Goal: Task Accomplishment & Management: Manage account settings

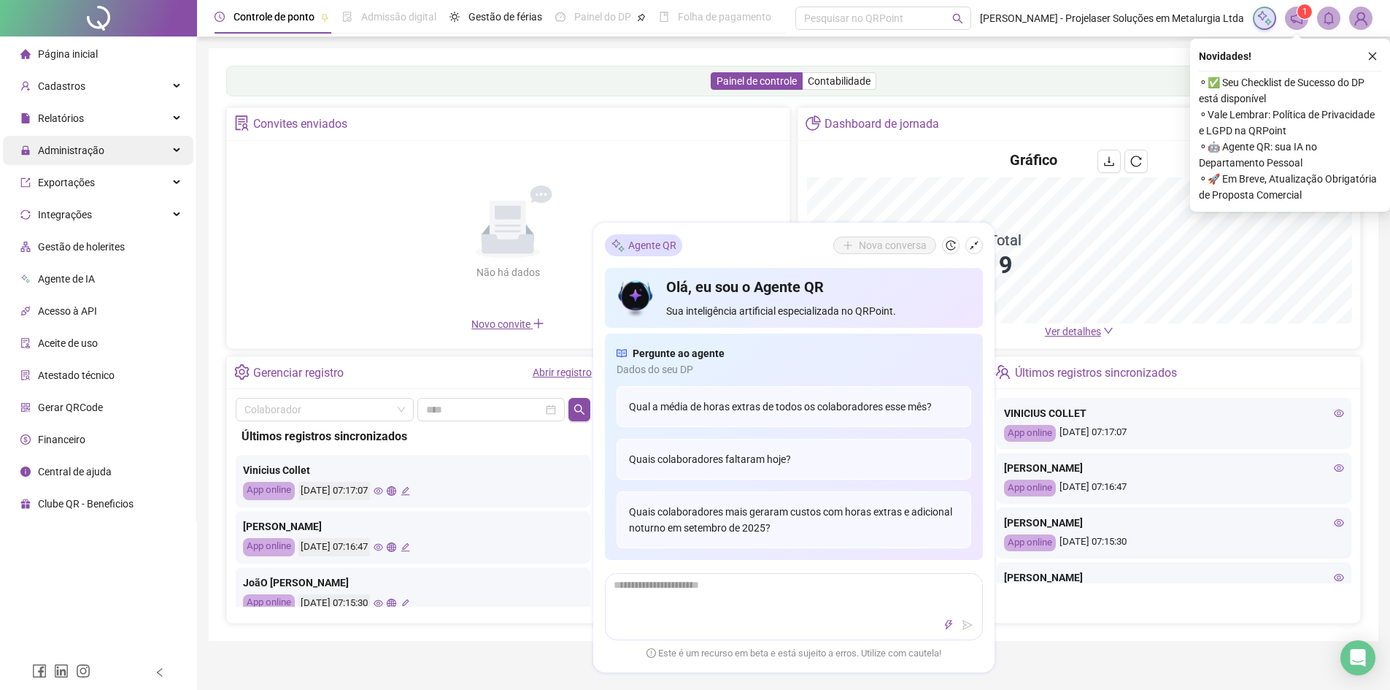
click at [169, 150] on div "Administração" at bounding box center [98, 150] width 191 height 29
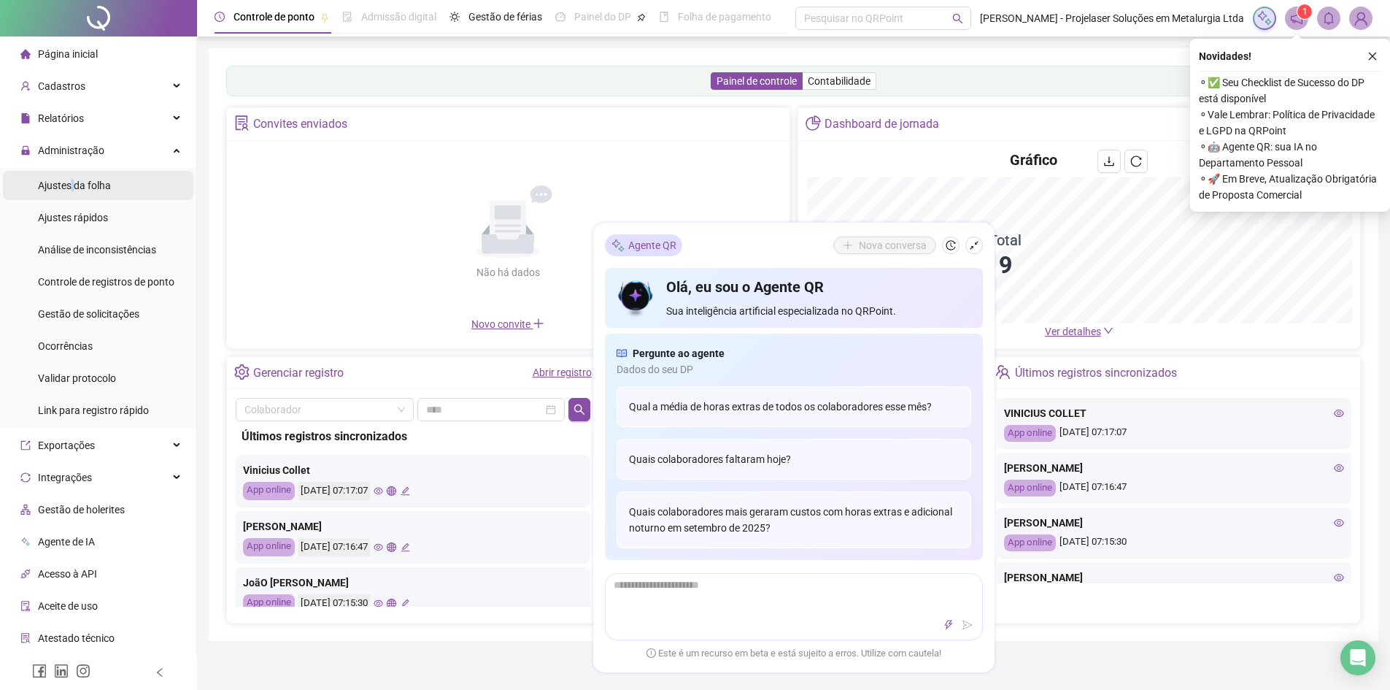
click at [72, 184] on span "Ajustes da folha" at bounding box center [74, 186] width 73 height 12
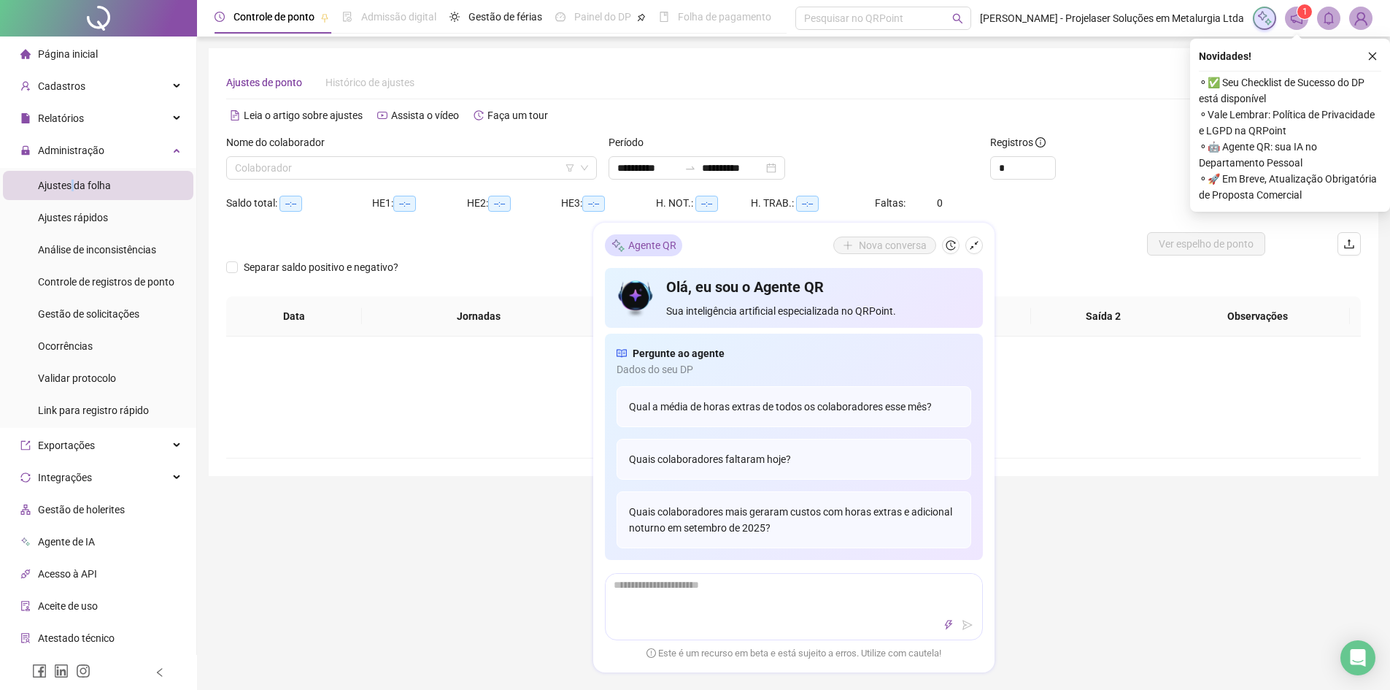
type input "**********"
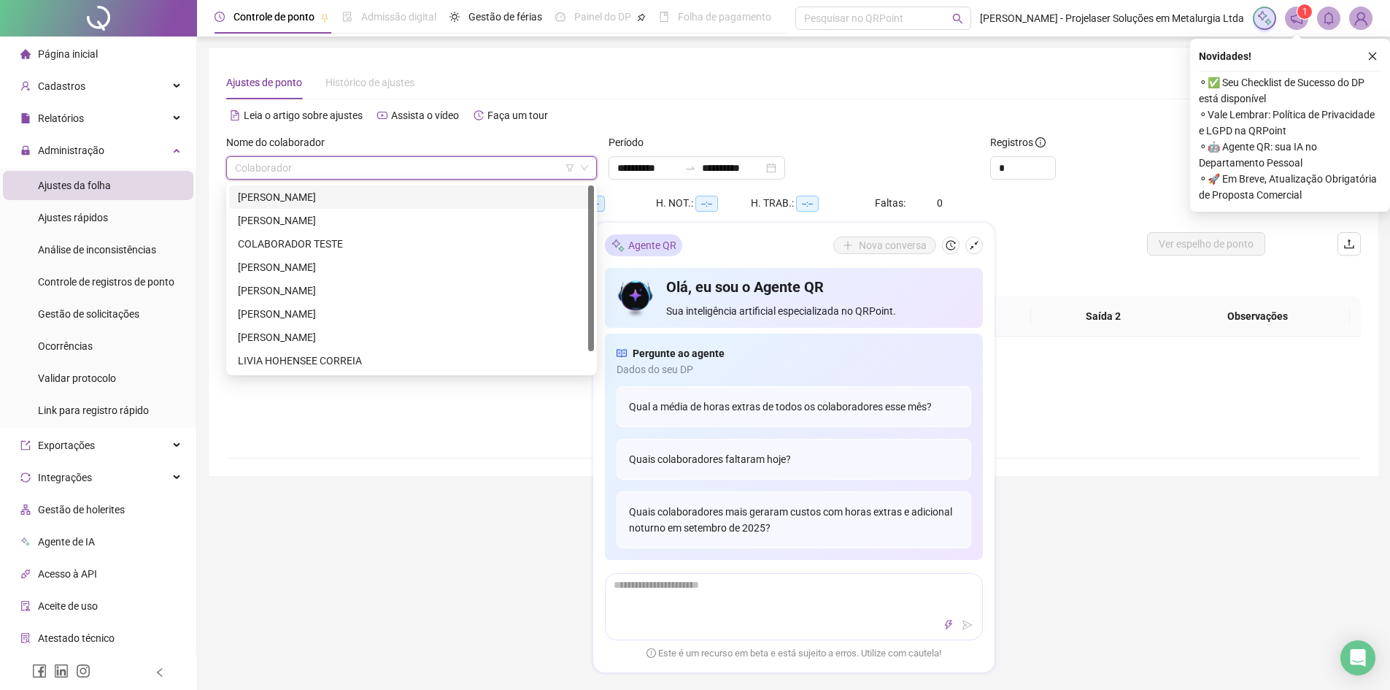
click at [383, 173] on input "search" at bounding box center [405, 168] width 340 height 22
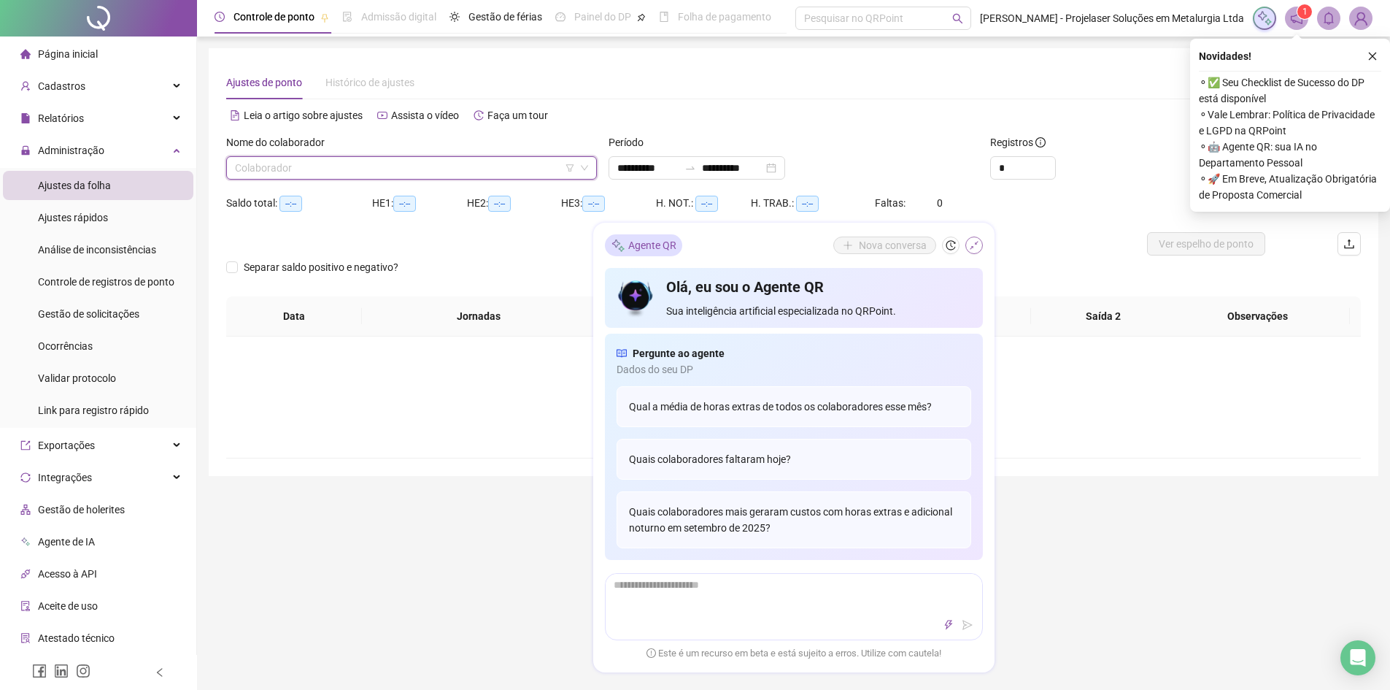
click at [974, 247] on icon "shrink" at bounding box center [974, 245] width 10 height 10
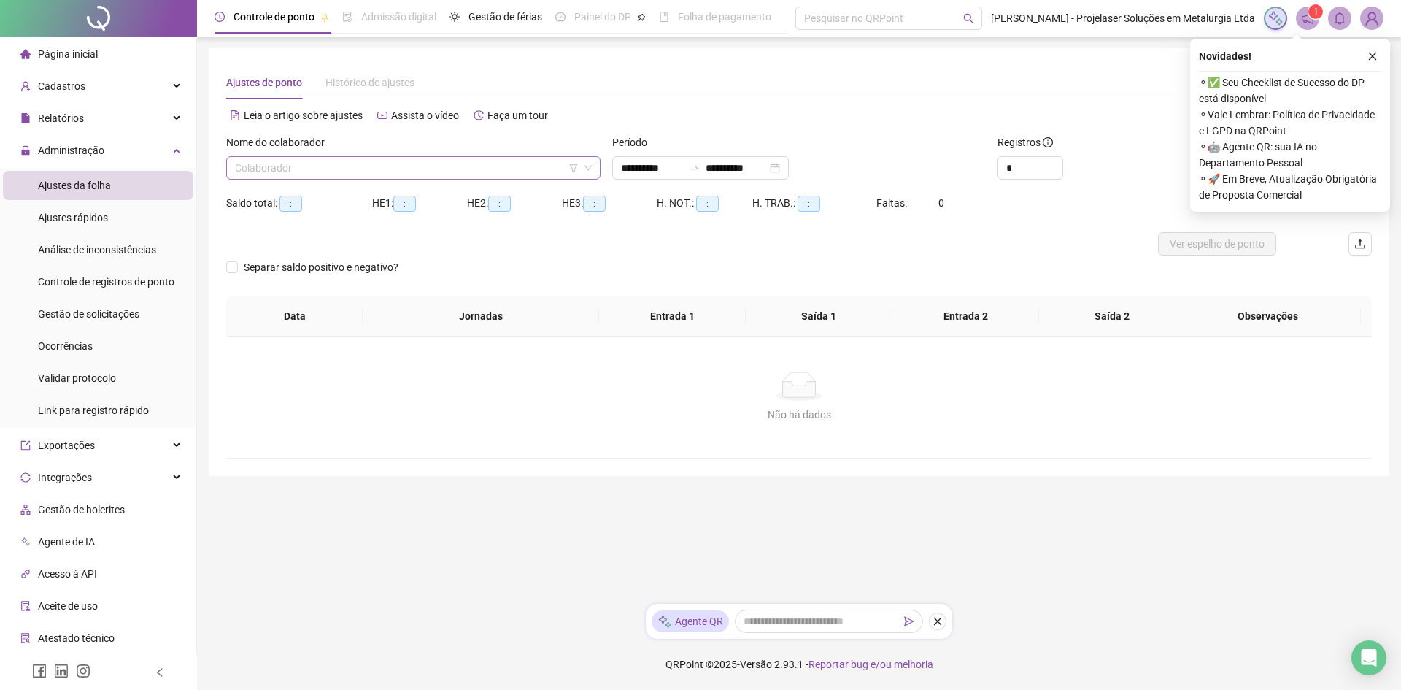
click at [369, 173] on input "search" at bounding box center [407, 168] width 344 height 22
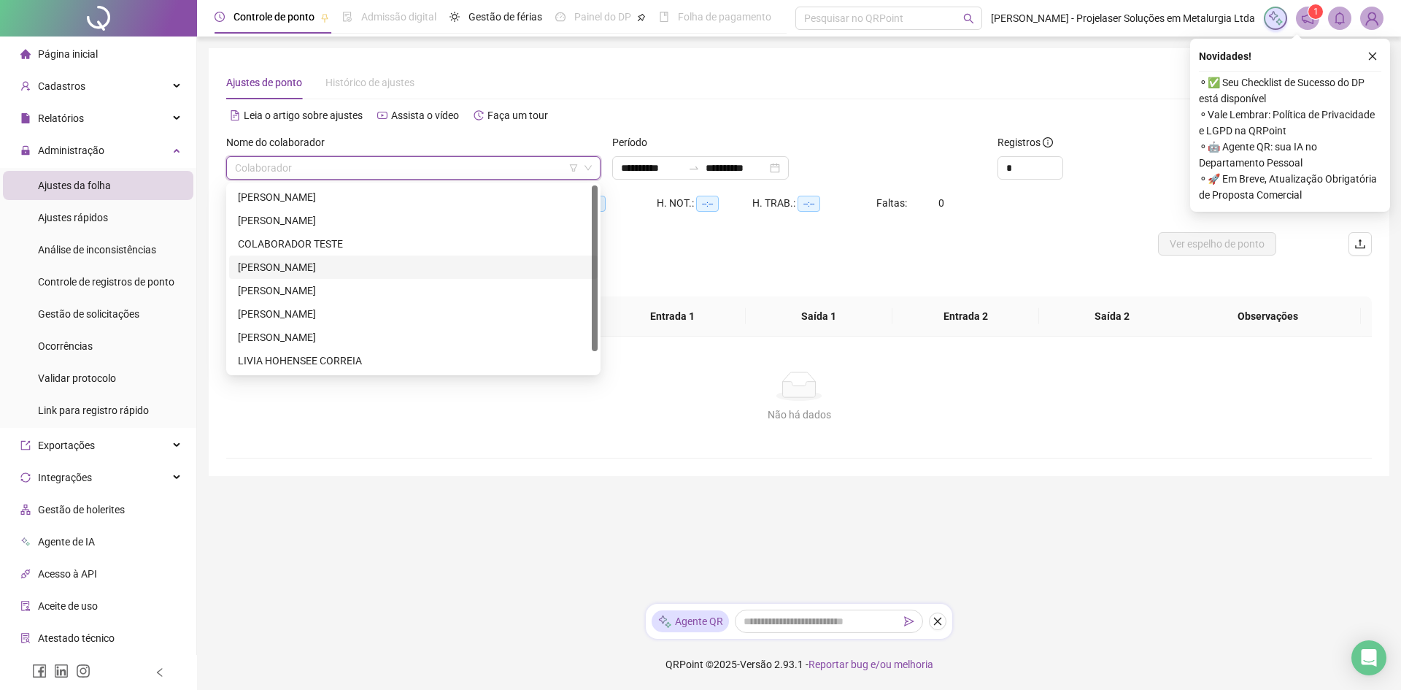
click at [323, 258] on div "[PERSON_NAME]" at bounding box center [413, 266] width 369 height 23
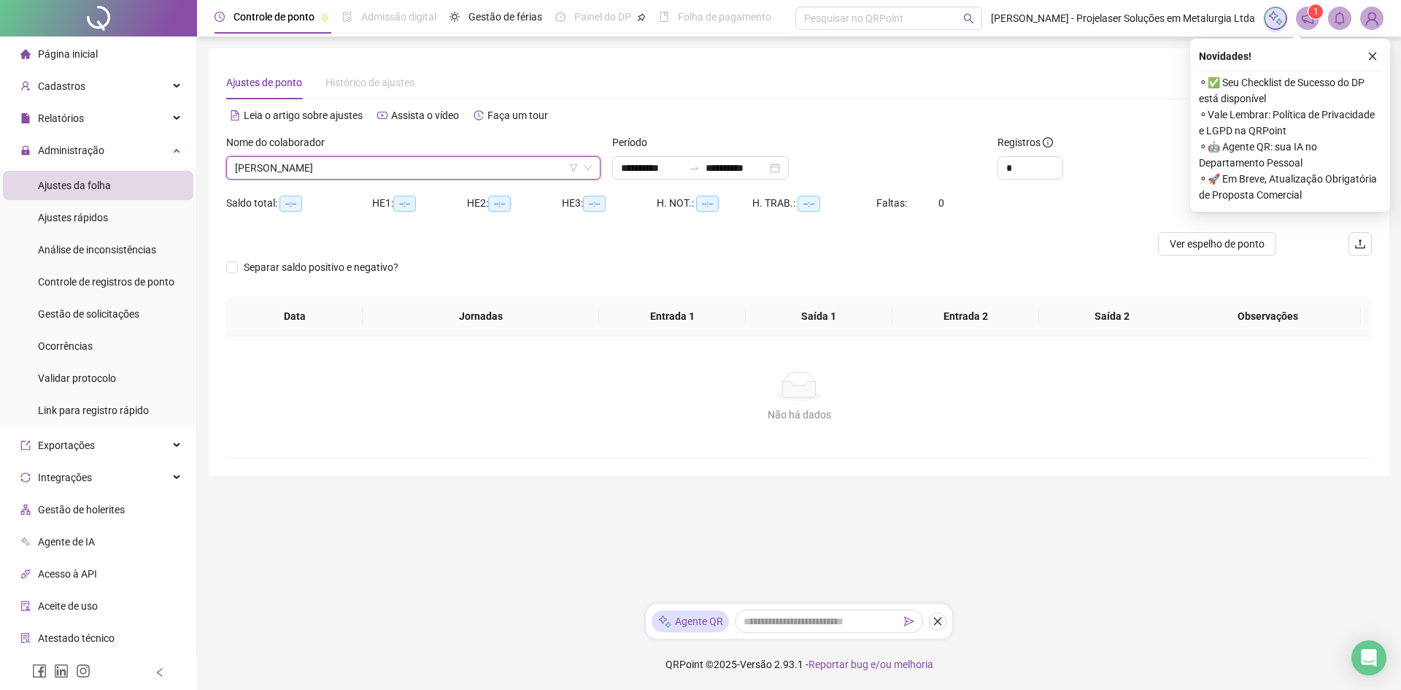
click at [1370, 55] on icon "close" at bounding box center [1373, 56] width 10 height 10
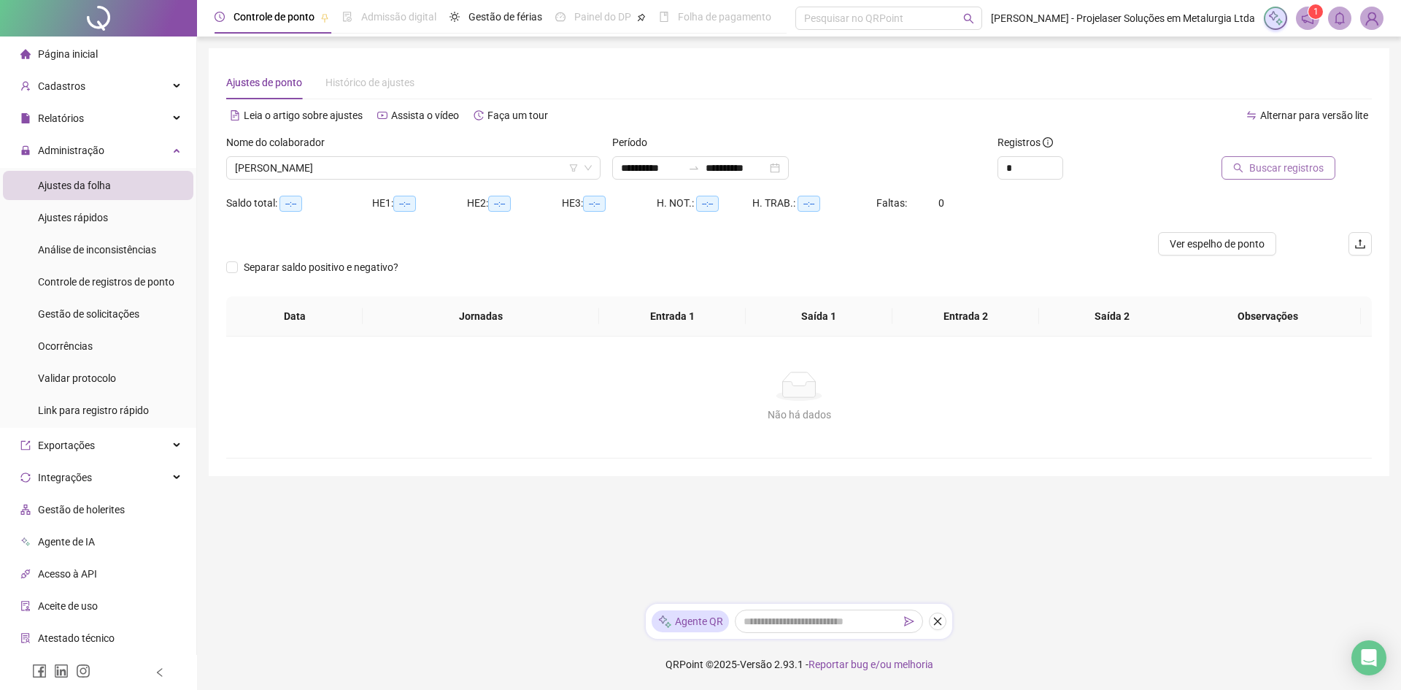
click at [1295, 173] on span "Buscar registros" at bounding box center [1287, 168] width 74 height 16
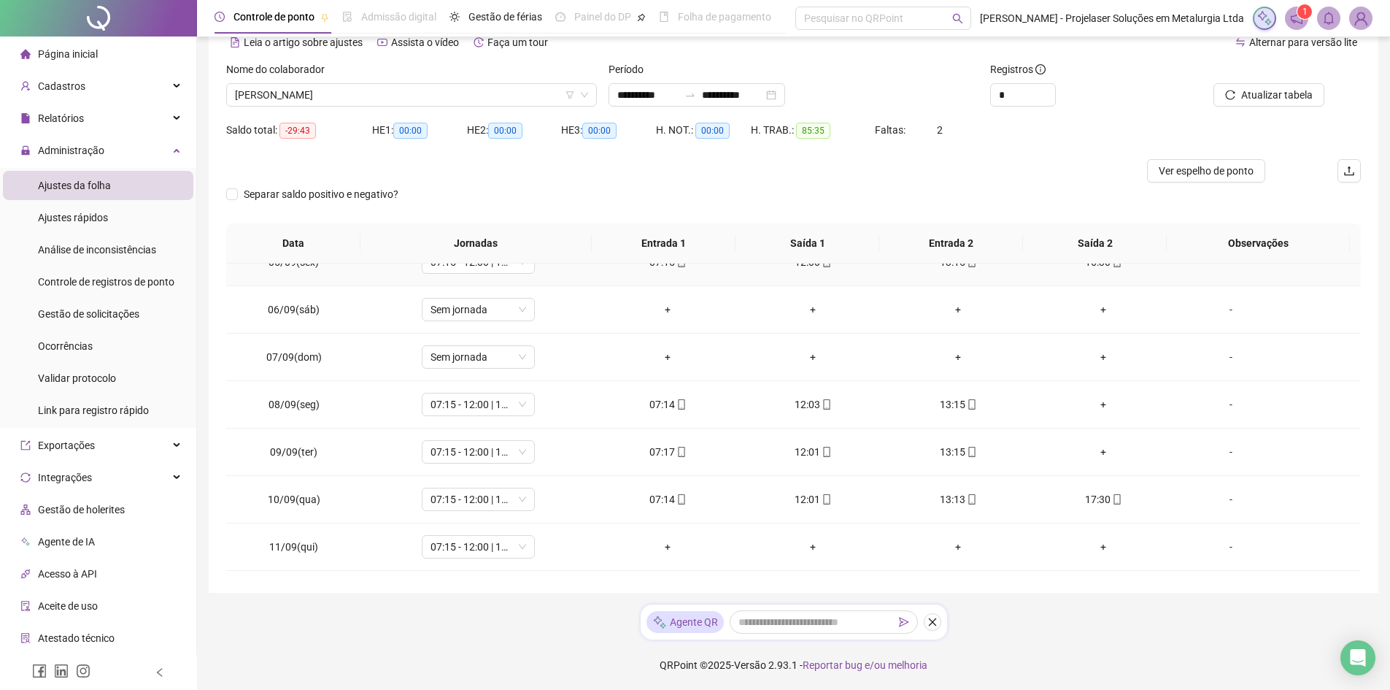
scroll to position [219, 0]
click at [69, 318] on span "Gestão de solicitações" at bounding box center [88, 314] width 101 height 12
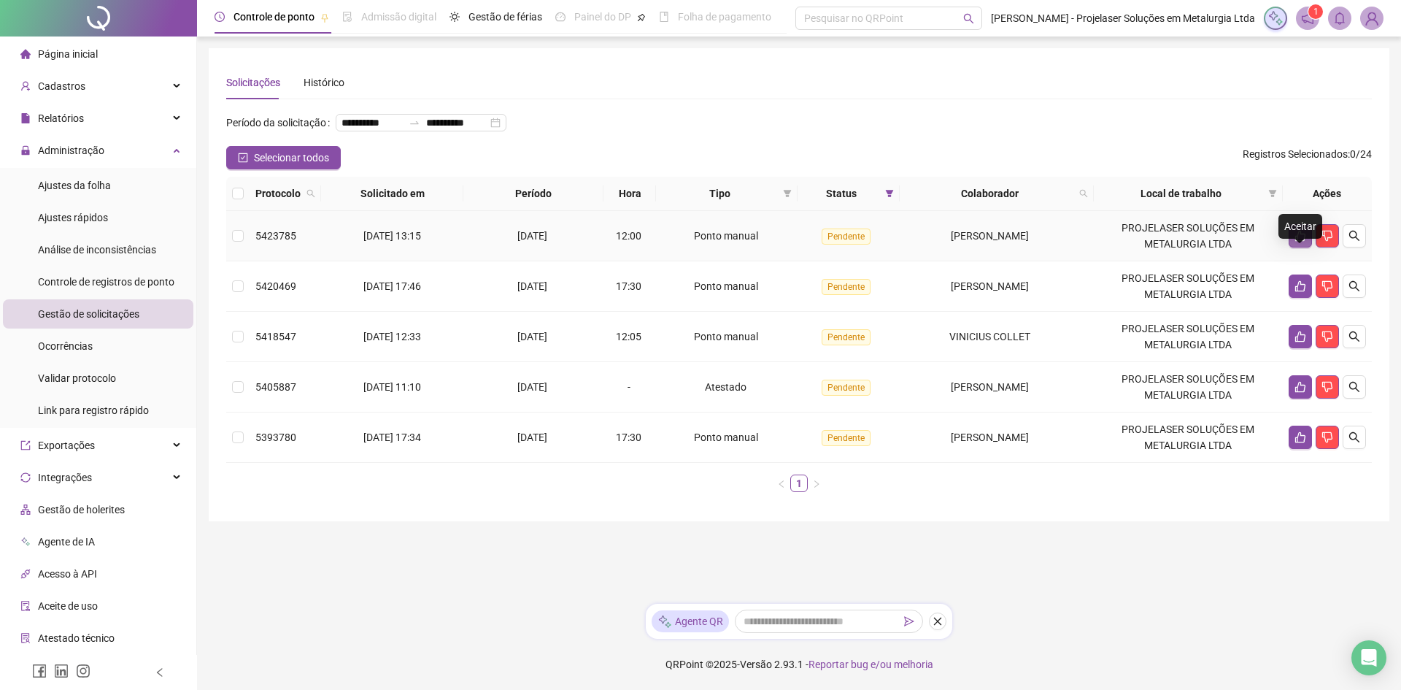
click at [1291, 247] on button "button" at bounding box center [1300, 235] width 23 height 23
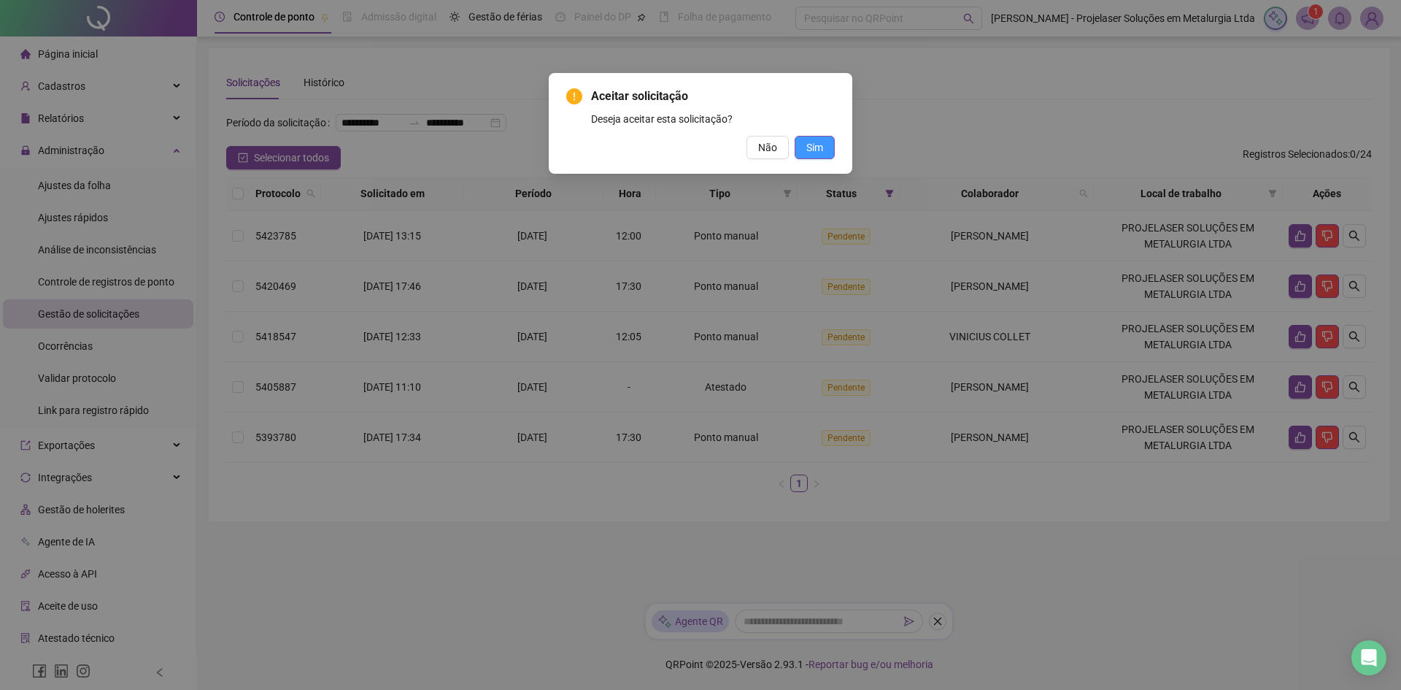
click at [810, 150] on span "Sim" at bounding box center [815, 147] width 17 height 16
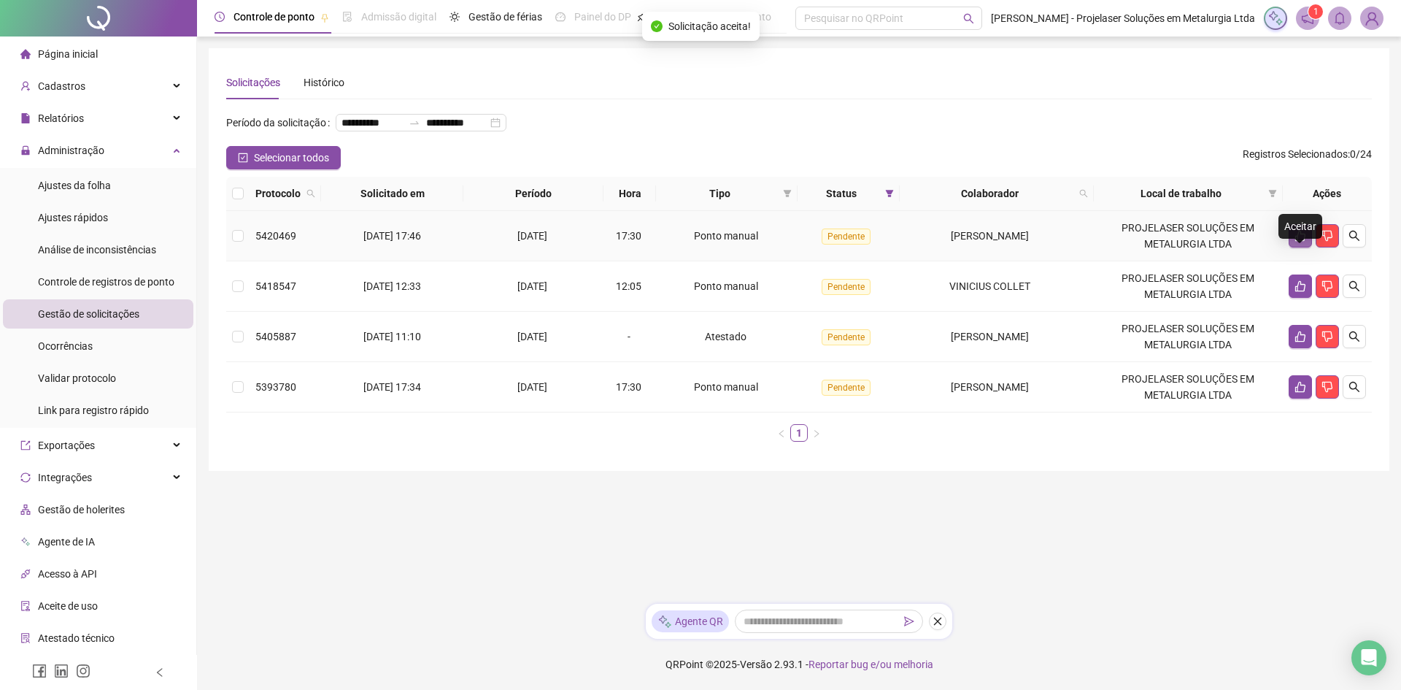
click at [1296, 242] on icon "like" at bounding box center [1301, 236] width 12 height 12
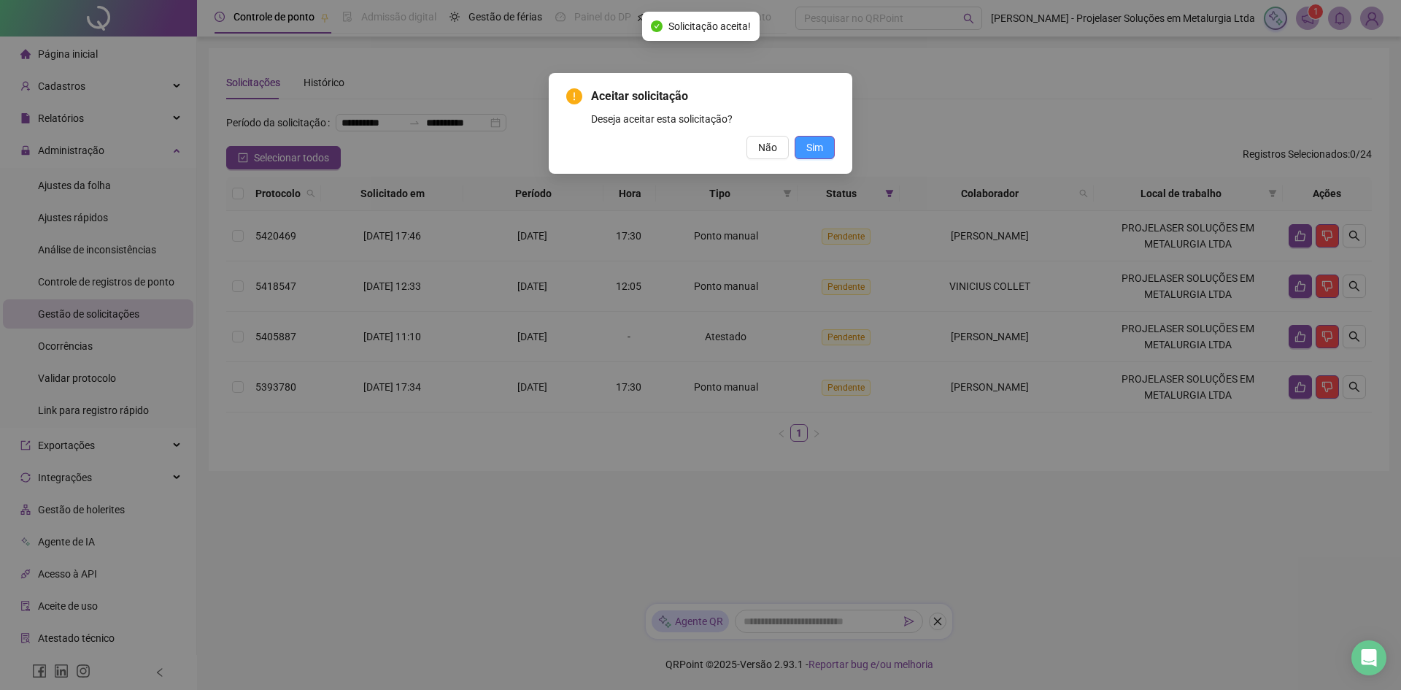
click at [830, 144] on button "Sim" at bounding box center [815, 147] width 40 height 23
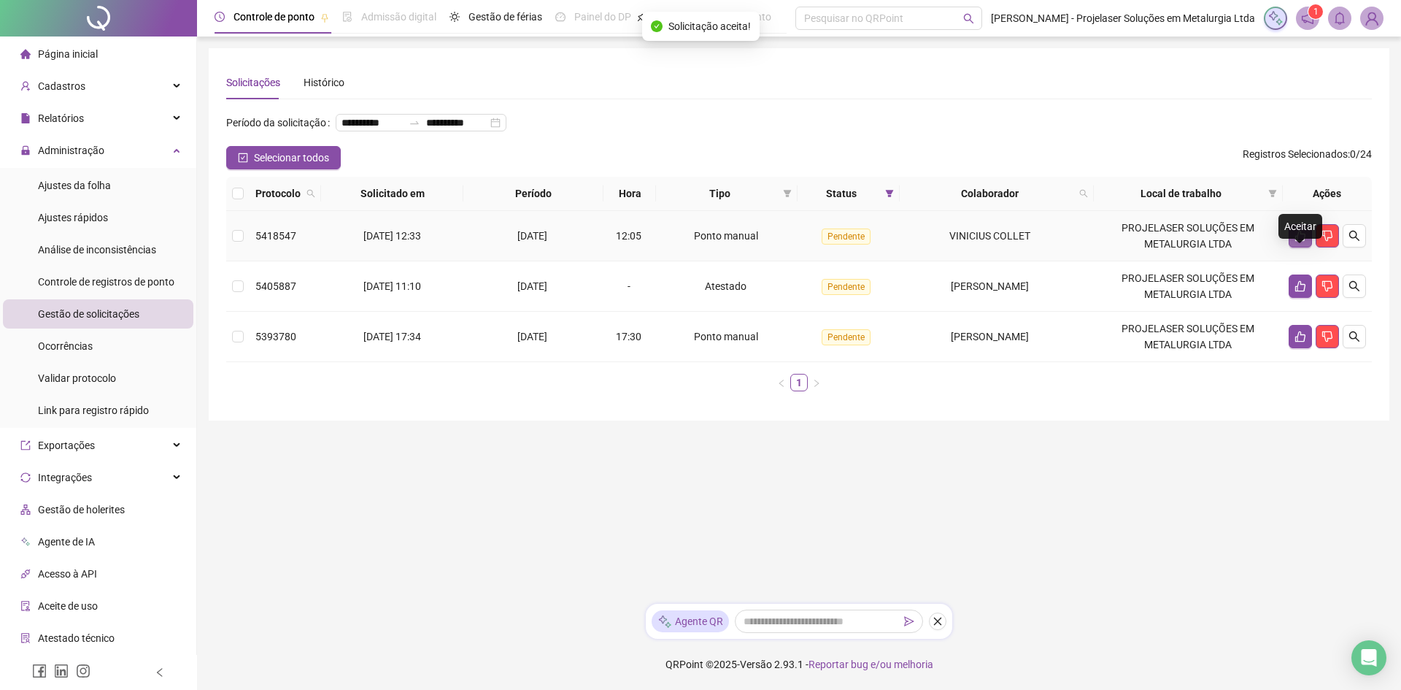
click at [1293, 247] on button "button" at bounding box center [1300, 235] width 23 height 23
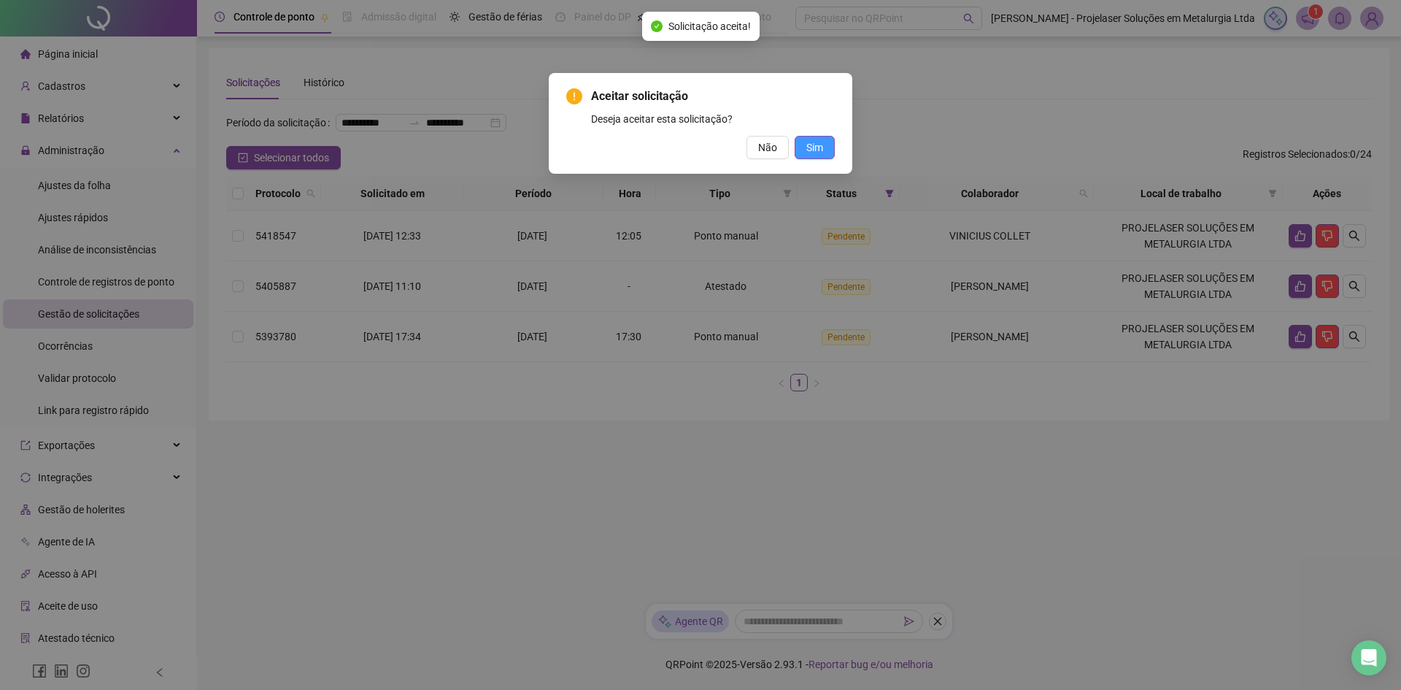
click at [822, 147] on span "Sim" at bounding box center [815, 147] width 17 height 16
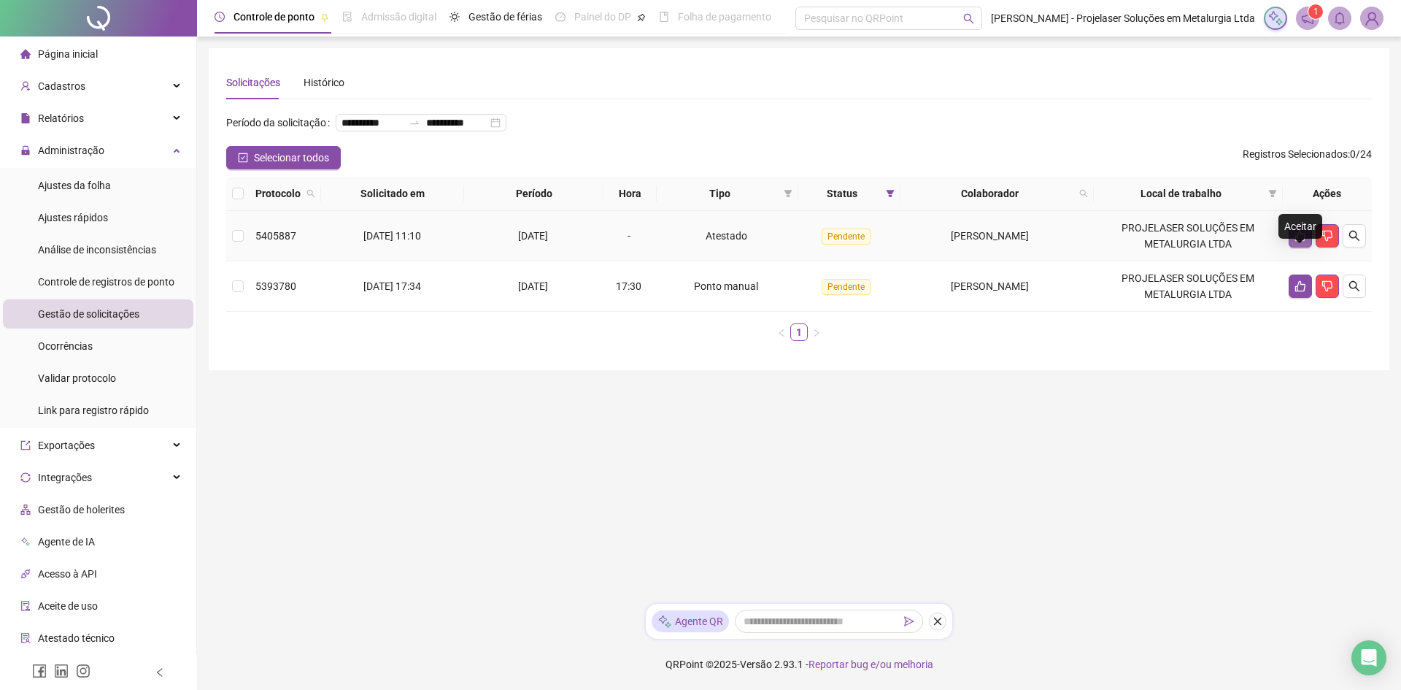
click at [1295, 242] on icon "like" at bounding box center [1301, 236] width 12 height 12
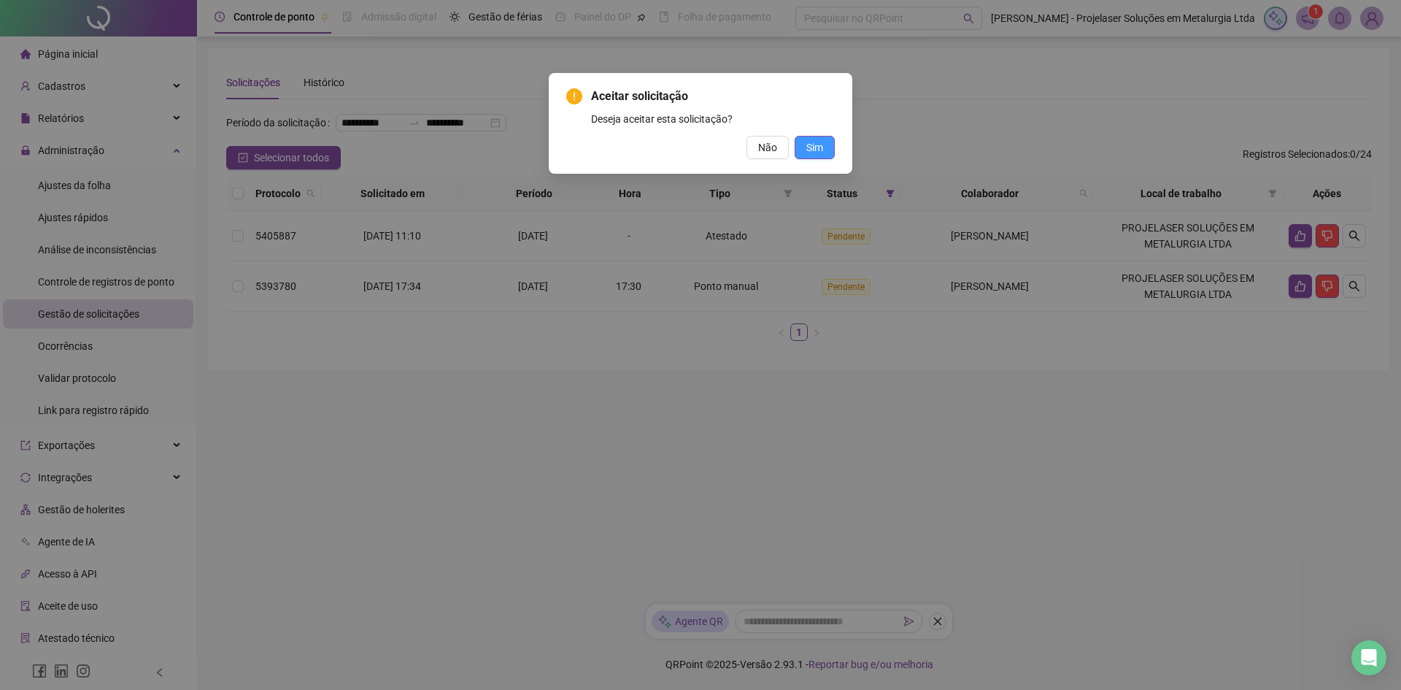
click at [821, 142] on span "Sim" at bounding box center [815, 147] width 17 height 16
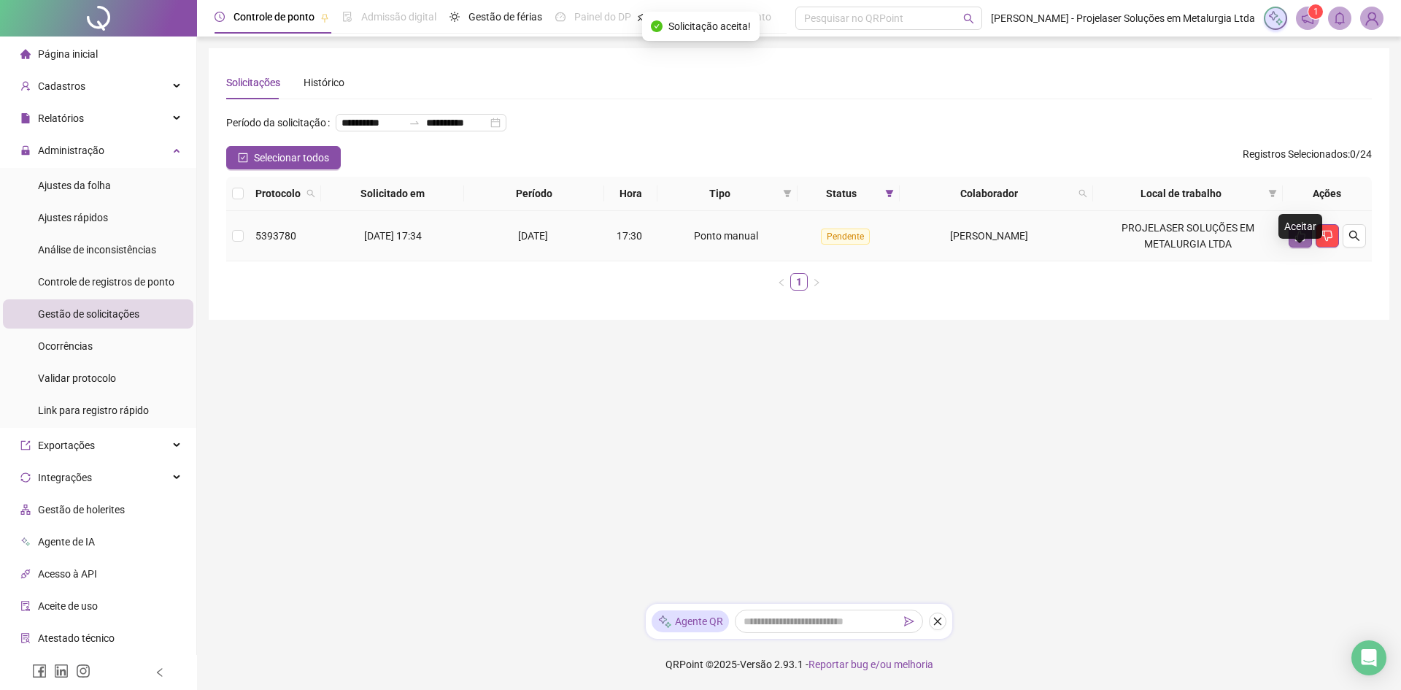
click at [1302, 242] on icon "like" at bounding box center [1301, 236] width 12 height 12
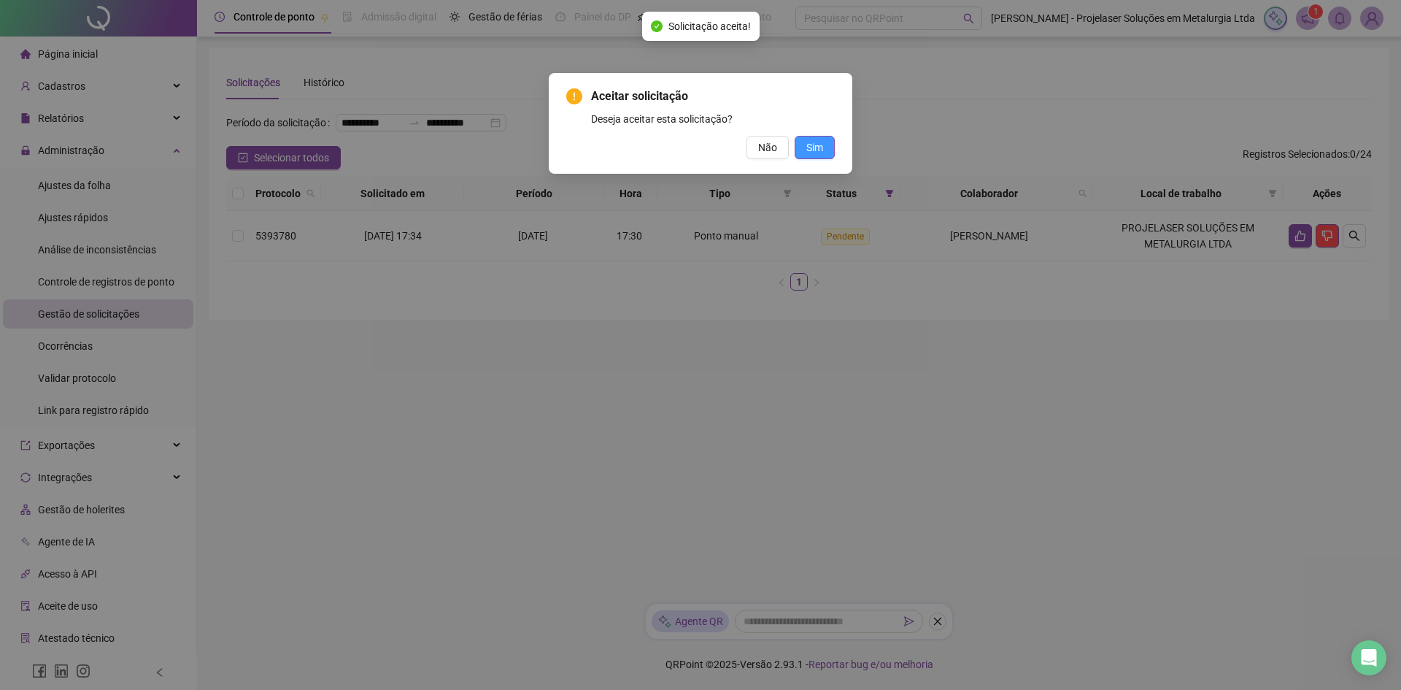
click at [822, 154] on span "Sim" at bounding box center [815, 147] width 17 height 16
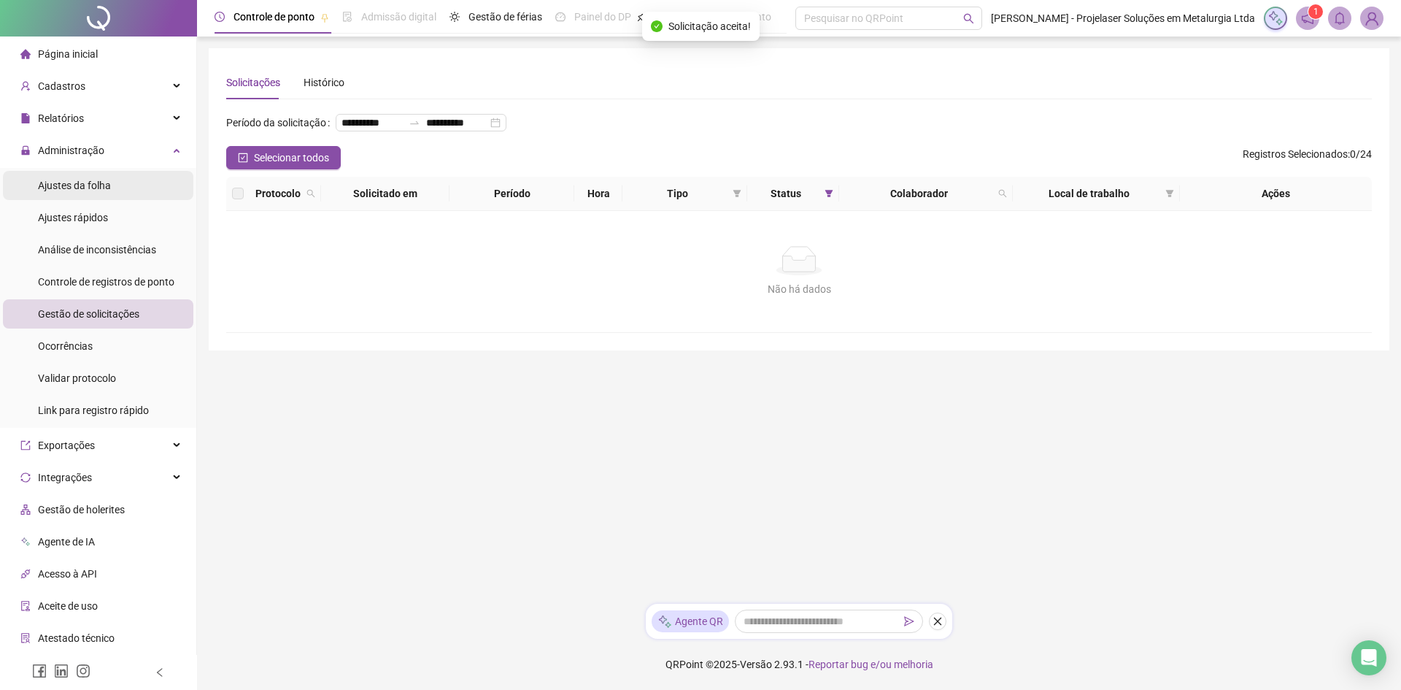
click at [112, 191] on li "Ajustes da folha" at bounding box center [98, 185] width 191 height 29
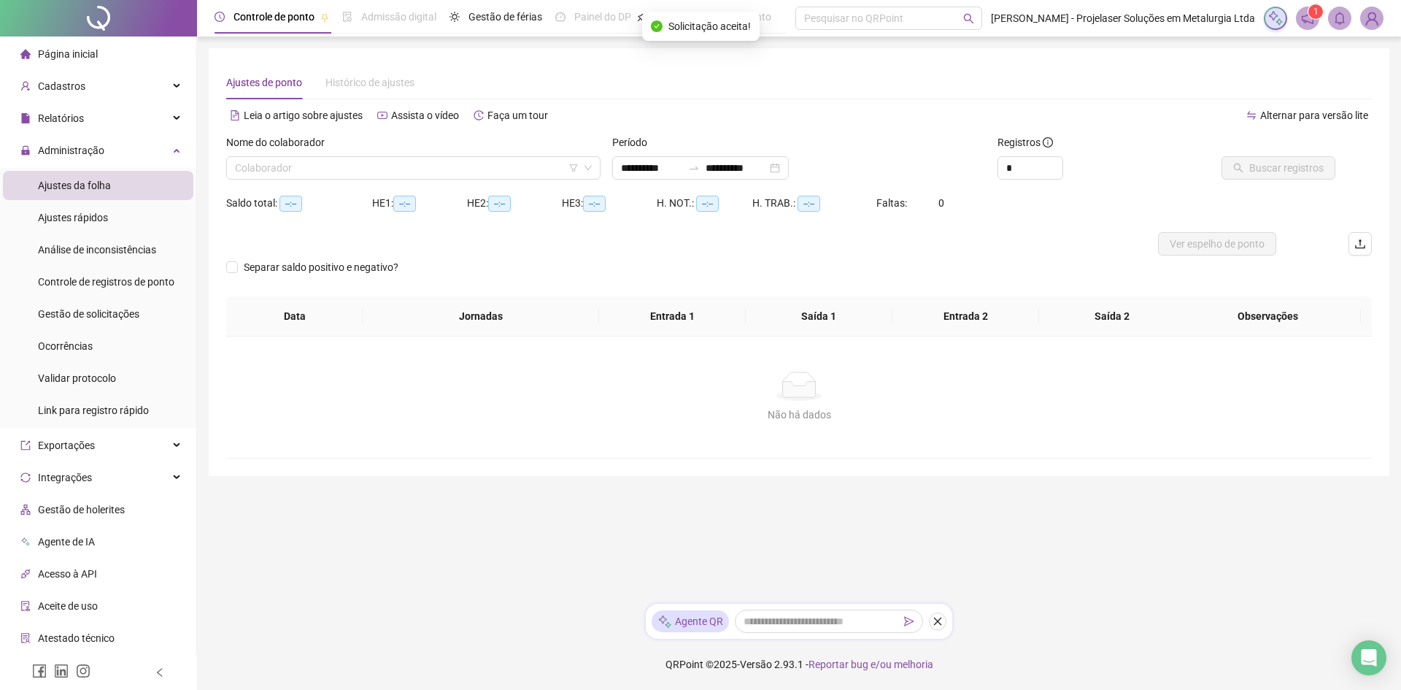
type input "**********"
click at [309, 159] on input "search" at bounding box center [407, 168] width 344 height 22
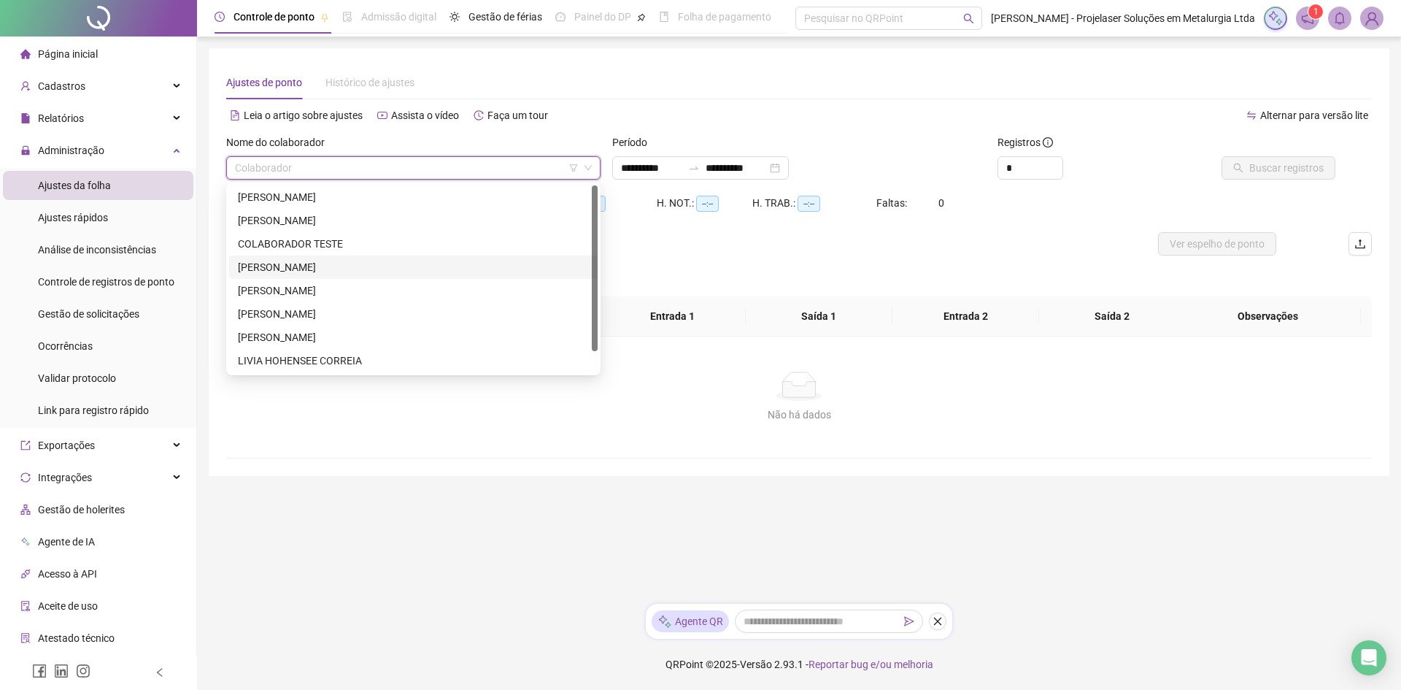
click at [313, 260] on div "[PERSON_NAME]" at bounding box center [413, 267] width 351 height 16
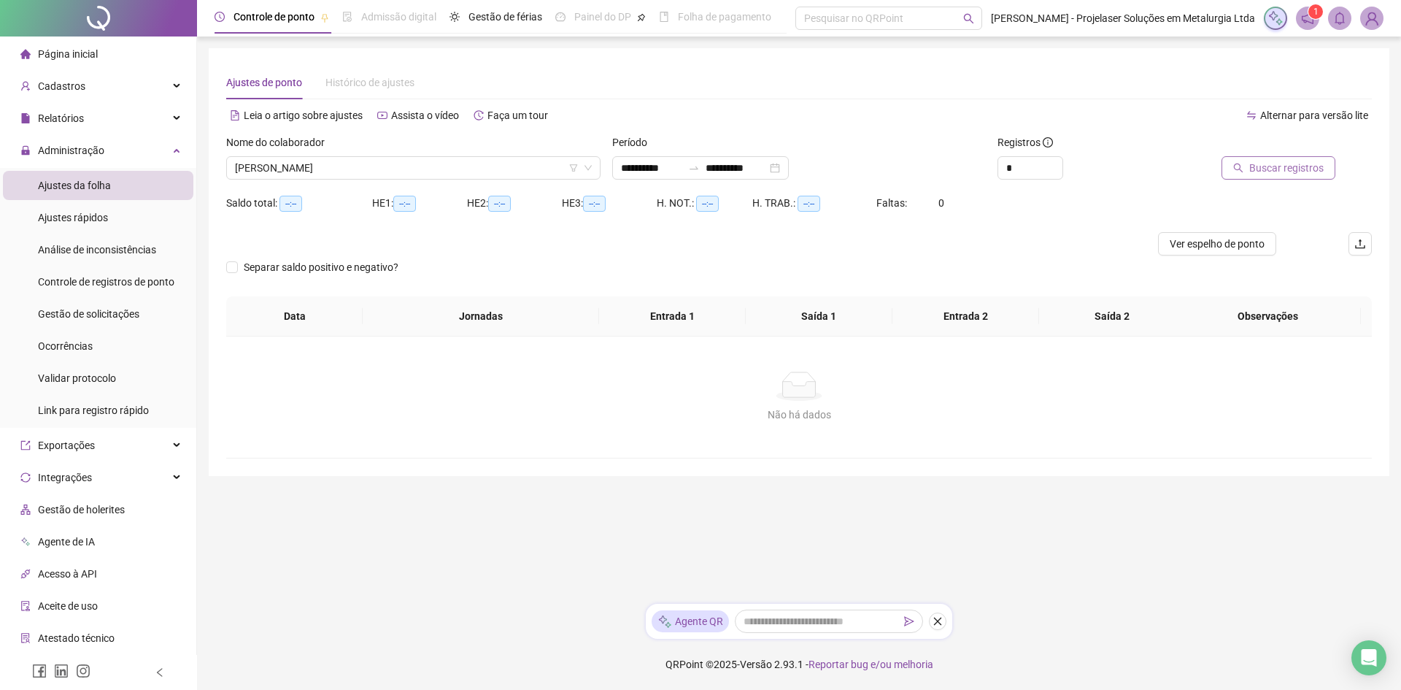
click at [1297, 163] on span "Buscar registros" at bounding box center [1287, 168] width 74 height 16
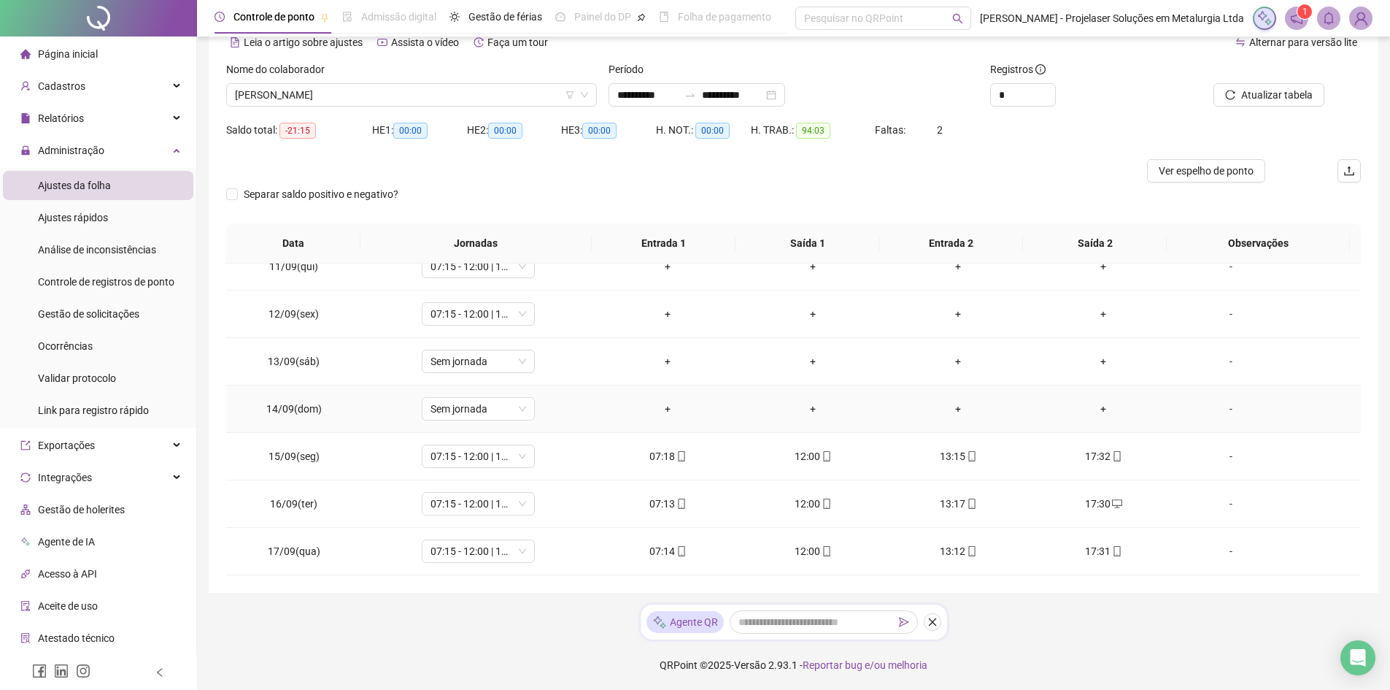
scroll to position [74, 0]
click at [365, 97] on span "[PERSON_NAME]" at bounding box center [411, 94] width 353 height 22
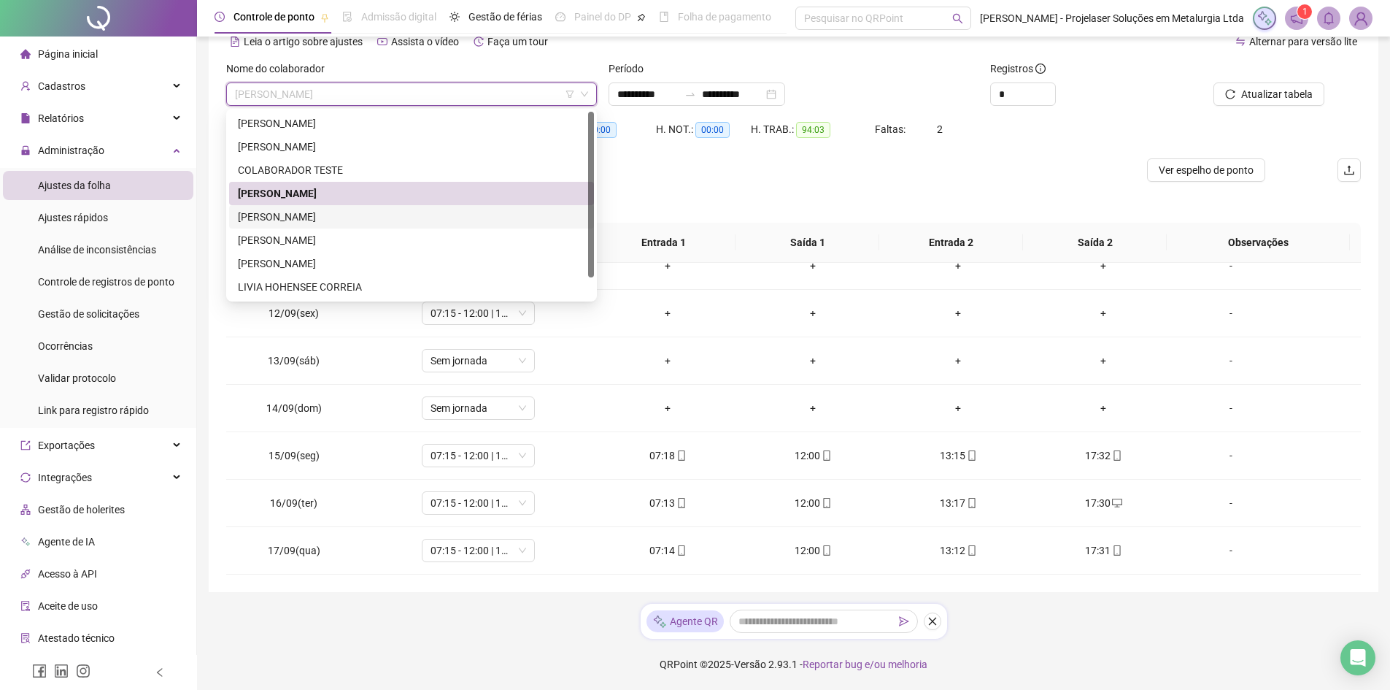
click at [309, 222] on div "[PERSON_NAME]" at bounding box center [411, 217] width 347 height 16
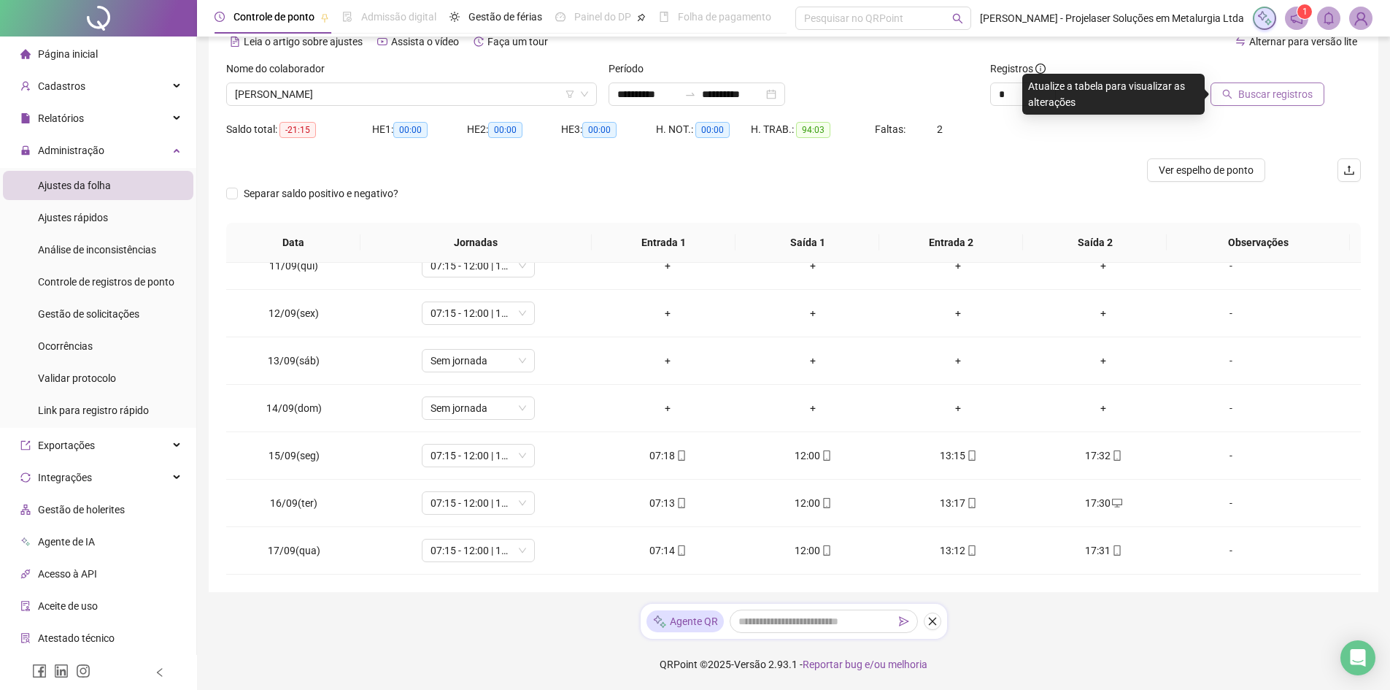
click at [1266, 90] on span "Buscar registros" at bounding box center [1276, 94] width 74 height 16
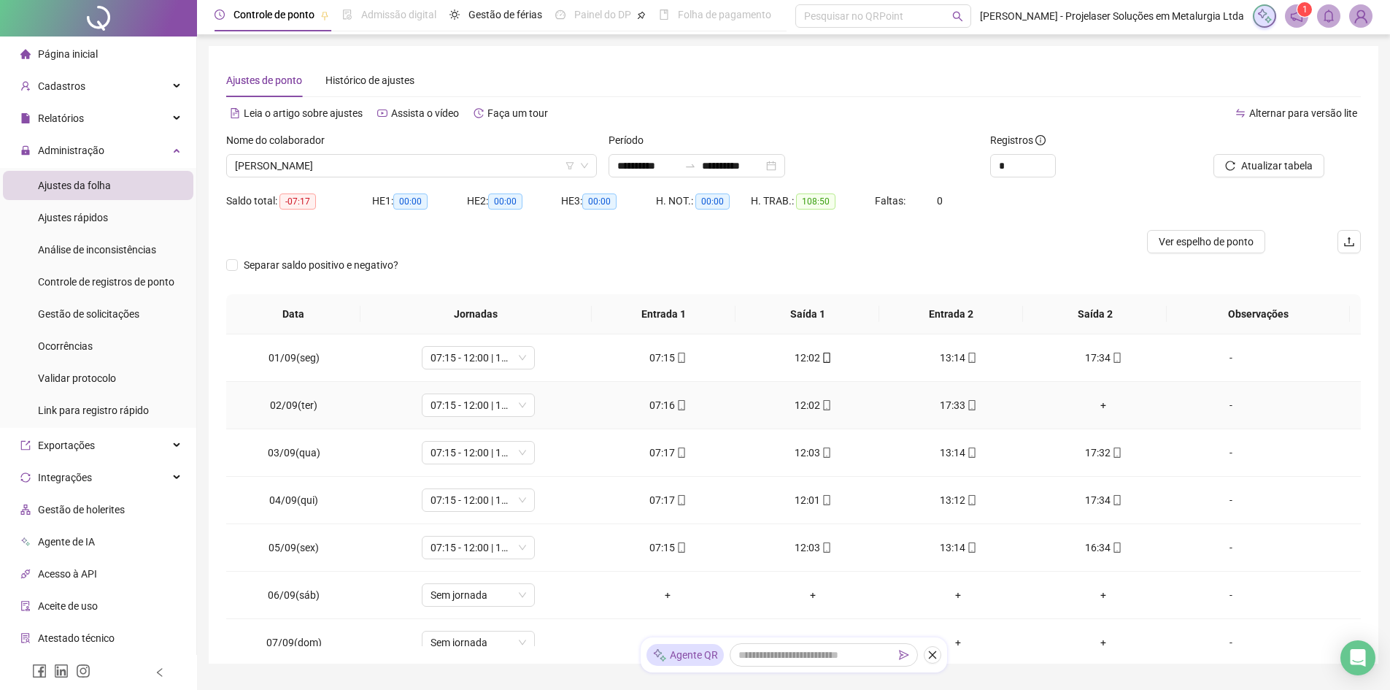
scroll to position [0, 0]
click at [1093, 411] on div "+" at bounding box center [1104, 407] width 122 height 16
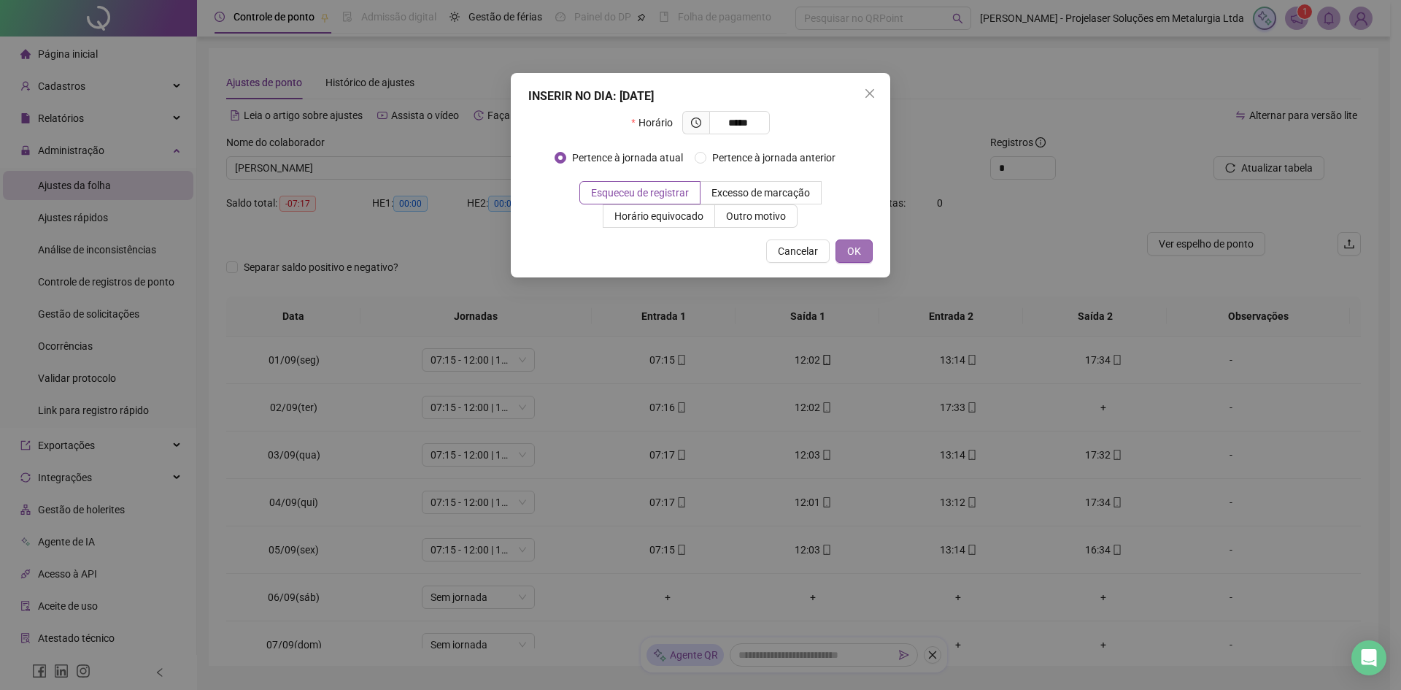
type input "*****"
click at [848, 251] on span "OK" at bounding box center [854, 251] width 14 height 16
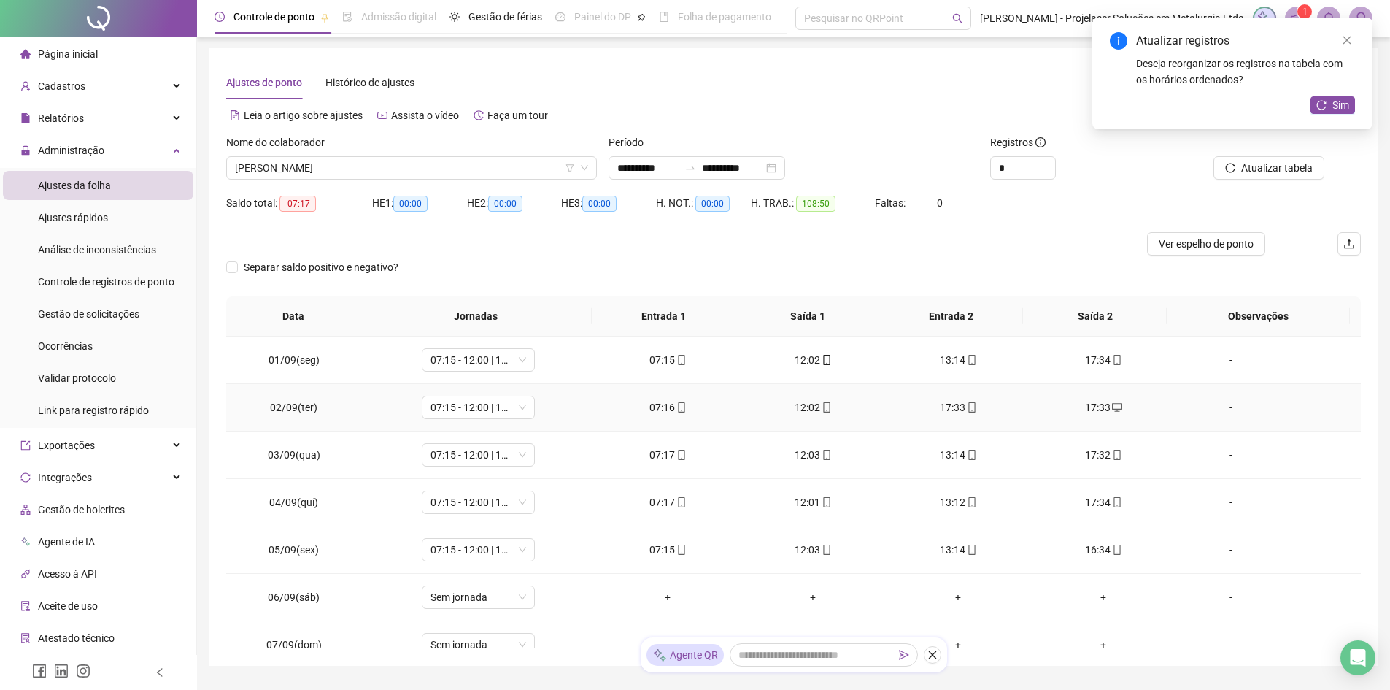
click at [947, 411] on div "17:33" at bounding box center [959, 407] width 122 height 16
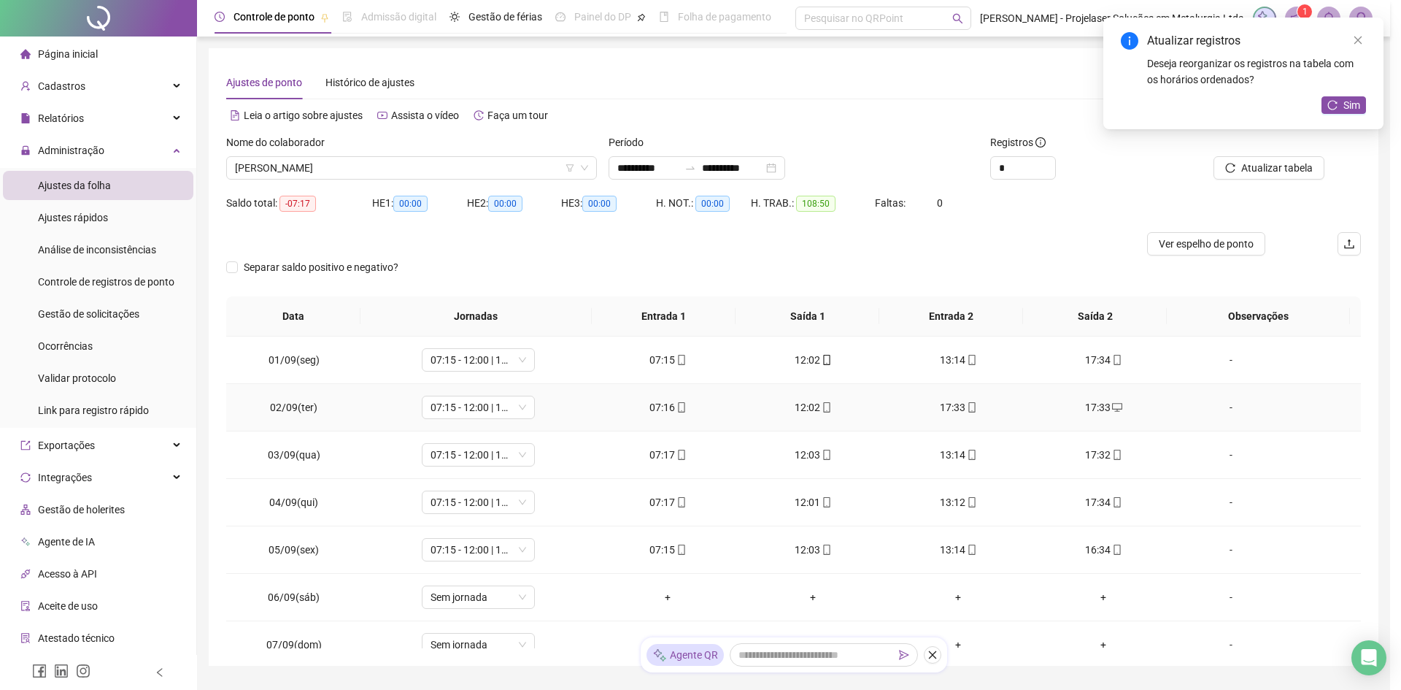
type input "**********"
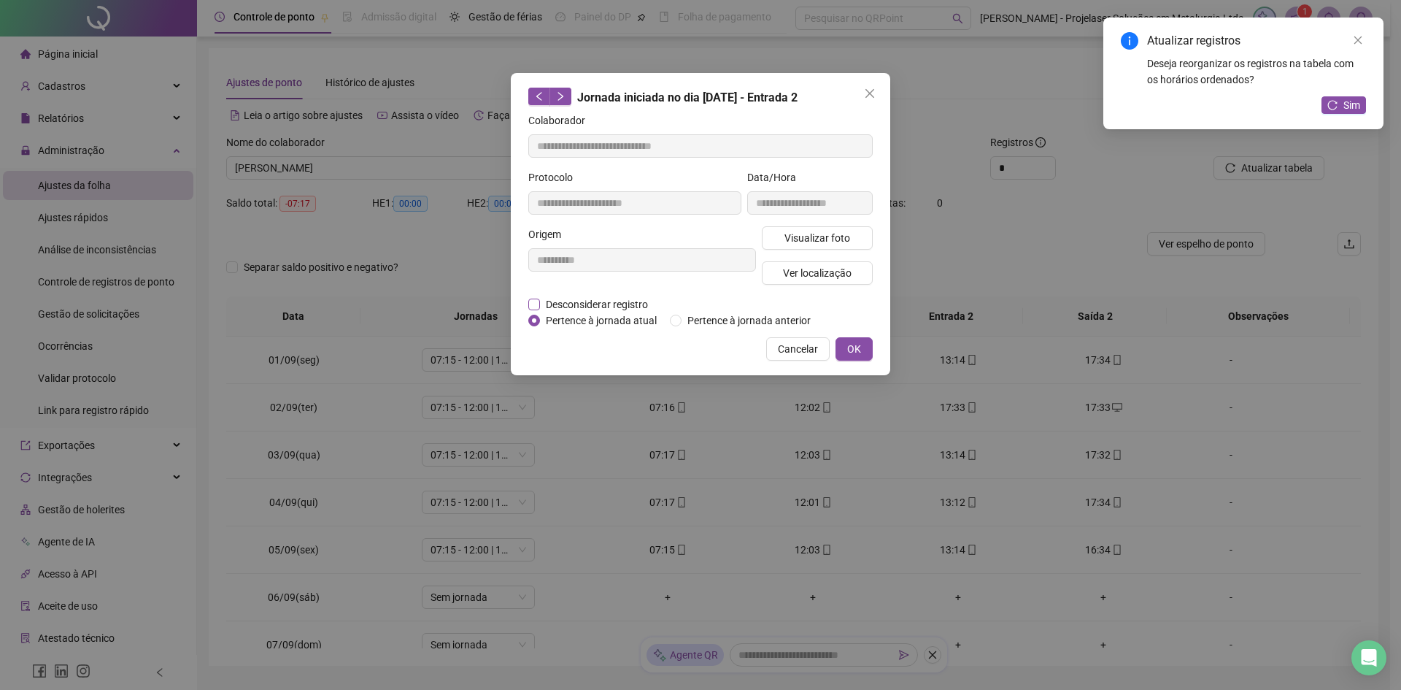
click at [570, 307] on span "Desconsiderar registro" at bounding box center [597, 304] width 114 height 16
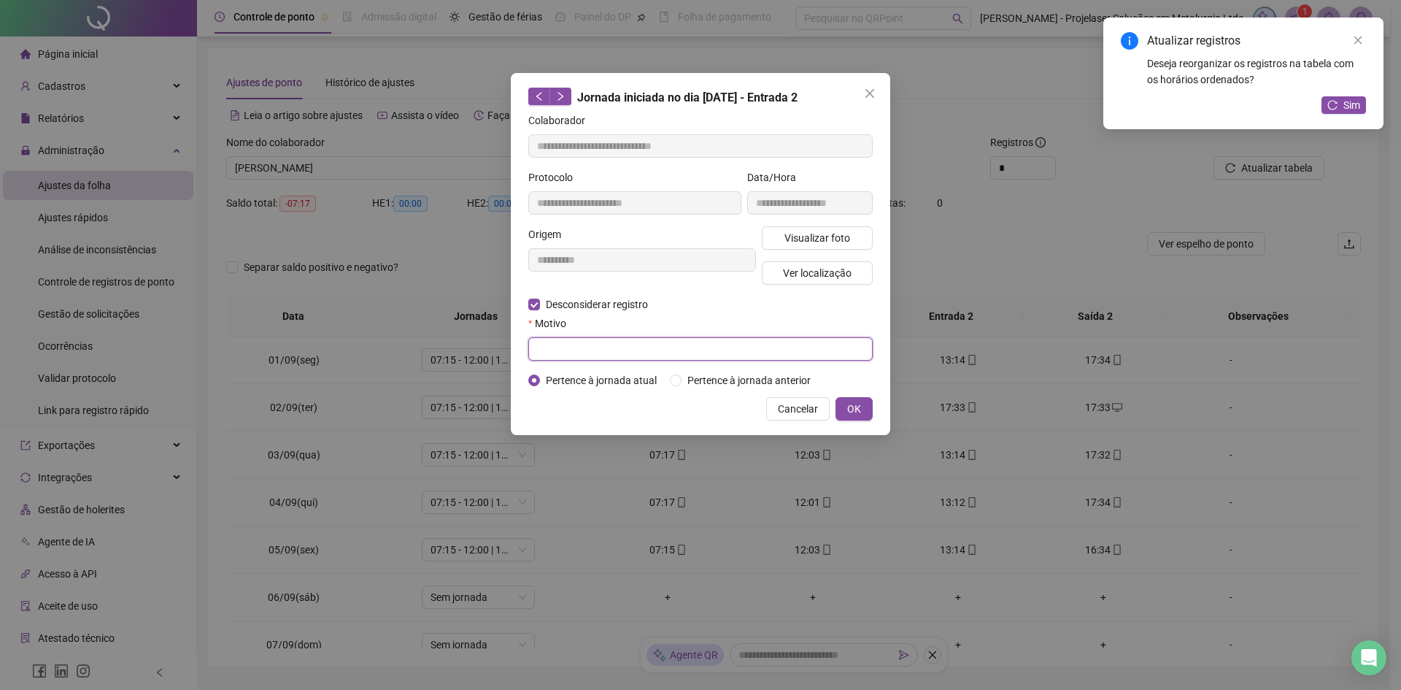
click at [566, 343] on input "text" at bounding box center [700, 348] width 345 height 23
type input "*********"
click at [843, 407] on button "OK" at bounding box center [854, 408] width 37 height 23
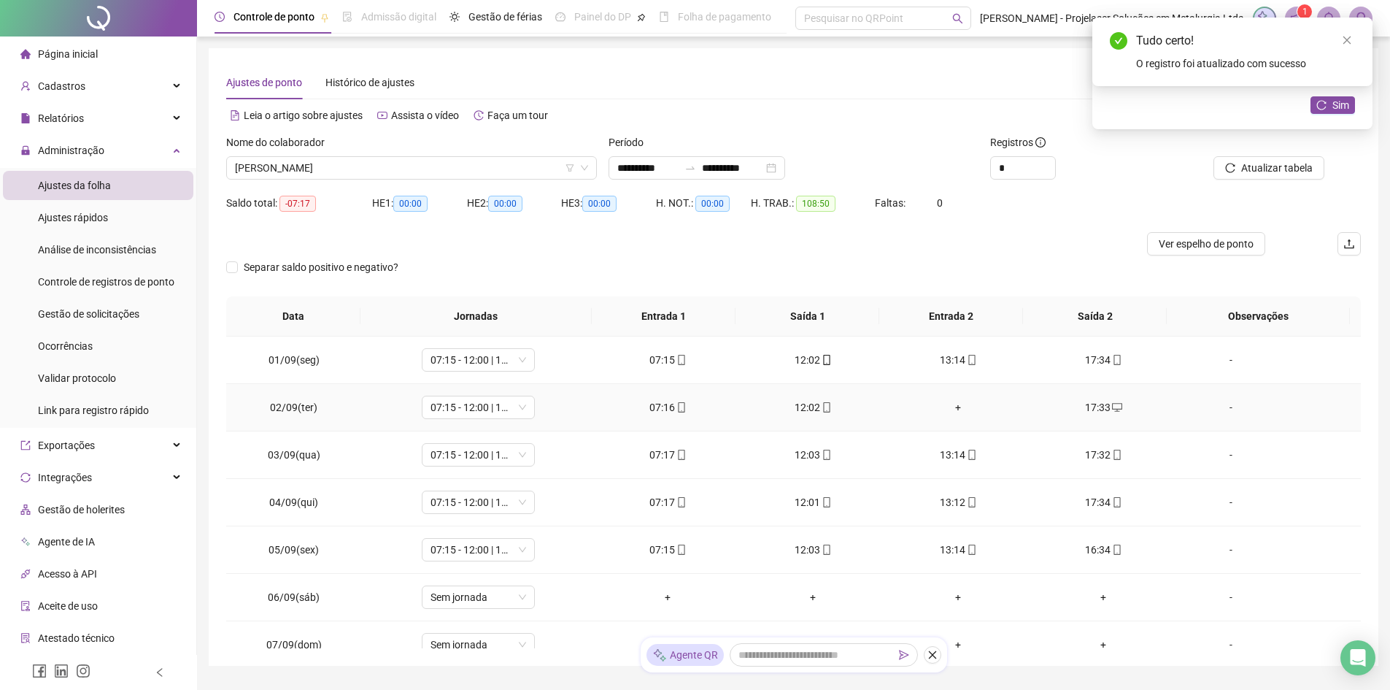
click at [953, 412] on div "+" at bounding box center [959, 407] width 122 height 16
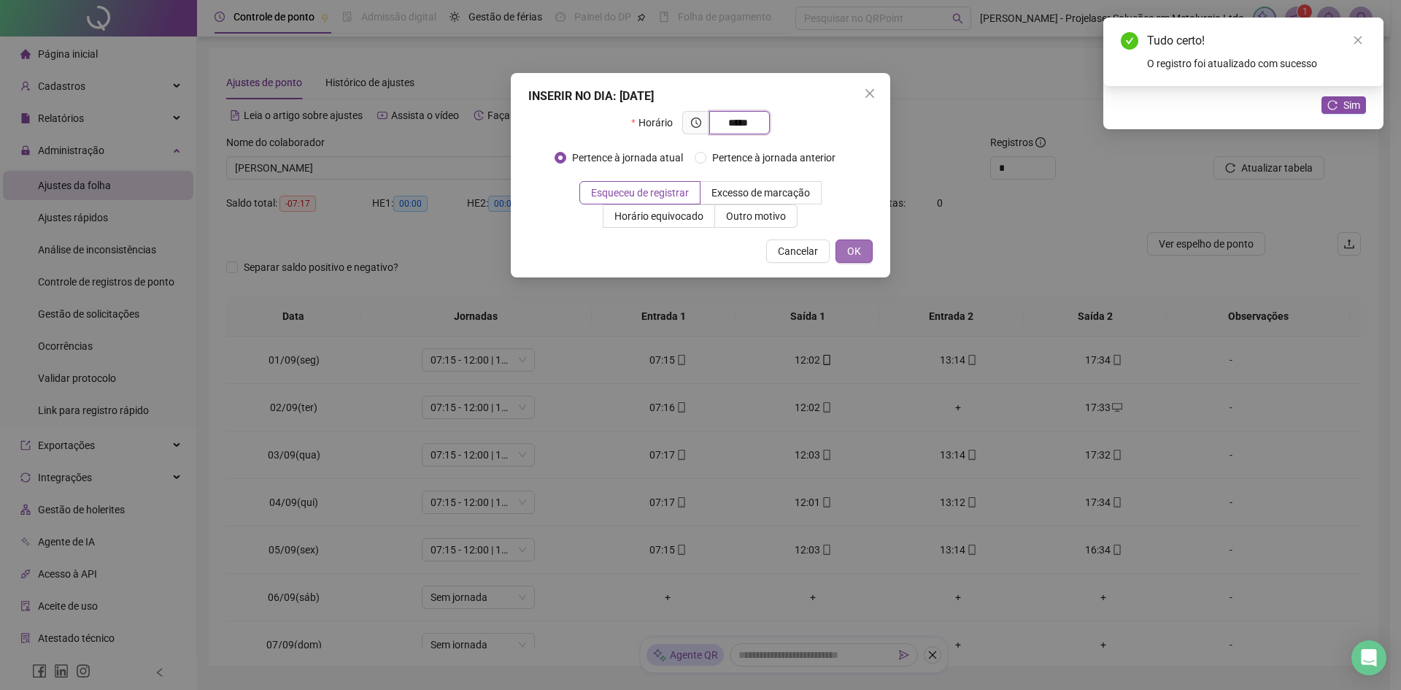
type input "*****"
click at [850, 251] on span "OK" at bounding box center [854, 251] width 14 height 16
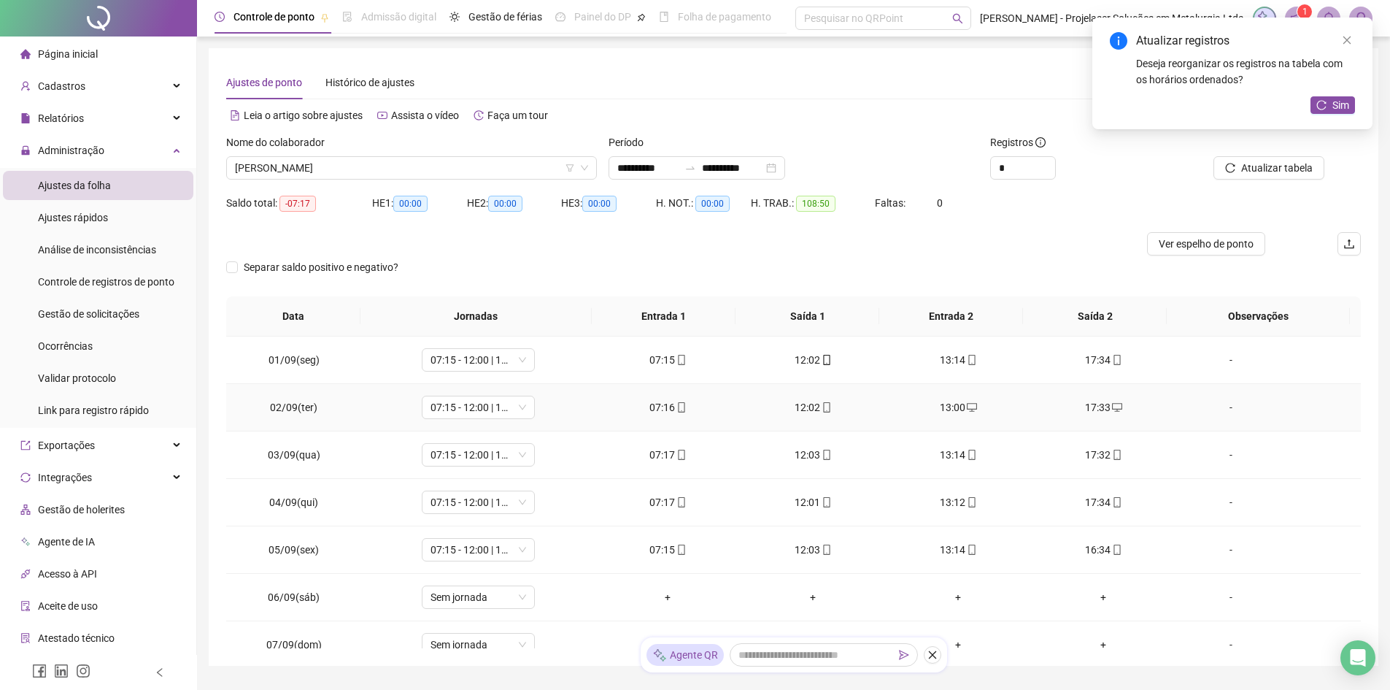
click at [955, 409] on div "13:00" at bounding box center [959, 407] width 122 height 16
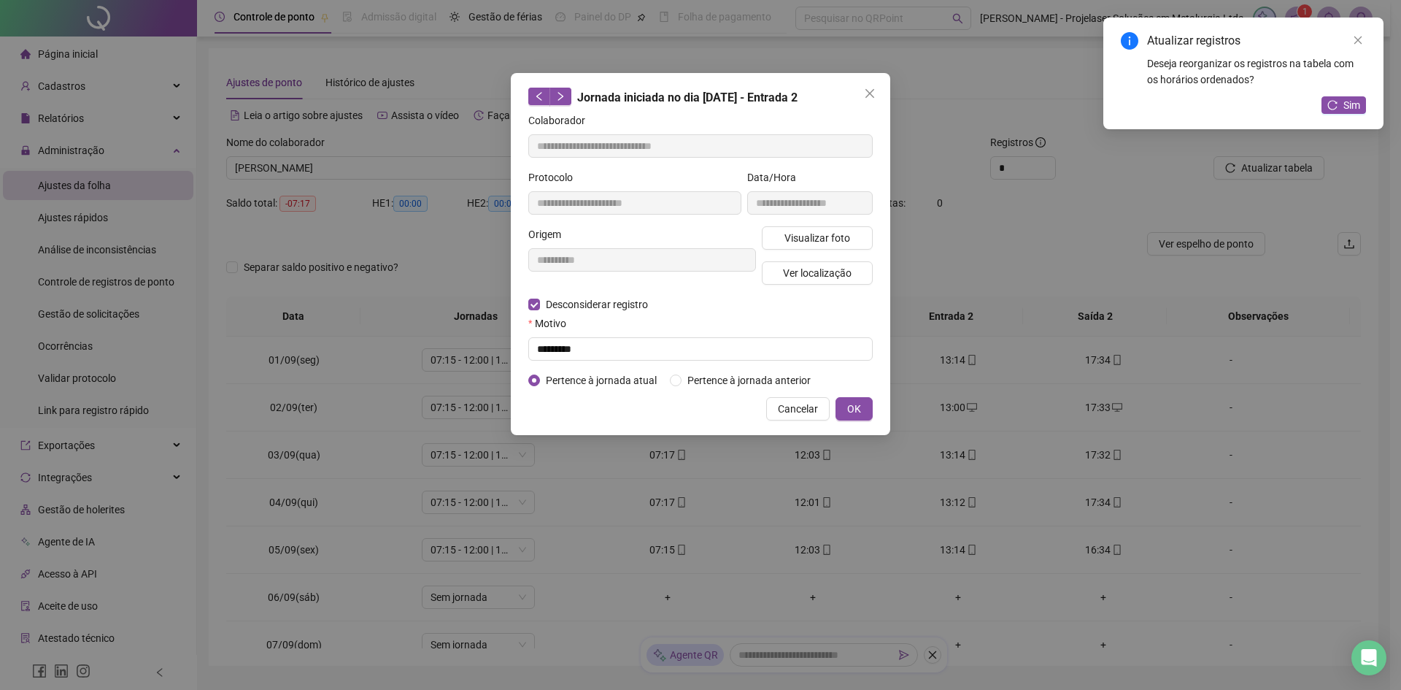
type input "**********"
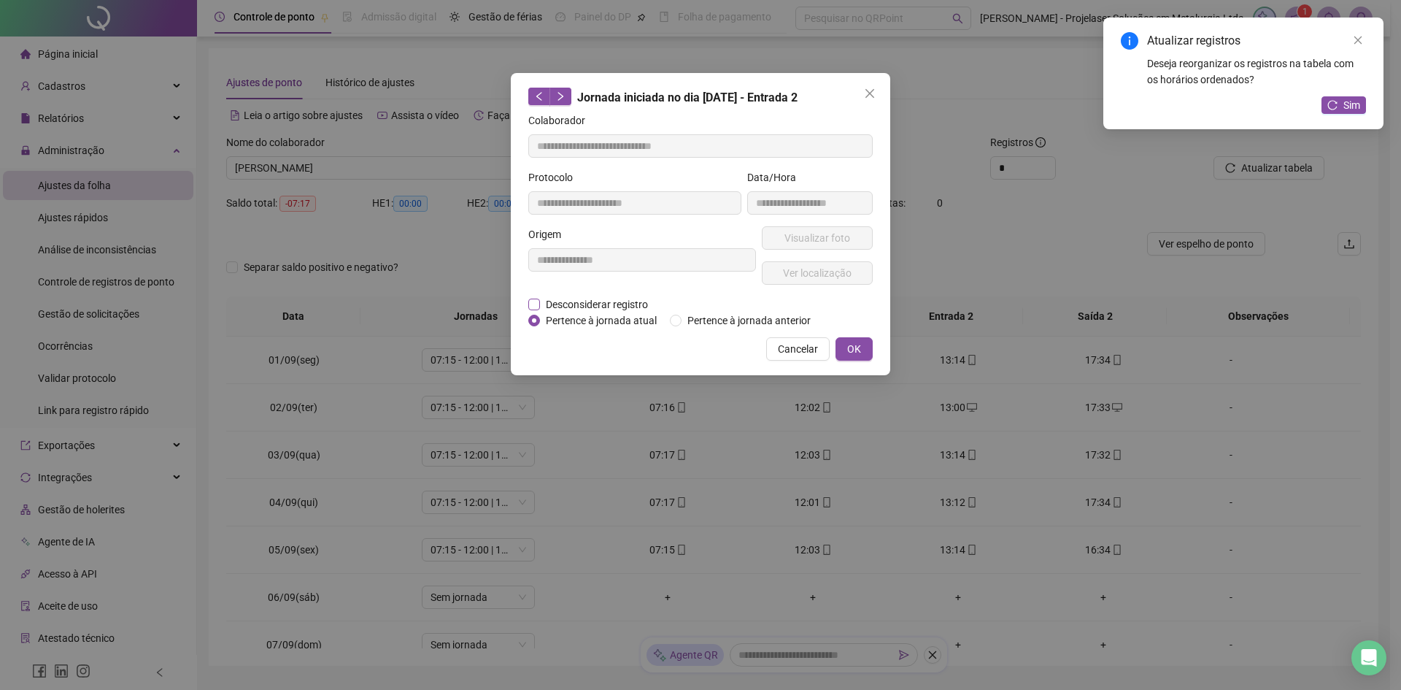
click at [550, 305] on span "Desconsiderar registro" at bounding box center [597, 304] width 114 height 16
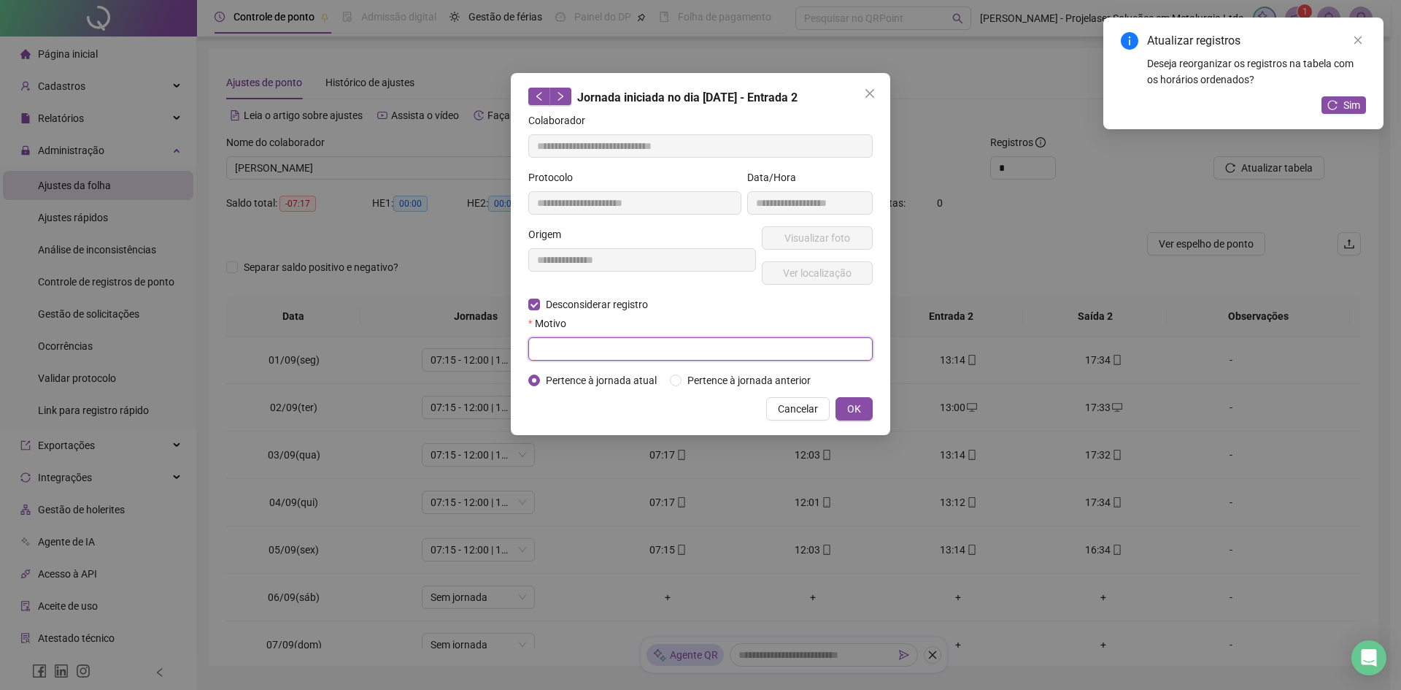
click at [753, 353] on input "text" at bounding box center [700, 348] width 345 height 23
type input "******"
click at [872, 408] on button "OK" at bounding box center [854, 408] width 37 height 23
drag, startPoint x: 850, startPoint y: 410, endPoint x: 899, endPoint y: 420, distance: 50.7
click at [852, 410] on div "**********" at bounding box center [700, 345] width 1401 height 690
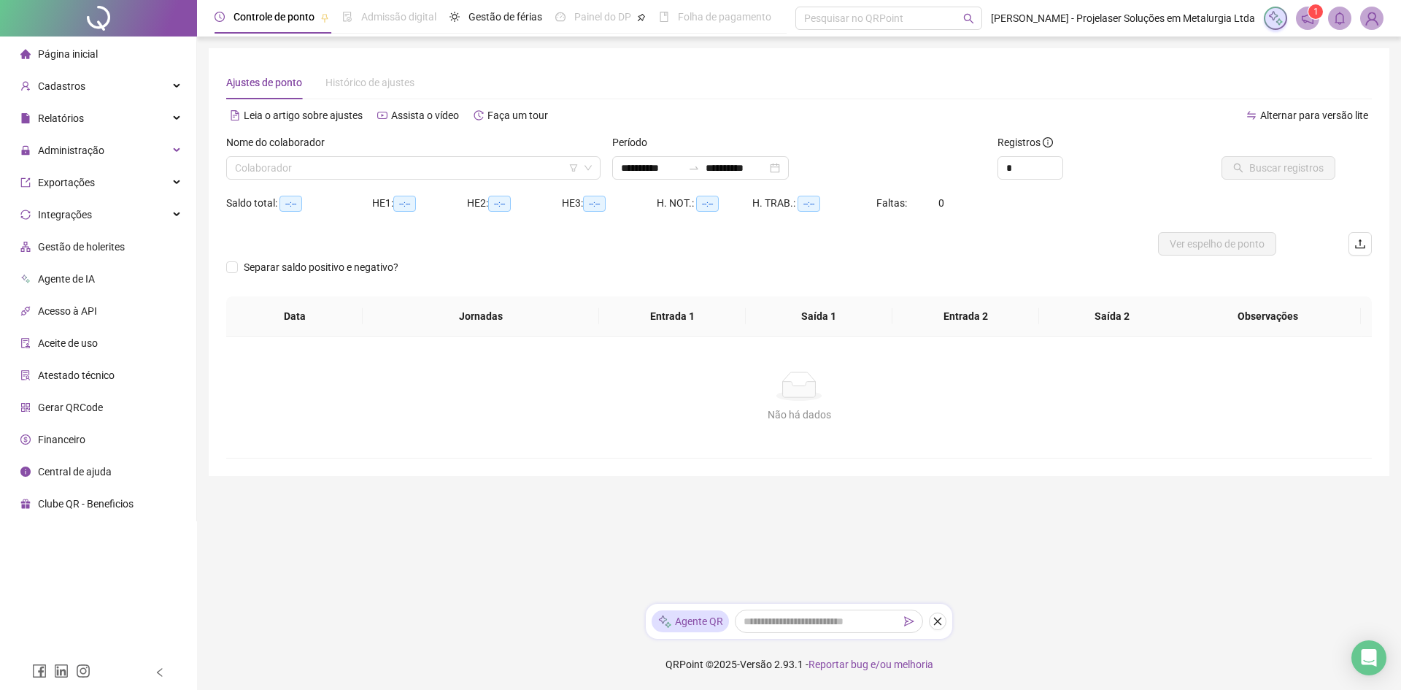
type input "**********"
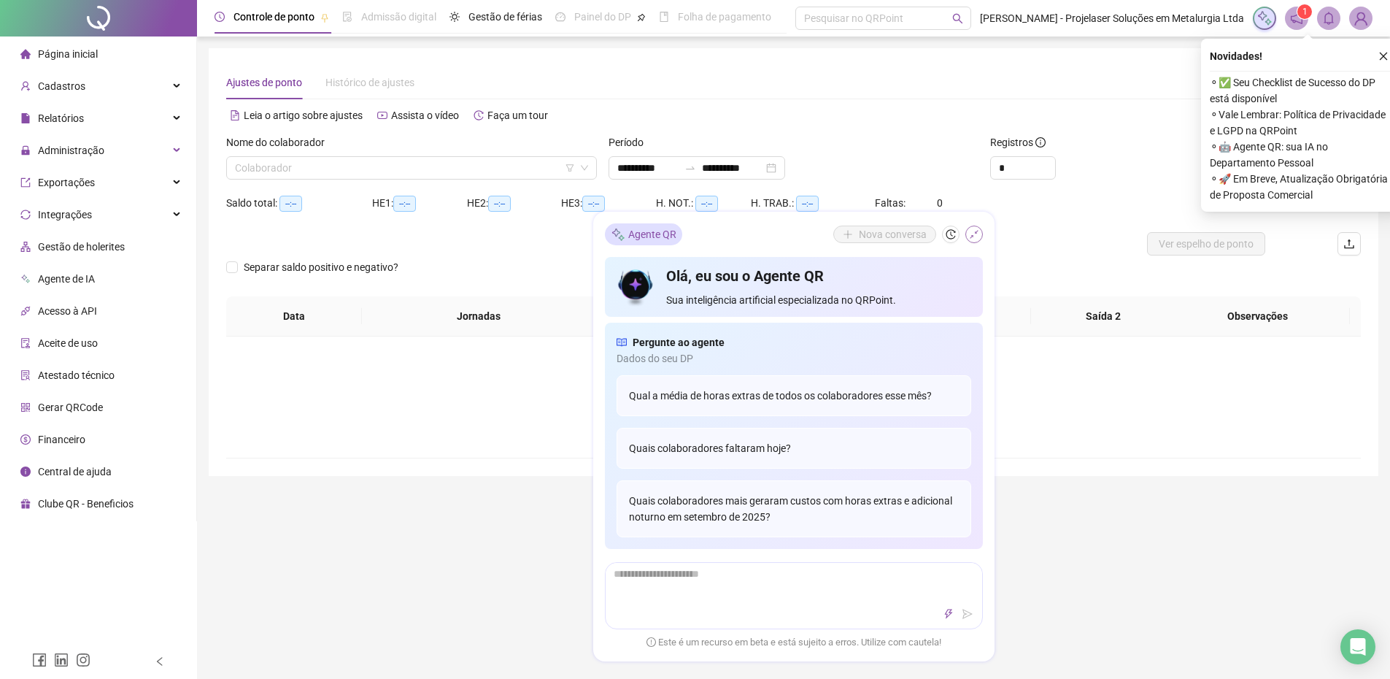
click at [975, 230] on icon "shrink" at bounding box center [974, 234] width 10 height 10
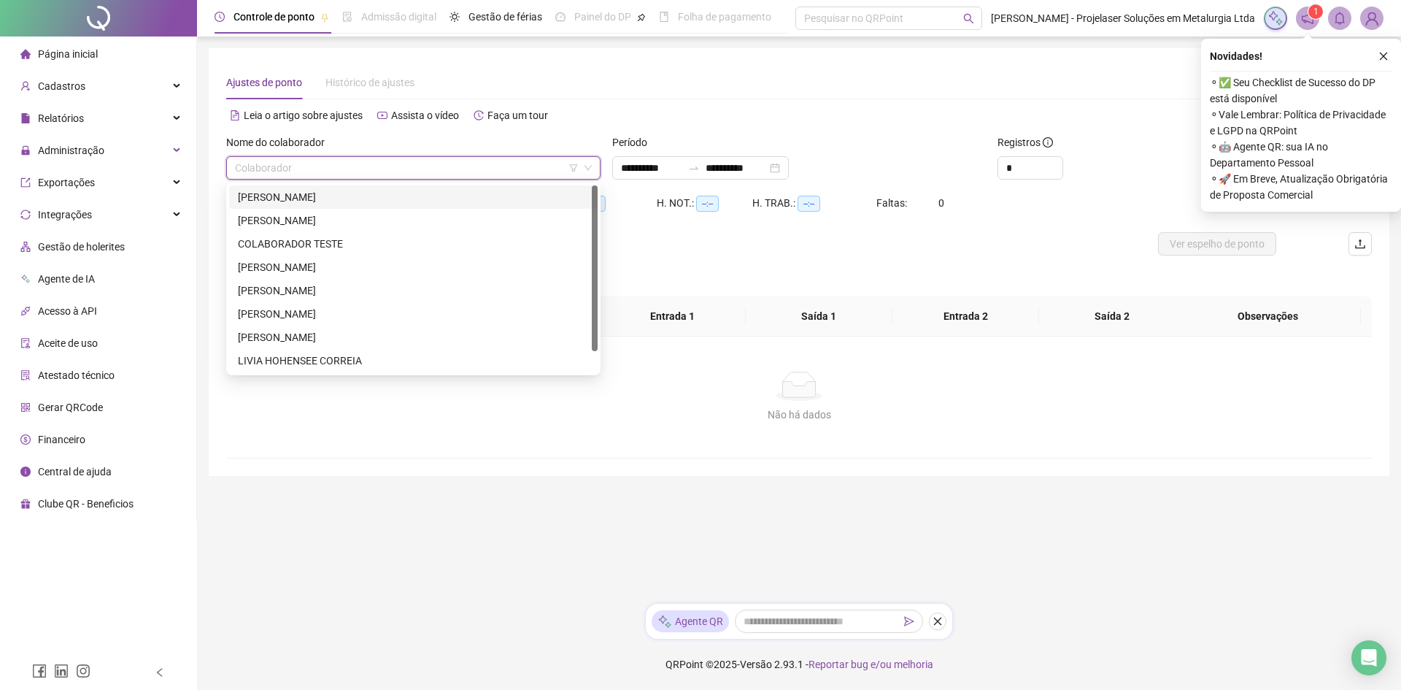
click at [524, 172] on input "search" at bounding box center [407, 168] width 344 height 22
click at [286, 290] on div "[PERSON_NAME]" at bounding box center [413, 290] width 351 height 16
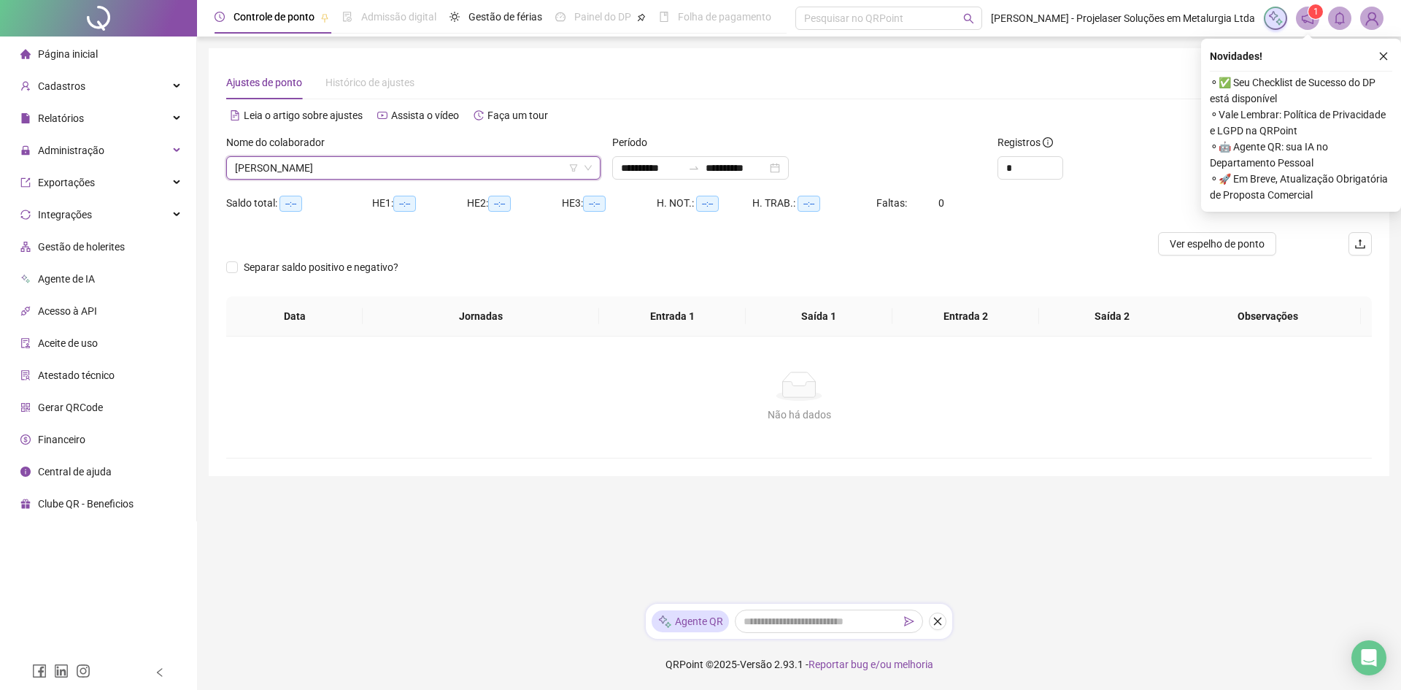
drag, startPoint x: 1168, startPoint y: 91, endPoint x: 1306, endPoint y: 59, distance: 141.6
click at [1189, 85] on div "Ajustes de ponto Histórico de ajustes" at bounding box center [799, 83] width 1146 height 34
click at [1378, 58] on button "button" at bounding box center [1384, 56] width 18 height 18
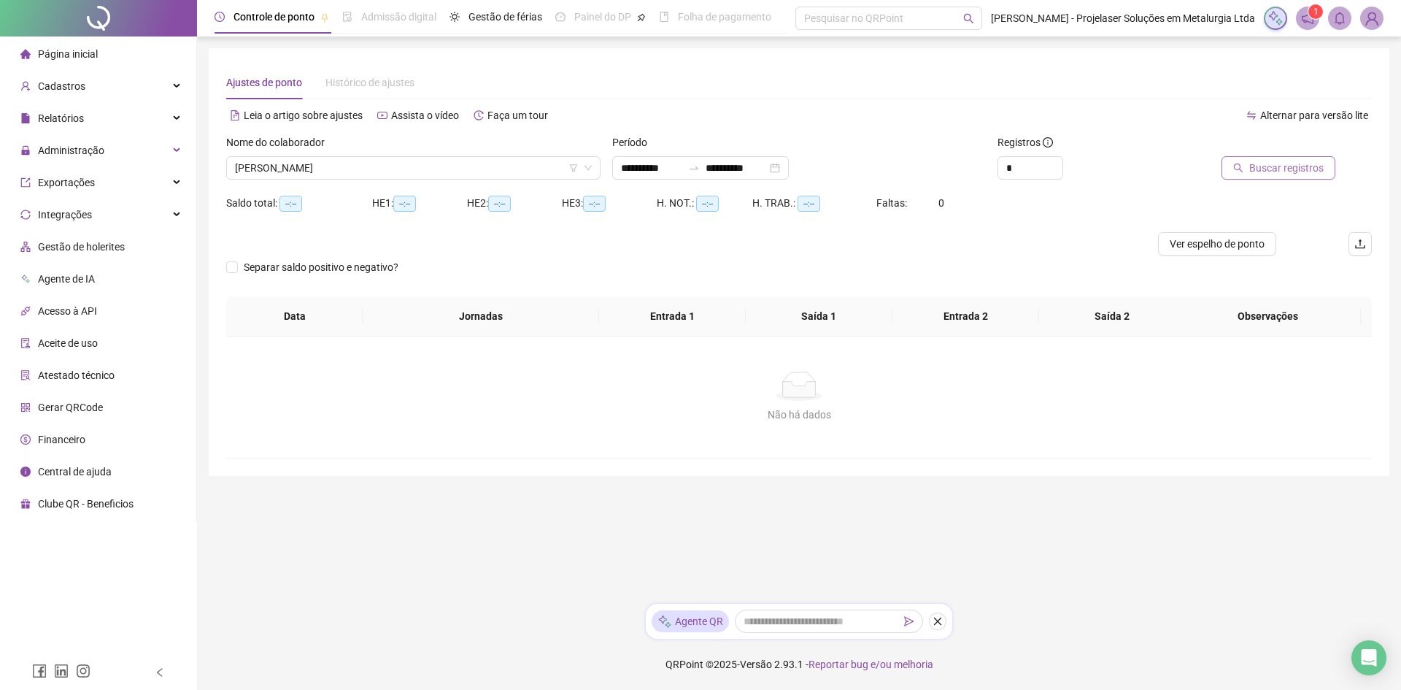
click at [1295, 165] on span "Buscar registros" at bounding box center [1287, 168] width 74 height 16
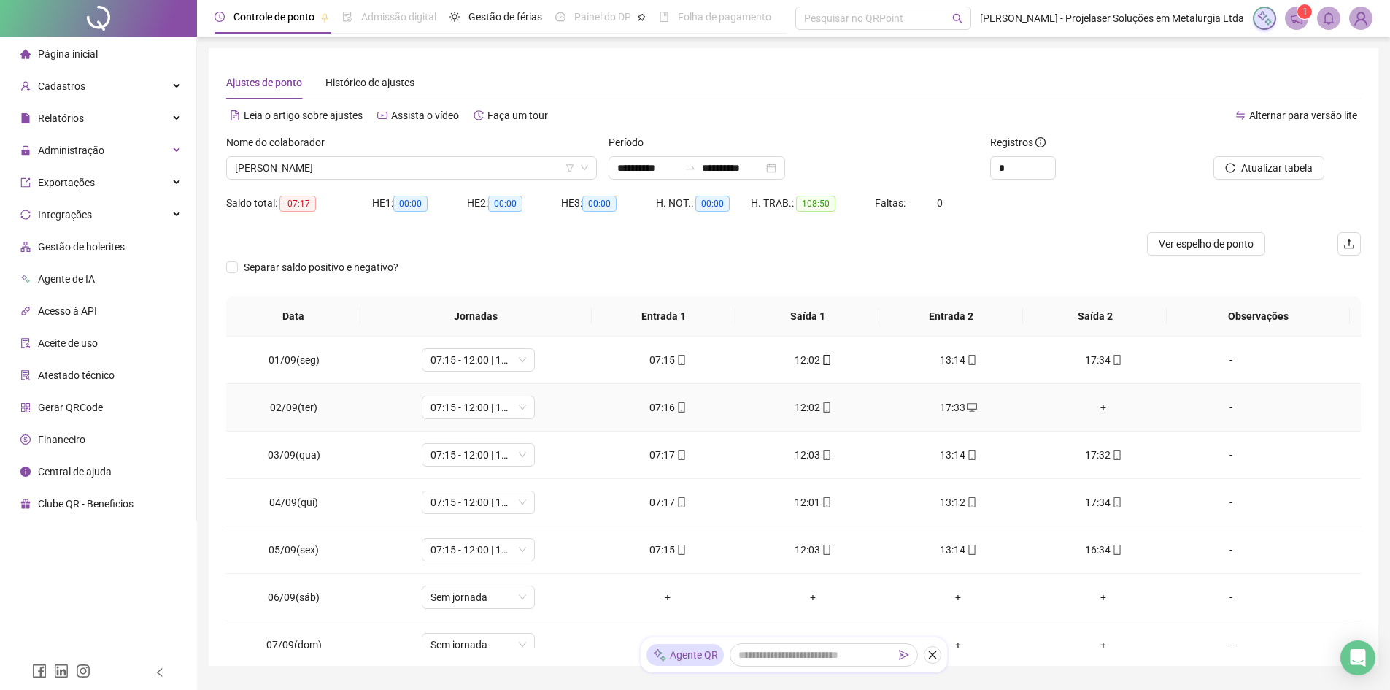
click at [1095, 411] on div "+" at bounding box center [1104, 407] width 122 height 16
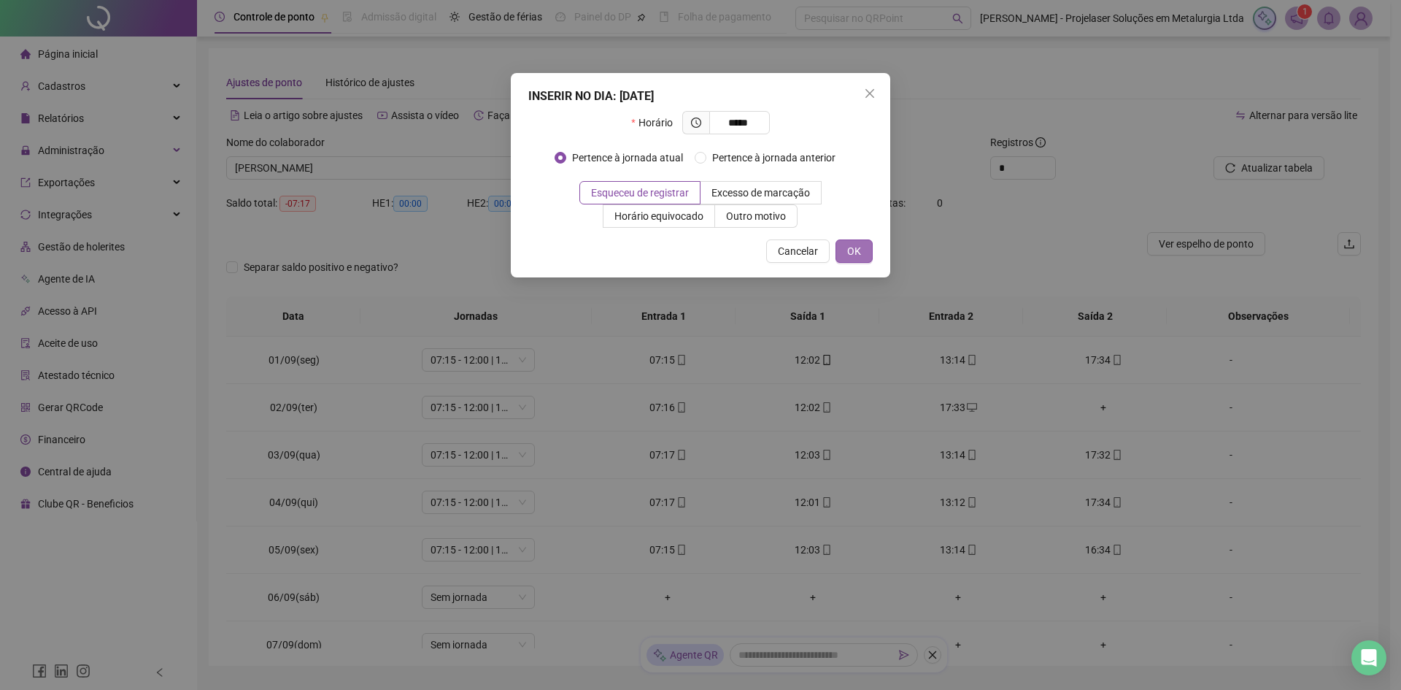
type input "*****"
click at [857, 253] on span "OK" at bounding box center [854, 251] width 14 height 16
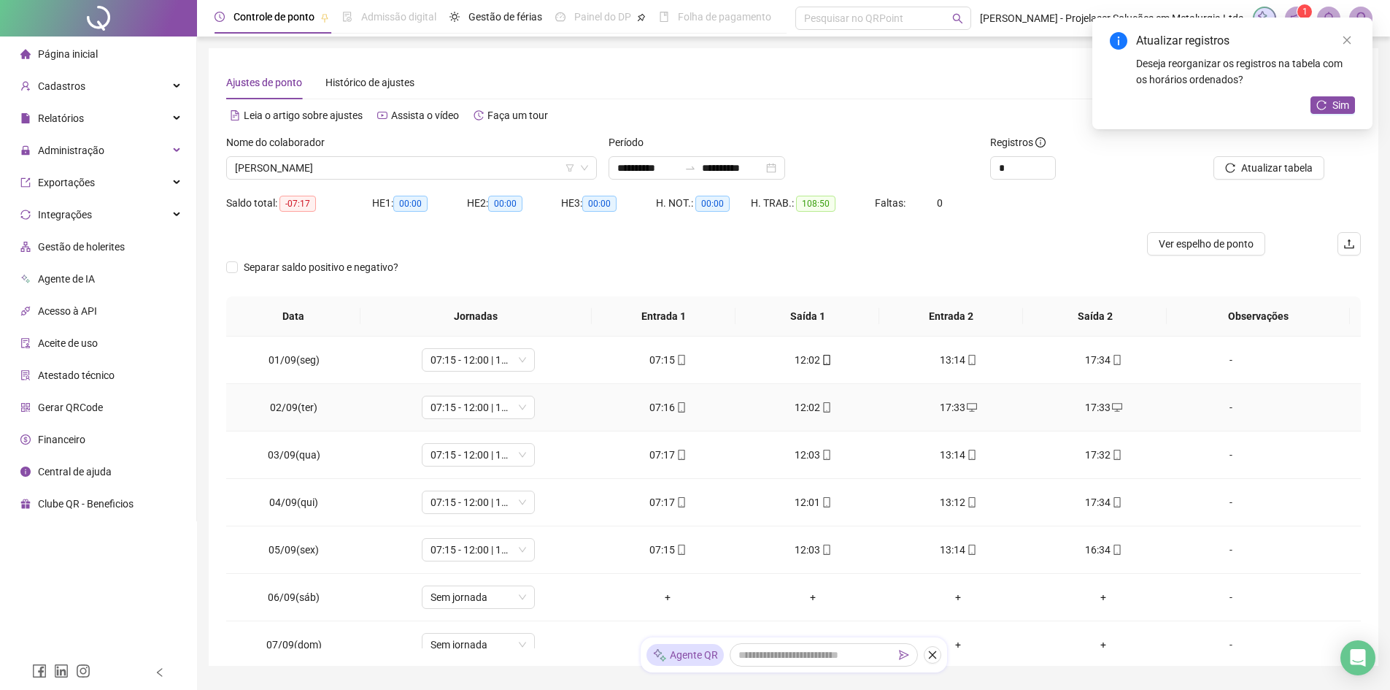
click at [944, 405] on div "17:33" at bounding box center [959, 407] width 122 height 16
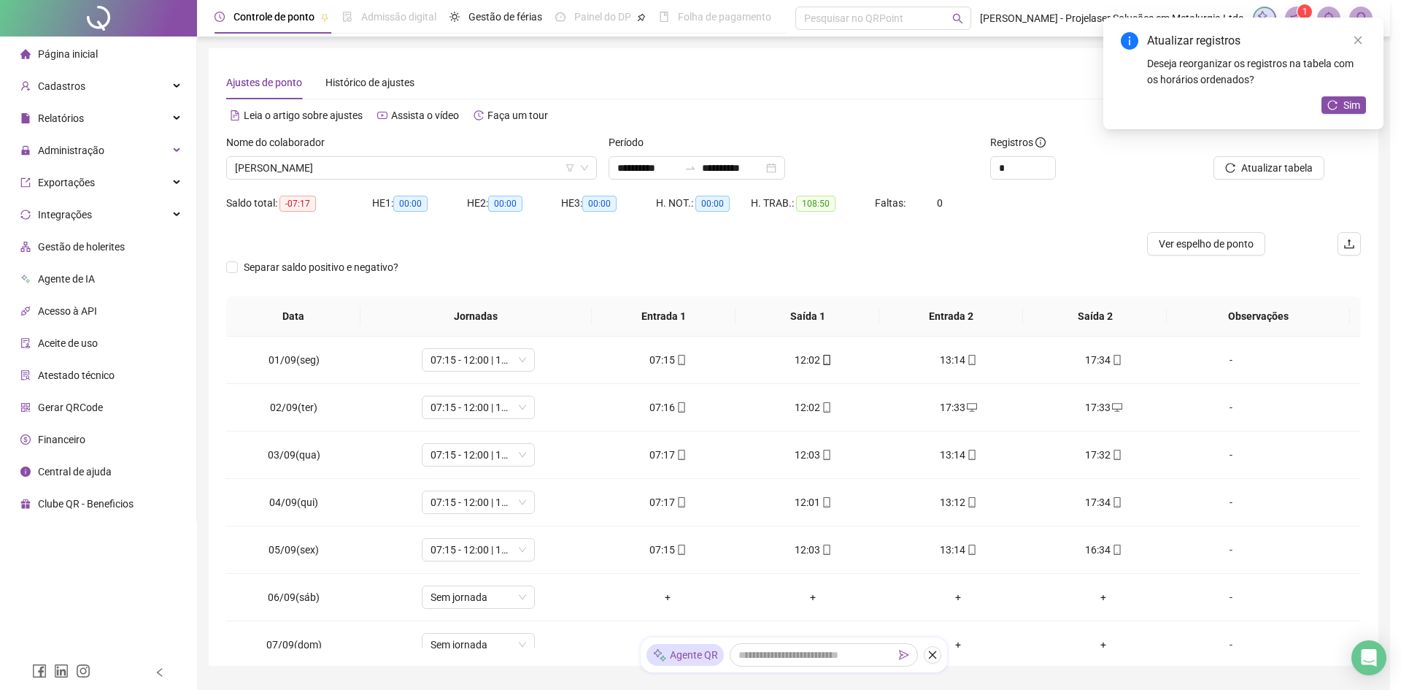
type input "**********"
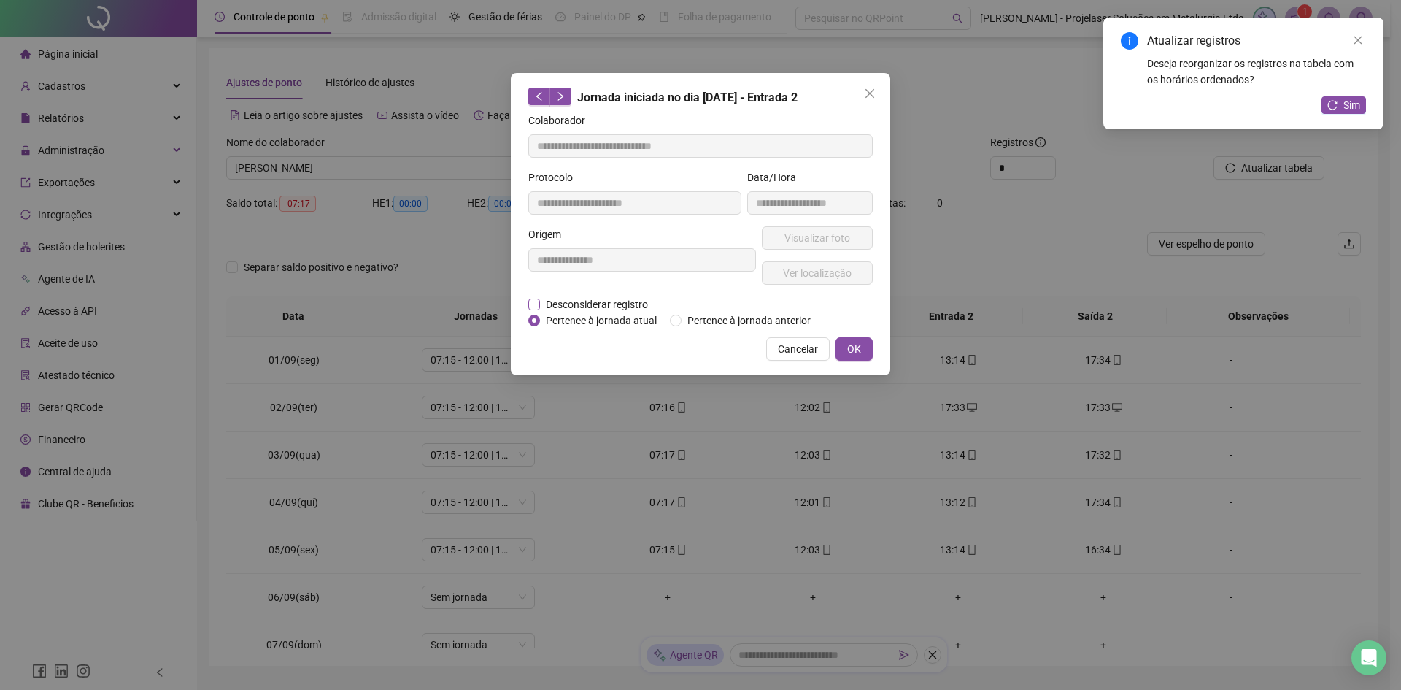
click at [547, 301] on span "Desconsiderar registro" at bounding box center [597, 304] width 114 height 16
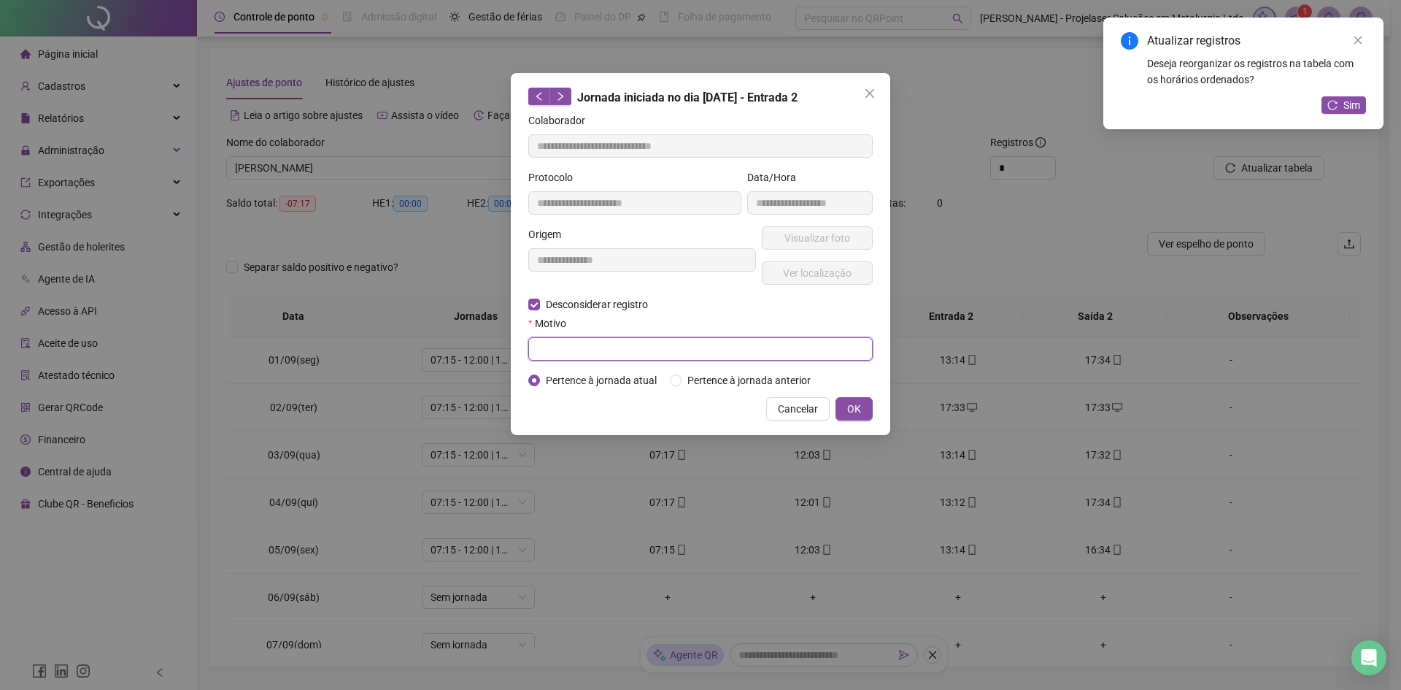
click at [548, 353] on input "text" at bounding box center [700, 348] width 345 height 23
type input "*********"
click at [852, 412] on span "OK" at bounding box center [854, 409] width 14 height 16
click at [861, 406] on button "OK" at bounding box center [854, 408] width 37 height 23
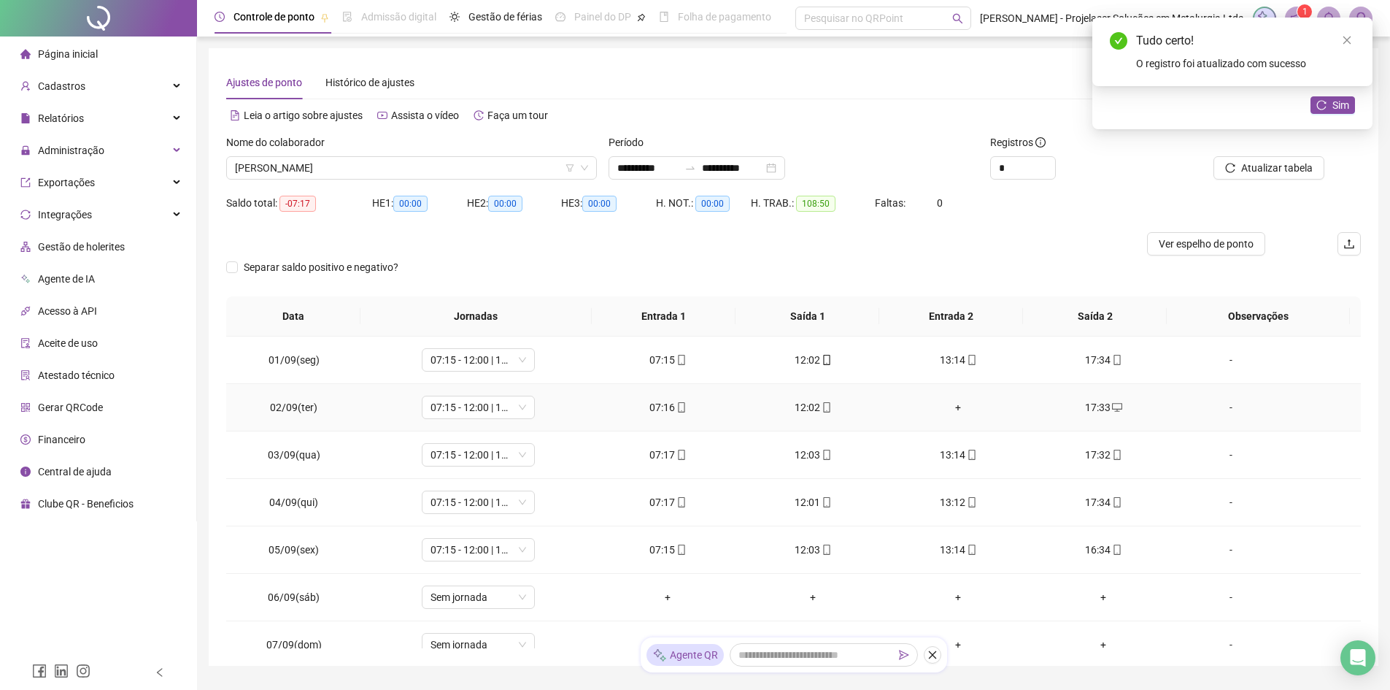
click at [948, 412] on div "+" at bounding box center [959, 407] width 122 height 16
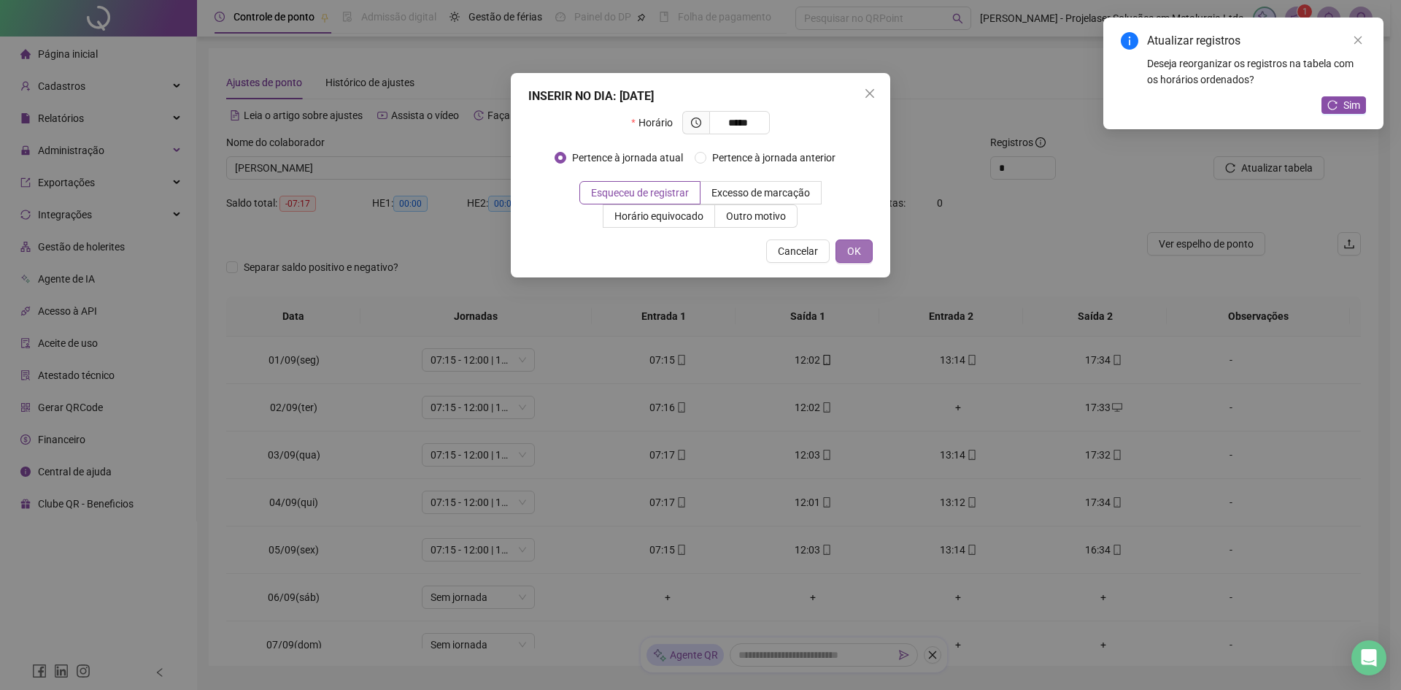
type input "*****"
click at [858, 244] on span "OK" at bounding box center [854, 251] width 14 height 16
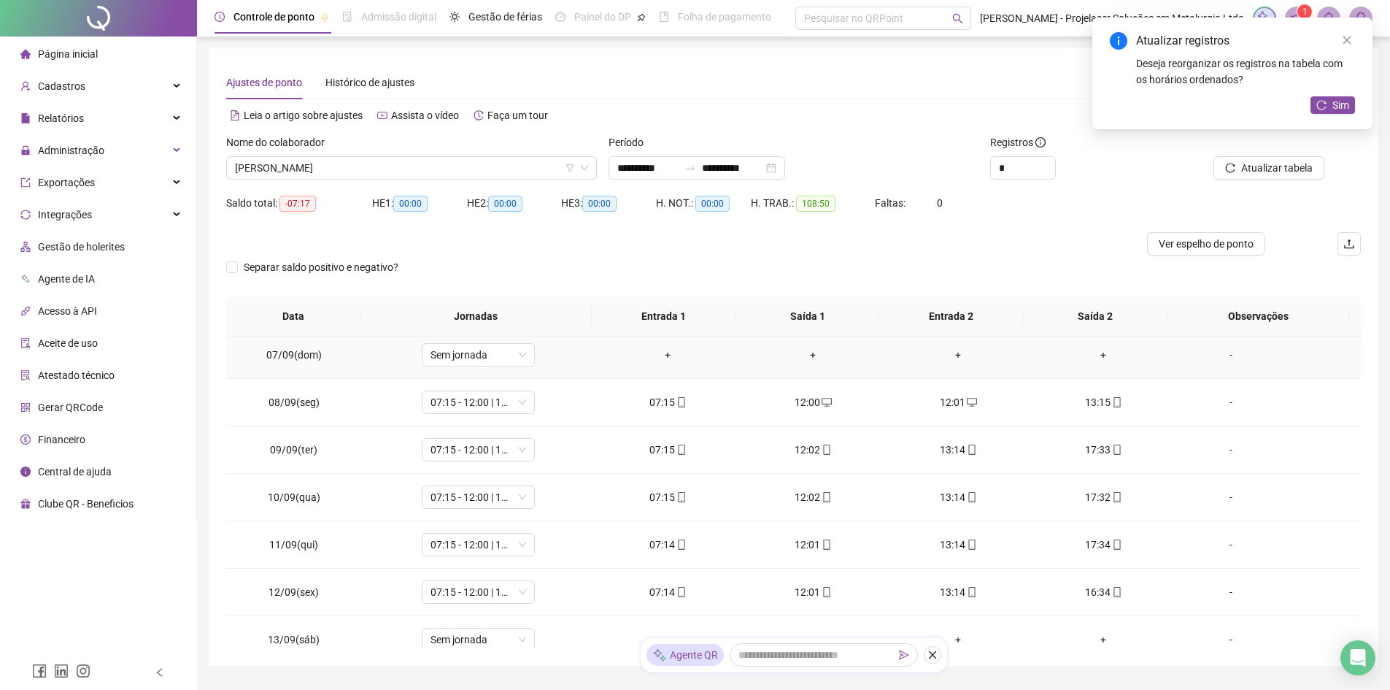
scroll to position [292, 0]
click at [944, 401] on div "12:01" at bounding box center [959, 400] width 122 height 16
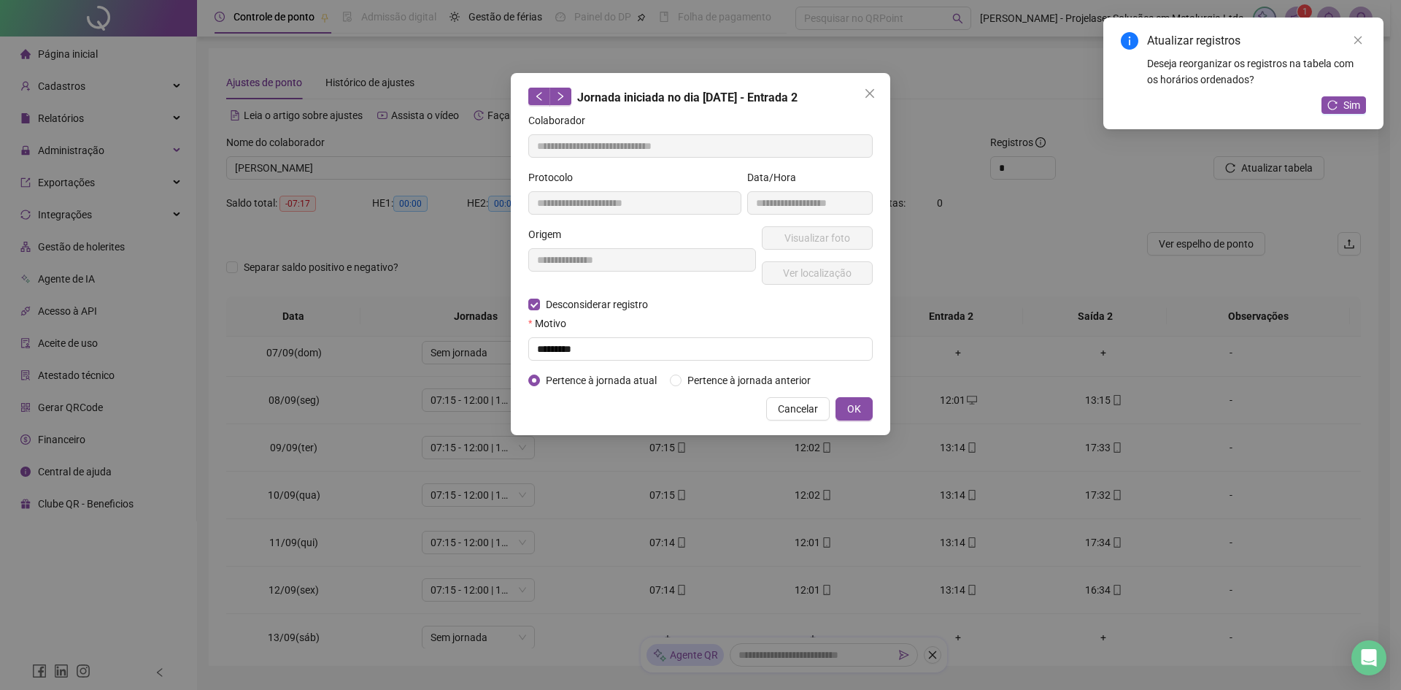
type input "**********"
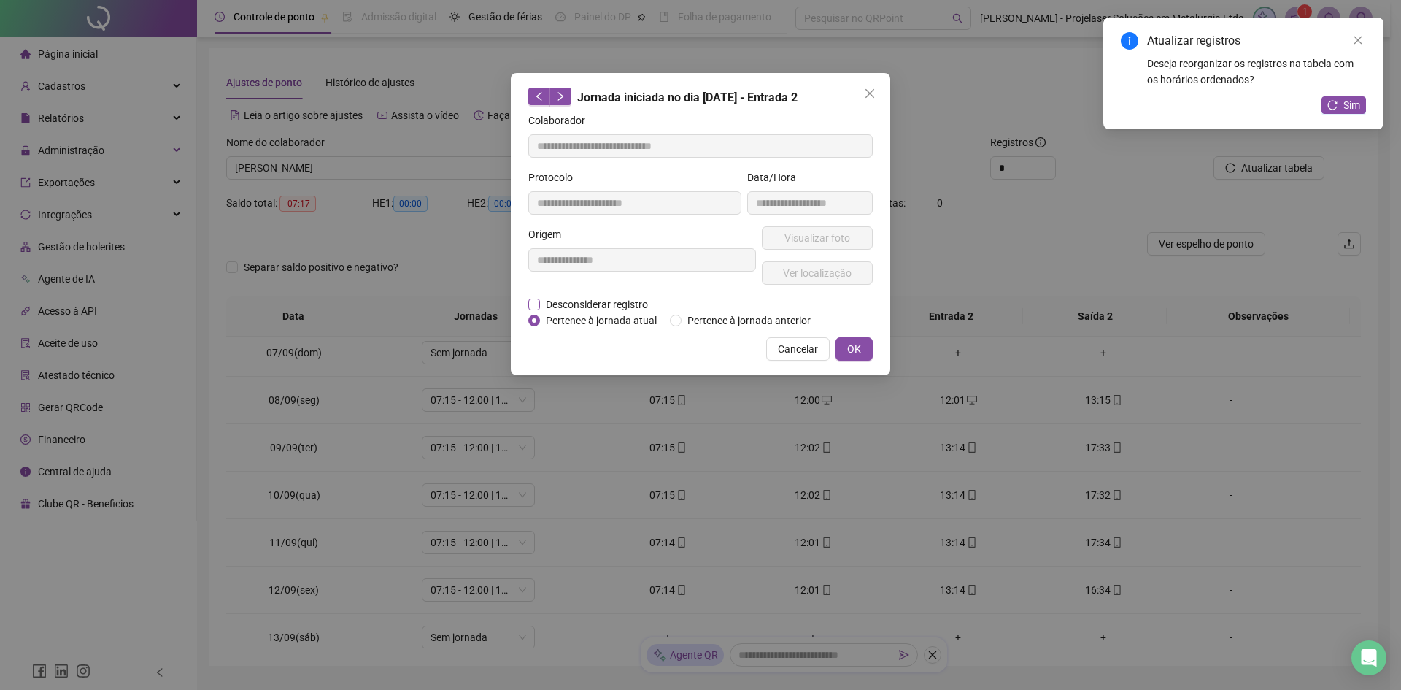
click at [613, 302] on span "Desconsiderar registro" at bounding box center [597, 304] width 114 height 16
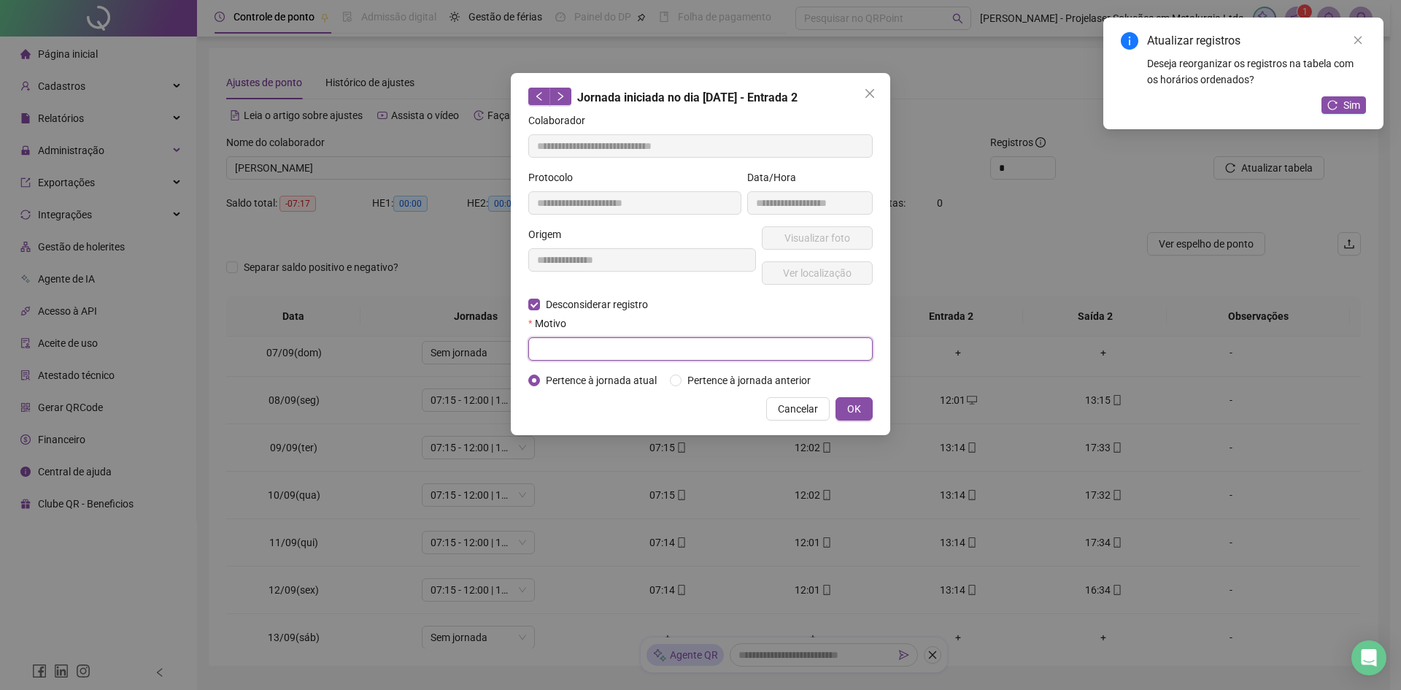
click at [592, 344] on input "text" at bounding box center [700, 348] width 345 height 23
drag, startPoint x: 569, startPoint y: 347, endPoint x: 459, endPoint y: 366, distance: 111.7
click at [459, 366] on div "**********" at bounding box center [700, 345] width 1401 height 690
type input "******"
click at [866, 407] on button "OK" at bounding box center [854, 408] width 37 height 23
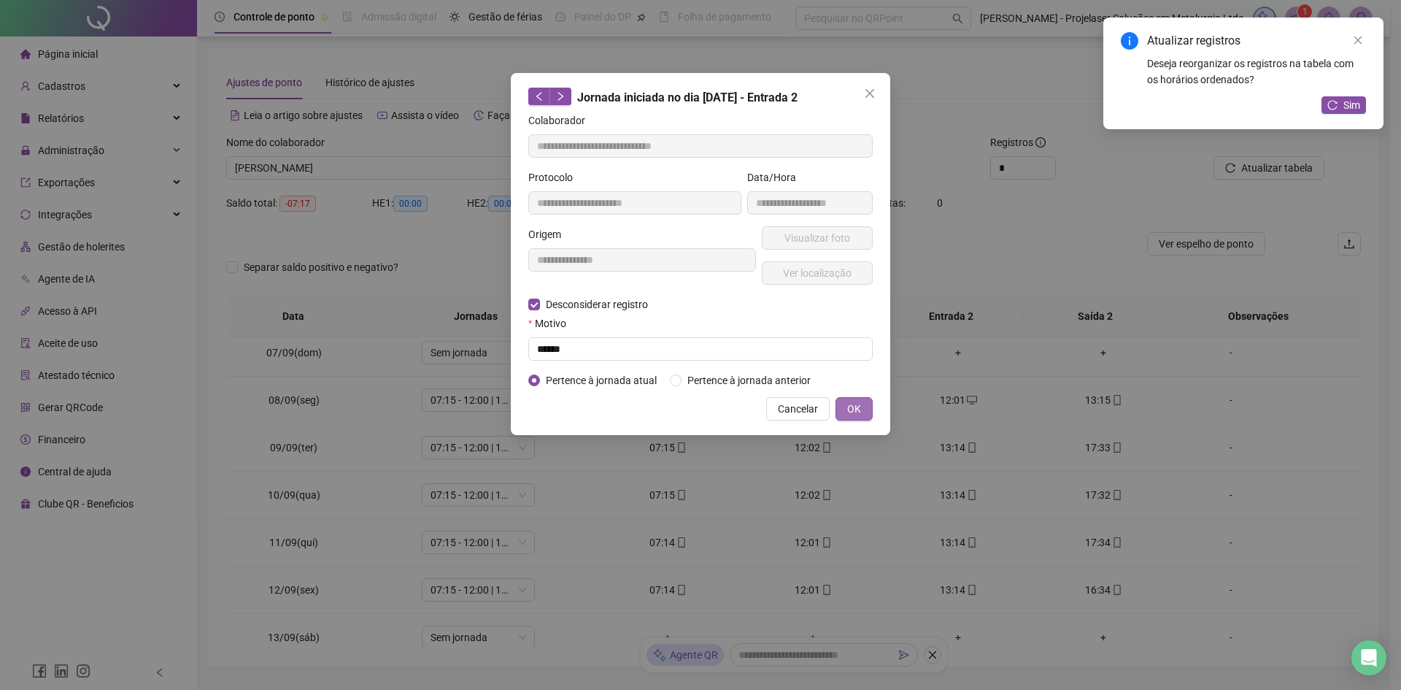
click at [868, 406] on button "OK" at bounding box center [854, 408] width 37 height 23
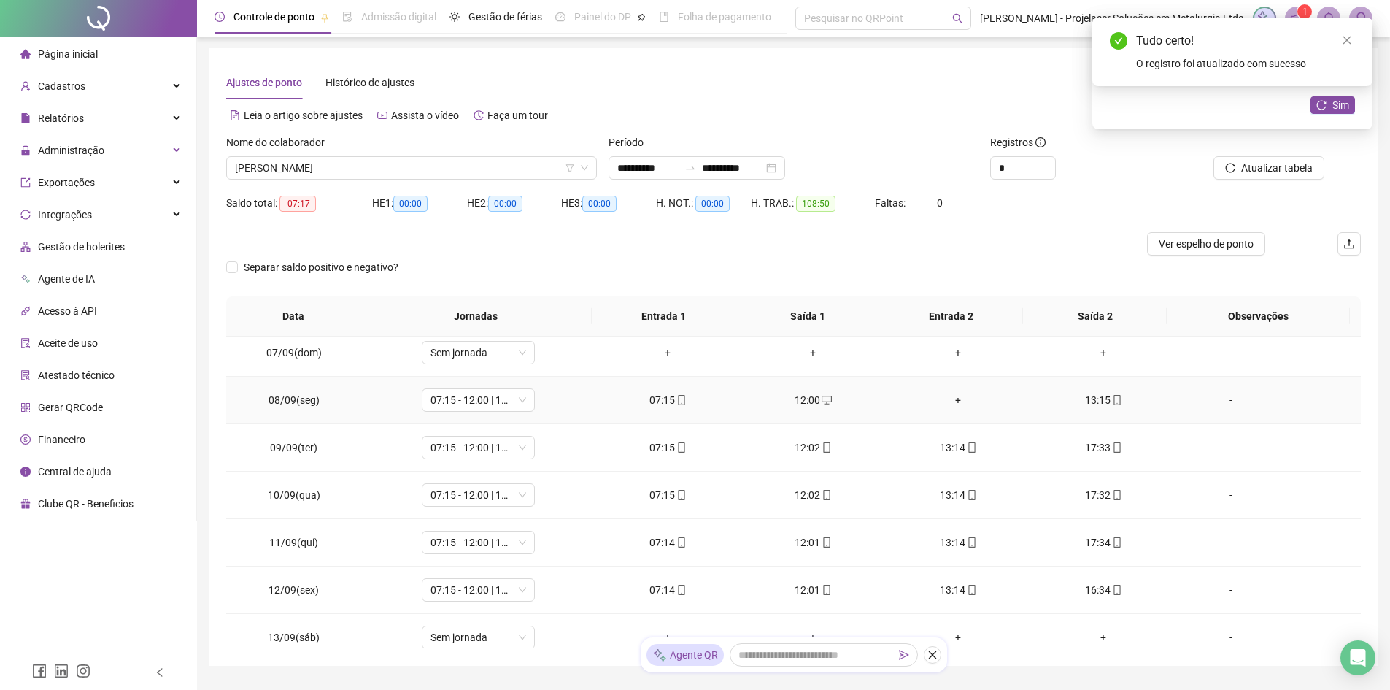
click at [951, 401] on div "+" at bounding box center [959, 400] width 122 height 16
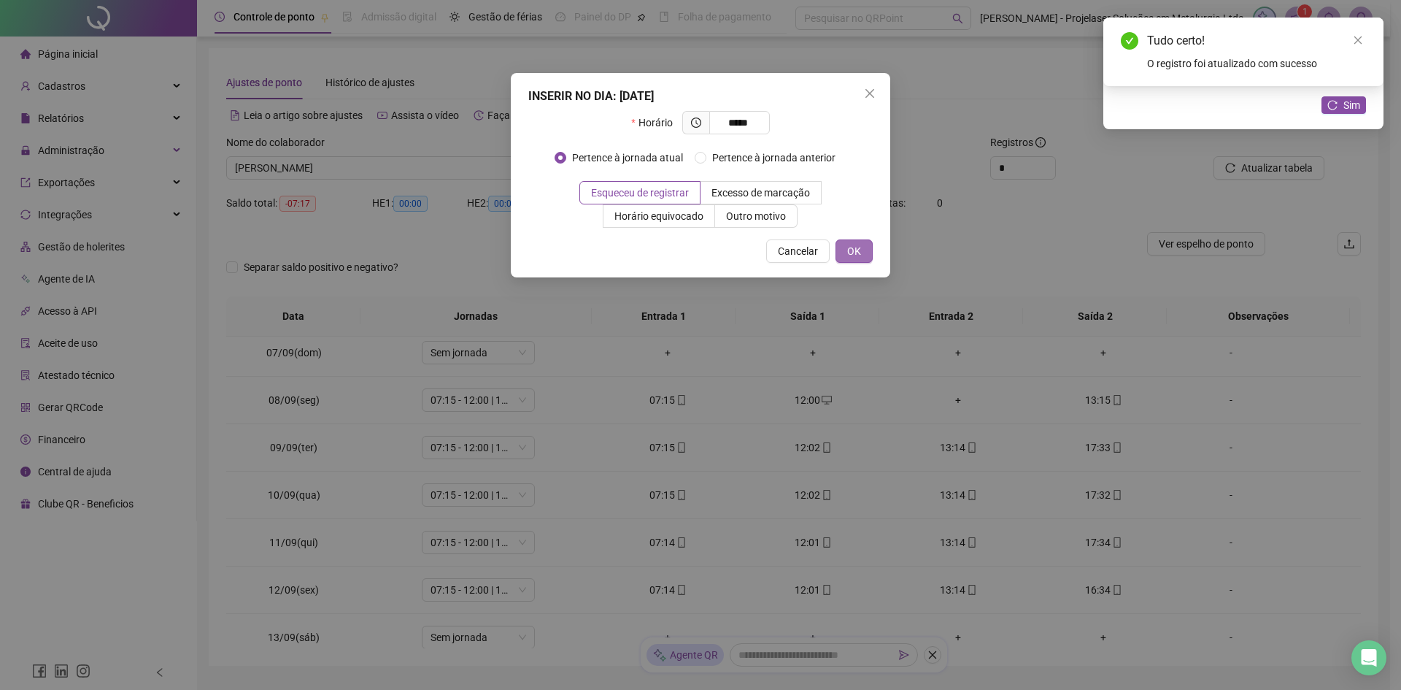
type input "*****"
click at [850, 253] on span "OK" at bounding box center [854, 251] width 14 height 16
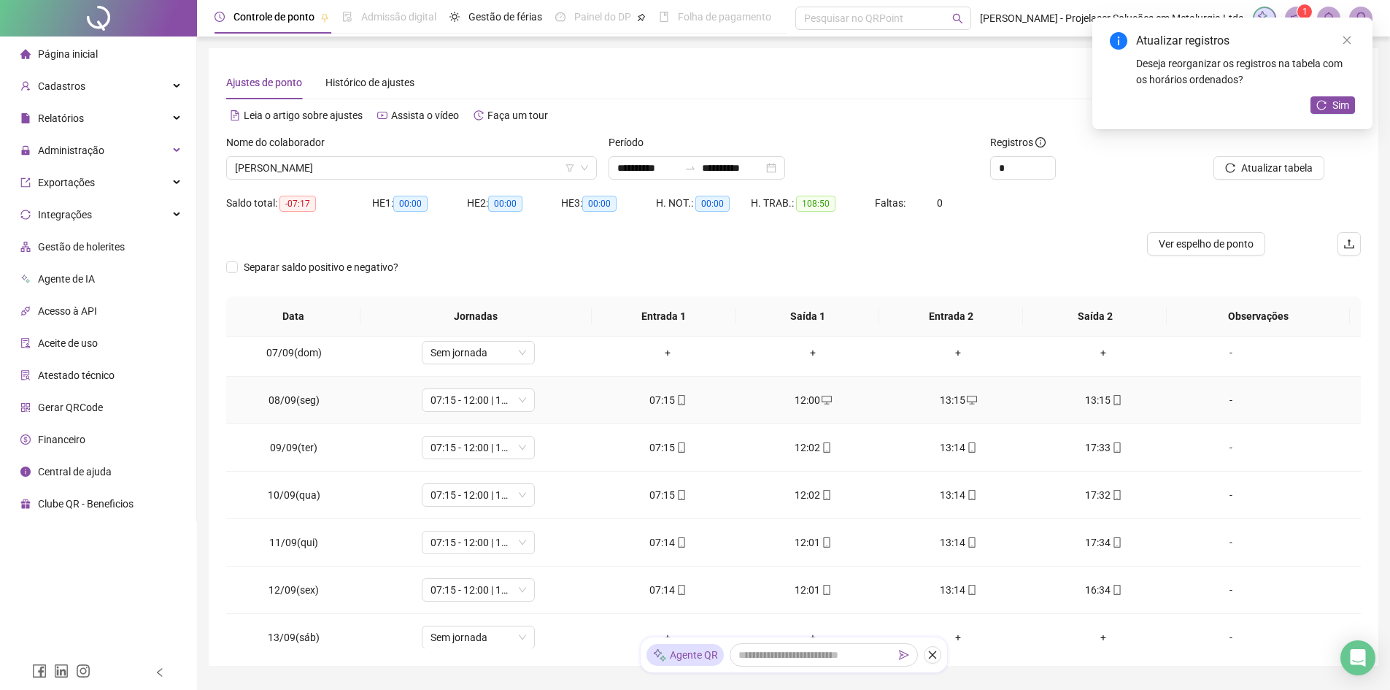
click at [1091, 399] on div "13:15" at bounding box center [1104, 400] width 122 height 16
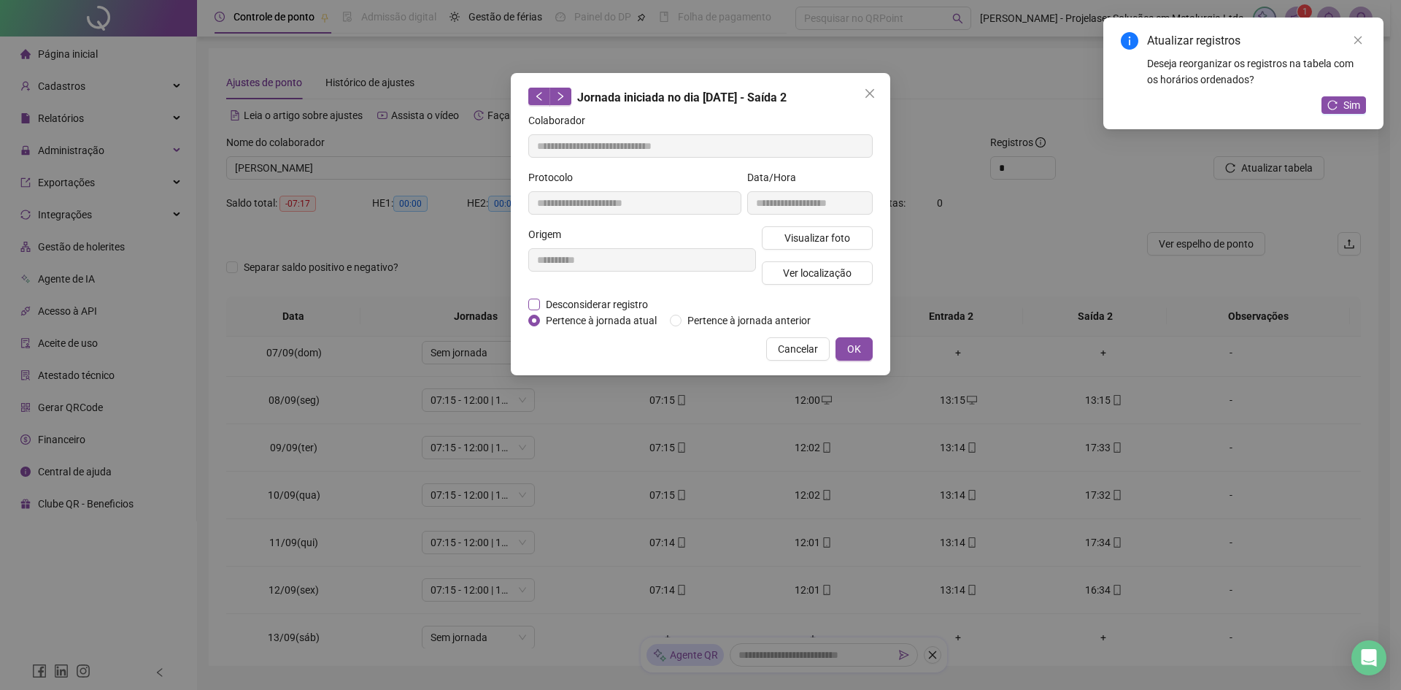
click at [556, 304] on span "Desconsiderar registro" at bounding box center [597, 304] width 114 height 16
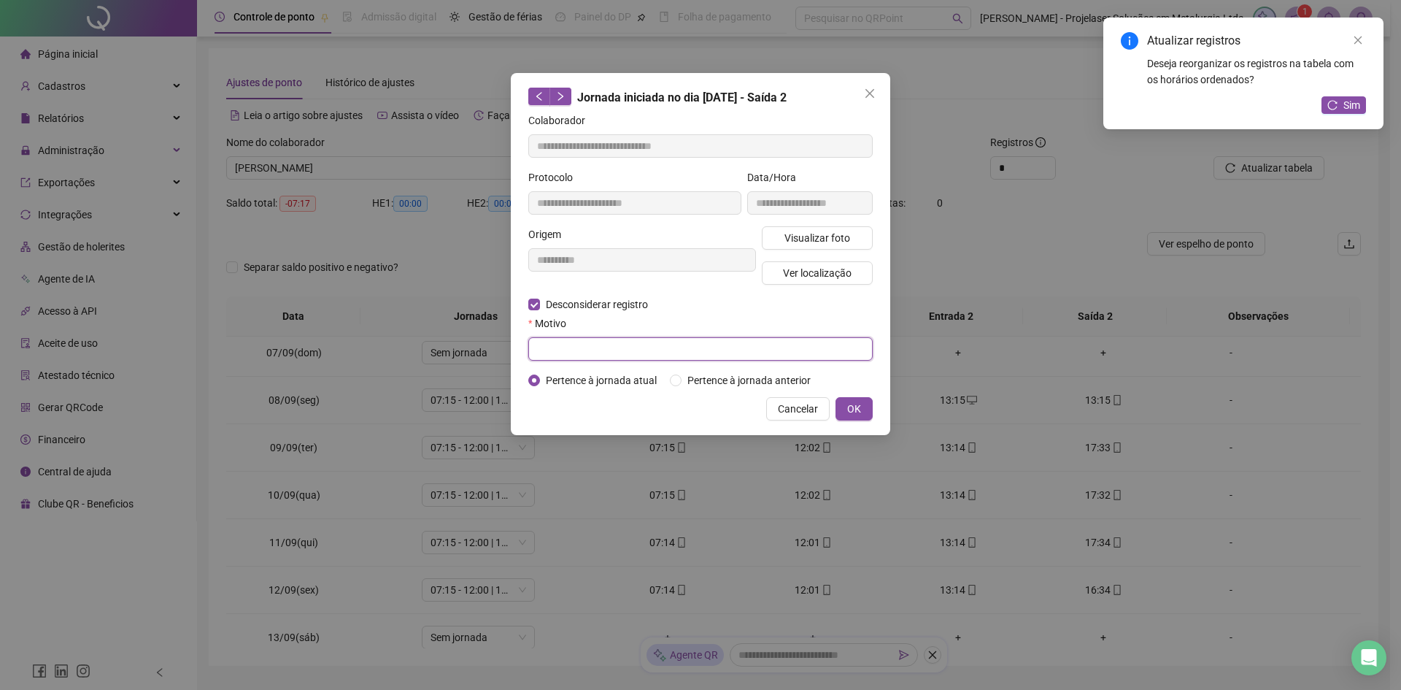
click at [645, 353] on input "text" at bounding box center [700, 348] width 345 height 23
paste input "******"
type input "******"
drag, startPoint x: 847, startPoint y: 407, endPoint x: 941, endPoint y: 415, distance: 93.8
click at [858, 407] on span "OK" at bounding box center [854, 409] width 14 height 16
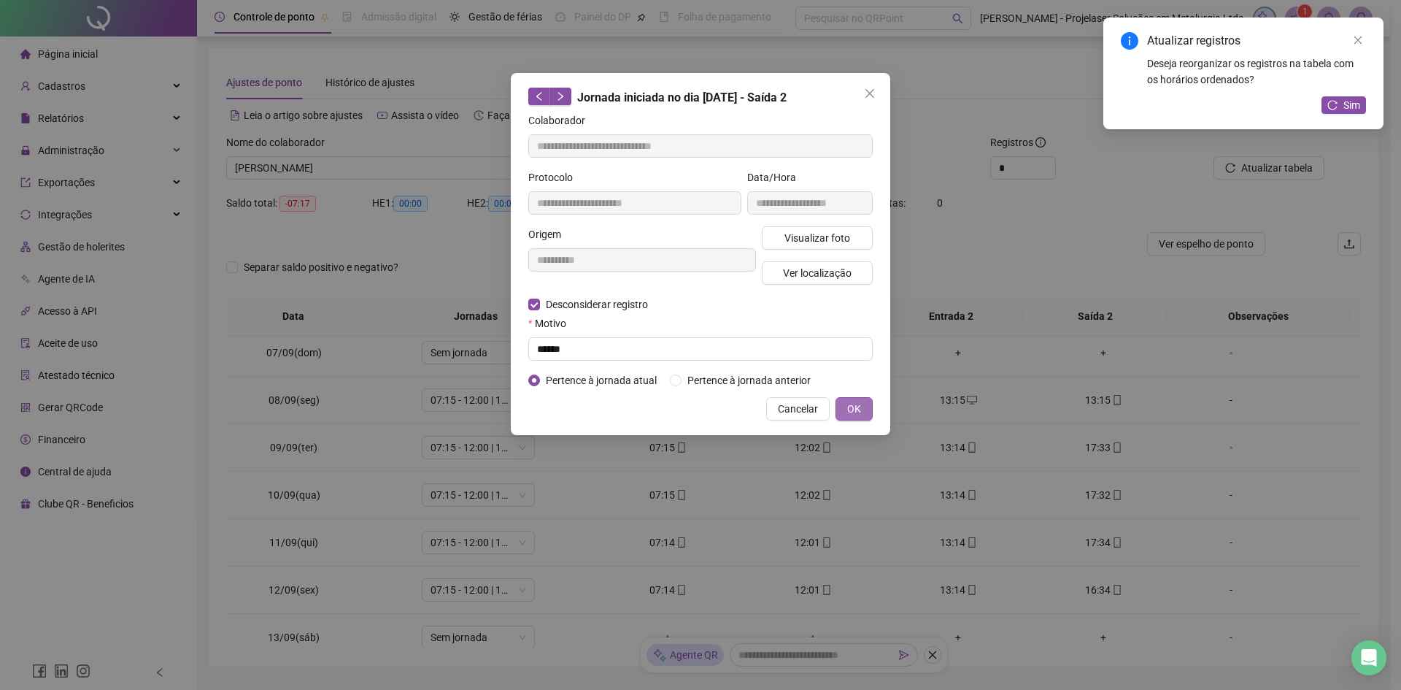
click at [863, 408] on button "OK" at bounding box center [854, 408] width 37 height 23
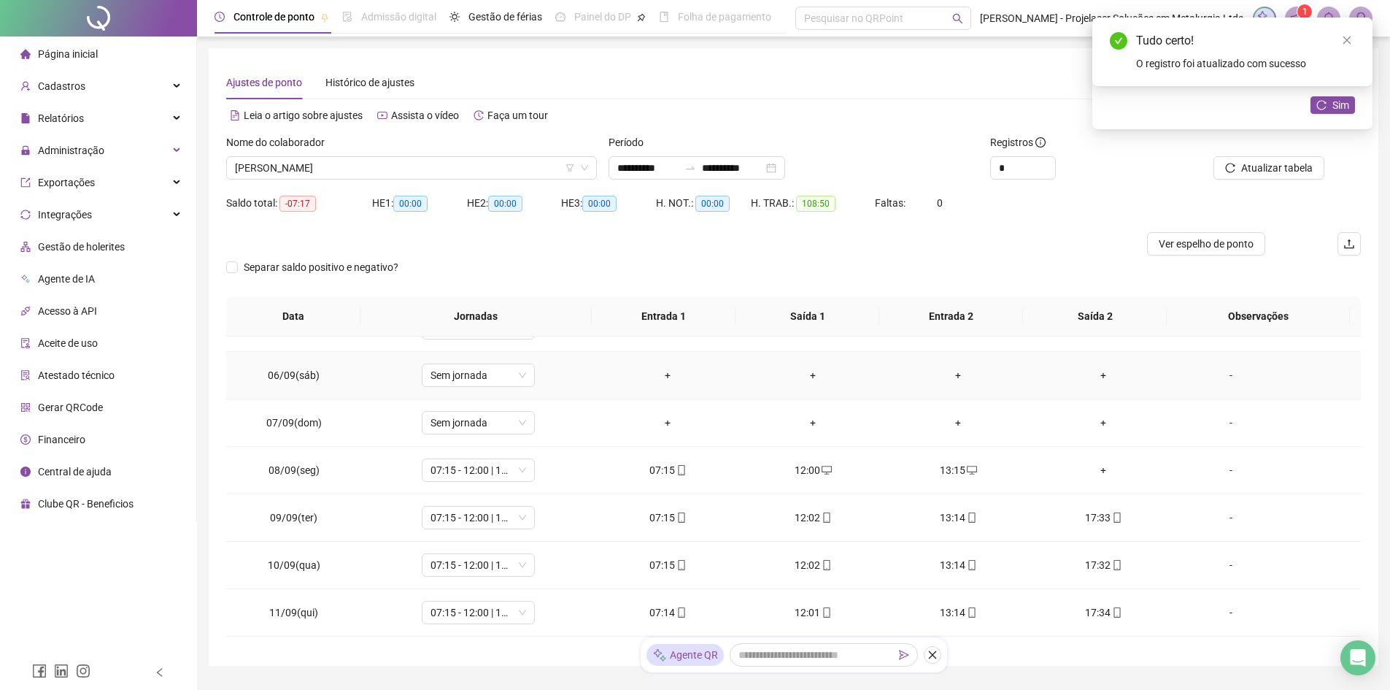
scroll to position [219, 0]
click at [1095, 472] on div "+" at bounding box center [1104, 473] width 122 height 16
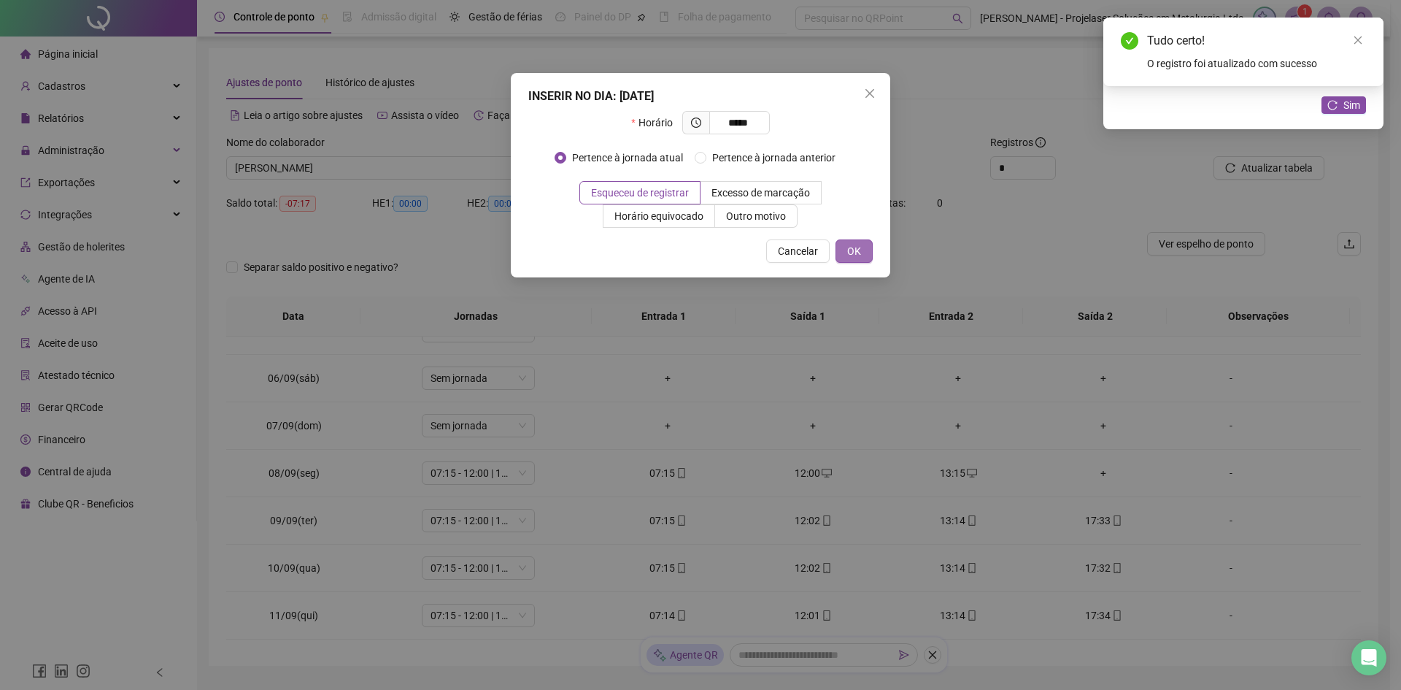
type input "*****"
click at [862, 255] on button "OK" at bounding box center [854, 250] width 37 height 23
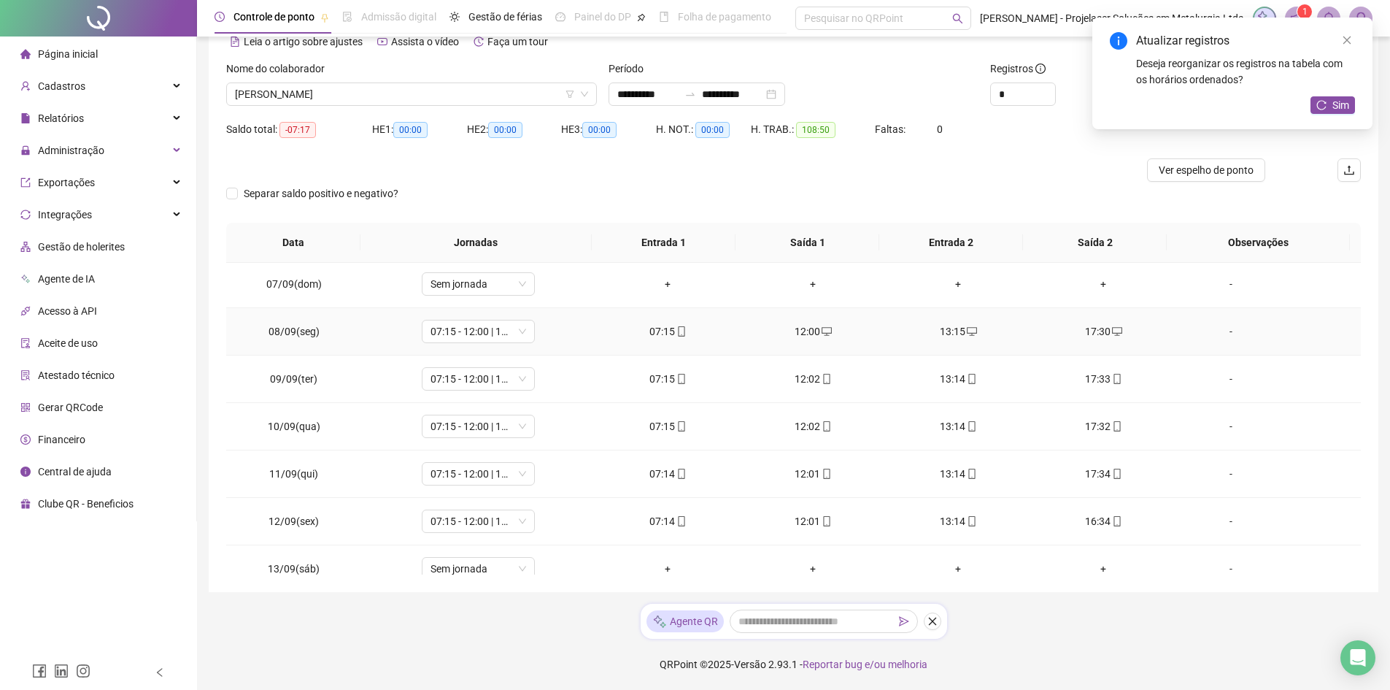
scroll to position [276, 0]
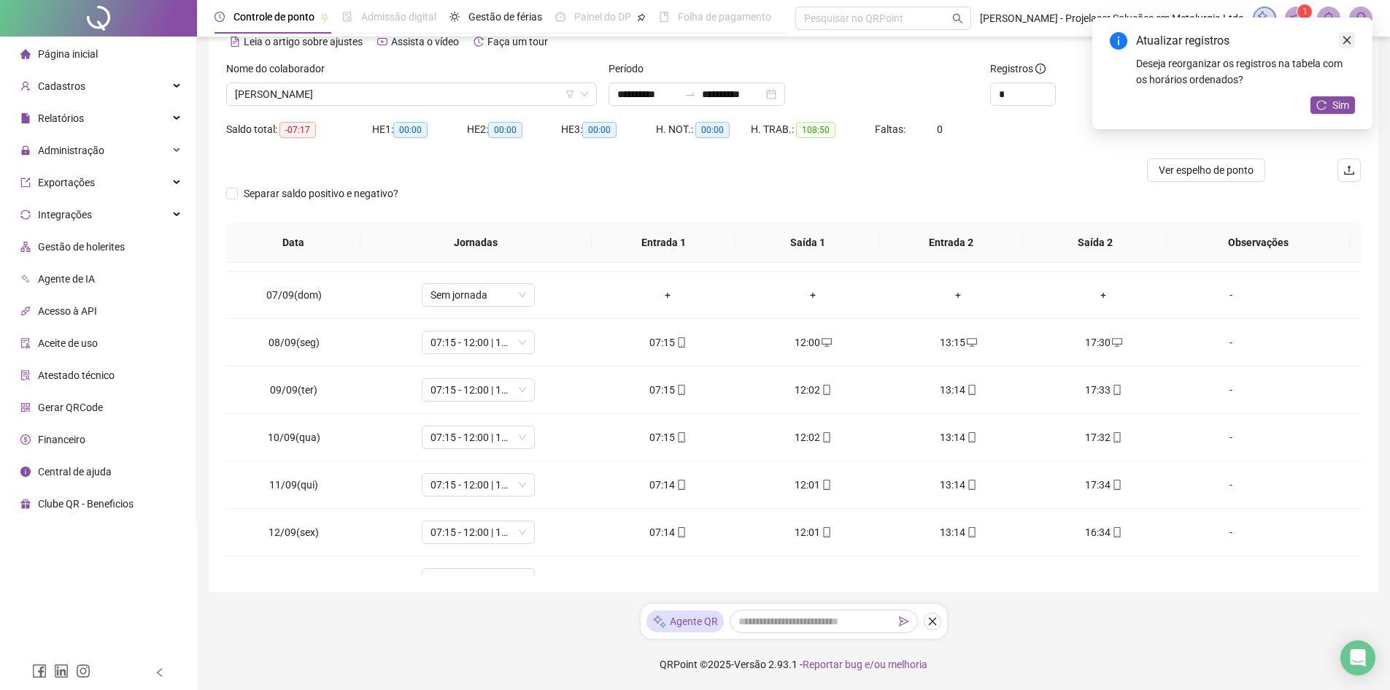
click at [1345, 41] on icon "close" at bounding box center [1347, 40] width 10 height 10
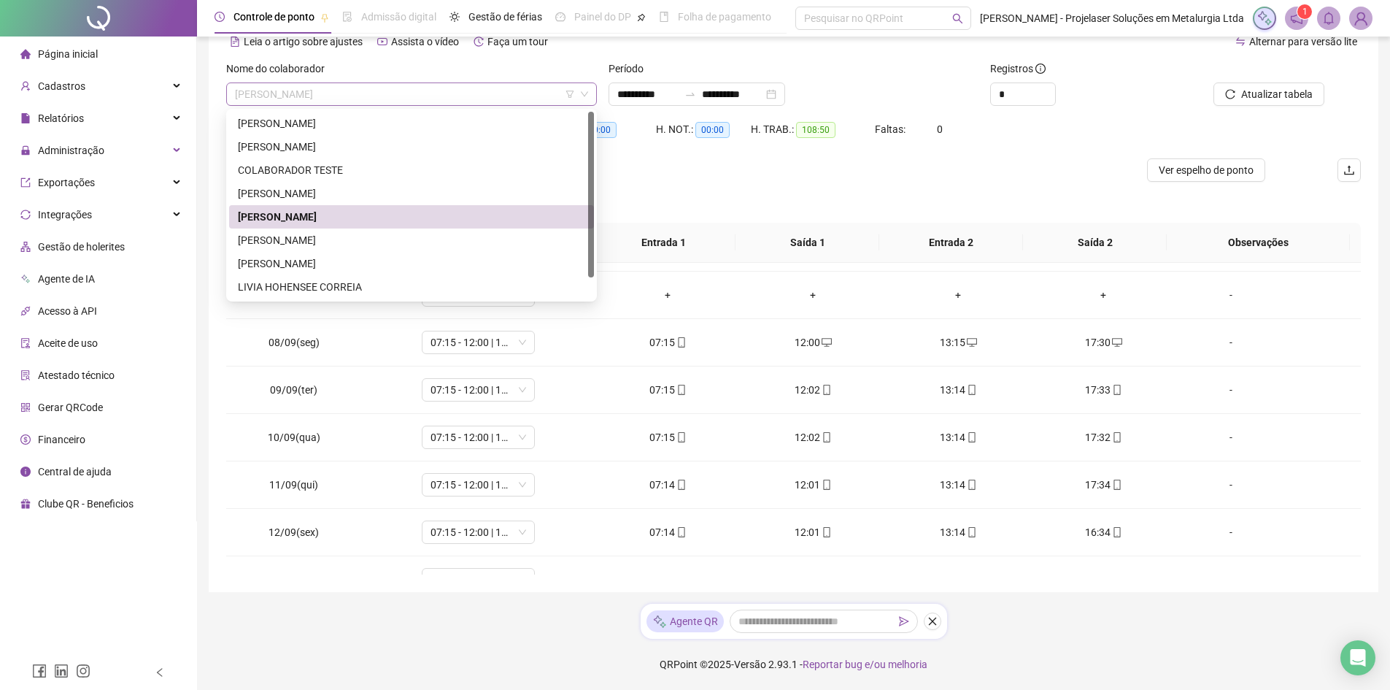
click at [493, 88] on span "[PERSON_NAME]" at bounding box center [411, 94] width 353 height 22
click at [721, 164] on div at bounding box center [651, 169] width 851 height 23
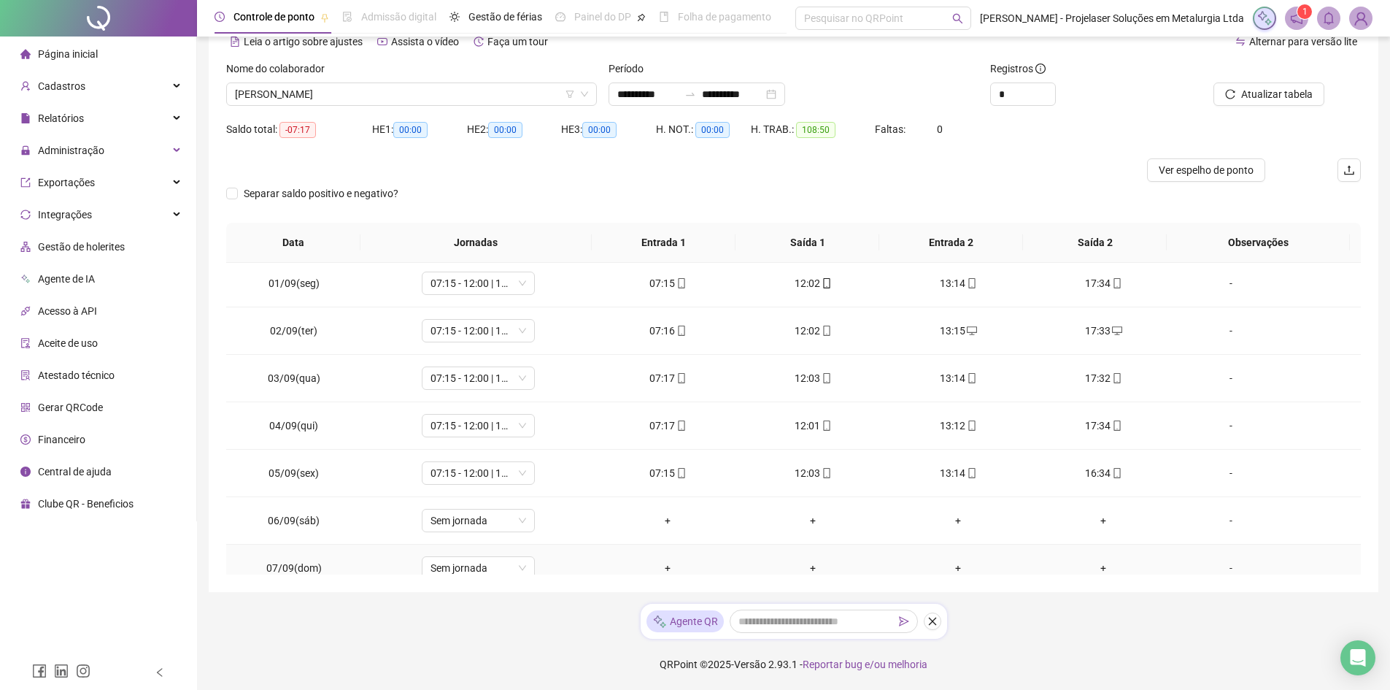
scroll to position [0, 0]
click at [343, 99] on span "[PERSON_NAME]" at bounding box center [411, 94] width 353 height 22
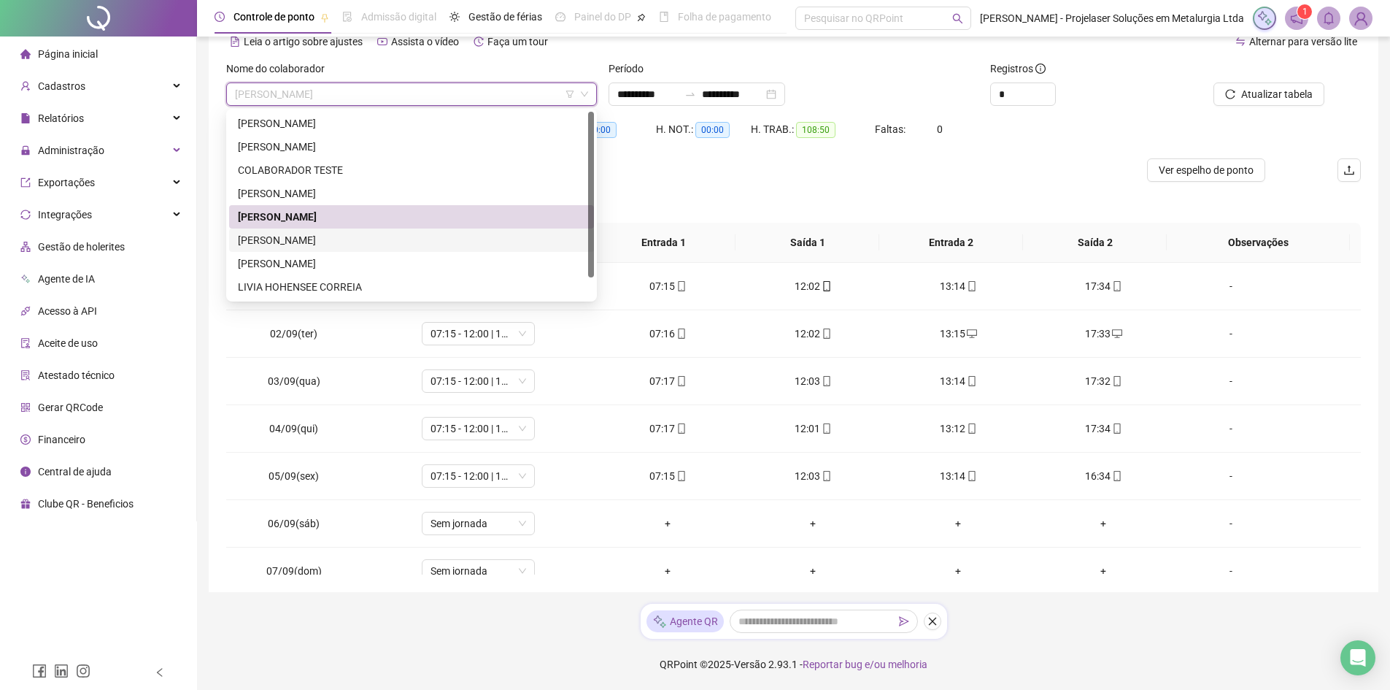
click at [314, 244] on div "[PERSON_NAME]" at bounding box center [411, 240] width 347 height 16
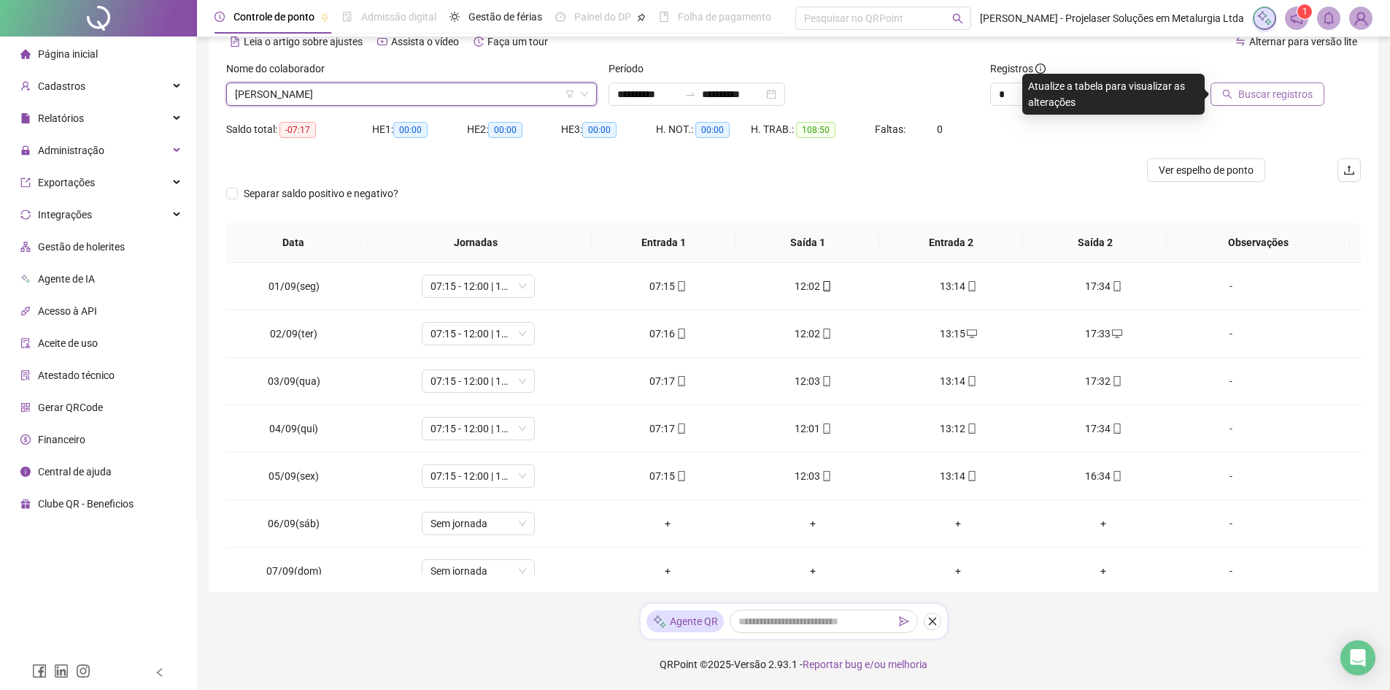
click at [1298, 85] on button "Buscar registros" at bounding box center [1268, 93] width 114 height 23
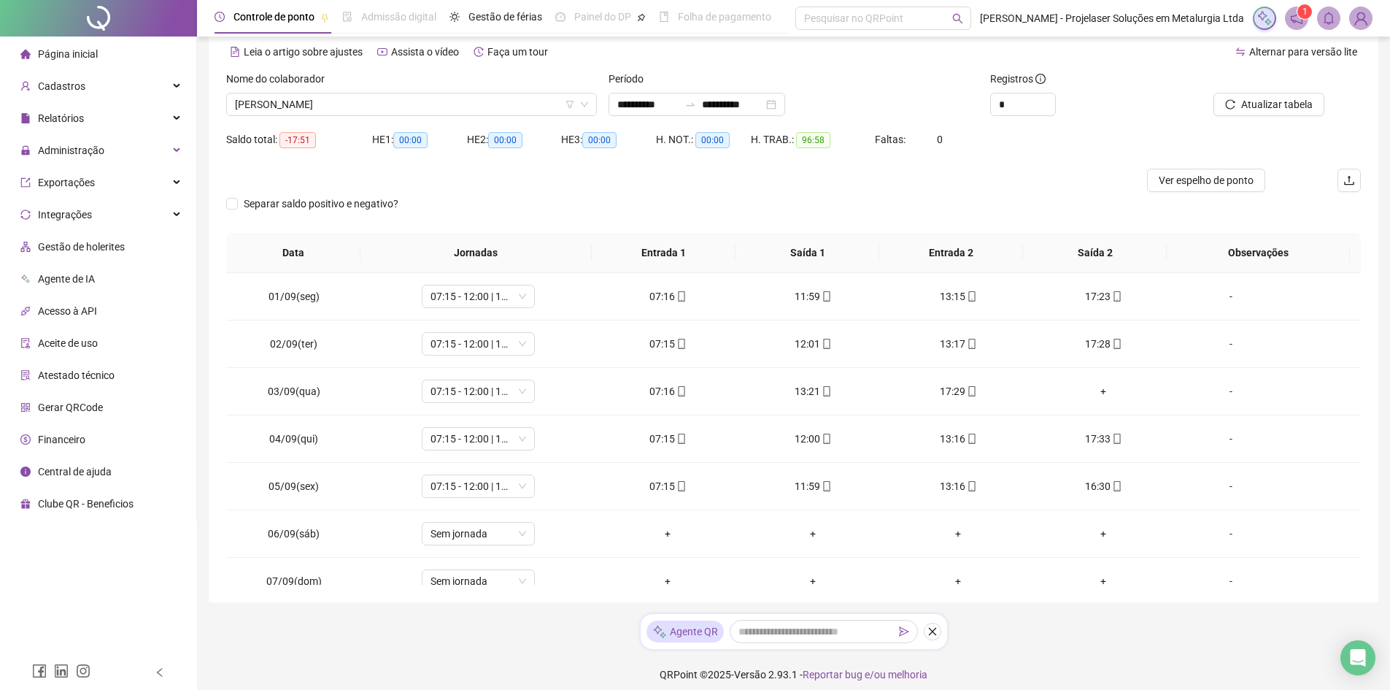
scroll to position [73, 0]
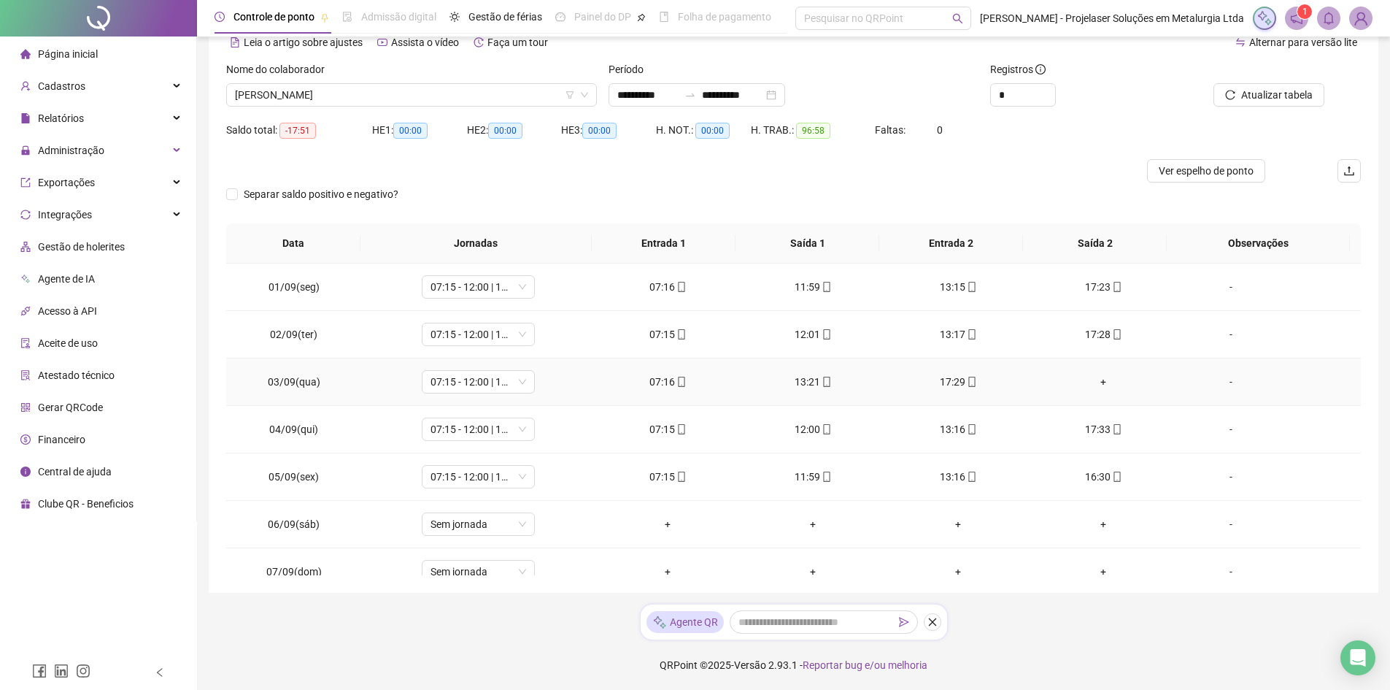
click at [1096, 383] on div "+" at bounding box center [1104, 382] width 122 height 16
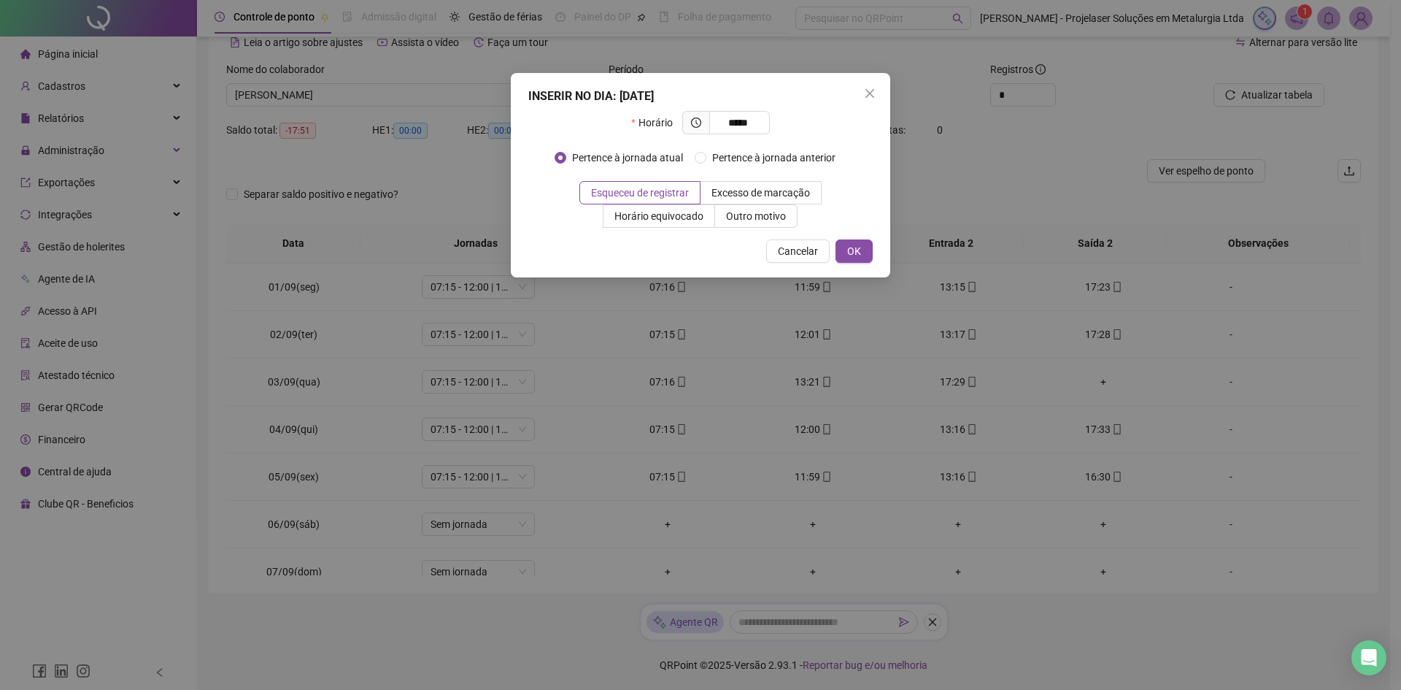
type input "*****"
click at [834, 246] on div "Cancelar OK" at bounding box center [700, 250] width 345 height 23
click at [838, 244] on button "OK" at bounding box center [854, 250] width 37 height 23
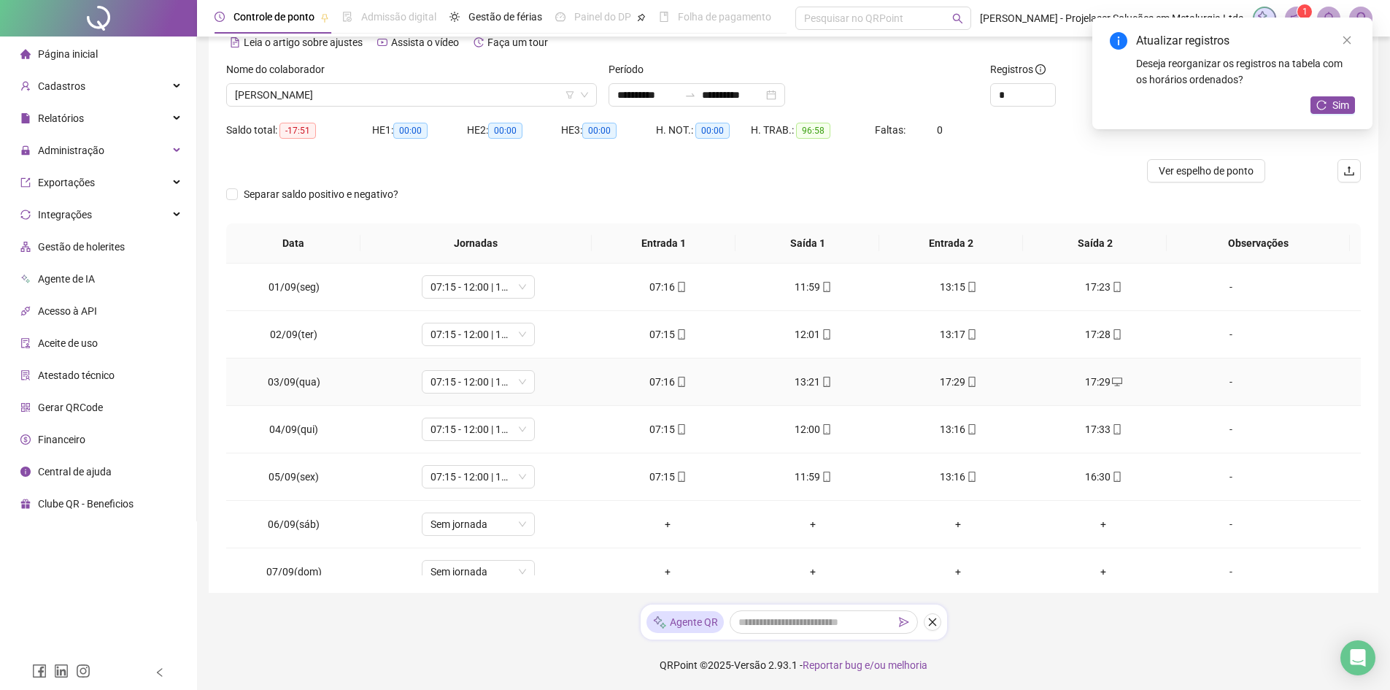
click at [947, 381] on div "17:29" at bounding box center [959, 382] width 122 height 16
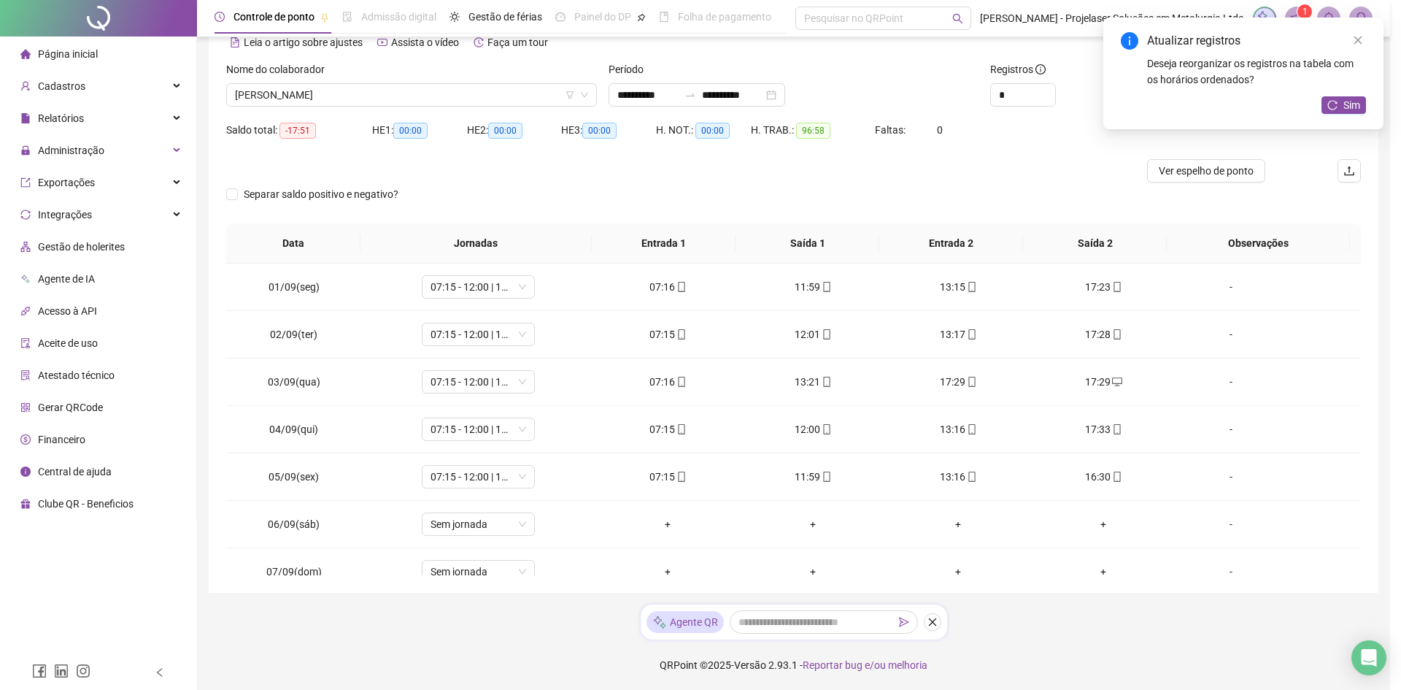
type input "**********"
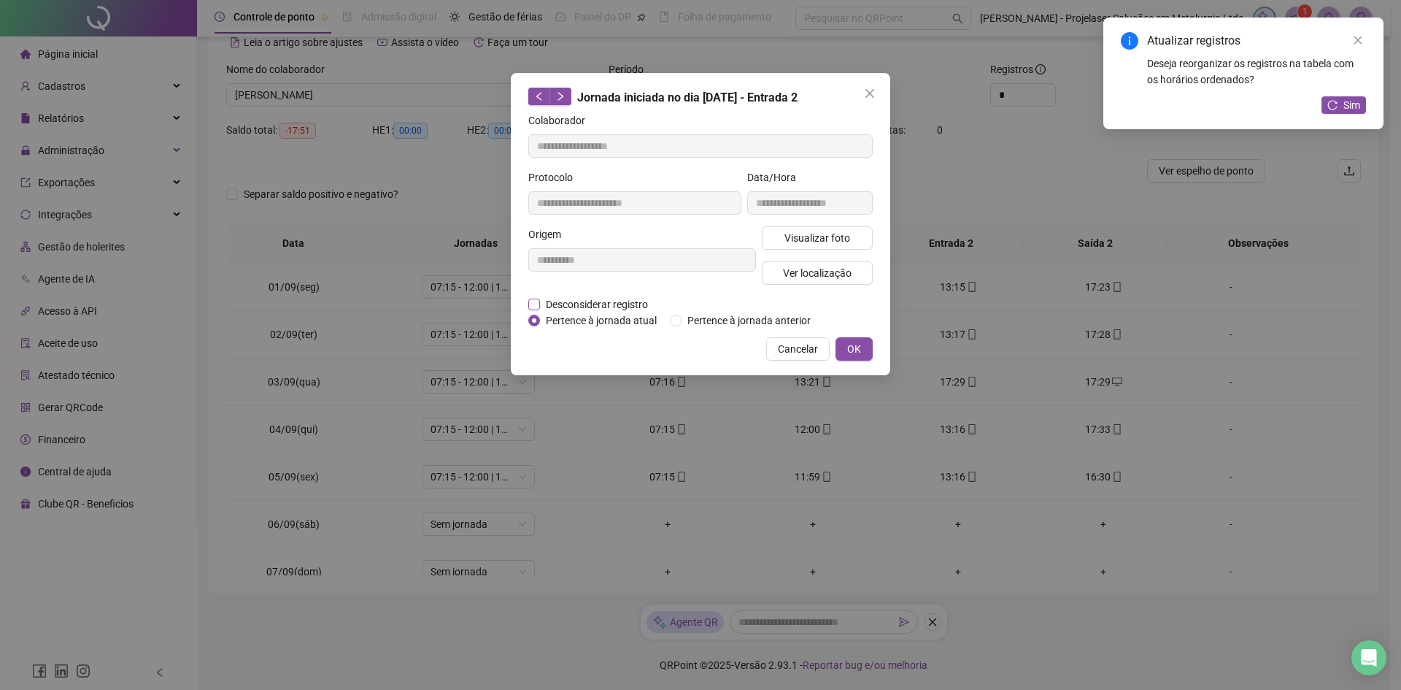
click at [604, 307] on span "Desconsiderar registro" at bounding box center [597, 304] width 114 height 16
click at [590, 307] on span "Desconsiderar registro" at bounding box center [597, 304] width 114 height 16
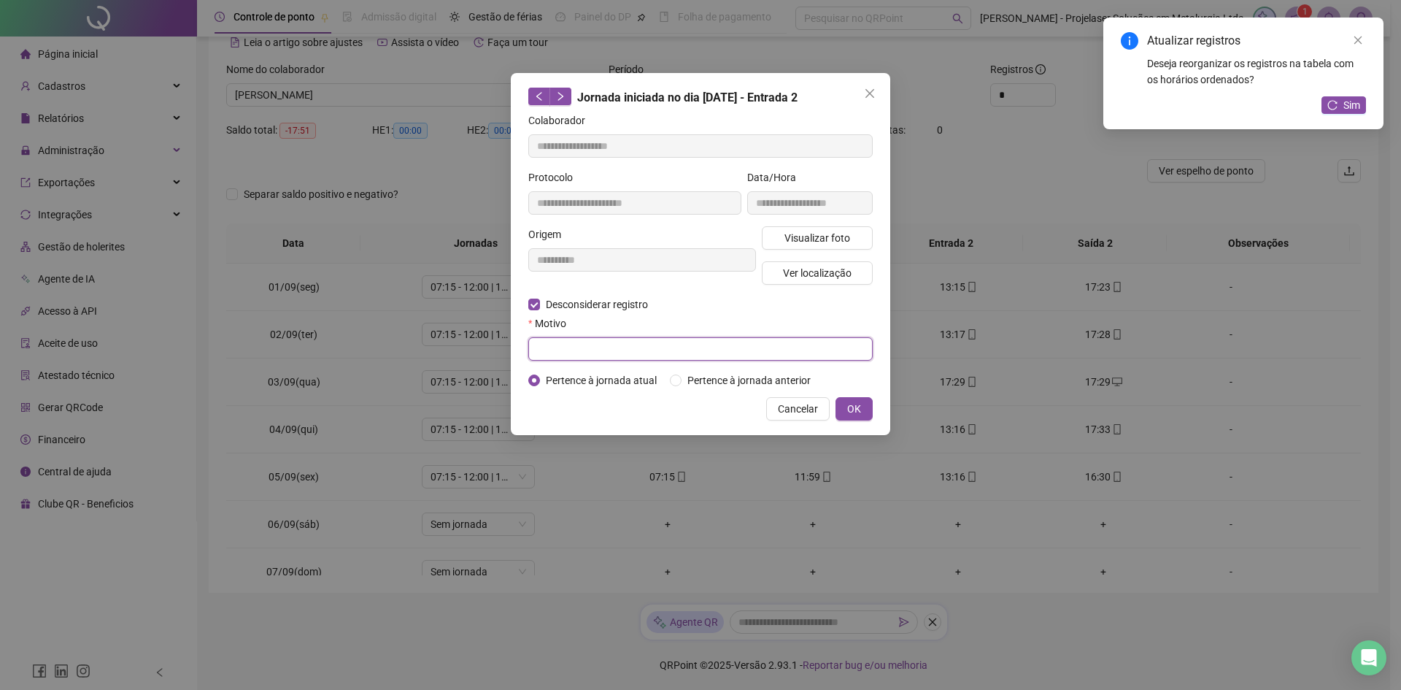
click at [563, 356] on input "text" at bounding box center [700, 348] width 345 height 23
paste input "******"
type input "******"
click at [863, 411] on button "OK" at bounding box center [854, 408] width 37 height 23
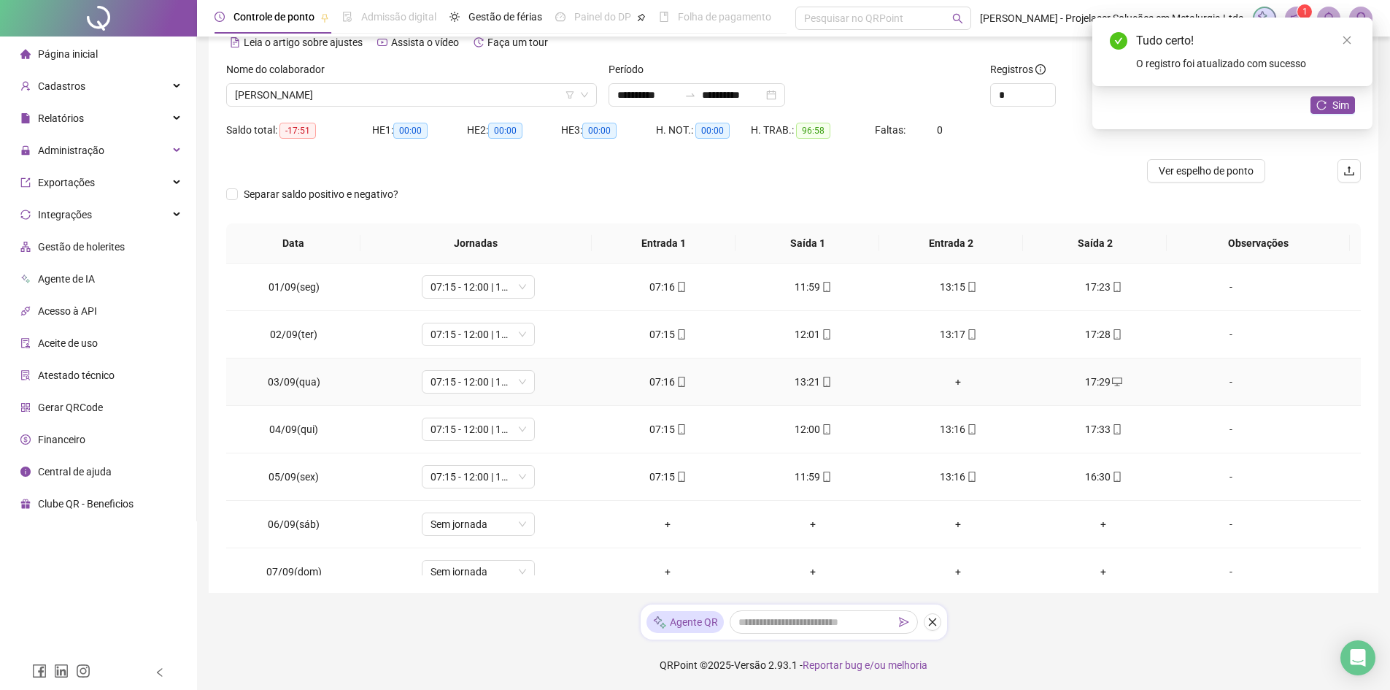
click at [949, 380] on div "+" at bounding box center [959, 382] width 122 height 16
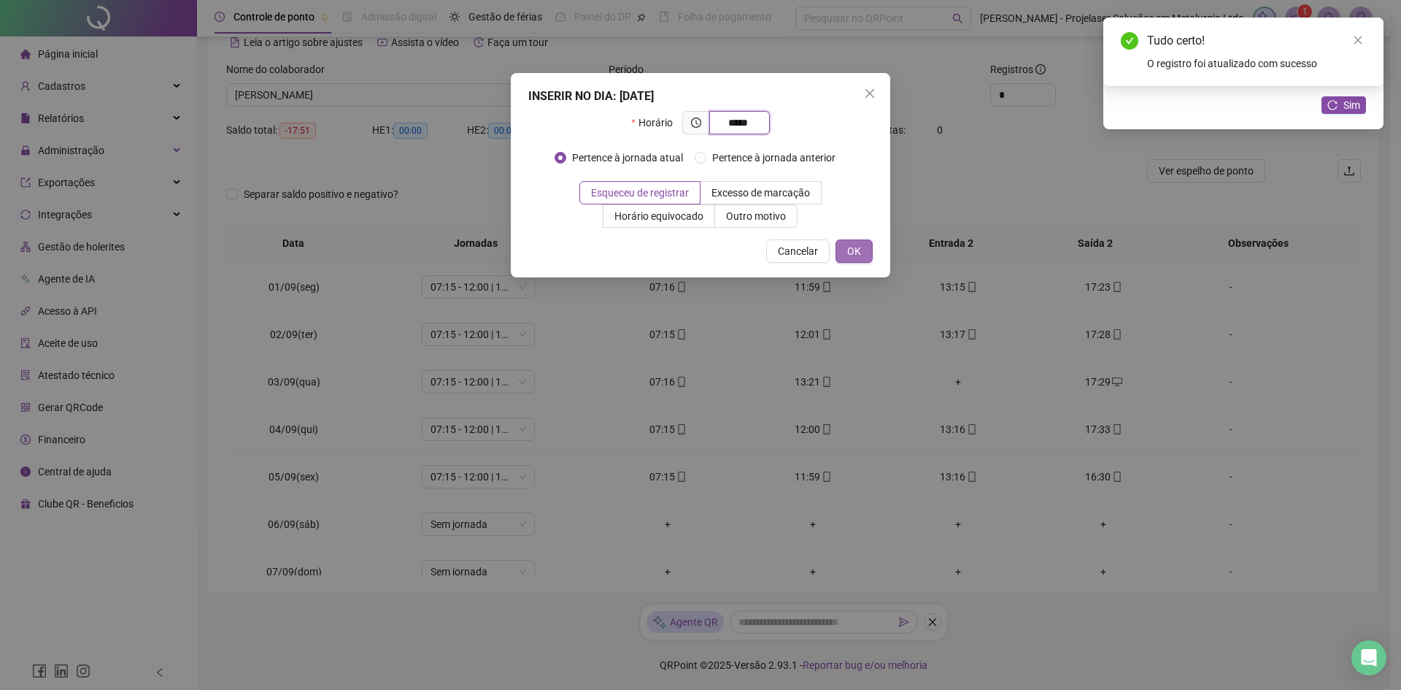
type input "*****"
click at [863, 249] on button "OK" at bounding box center [854, 250] width 37 height 23
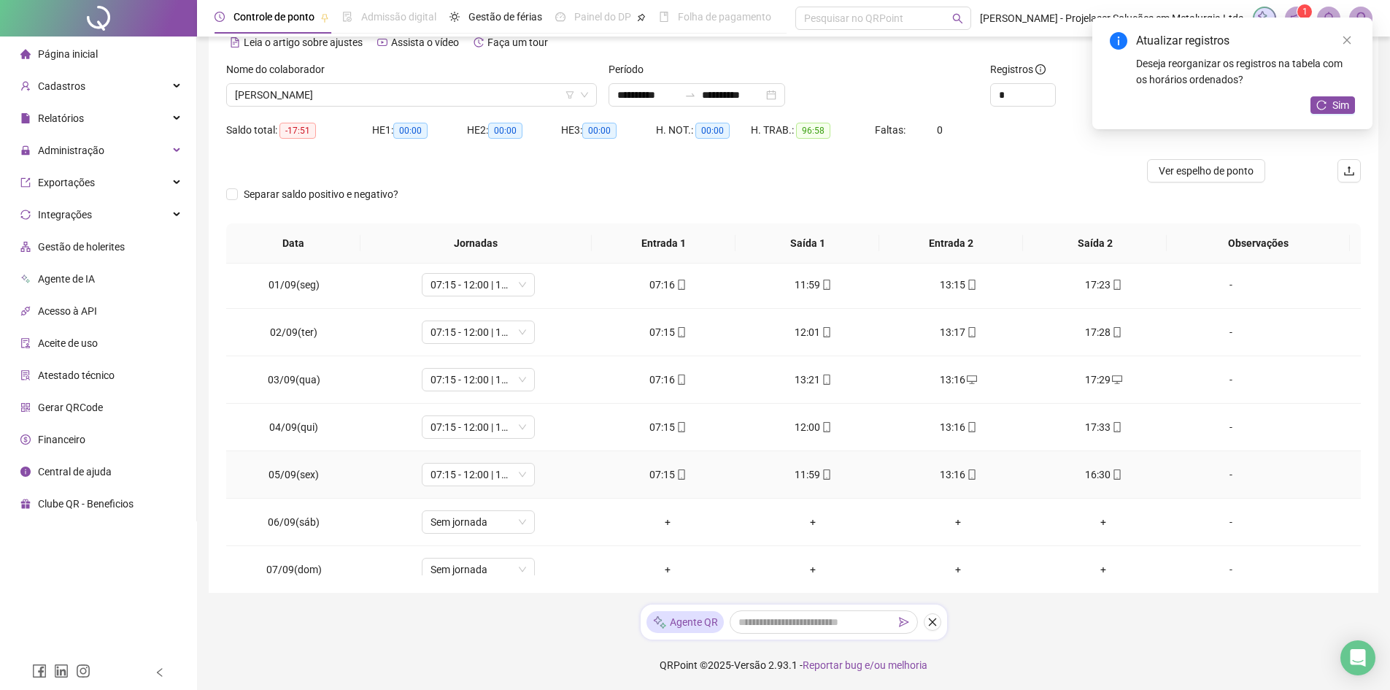
scroll to position [0, 0]
click at [401, 105] on span "[PERSON_NAME]" at bounding box center [411, 95] width 353 height 22
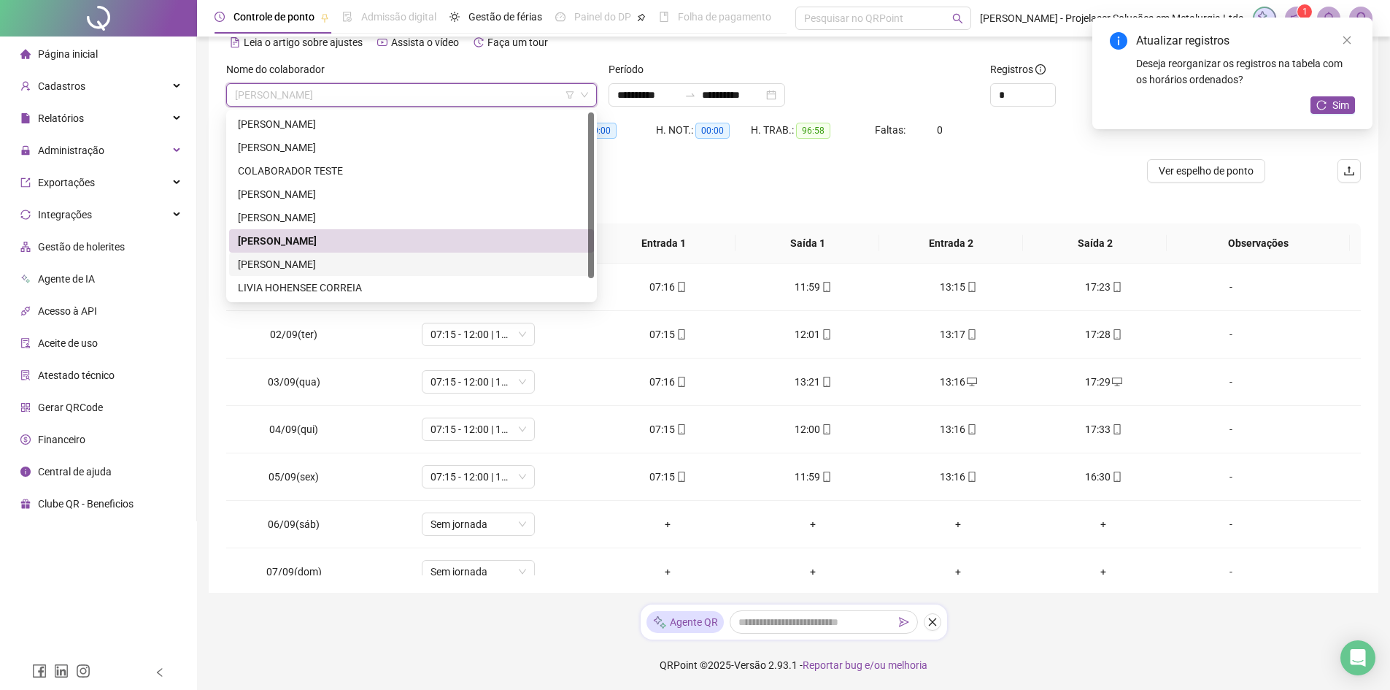
click at [330, 258] on div "[PERSON_NAME]" at bounding box center [411, 264] width 347 height 16
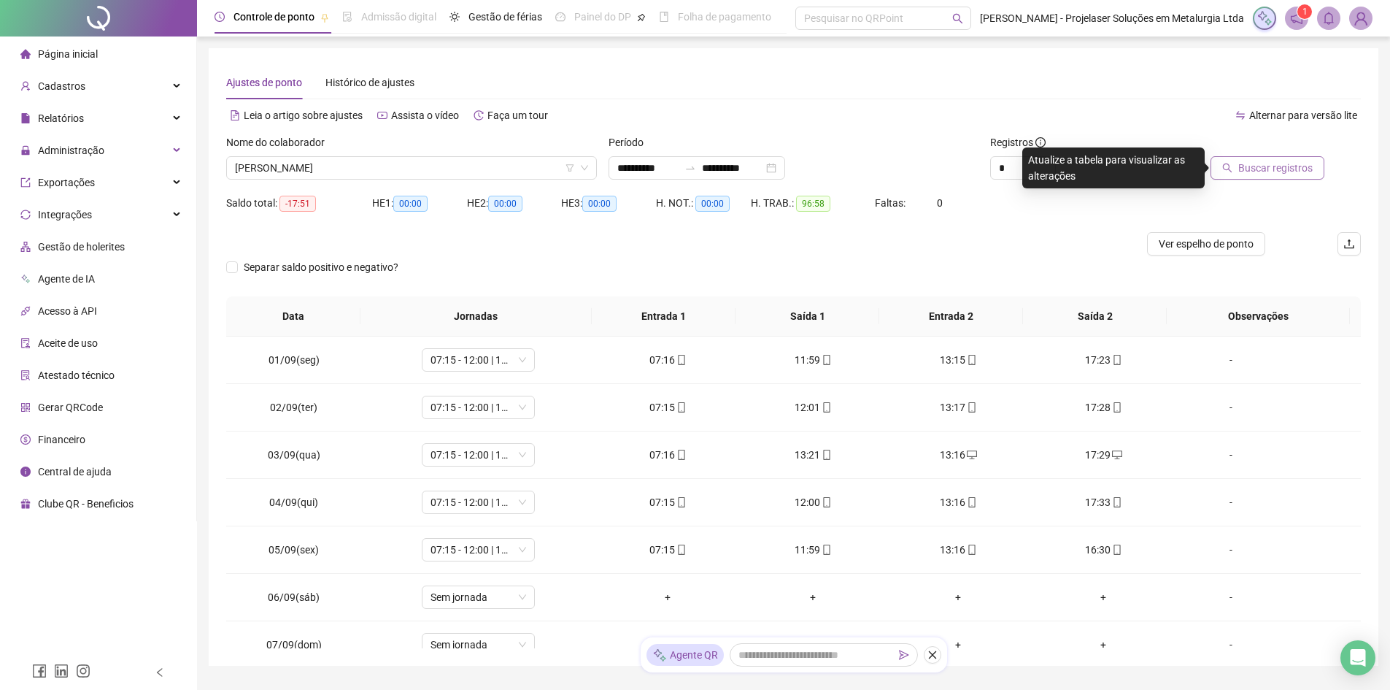
click at [1242, 159] on button "Buscar registros" at bounding box center [1268, 167] width 114 height 23
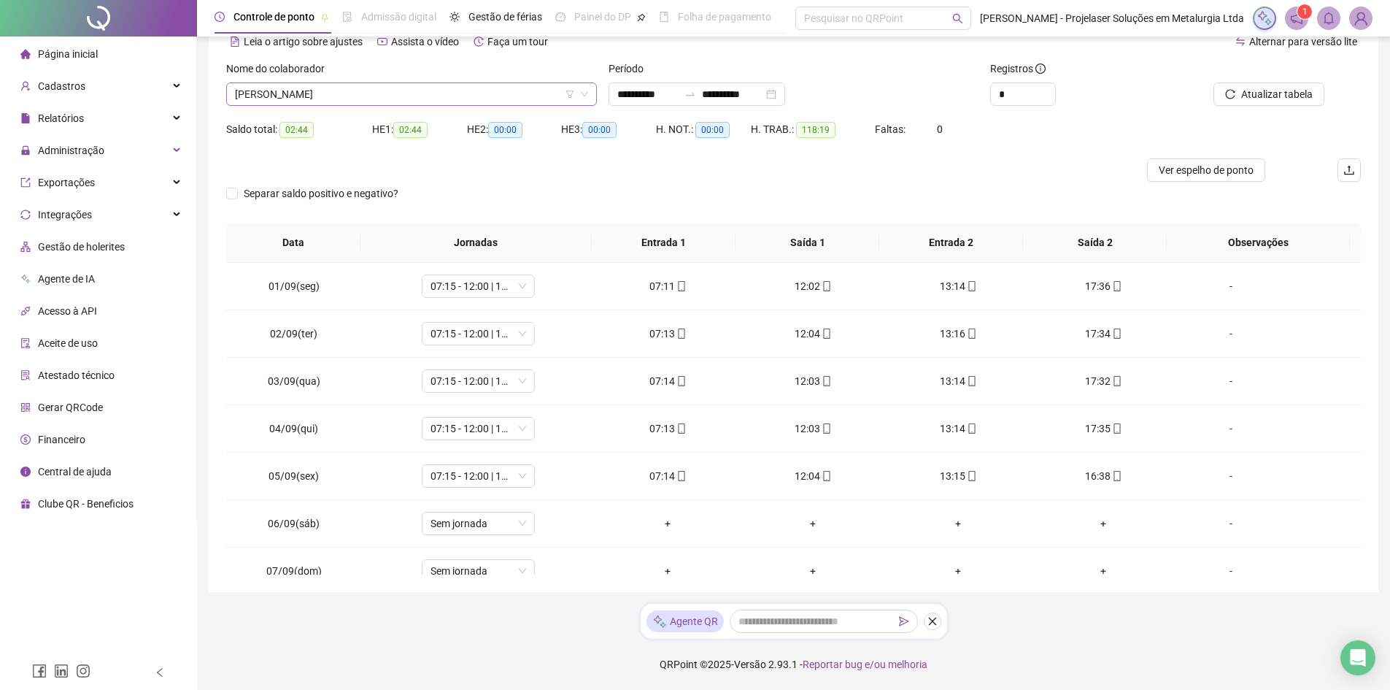
click at [503, 101] on span "[PERSON_NAME]" at bounding box center [411, 94] width 353 height 22
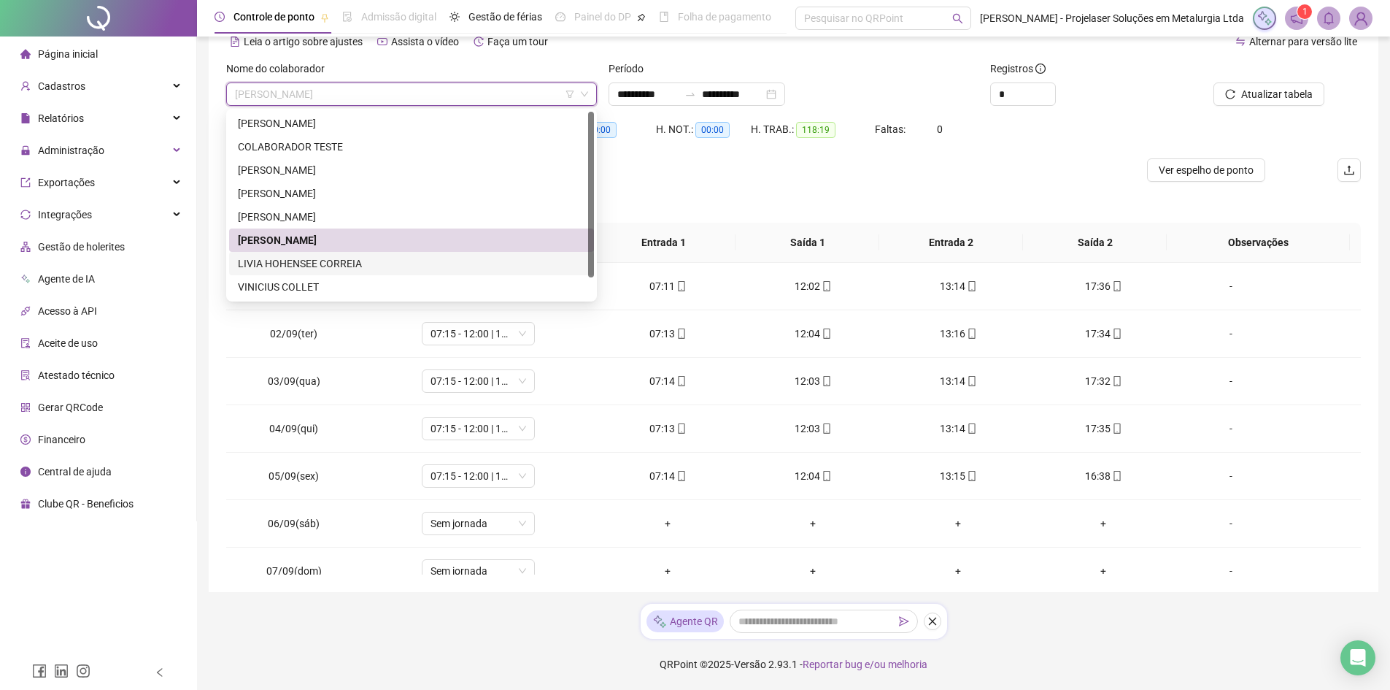
scroll to position [23, 0]
drag, startPoint x: 589, startPoint y: 270, endPoint x: 494, endPoint y: 311, distance: 103.3
click at [575, 310] on body "**********" at bounding box center [695, 271] width 1390 height 690
click at [472, 294] on div "VINICIUS COLLET" at bounding box center [411, 287] width 347 height 16
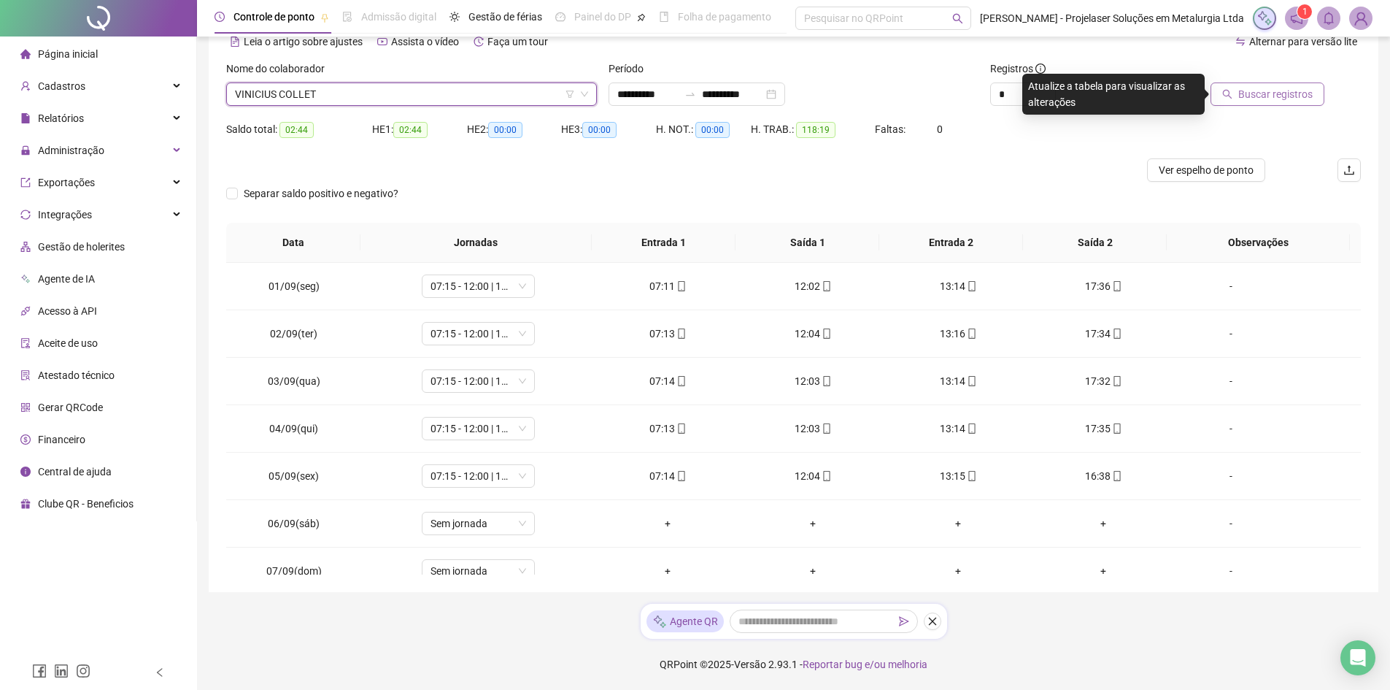
click at [1239, 90] on button "Buscar registros" at bounding box center [1268, 93] width 114 height 23
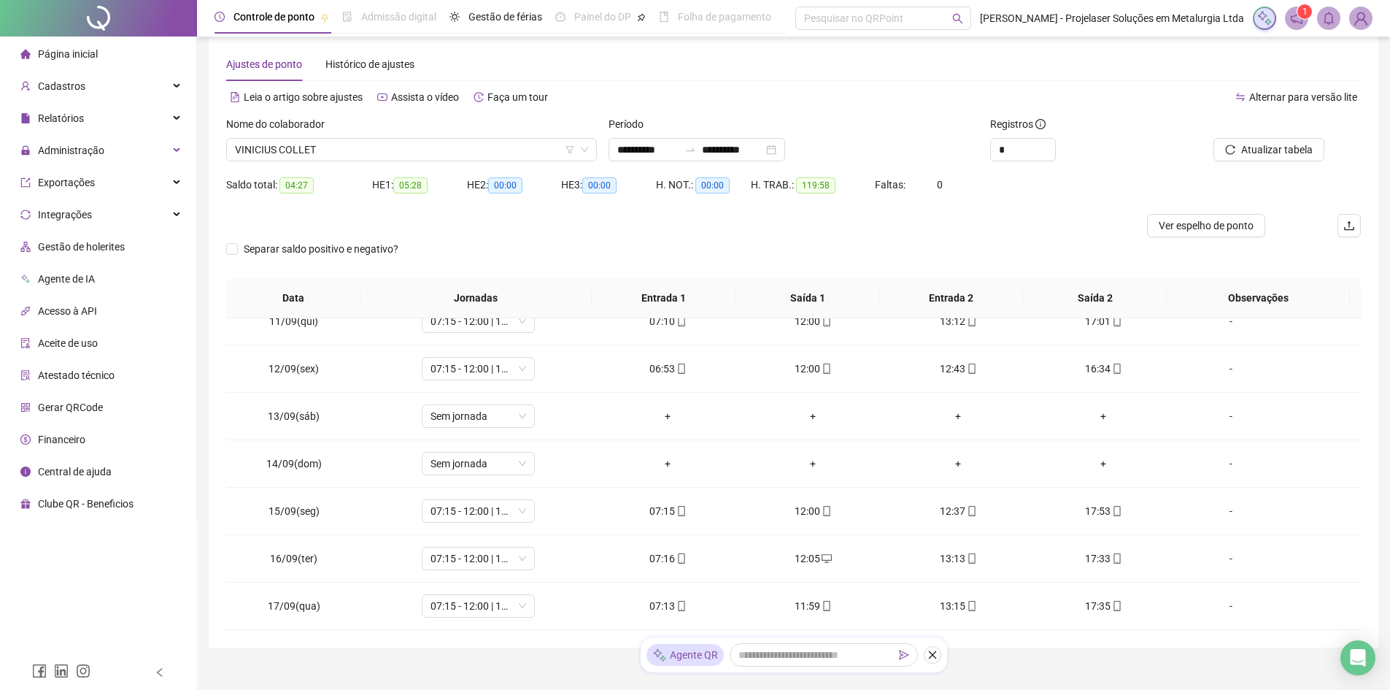
scroll to position [0, 0]
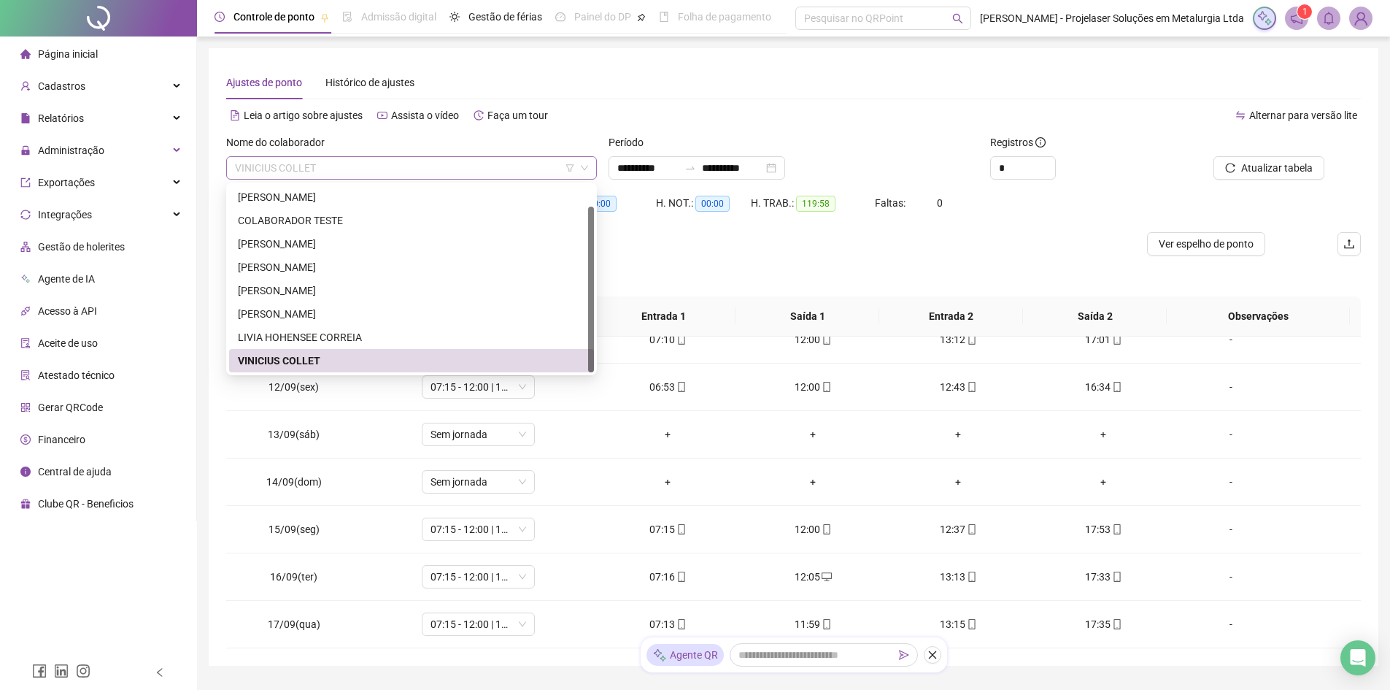
click at [505, 173] on span "VINICIUS COLLET" at bounding box center [411, 168] width 353 height 22
click at [301, 255] on div "[PERSON_NAME]" at bounding box center [411, 243] width 365 height 23
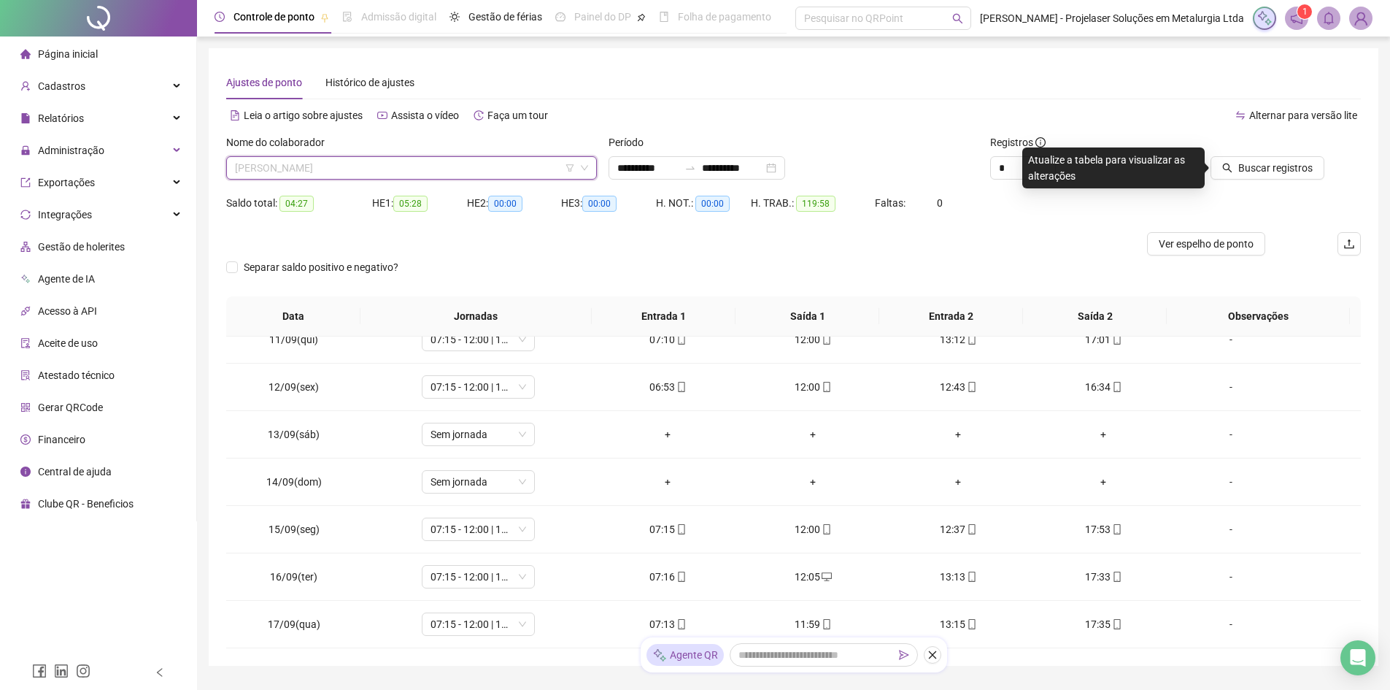
click at [339, 172] on span "[PERSON_NAME]" at bounding box center [411, 168] width 353 height 22
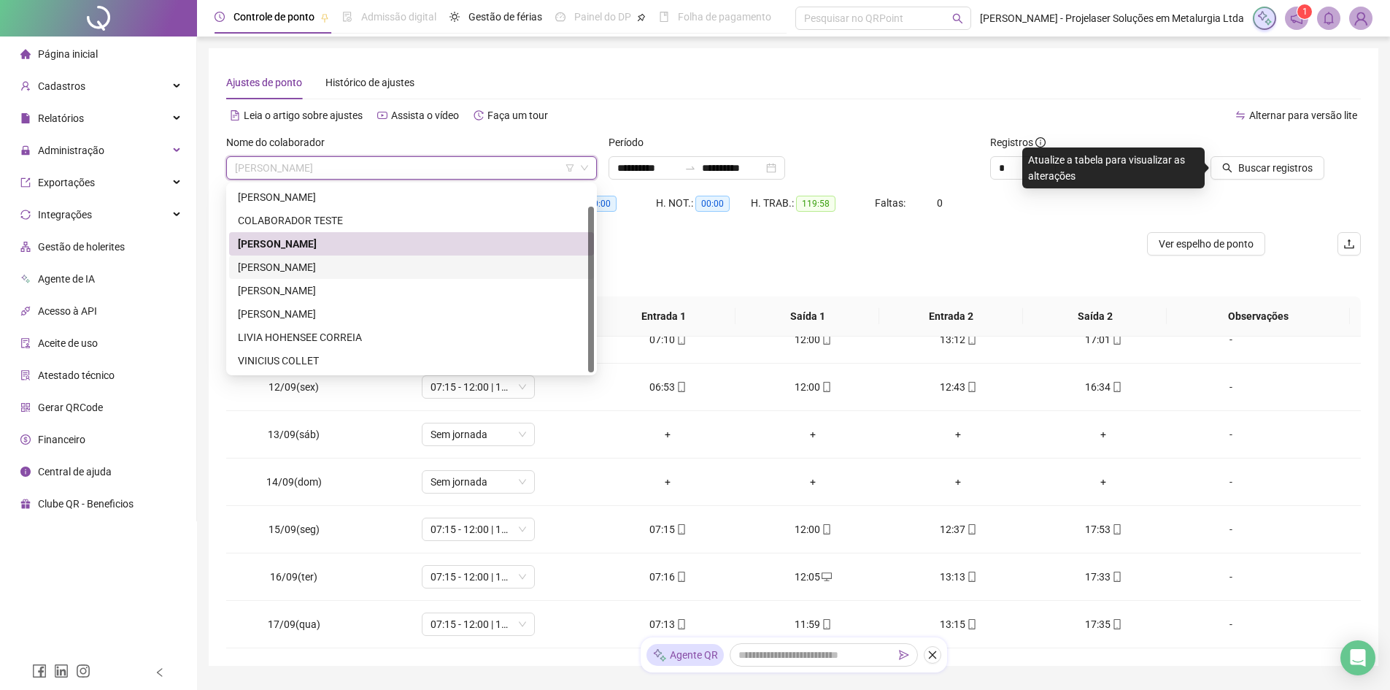
click at [333, 261] on div "[PERSON_NAME]" at bounding box center [411, 267] width 347 height 16
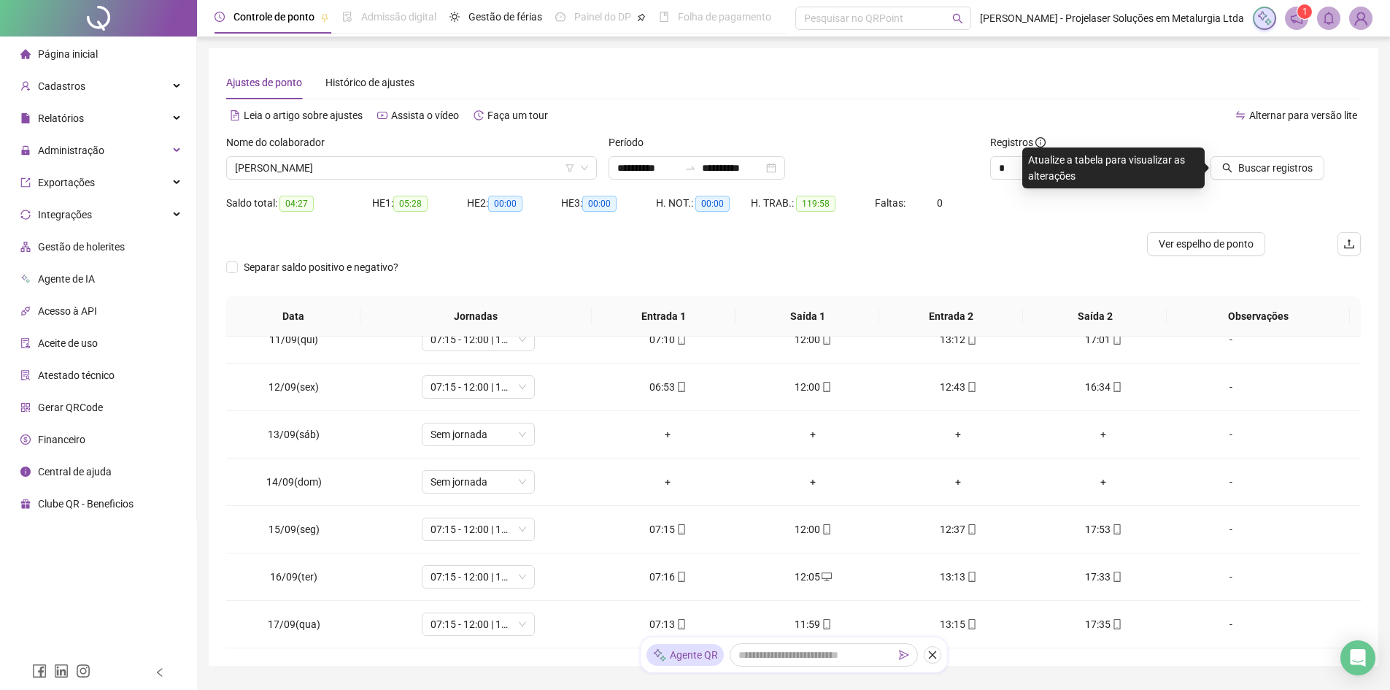
click at [1312, 153] on div at bounding box center [1253, 145] width 143 height 22
click at [1301, 166] on span "Buscar registros" at bounding box center [1276, 168] width 74 height 16
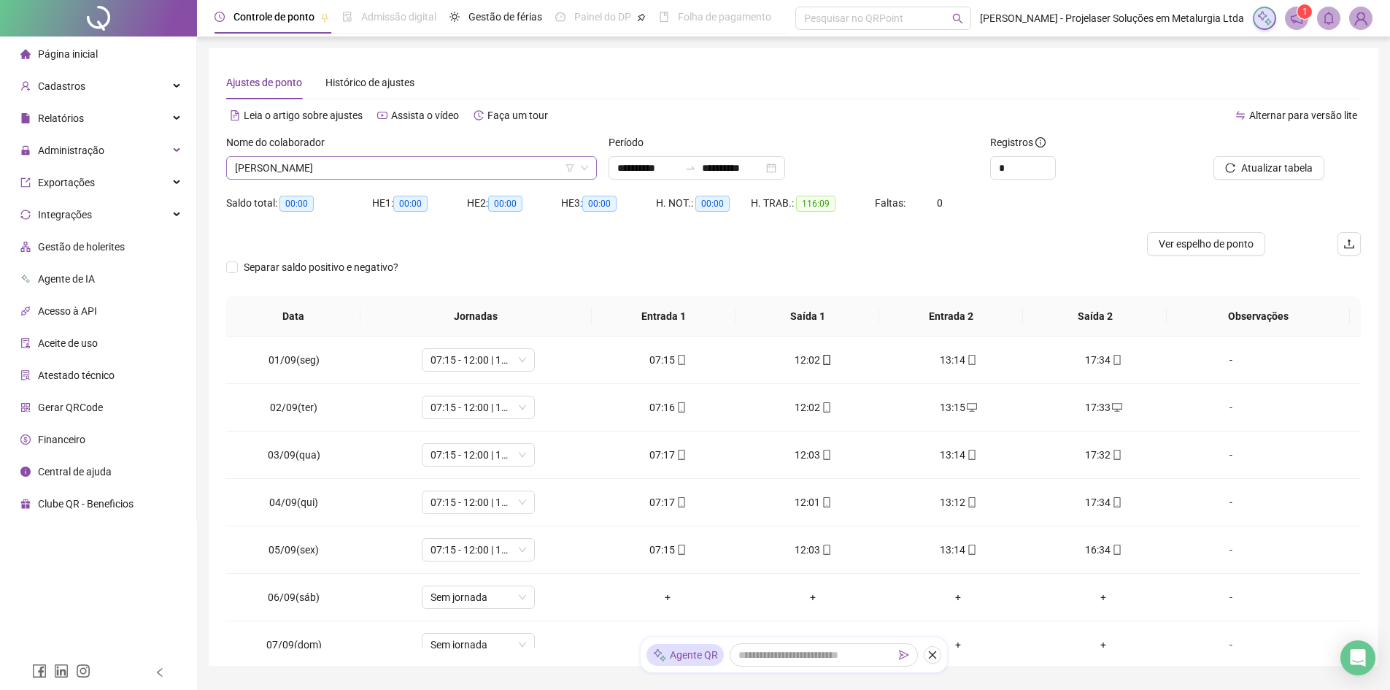
click at [474, 168] on span "[PERSON_NAME]" at bounding box center [411, 168] width 353 height 22
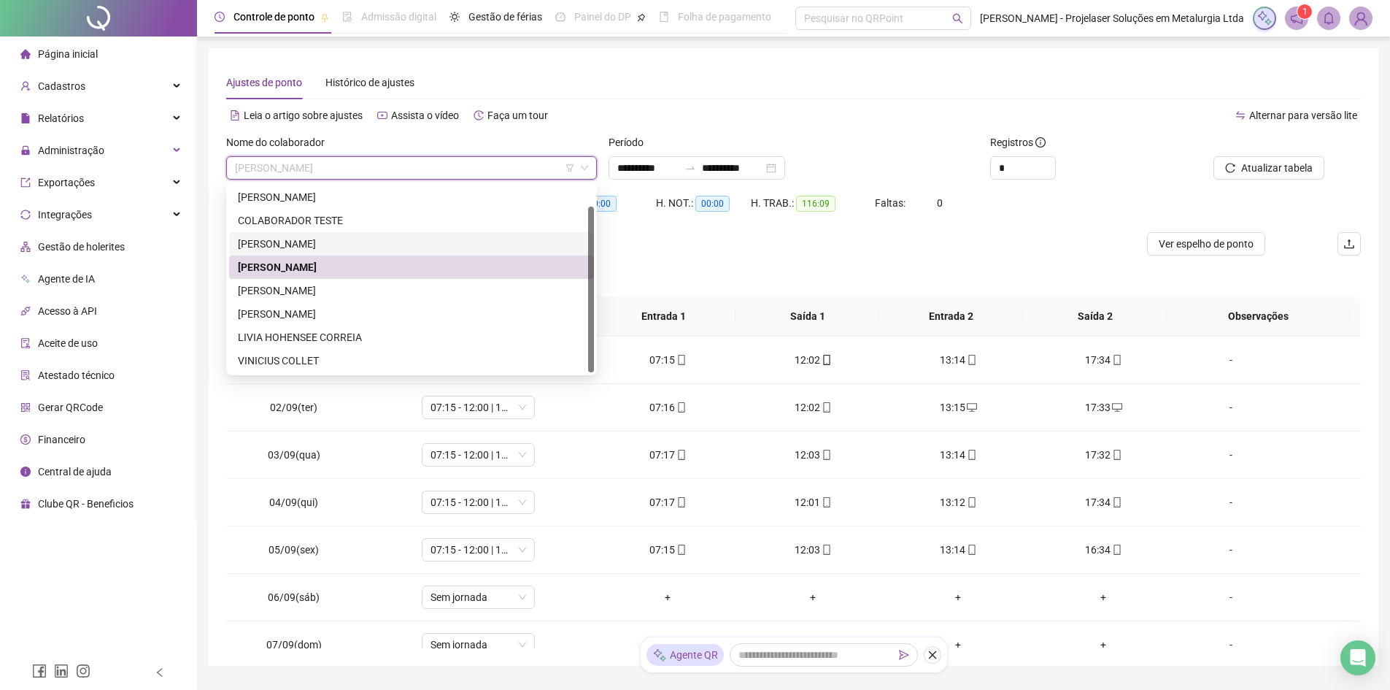
drag, startPoint x: 585, startPoint y: 248, endPoint x: 590, endPoint y: 214, distance: 34.6
click at [590, 215] on div "[PERSON_NAME] [PERSON_NAME] DA COSTA COLABORADOR TESTE JAIR [PERSON_NAME] [PERS…" at bounding box center [411, 278] width 365 height 187
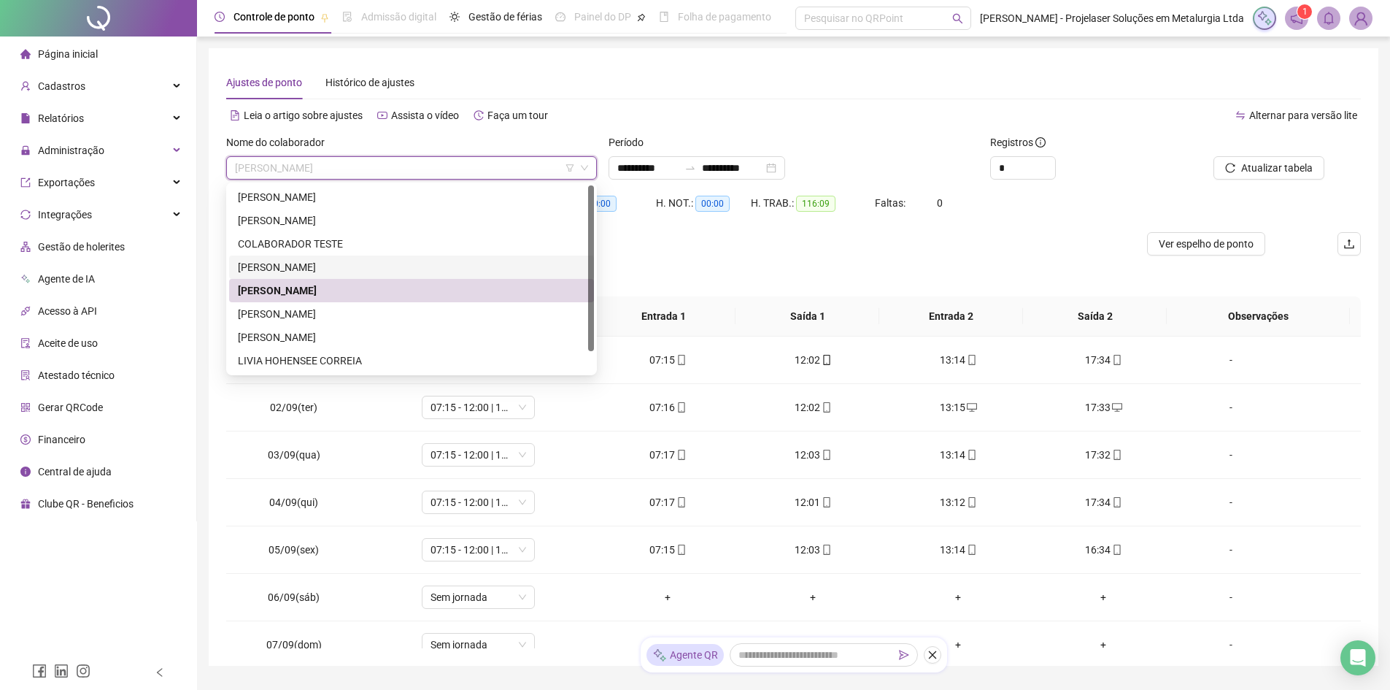
drag, startPoint x: 590, startPoint y: 214, endPoint x: 572, endPoint y: 169, distance: 47.8
click at [595, 183] on div "288618 289846 293208 [PERSON_NAME] [PERSON_NAME] COLABORADOR TESTE [PERSON_NAME…" at bounding box center [411, 278] width 371 height 193
click at [342, 198] on div "[PERSON_NAME]" at bounding box center [411, 197] width 347 height 16
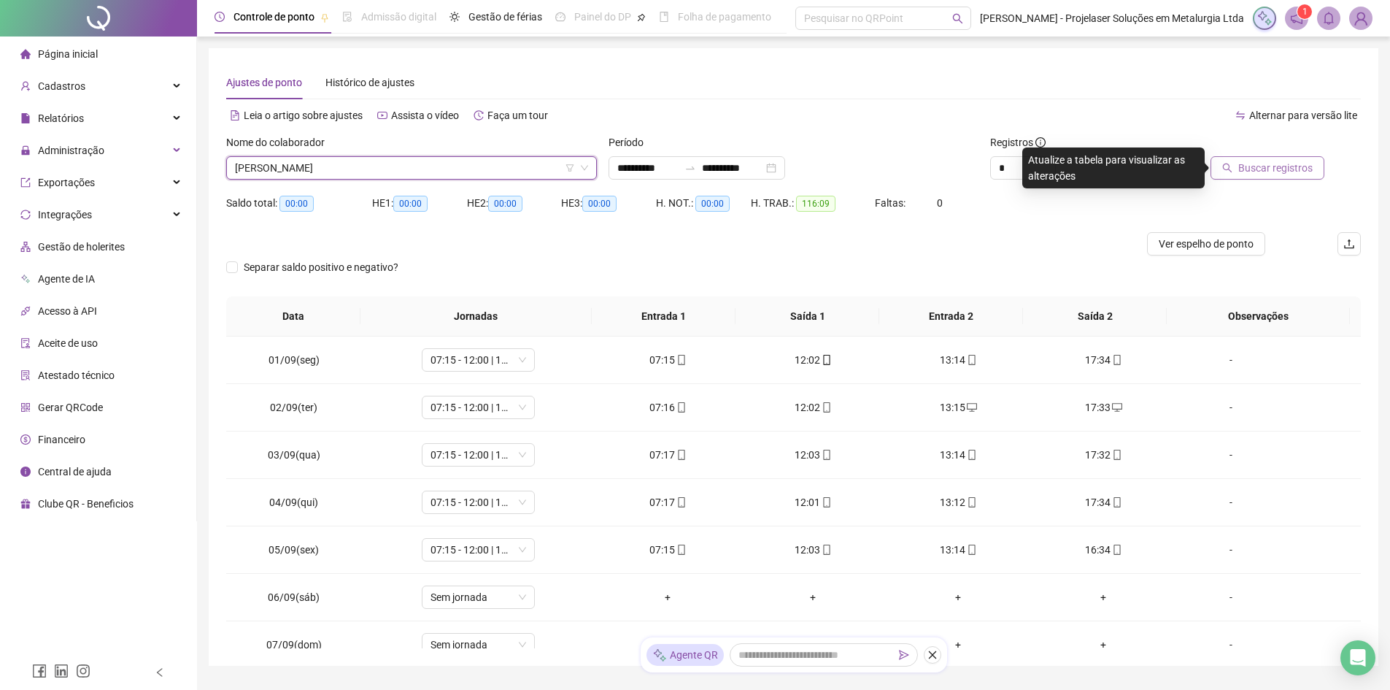
click at [1263, 164] on span "Buscar registros" at bounding box center [1276, 168] width 74 height 16
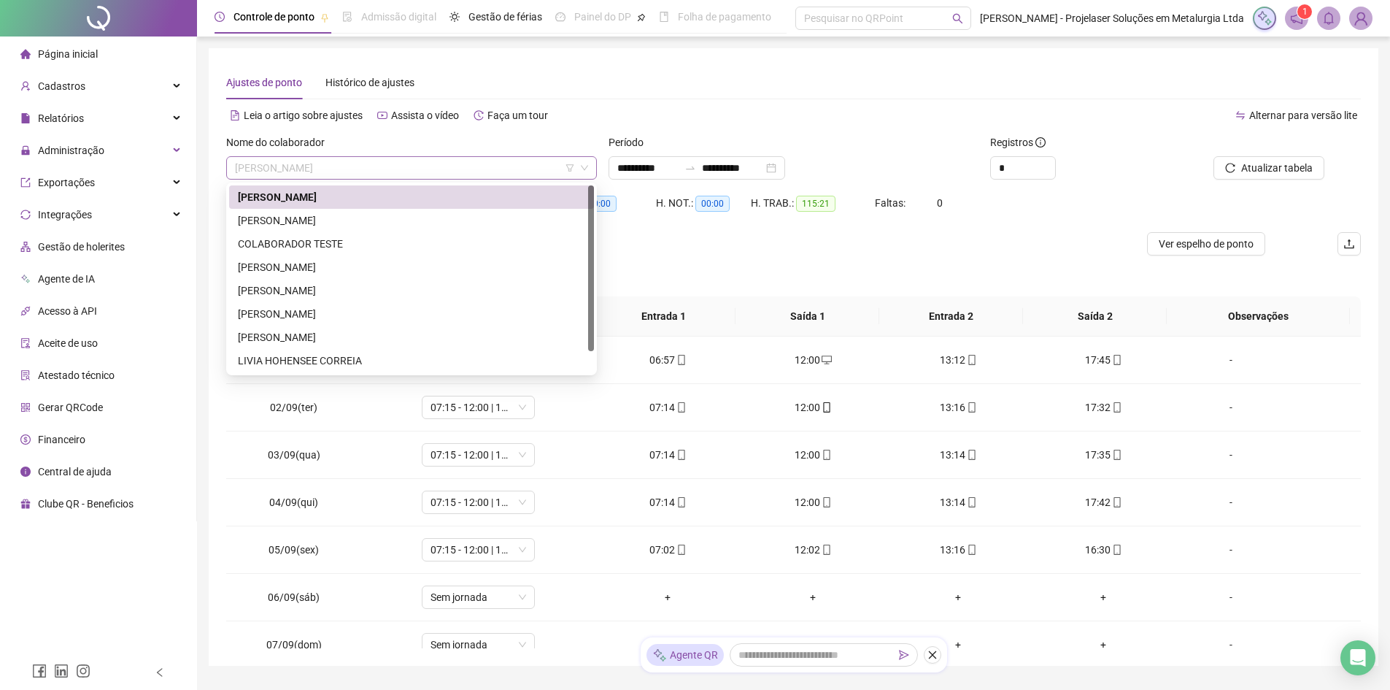
click at [390, 176] on span "[PERSON_NAME]" at bounding box center [411, 168] width 353 height 22
click at [304, 287] on div "[PERSON_NAME]" at bounding box center [411, 290] width 347 height 16
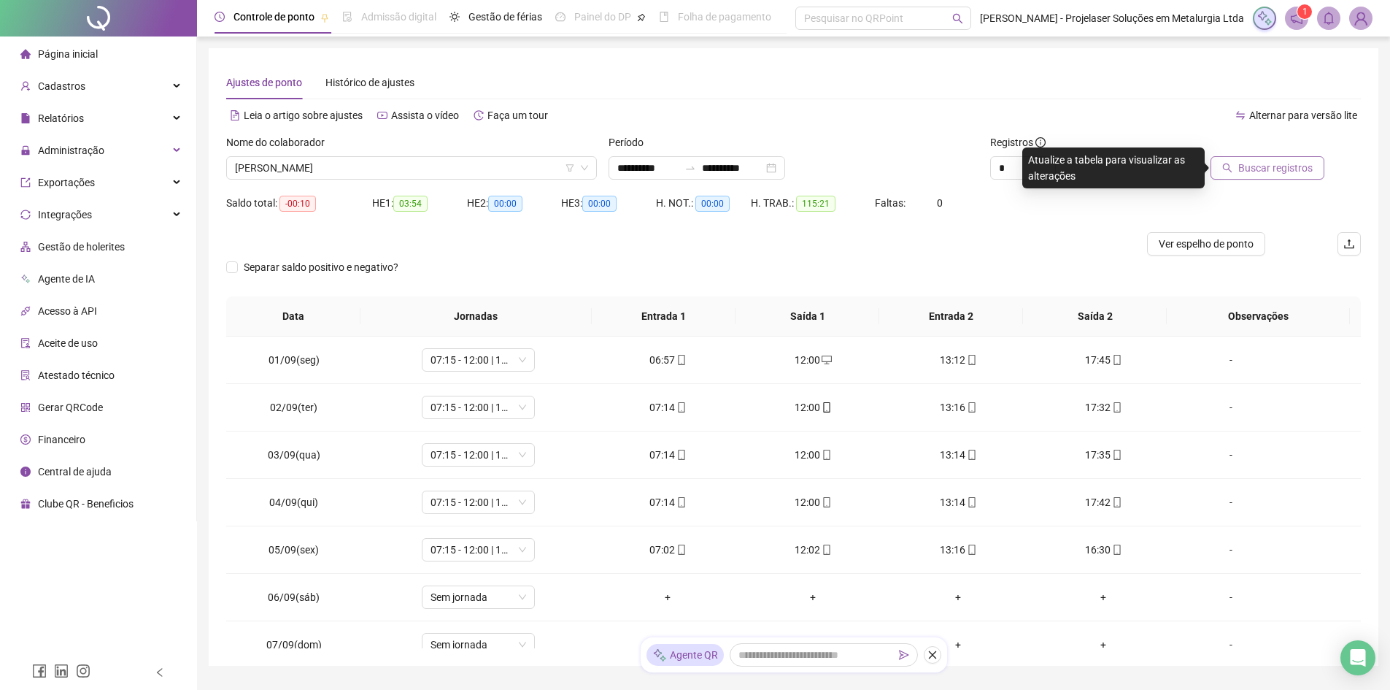
click at [1288, 169] on span "Buscar registros" at bounding box center [1276, 168] width 74 height 16
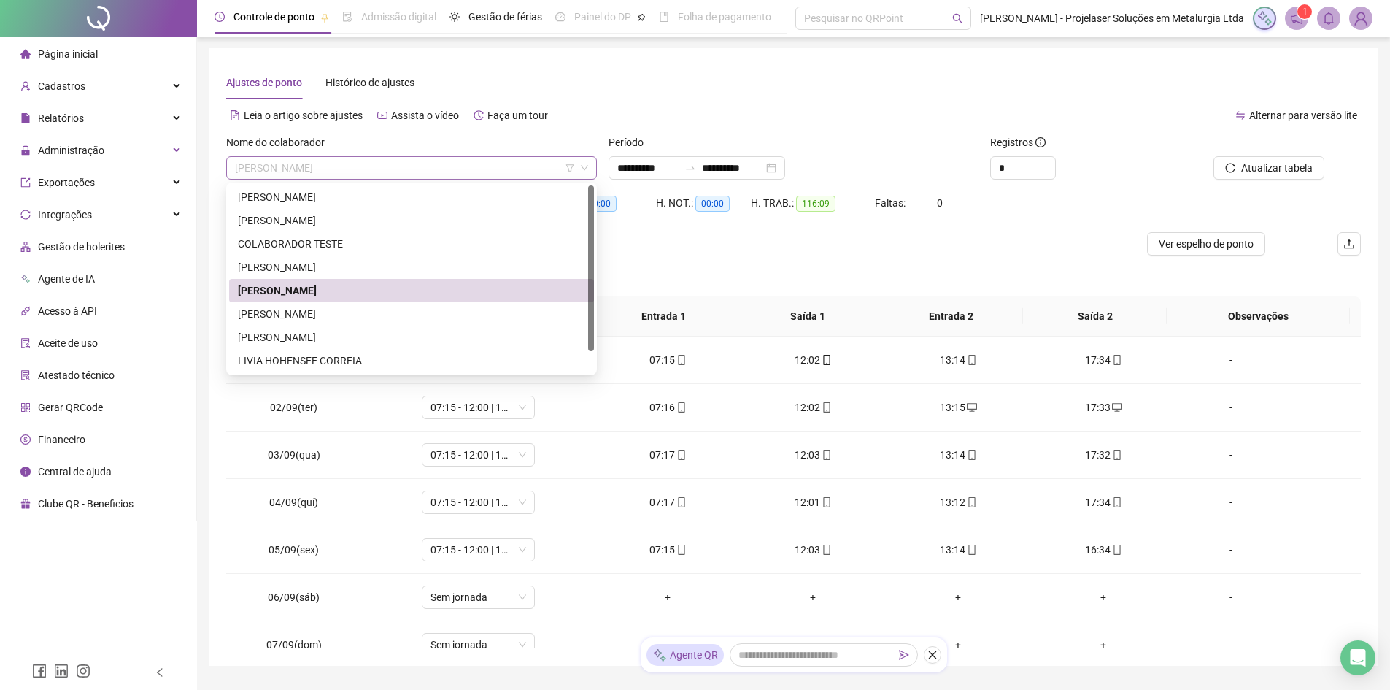
click at [358, 174] on span "[PERSON_NAME]" at bounding box center [411, 168] width 353 height 22
click at [306, 317] on div "[PERSON_NAME]" at bounding box center [411, 314] width 347 height 16
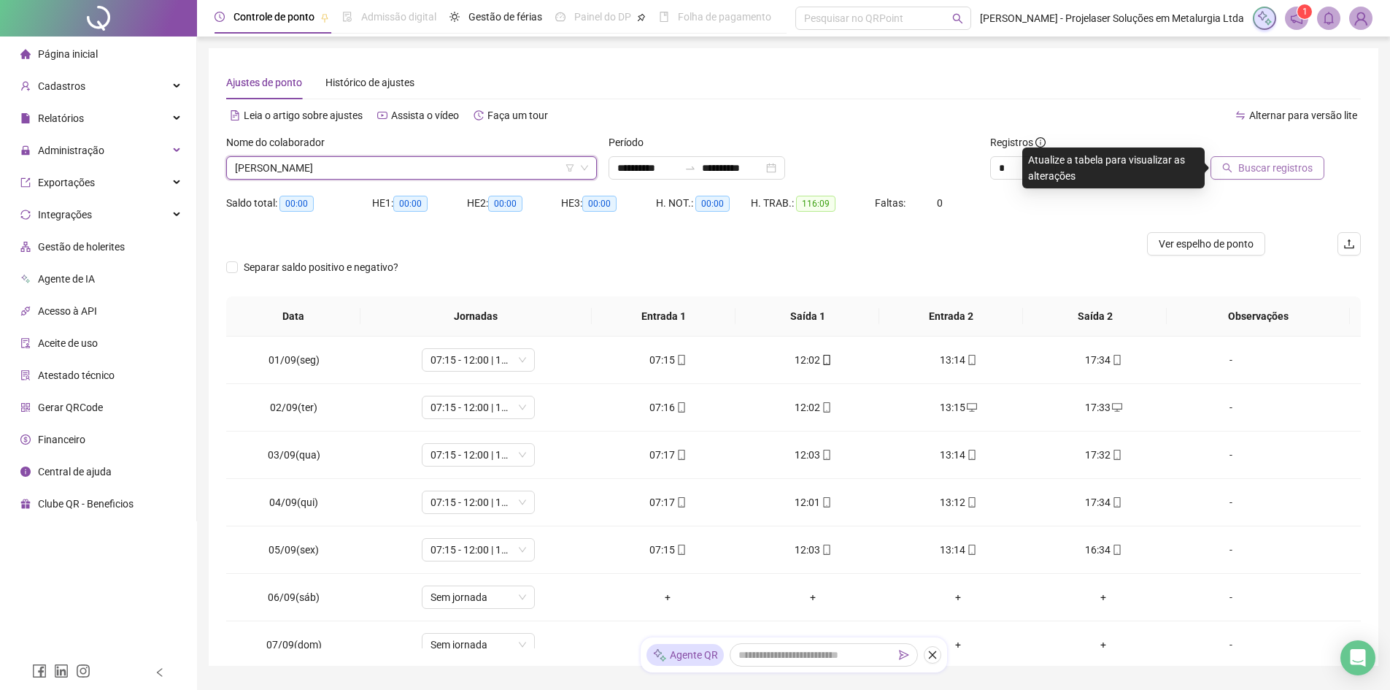
click at [1298, 163] on span "Buscar registros" at bounding box center [1276, 168] width 74 height 16
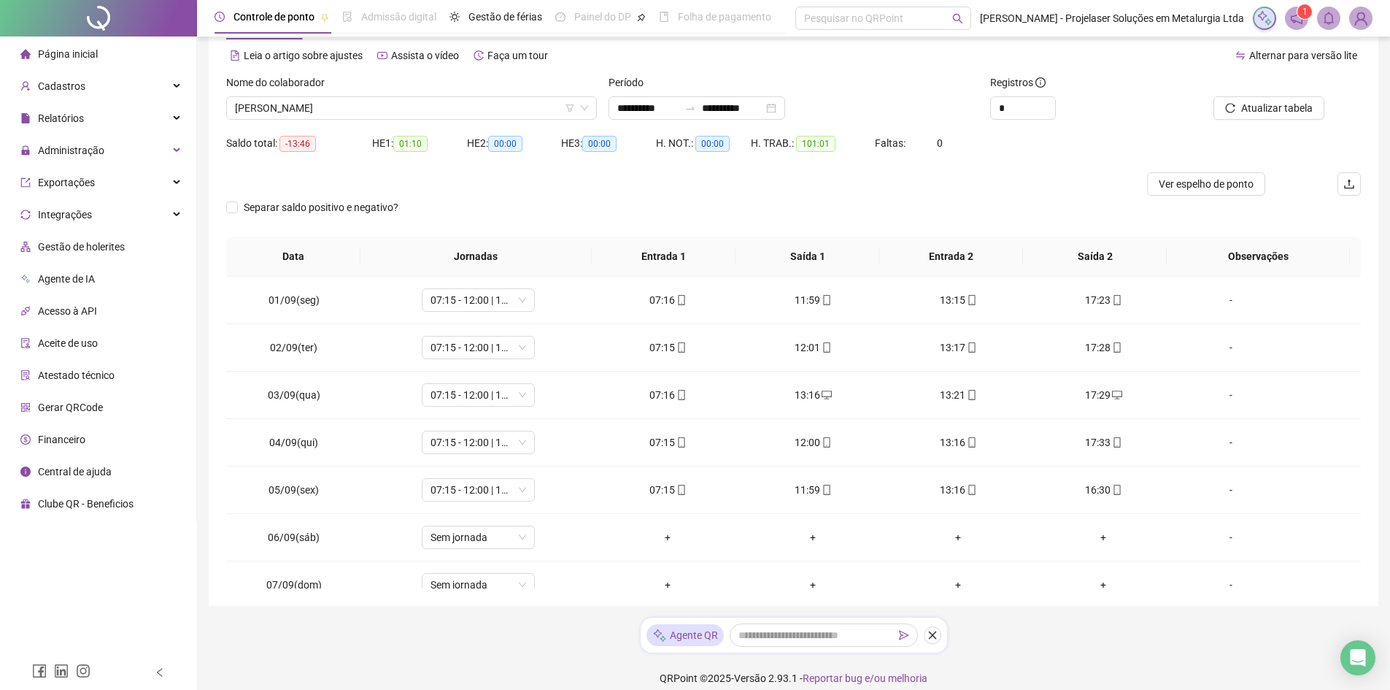
scroll to position [73, 0]
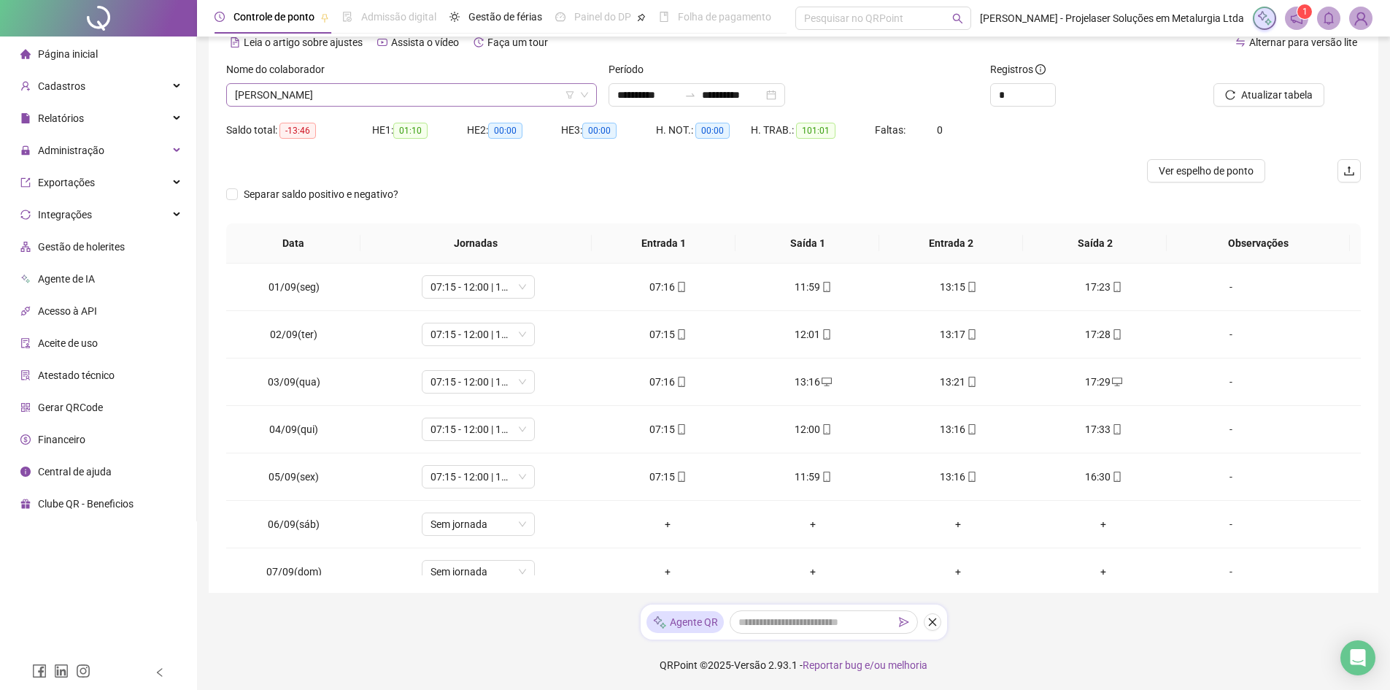
click at [401, 89] on span "[PERSON_NAME]" at bounding box center [411, 95] width 353 height 22
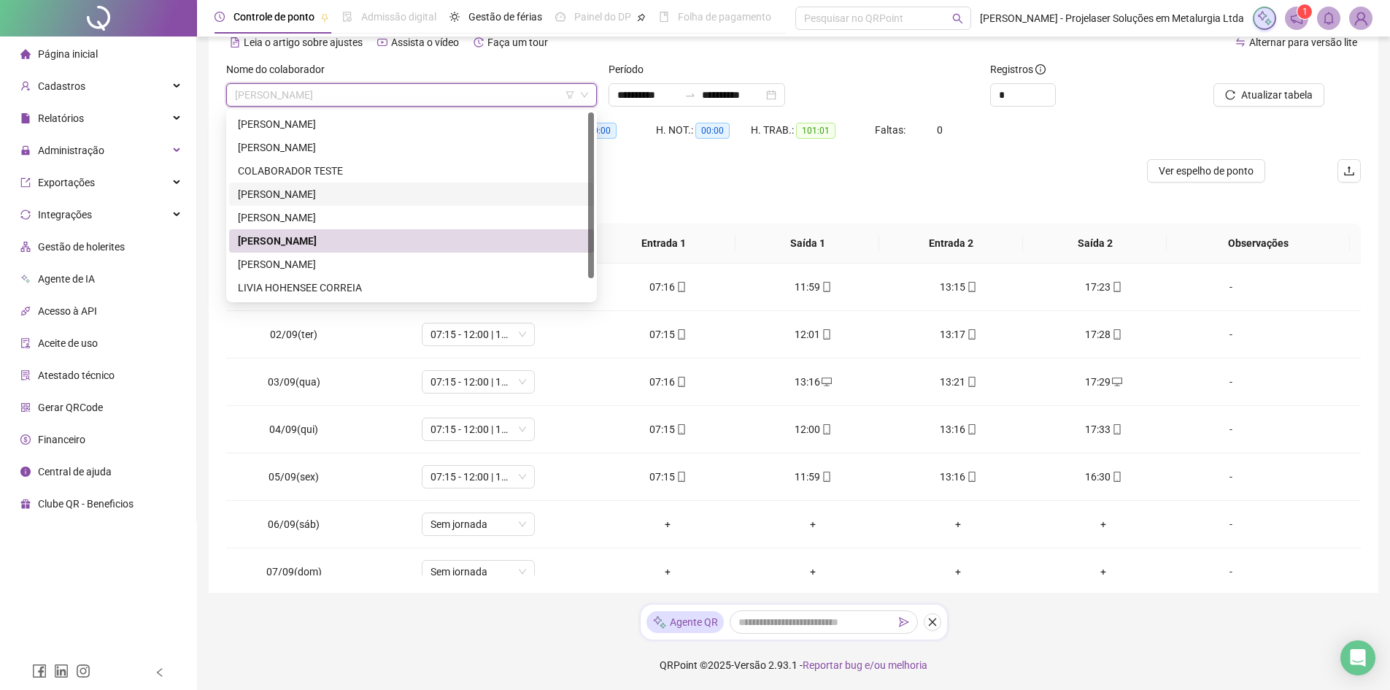
click at [301, 196] on div "[PERSON_NAME]" at bounding box center [411, 194] width 347 height 16
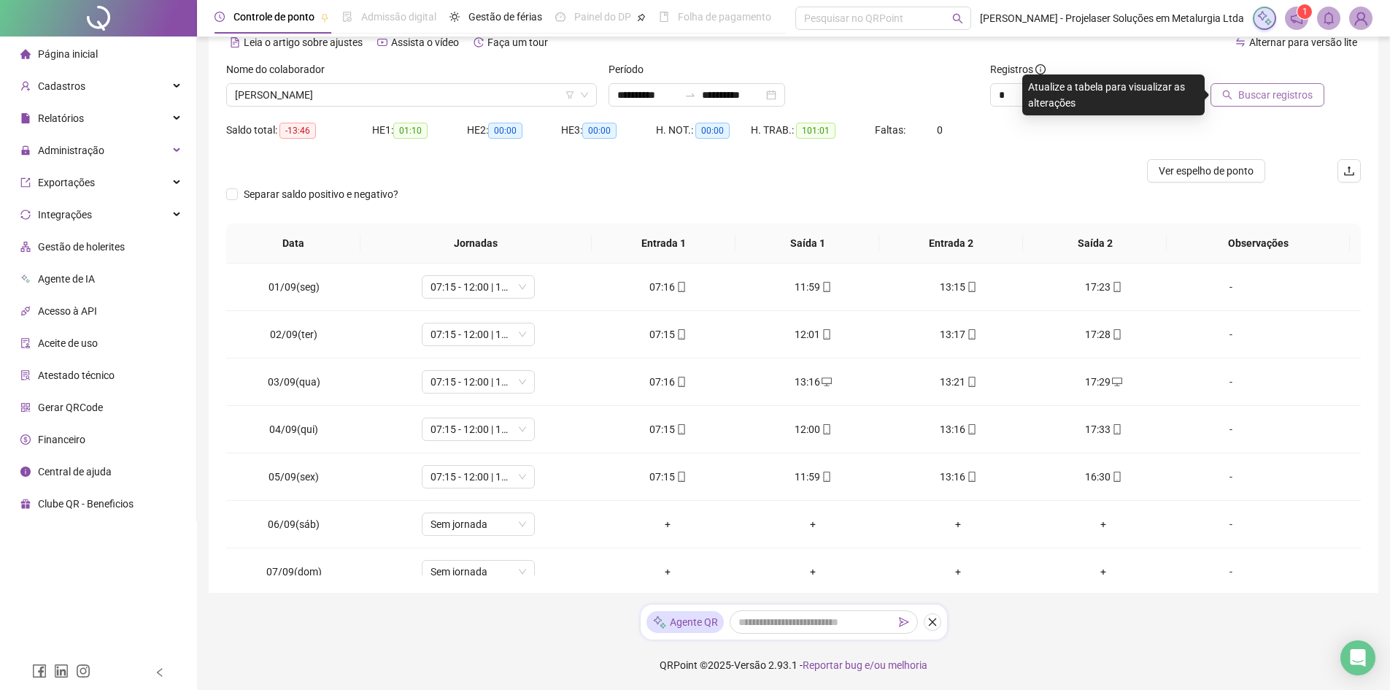
click at [1273, 91] on span "Buscar registros" at bounding box center [1276, 95] width 74 height 16
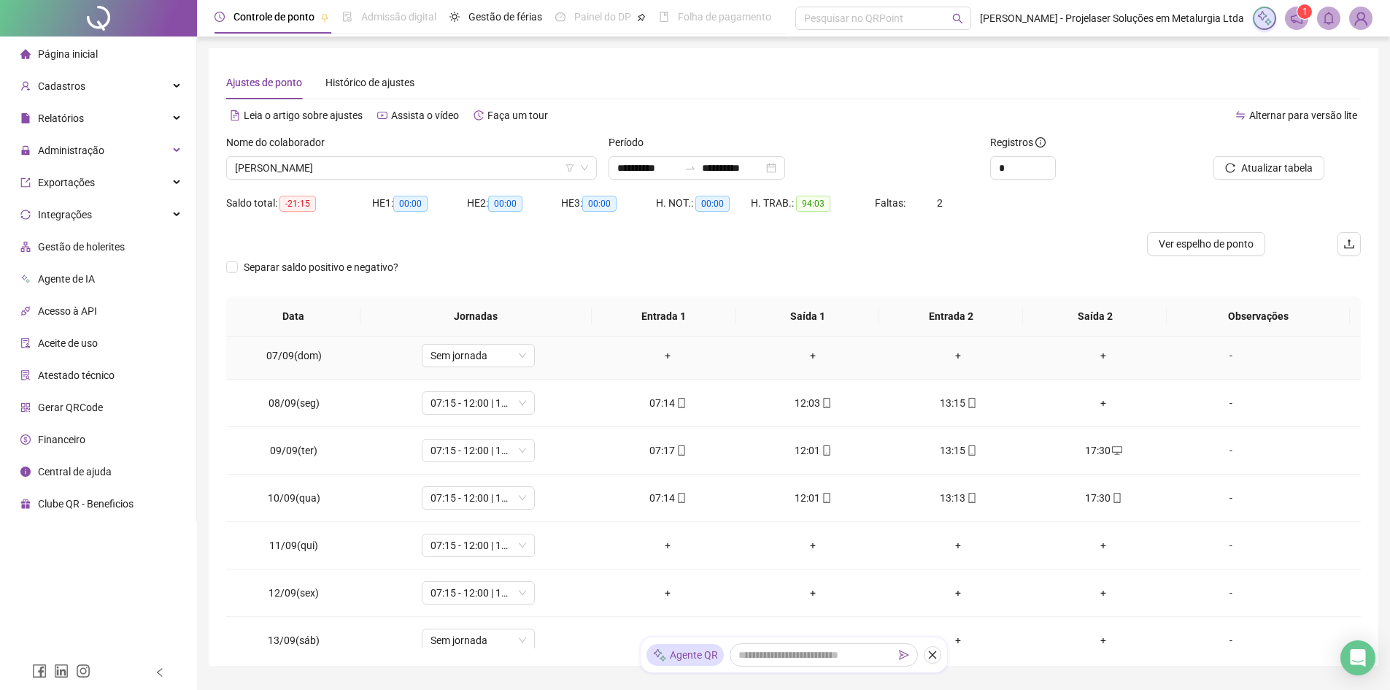
scroll to position [292, 0]
click at [663, 542] on div "+" at bounding box center [668, 542] width 122 height 16
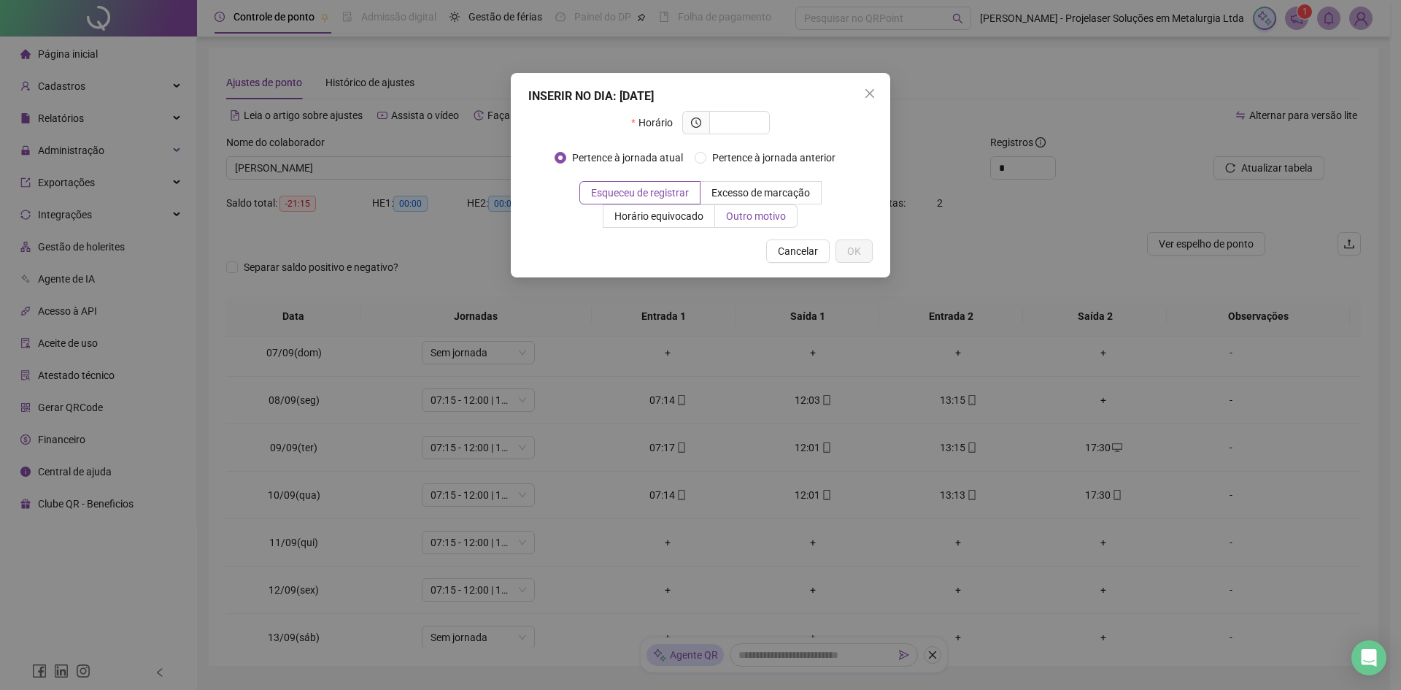
click at [770, 218] on span "Outro motivo" at bounding box center [756, 216] width 60 height 12
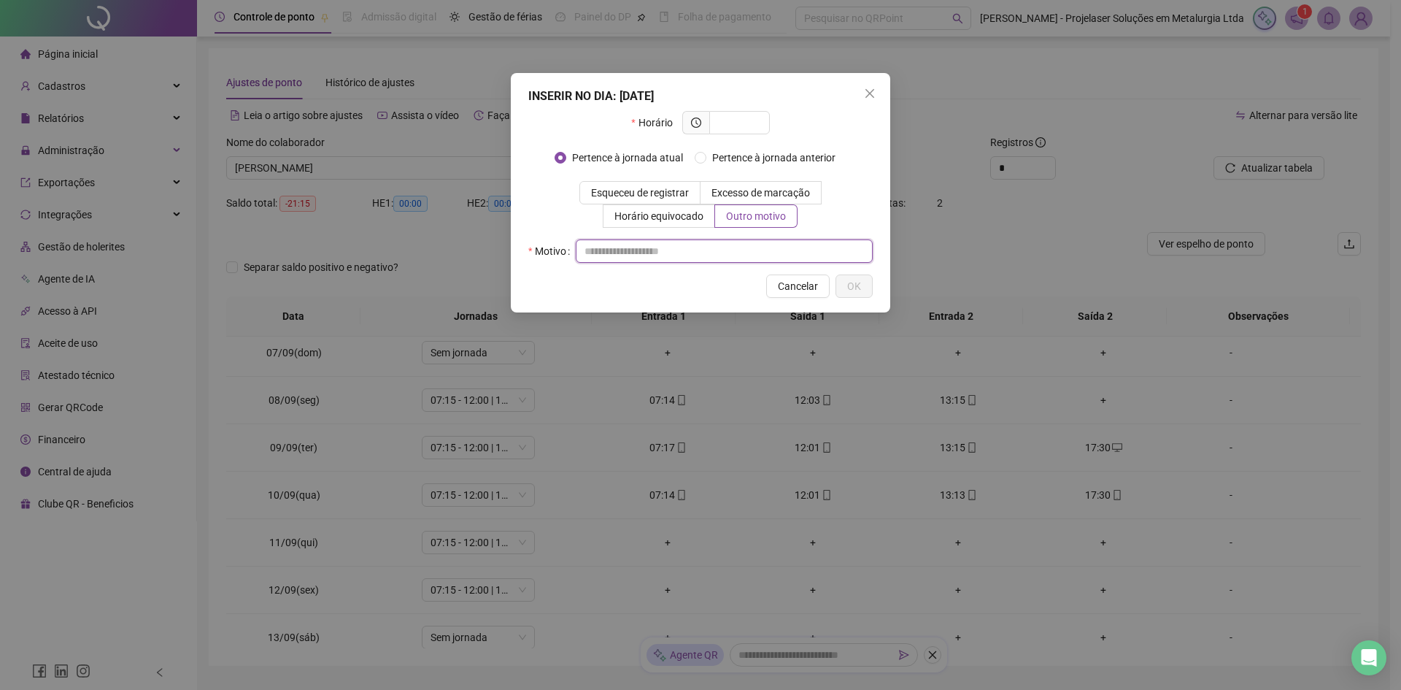
click at [625, 251] on input "text" at bounding box center [724, 250] width 297 height 23
click at [776, 293] on button "Cancelar" at bounding box center [798, 285] width 64 height 23
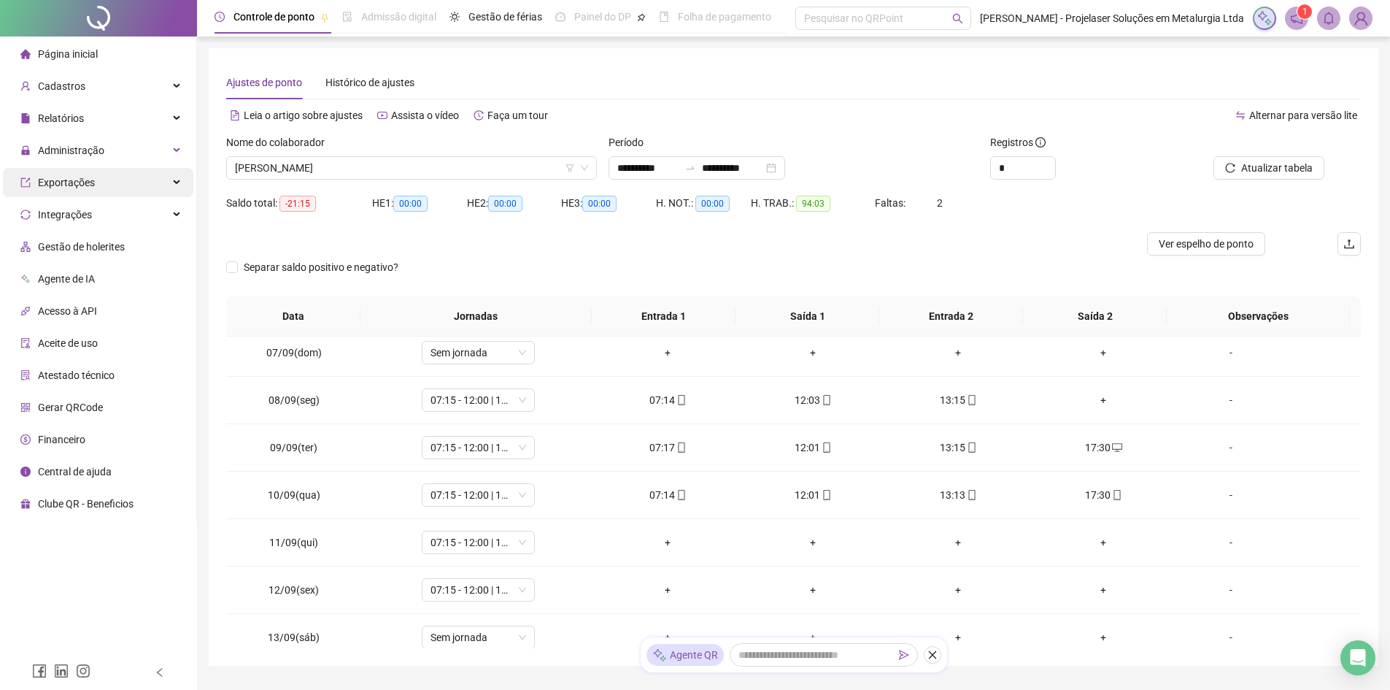
click at [181, 178] on div "Exportações" at bounding box center [98, 182] width 191 height 29
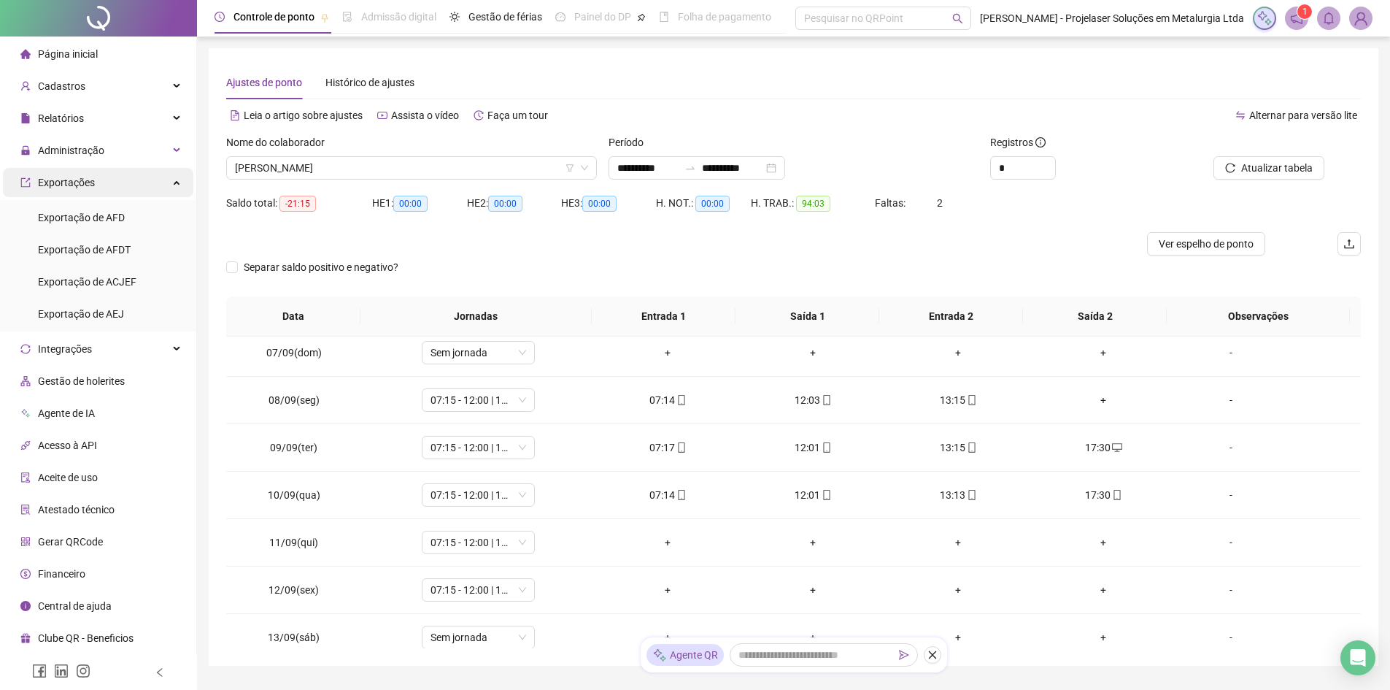
click at [181, 177] on div "Exportações" at bounding box center [98, 182] width 191 height 29
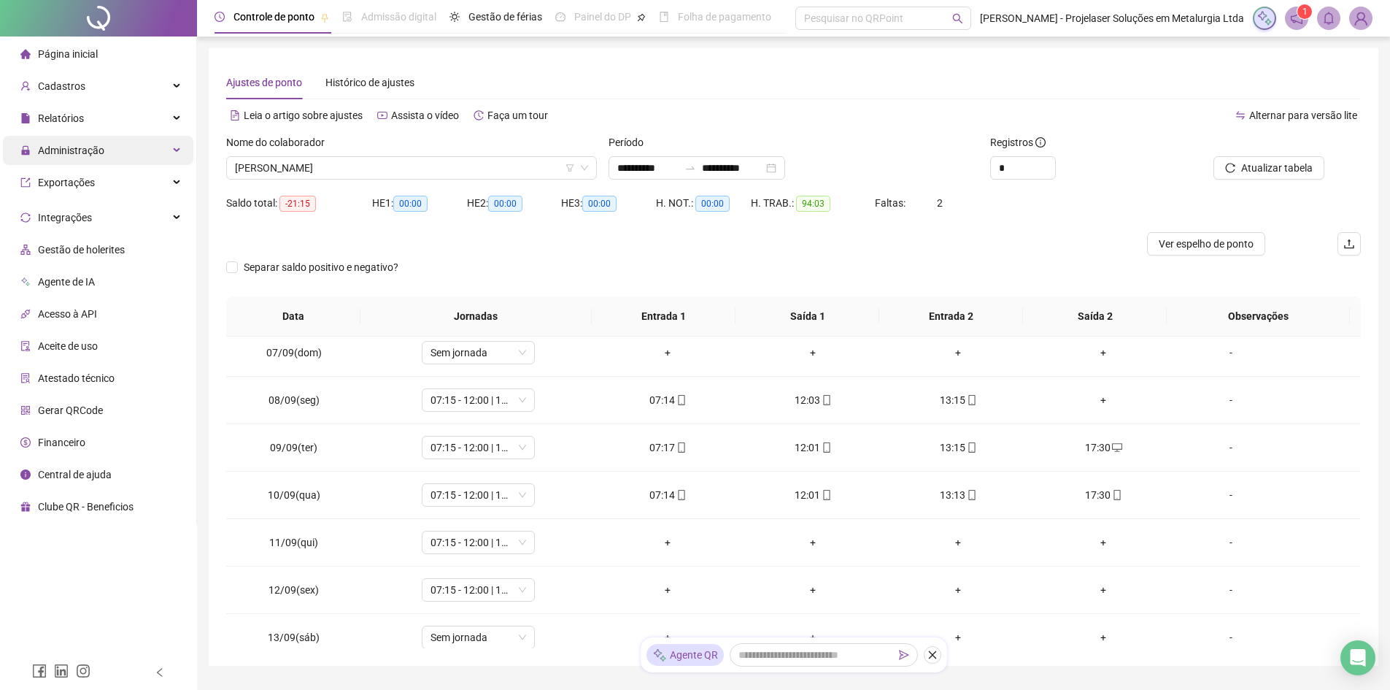
click at [182, 152] on div "Administração" at bounding box center [98, 150] width 191 height 29
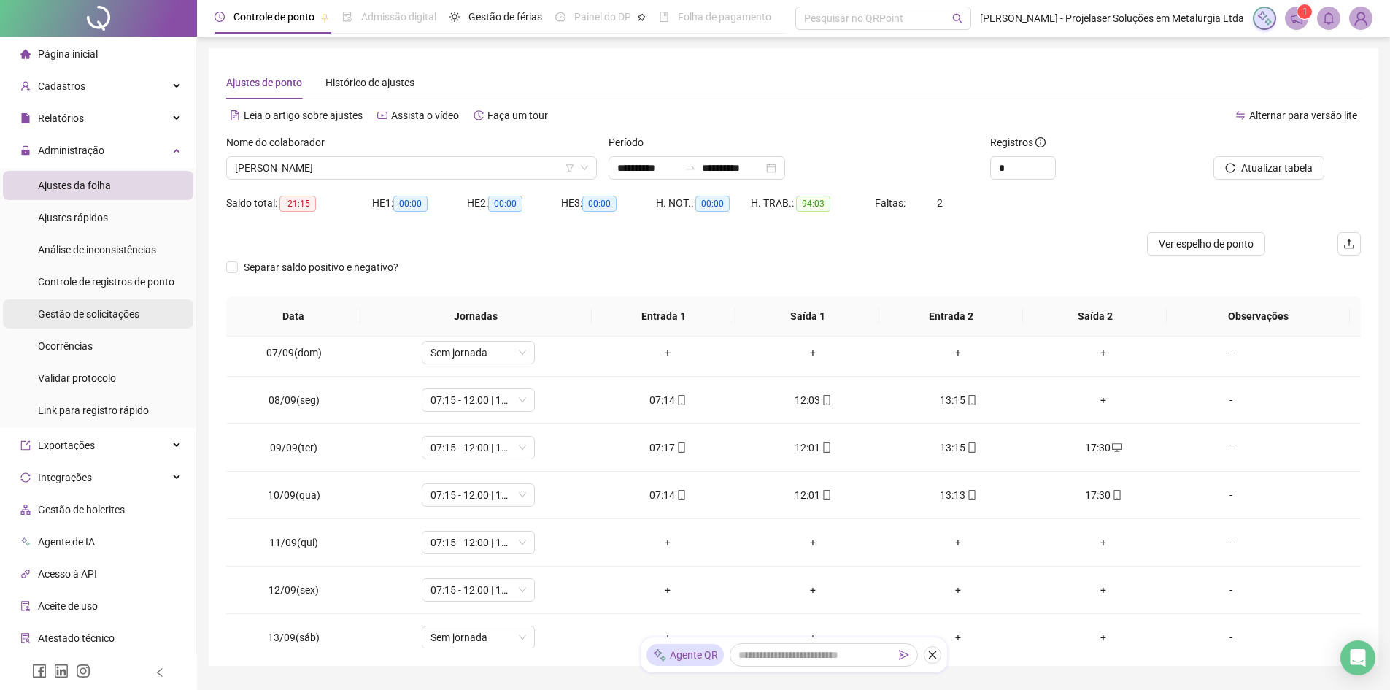
click at [108, 308] on span "Gestão de solicitações" at bounding box center [88, 314] width 101 height 12
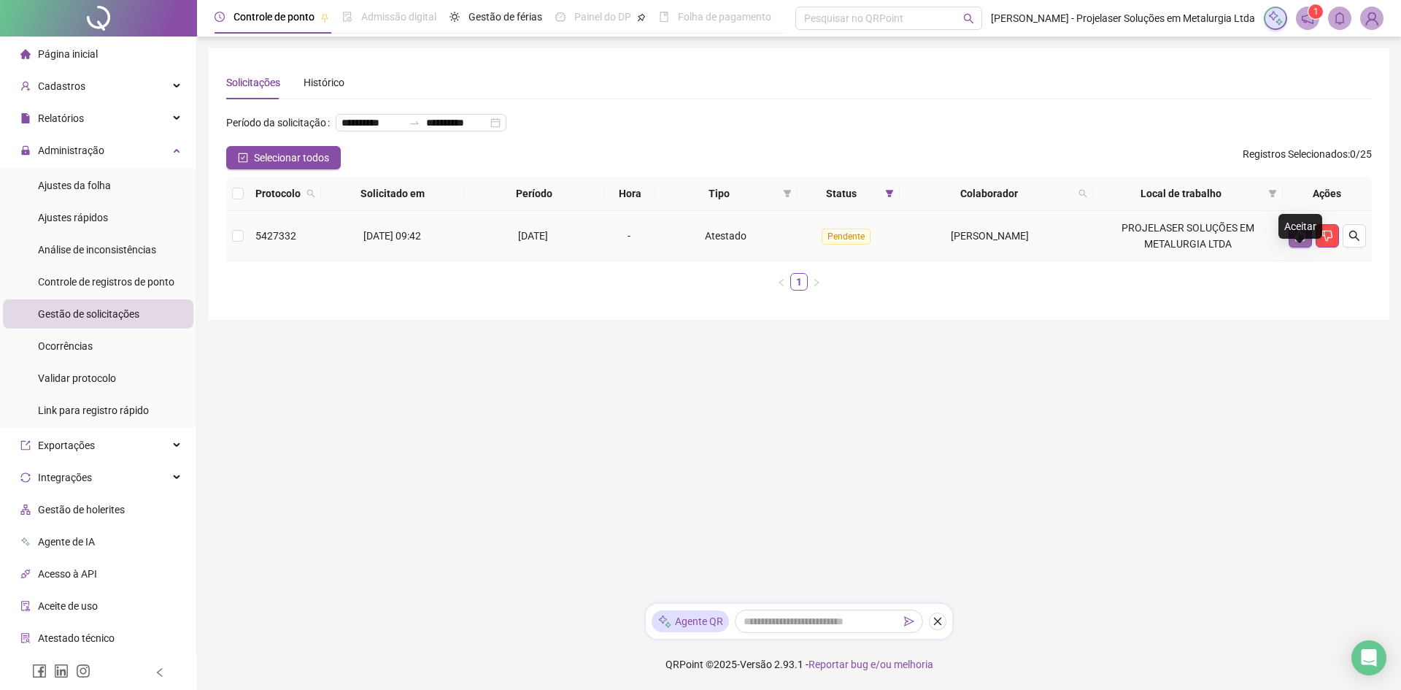
click at [1295, 242] on icon "like" at bounding box center [1301, 236] width 12 height 12
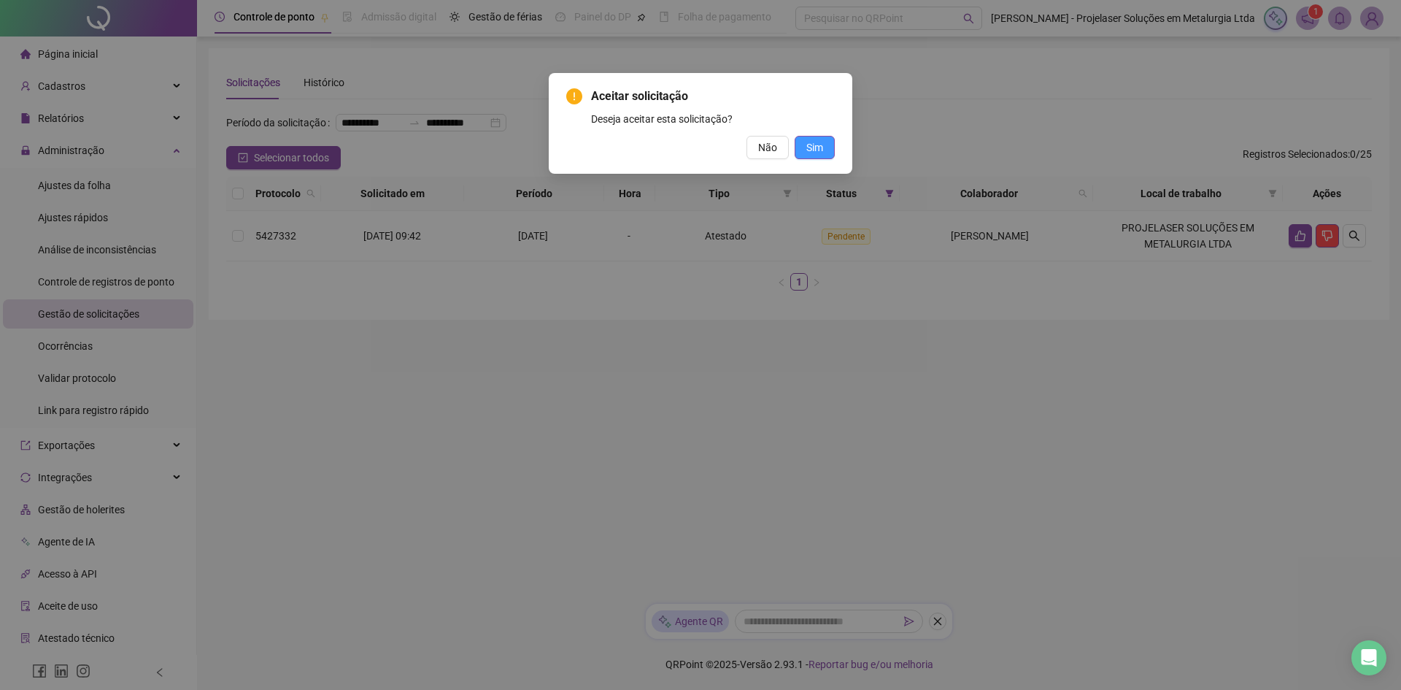
click at [822, 150] on span "Sim" at bounding box center [815, 147] width 17 height 16
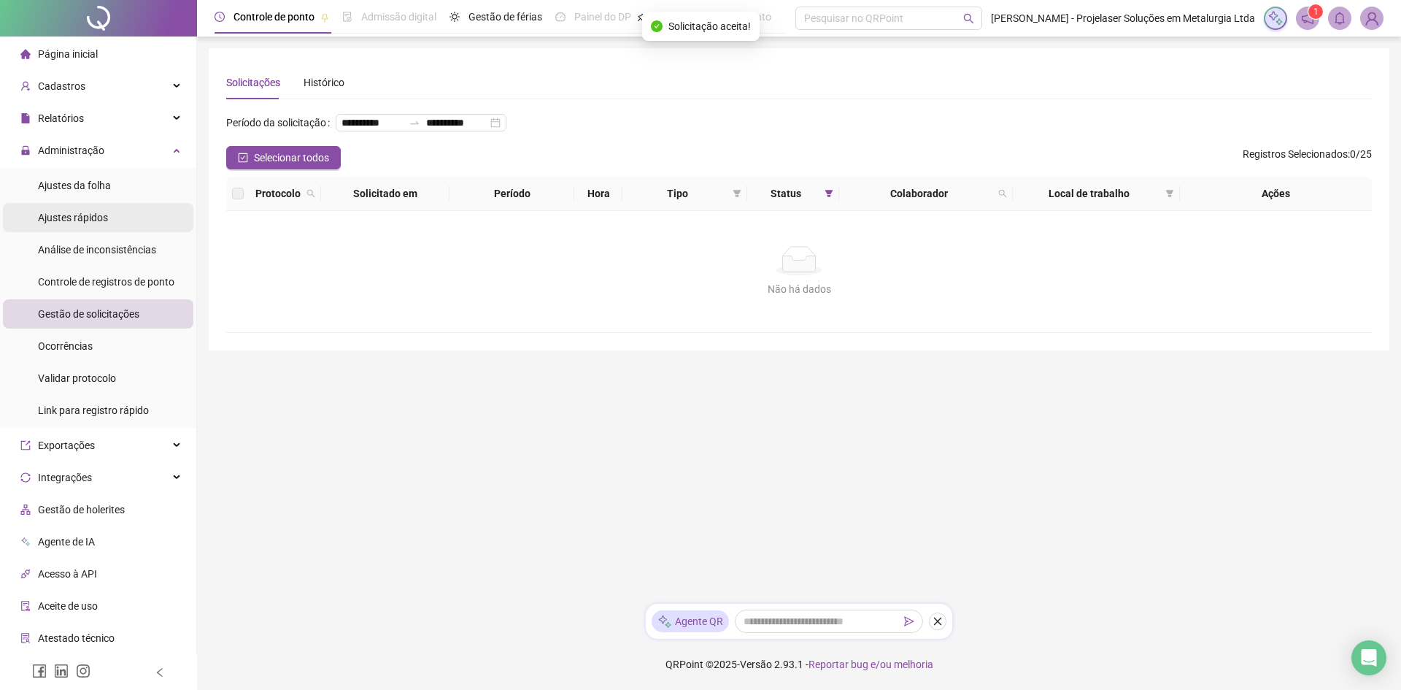
click at [96, 212] on span "Ajustes rápidos" at bounding box center [73, 218] width 70 height 12
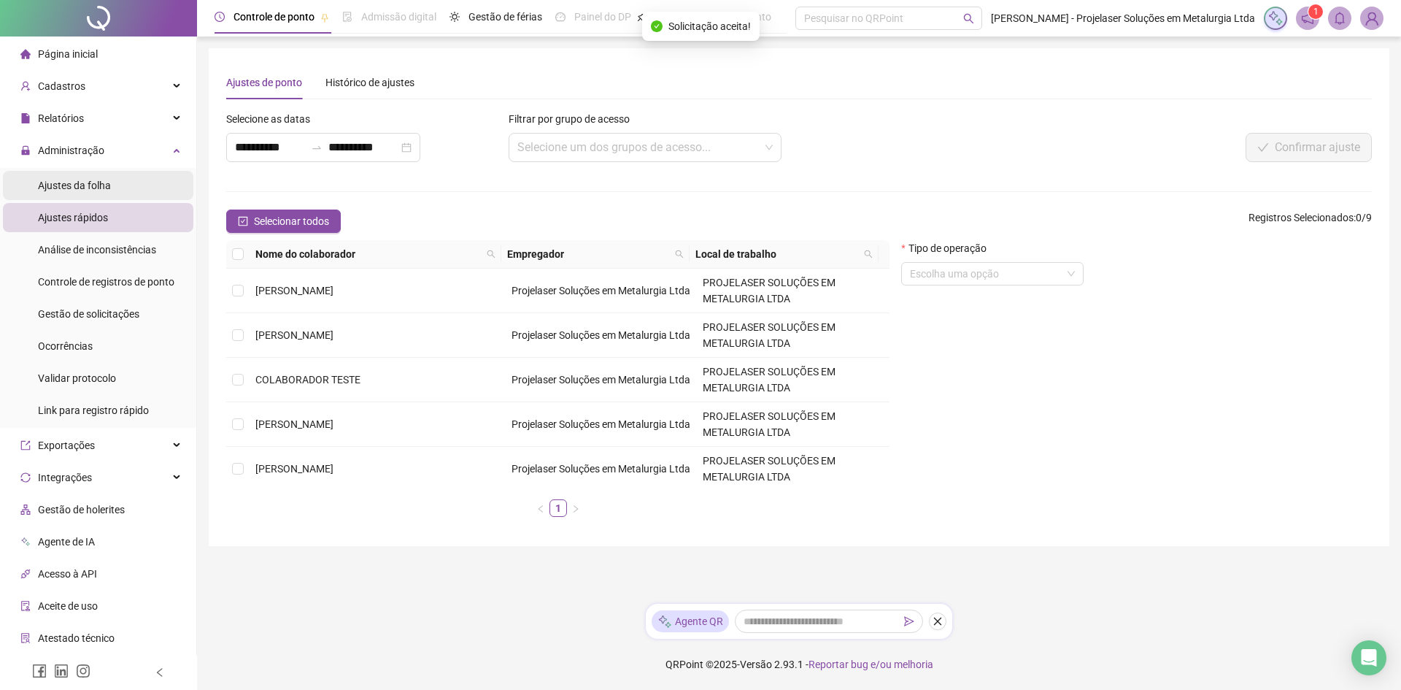
drag, startPoint x: 123, startPoint y: 179, endPoint x: 158, endPoint y: 177, distance: 35.1
click at [123, 179] on li "Ajustes da folha" at bounding box center [98, 185] width 191 height 29
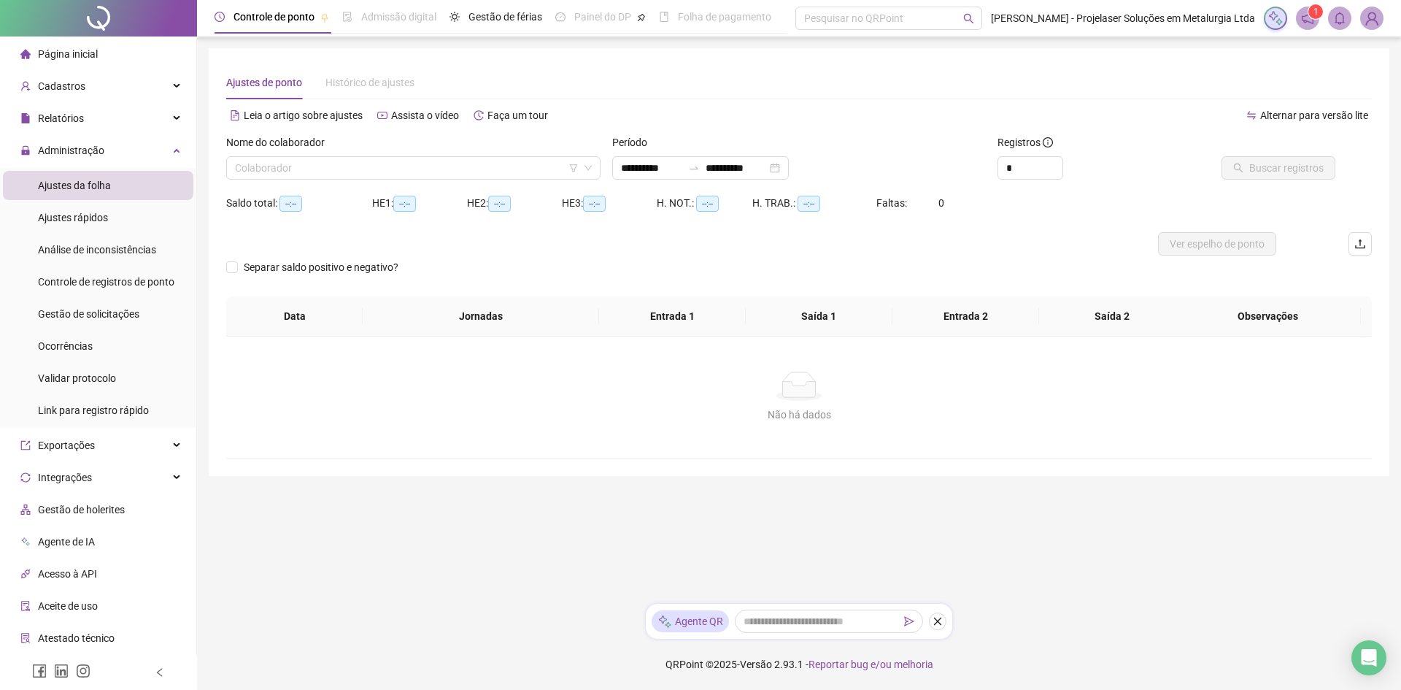
type input "**********"
click at [395, 163] on input "search" at bounding box center [407, 168] width 344 height 22
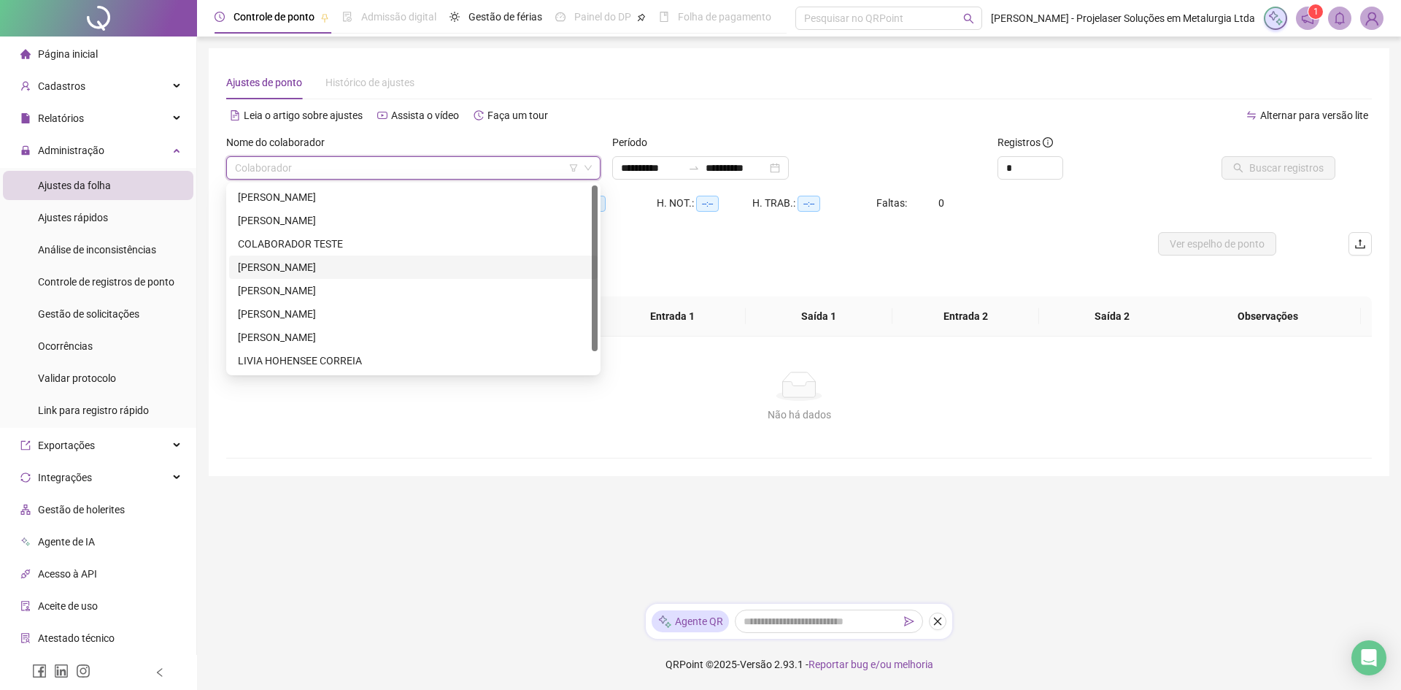
click at [326, 271] on div "[PERSON_NAME]" at bounding box center [413, 267] width 351 height 16
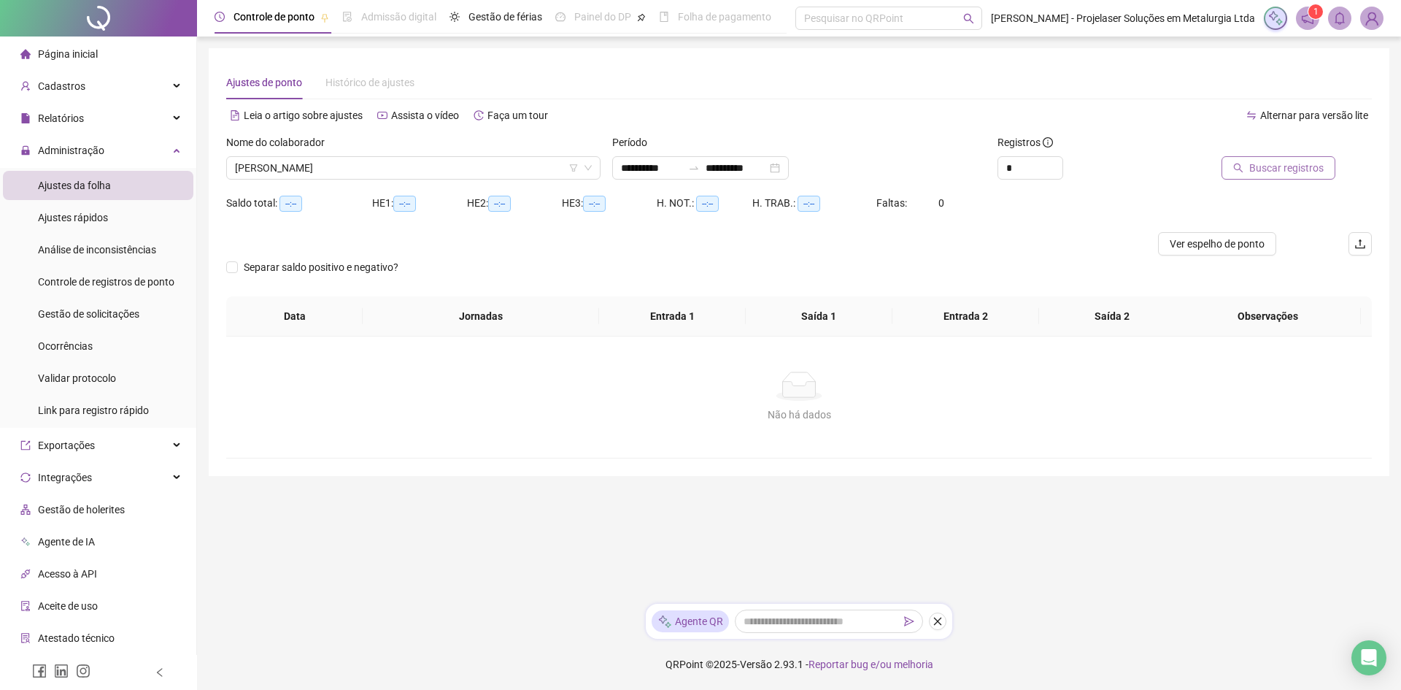
click at [1255, 170] on span "Buscar registros" at bounding box center [1287, 168] width 74 height 16
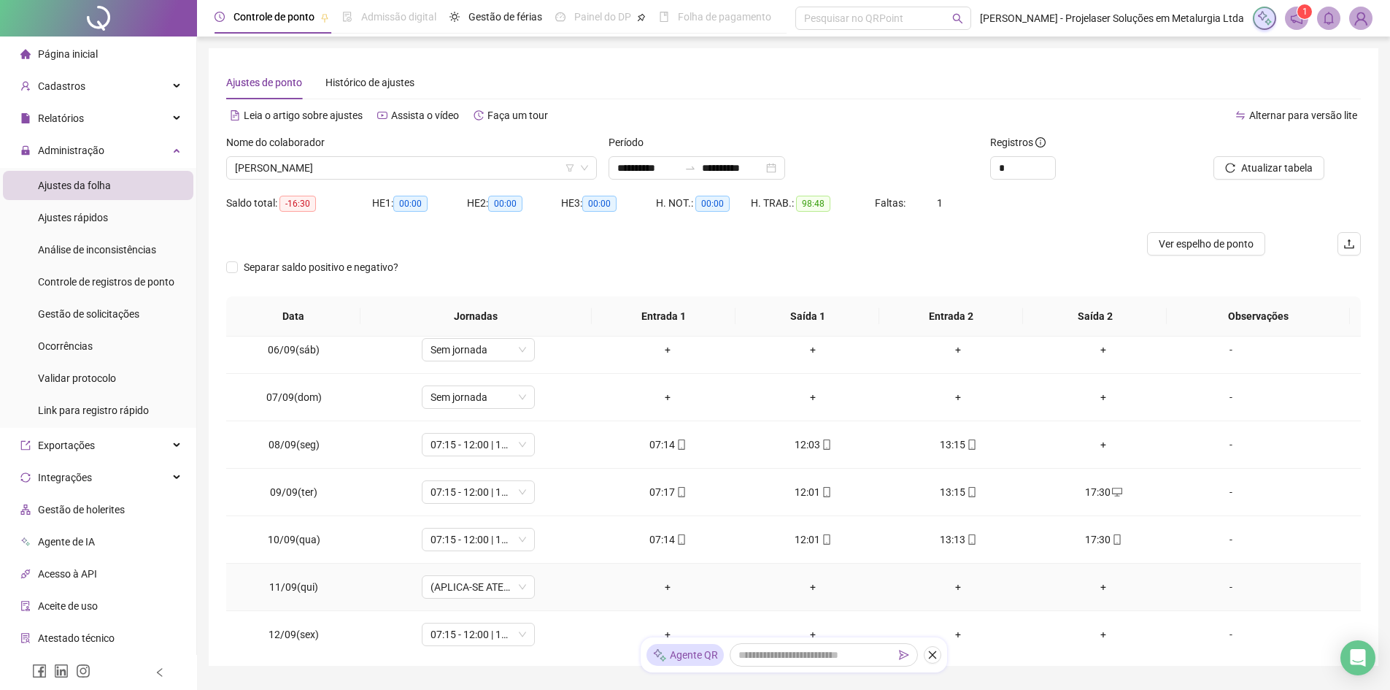
scroll to position [219, 0]
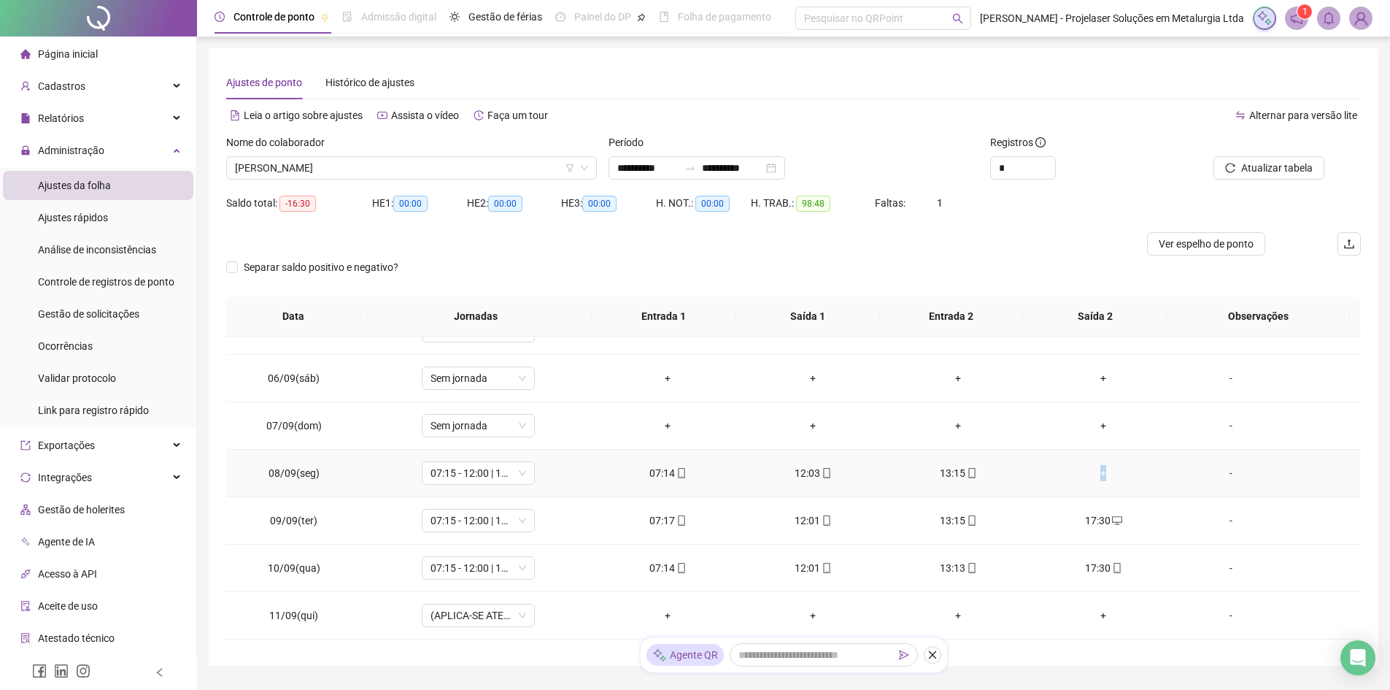
click at [1095, 474] on div "+" at bounding box center [1104, 473] width 122 height 16
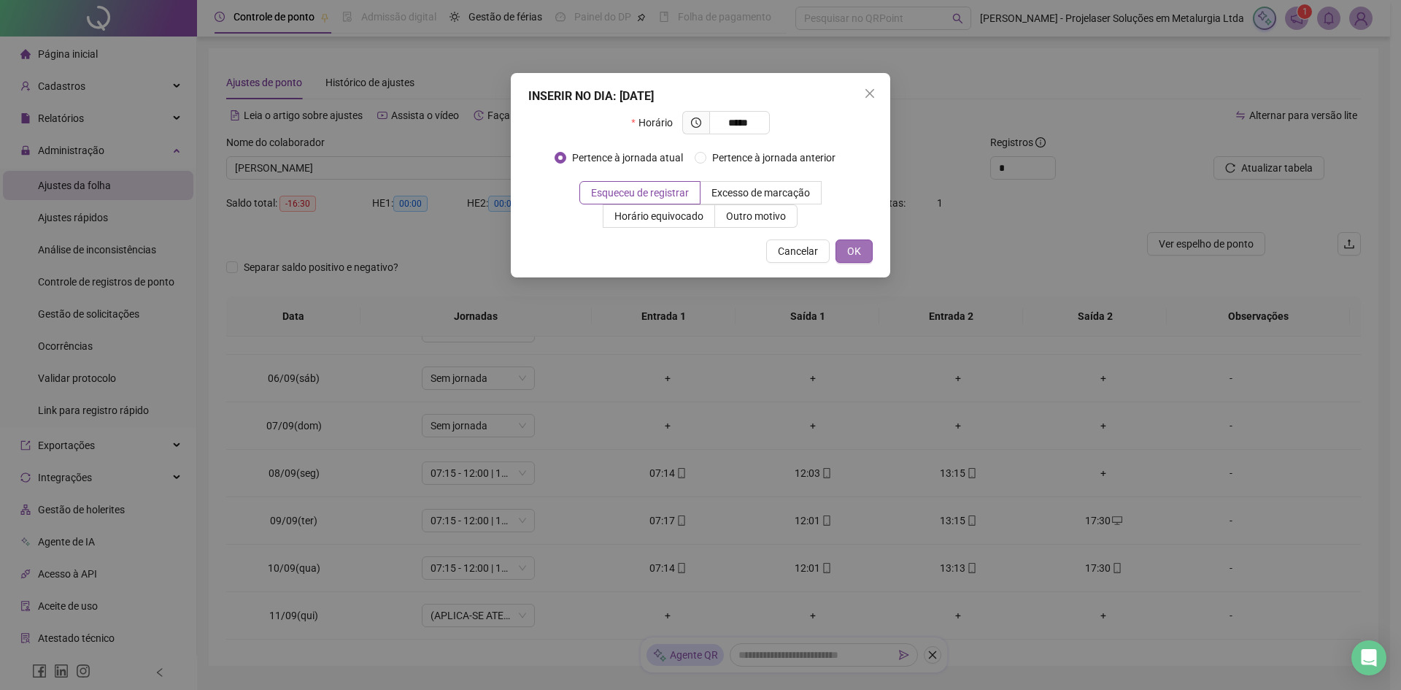
type input "*****"
click at [864, 251] on button "OK" at bounding box center [854, 250] width 37 height 23
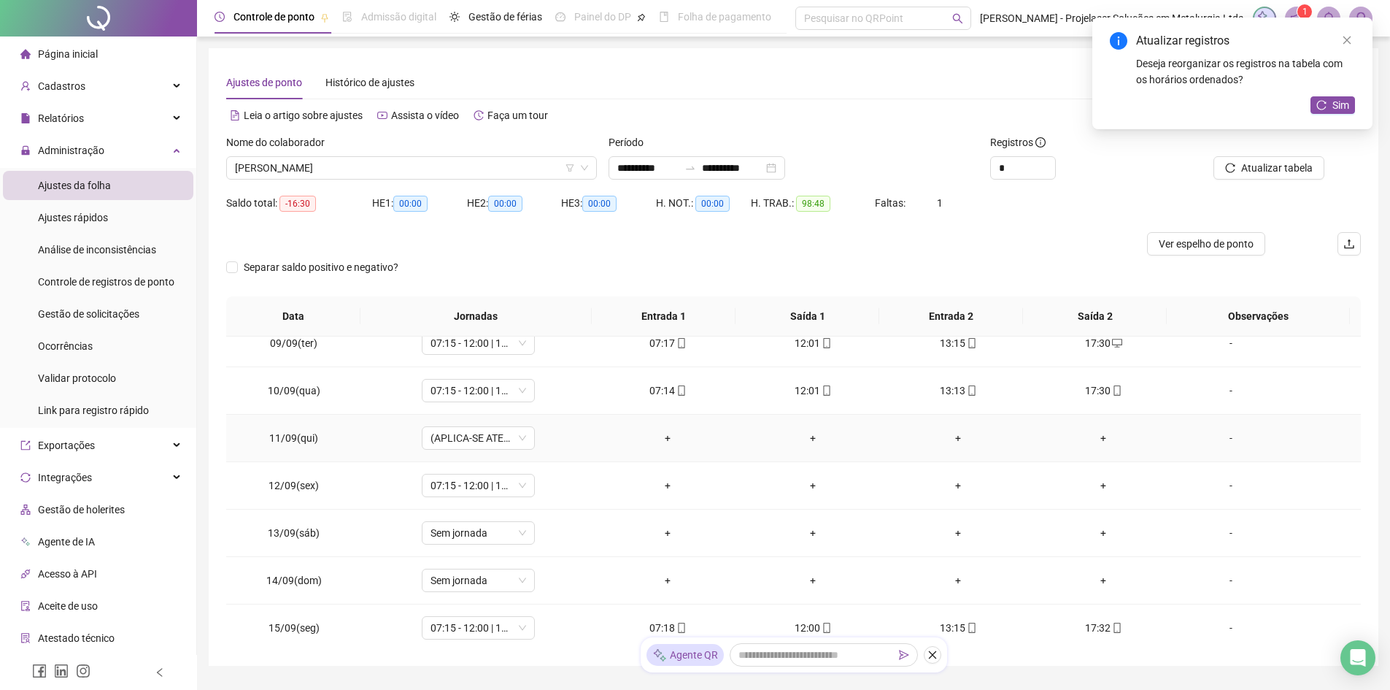
scroll to position [438, 0]
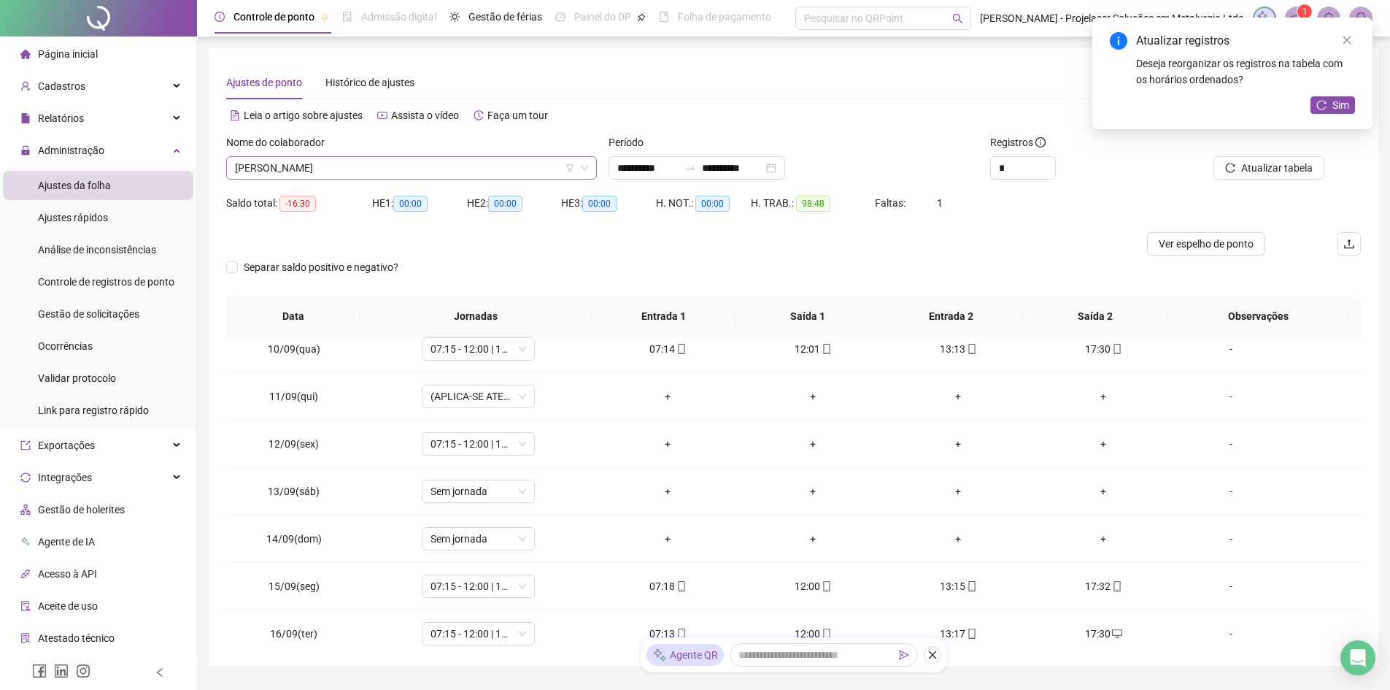
click at [488, 170] on span "[PERSON_NAME]" at bounding box center [411, 168] width 353 height 22
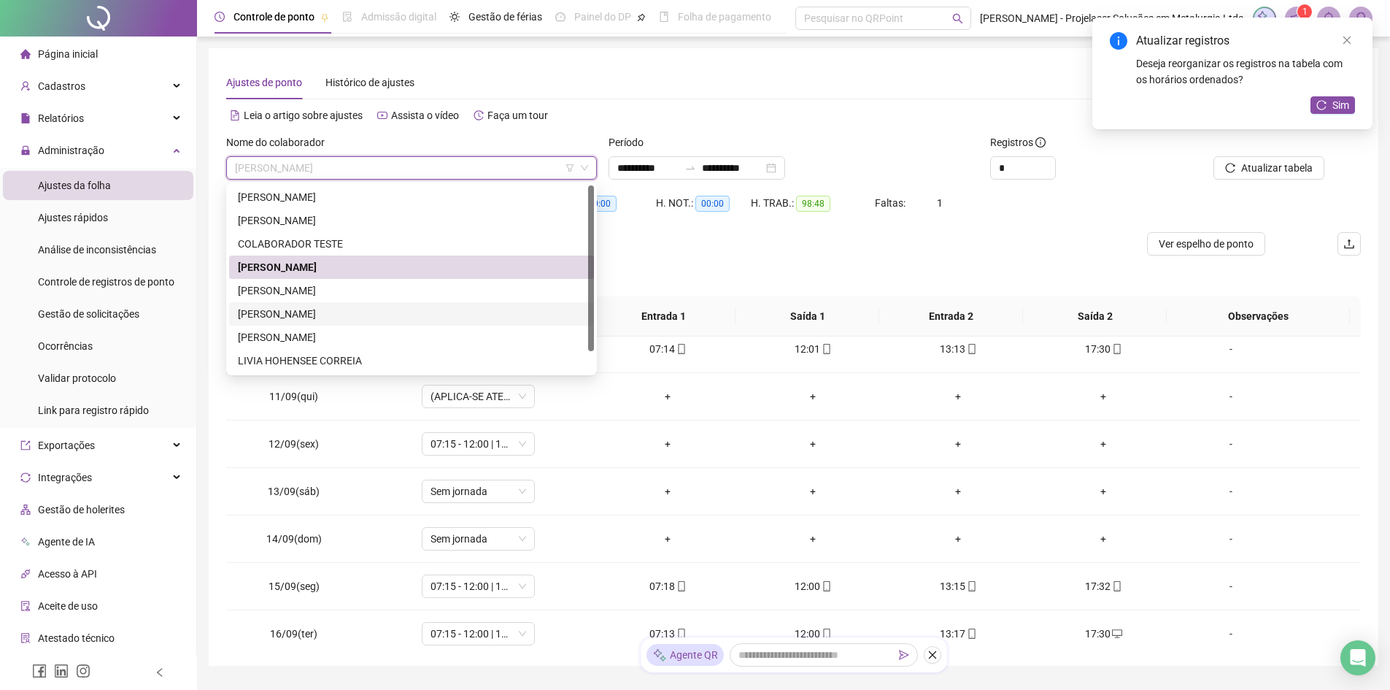
click at [320, 314] on div "[PERSON_NAME]" at bounding box center [411, 314] width 347 height 16
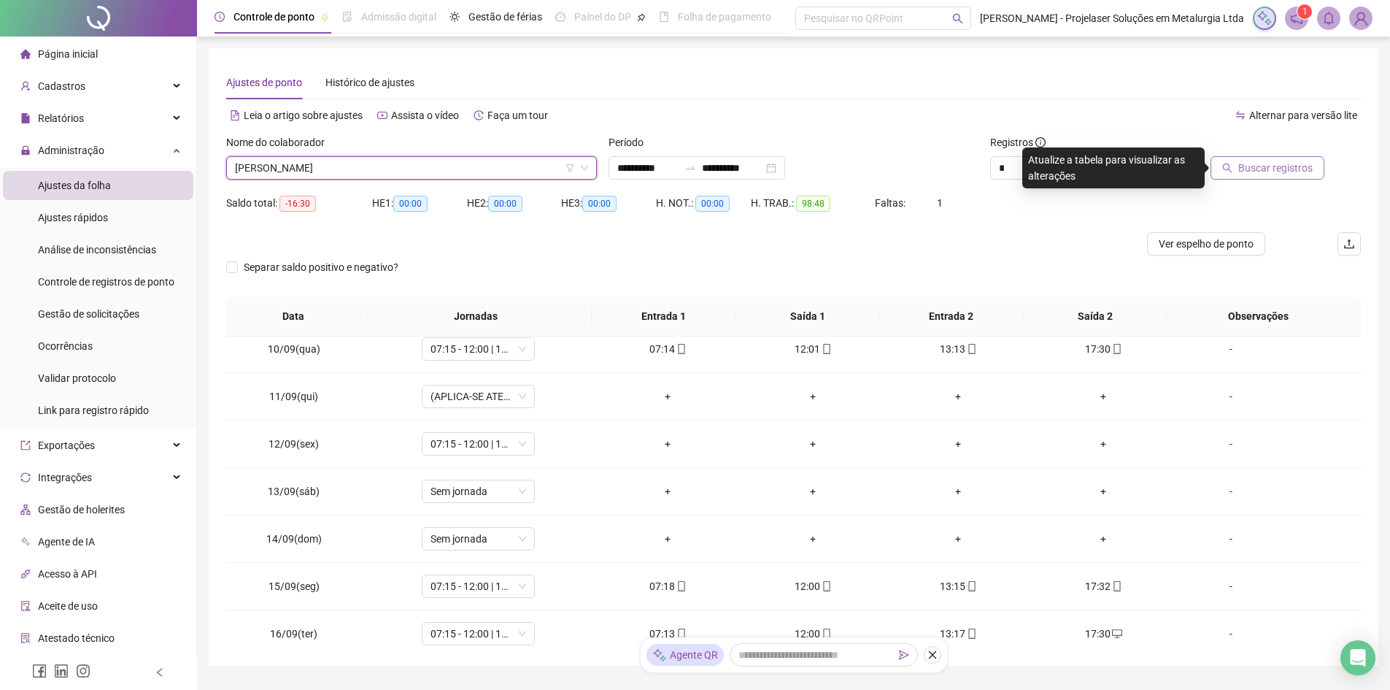
click at [1298, 168] on span "Buscar registros" at bounding box center [1276, 168] width 74 height 16
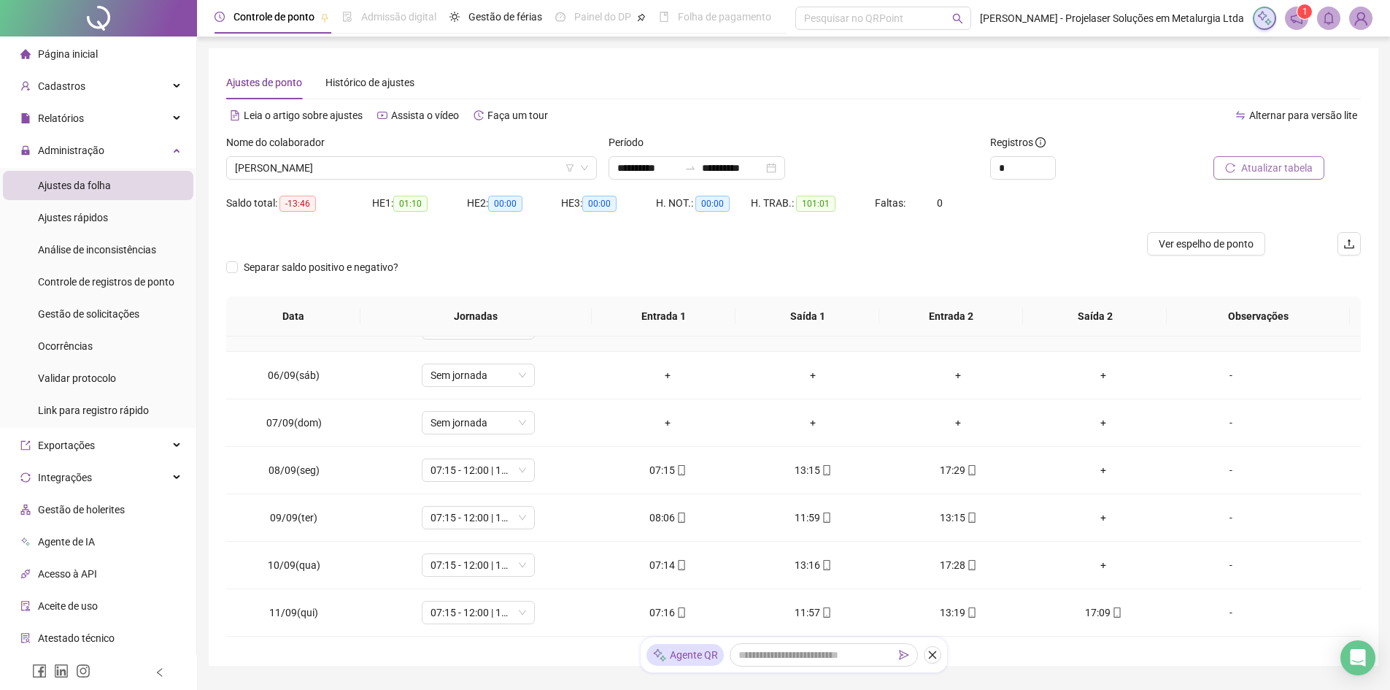
scroll to position [292, 0]
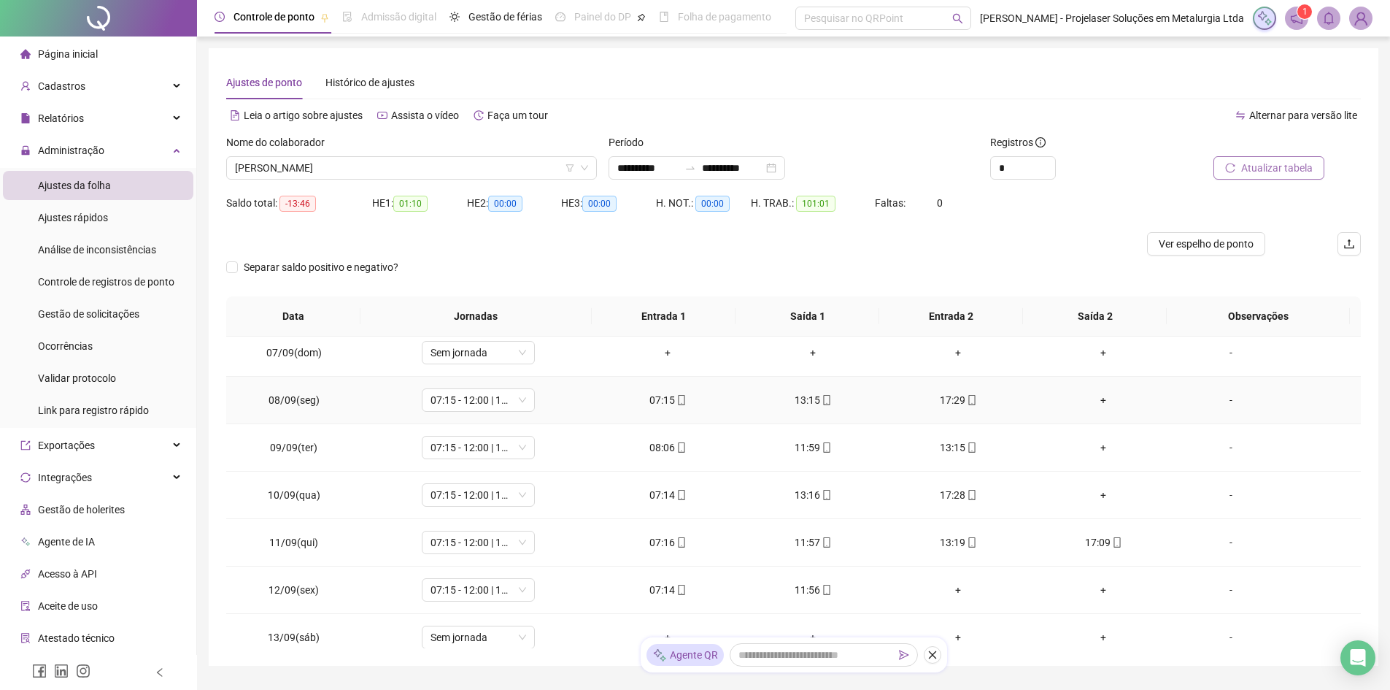
click at [801, 401] on div "13:15" at bounding box center [814, 400] width 122 height 16
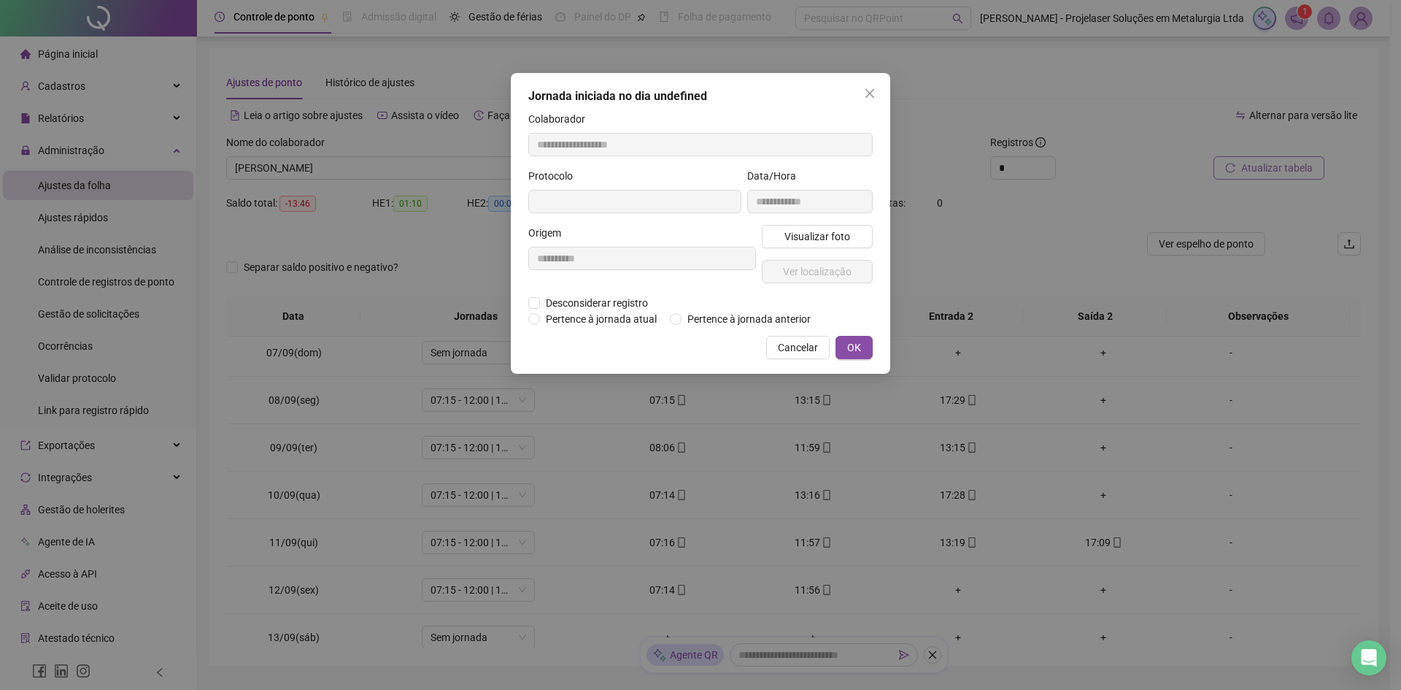
type input "**********"
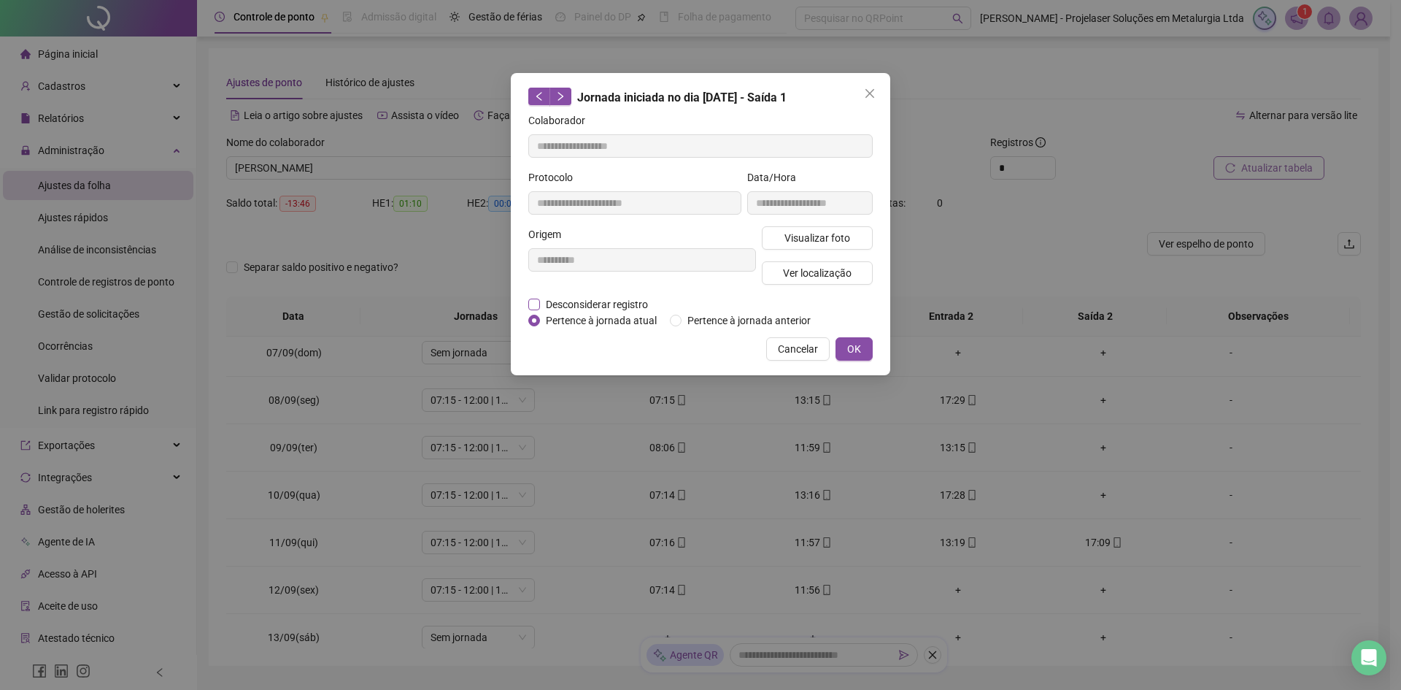
click at [623, 304] on span "Desconsiderar registro" at bounding box center [597, 304] width 114 height 16
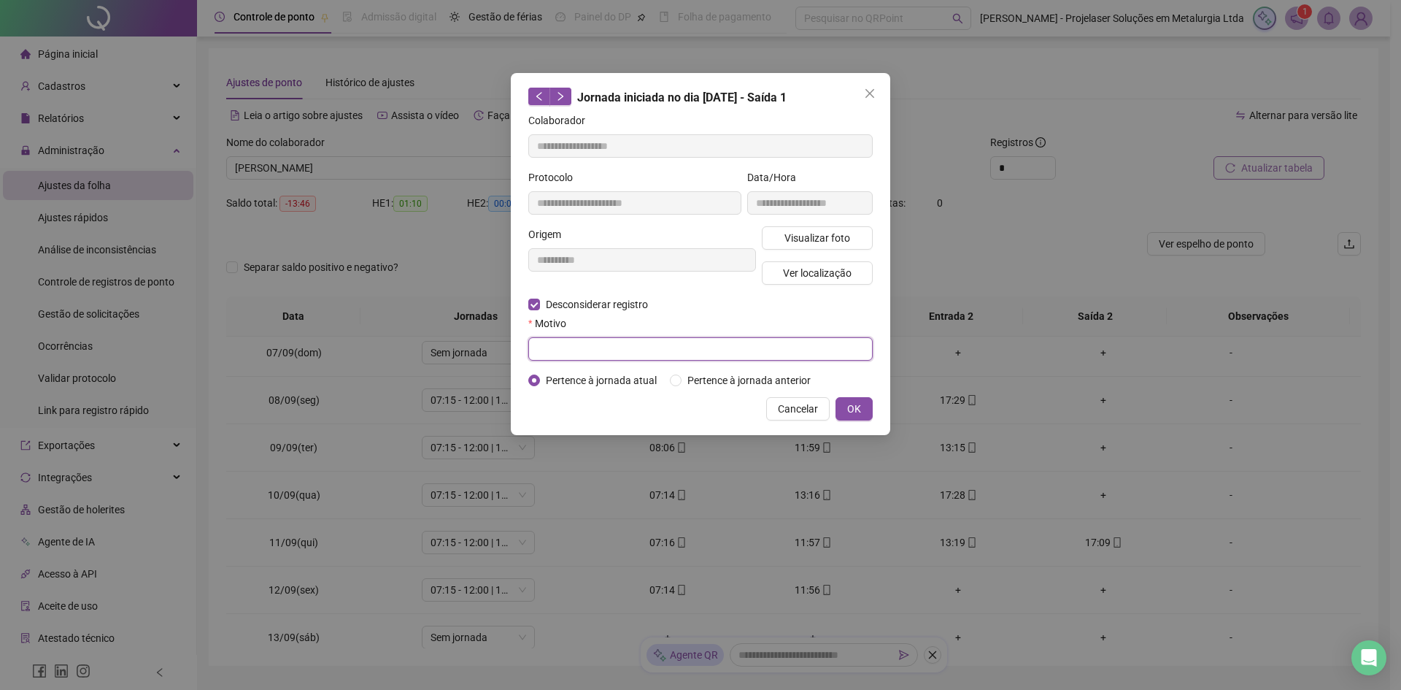
click at [560, 353] on input "text" at bounding box center [700, 348] width 345 height 23
paste input "*"
type input "*"
drag, startPoint x: 576, startPoint y: 345, endPoint x: 524, endPoint y: 349, distance: 52.0
click at [524, 349] on div "**********" at bounding box center [701, 254] width 380 height 362
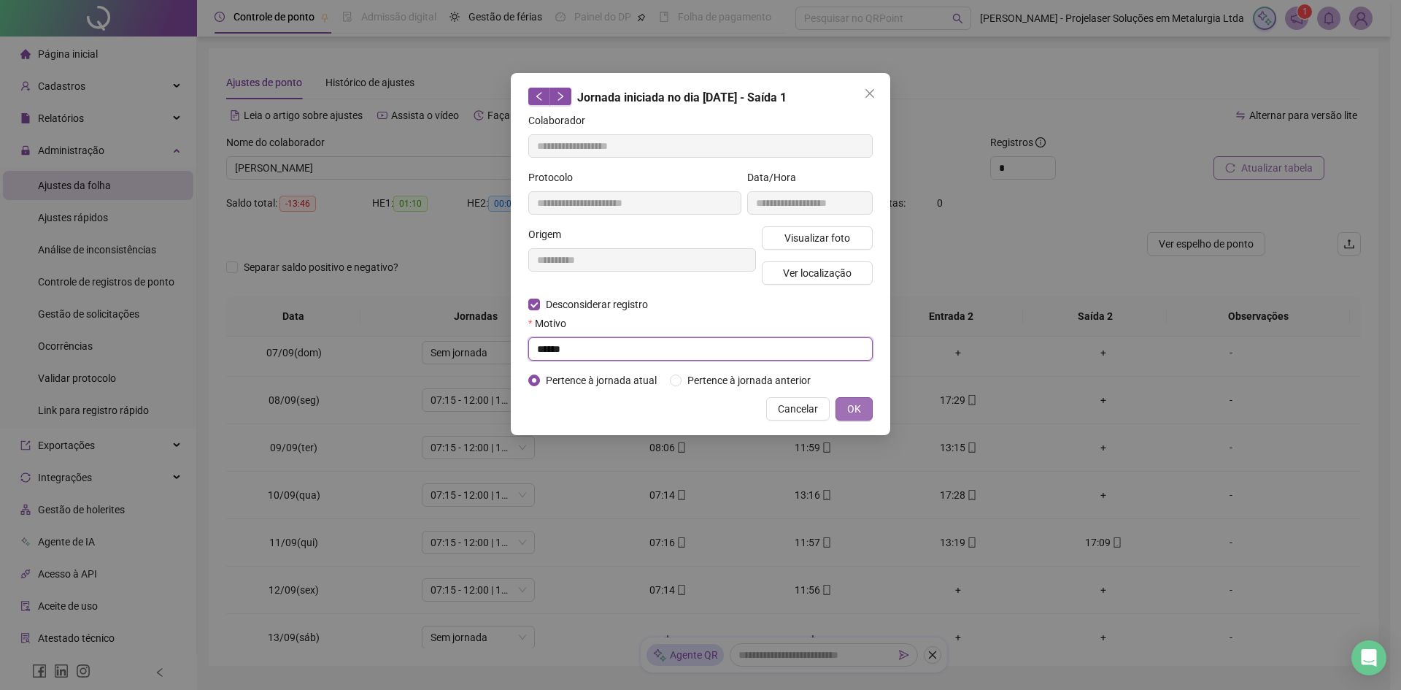
type input "******"
click at [856, 408] on span "OK" at bounding box center [854, 409] width 14 height 16
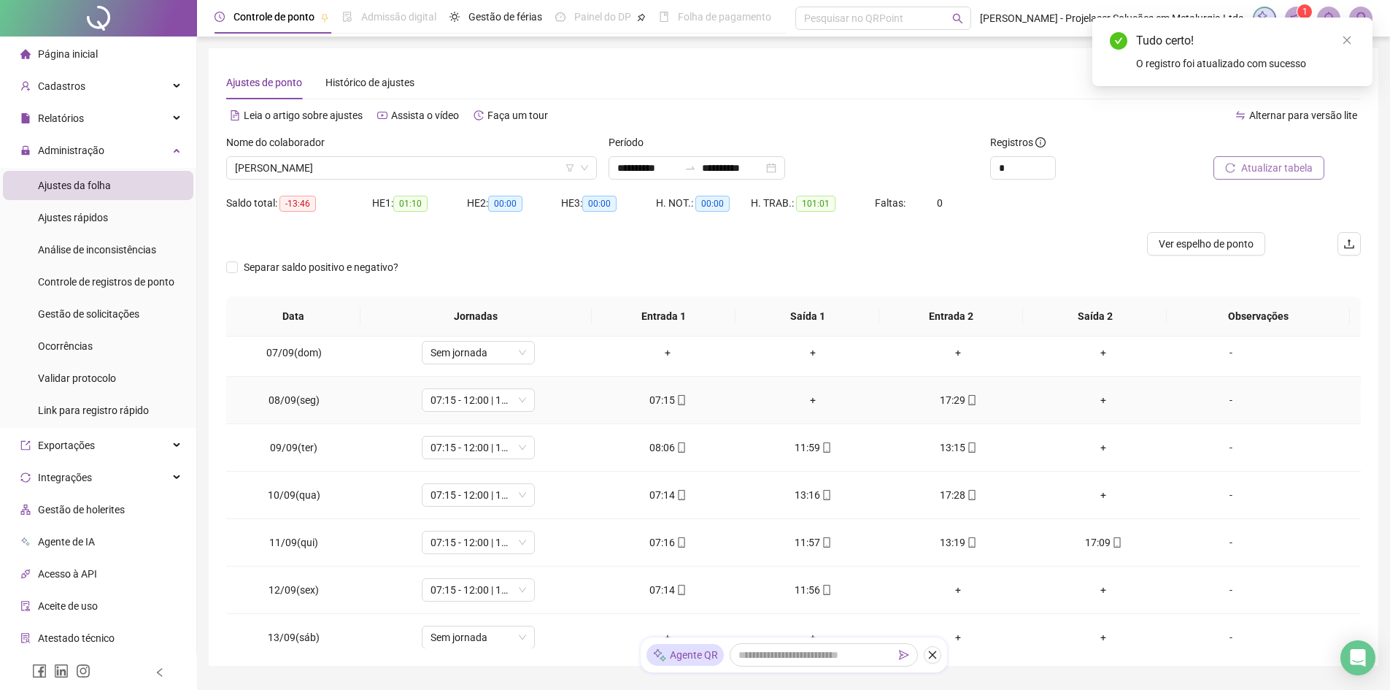
click at [953, 402] on div "17:29" at bounding box center [959, 400] width 122 height 16
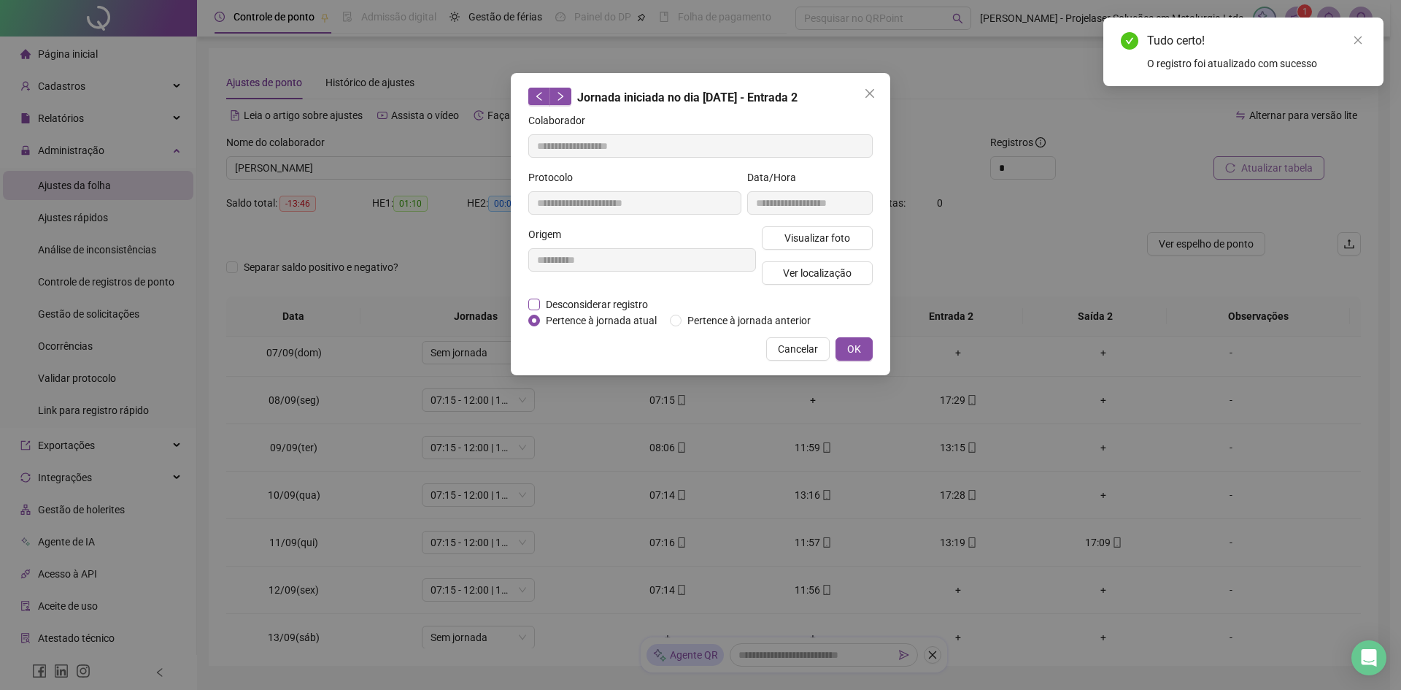
click at [626, 303] on span "Desconsiderar registro" at bounding box center [597, 304] width 114 height 16
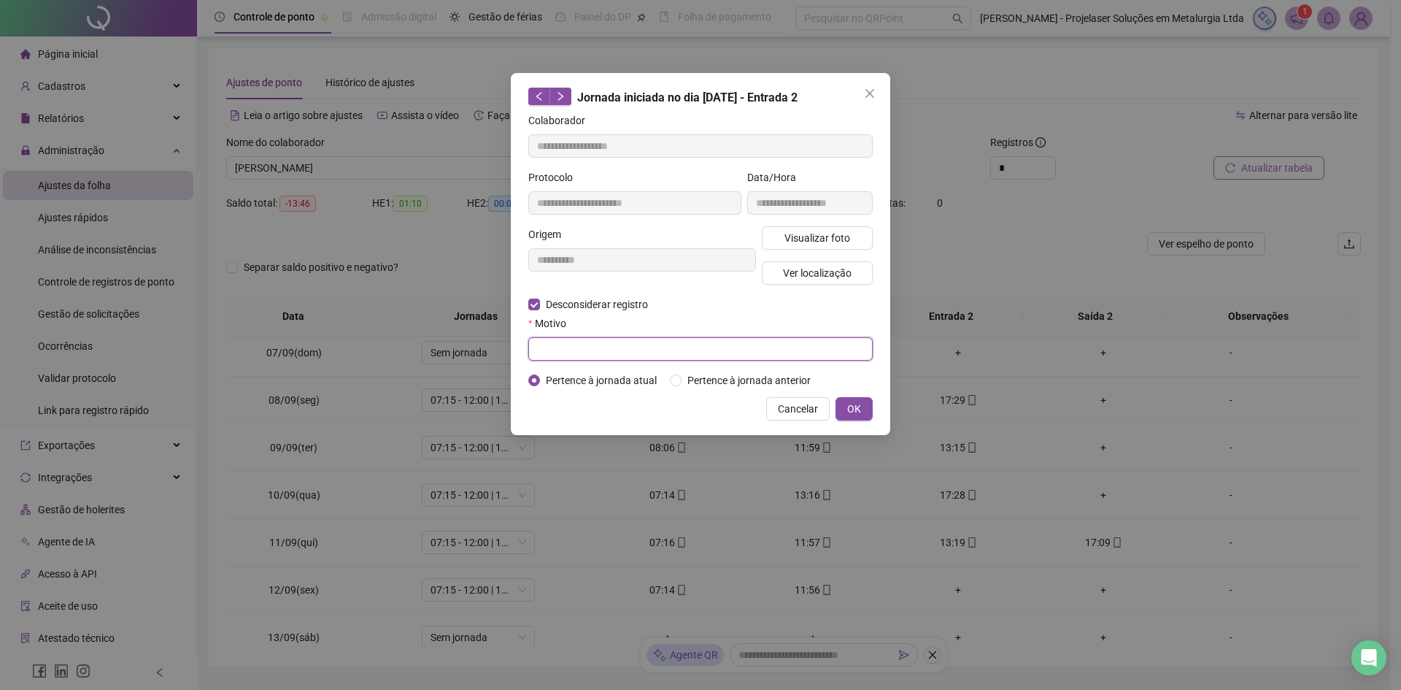
click at [555, 343] on input "text" at bounding box center [700, 348] width 345 height 23
paste input "******"
type input "******"
click at [856, 399] on button "OK" at bounding box center [854, 408] width 37 height 23
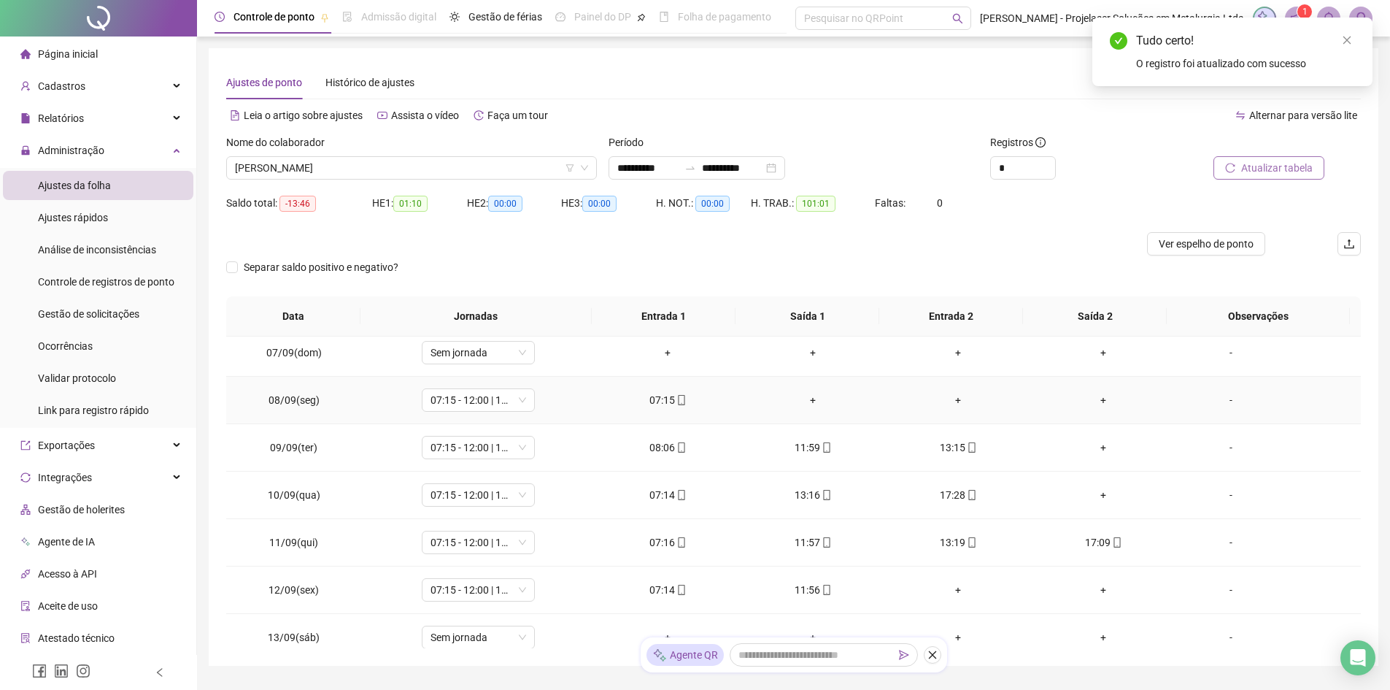
click at [804, 399] on div "+" at bounding box center [814, 400] width 122 height 16
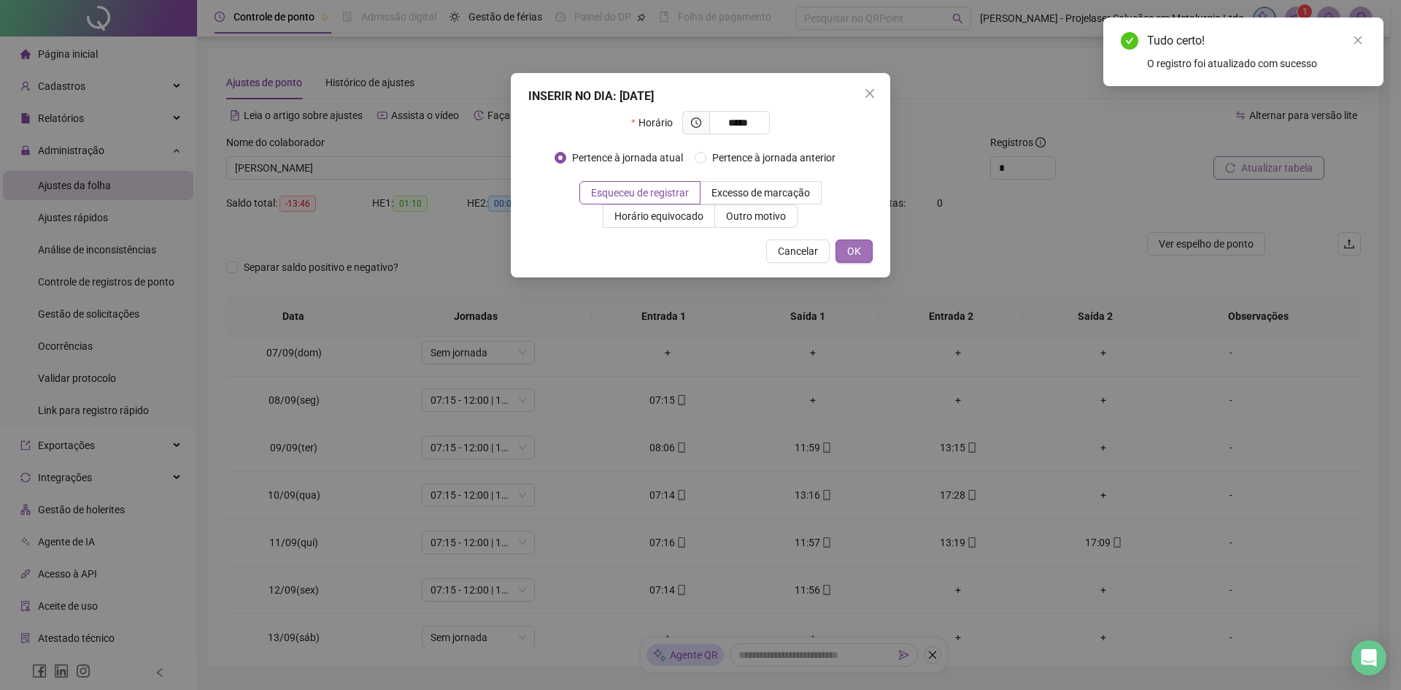
type input "*****"
click at [867, 250] on button "OK" at bounding box center [854, 250] width 37 height 23
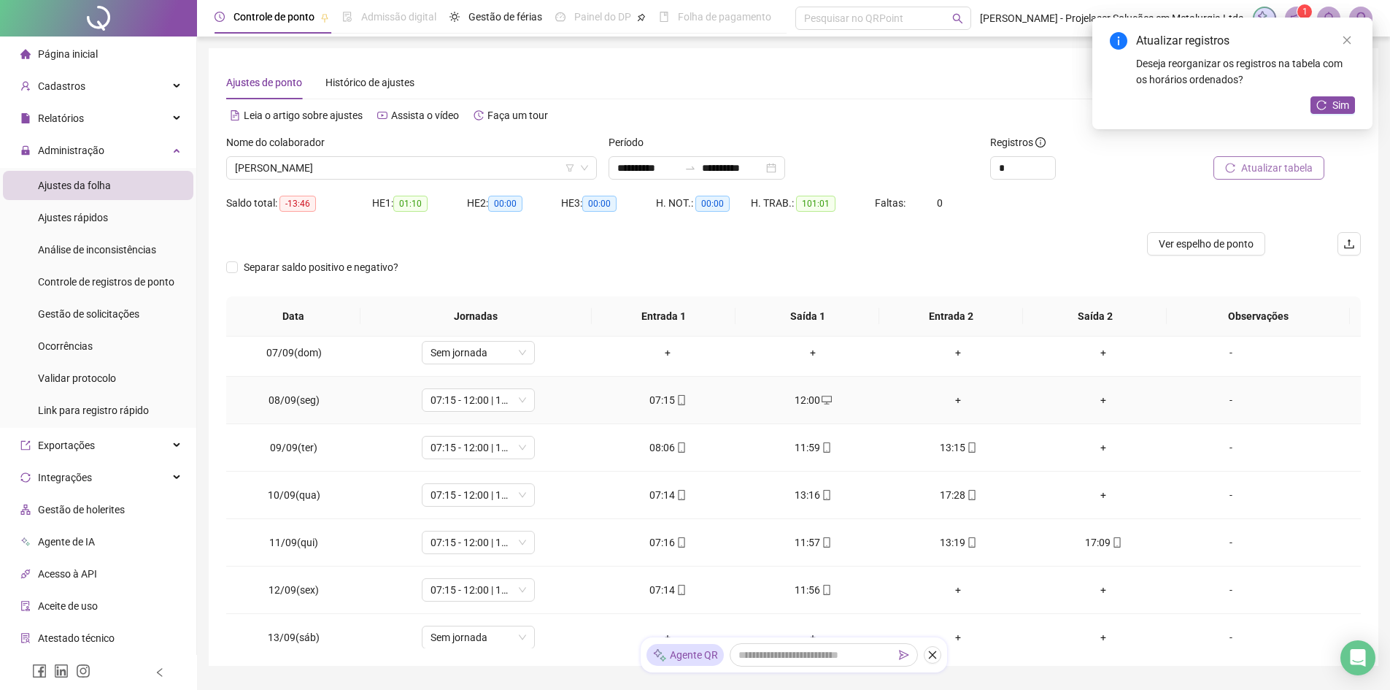
click at [944, 401] on div "+" at bounding box center [959, 400] width 122 height 16
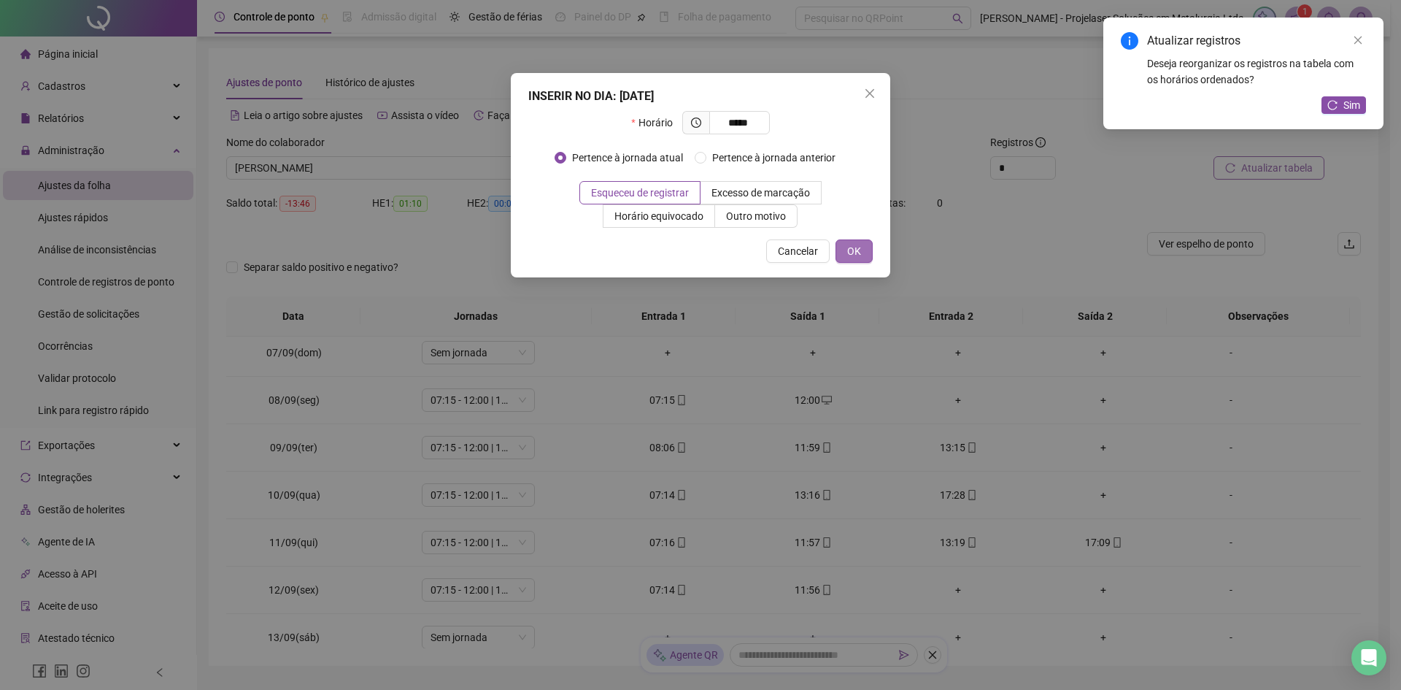
type input "*****"
click at [866, 248] on button "OK" at bounding box center [854, 250] width 37 height 23
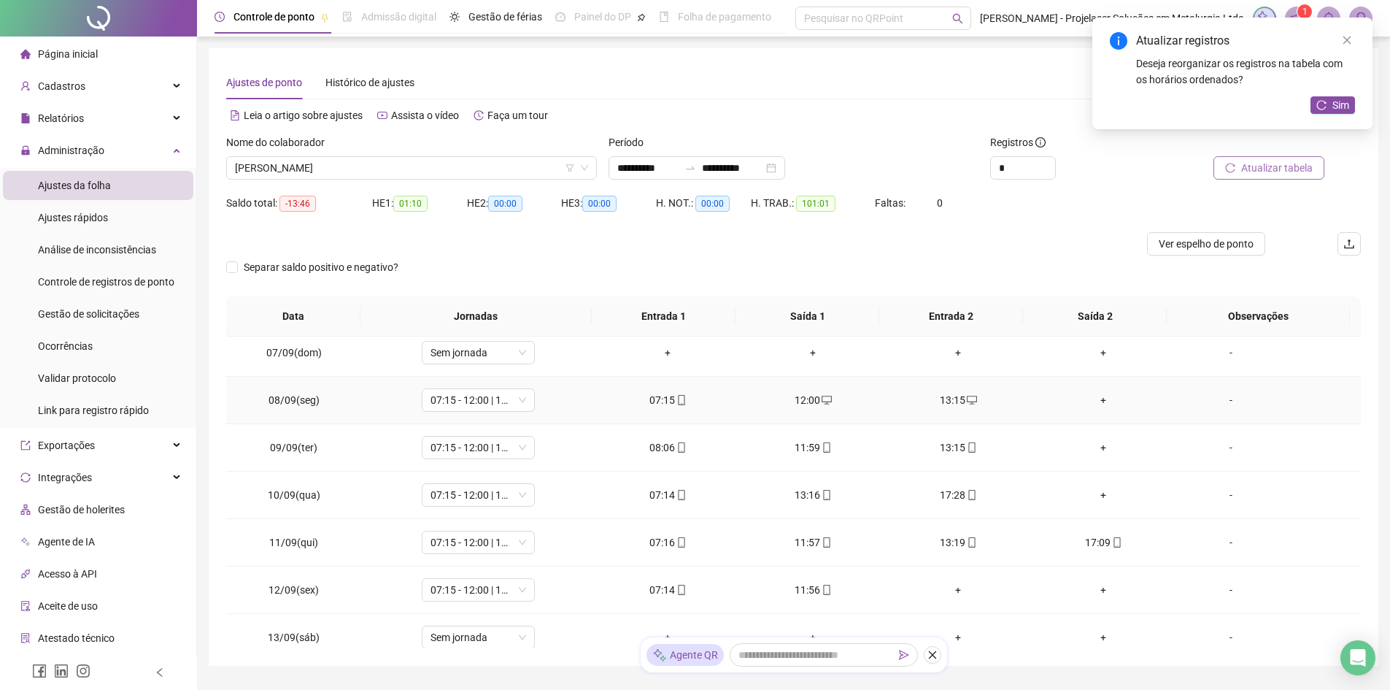
click at [1098, 401] on div "+" at bounding box center [1104, 400] width 122 height 16
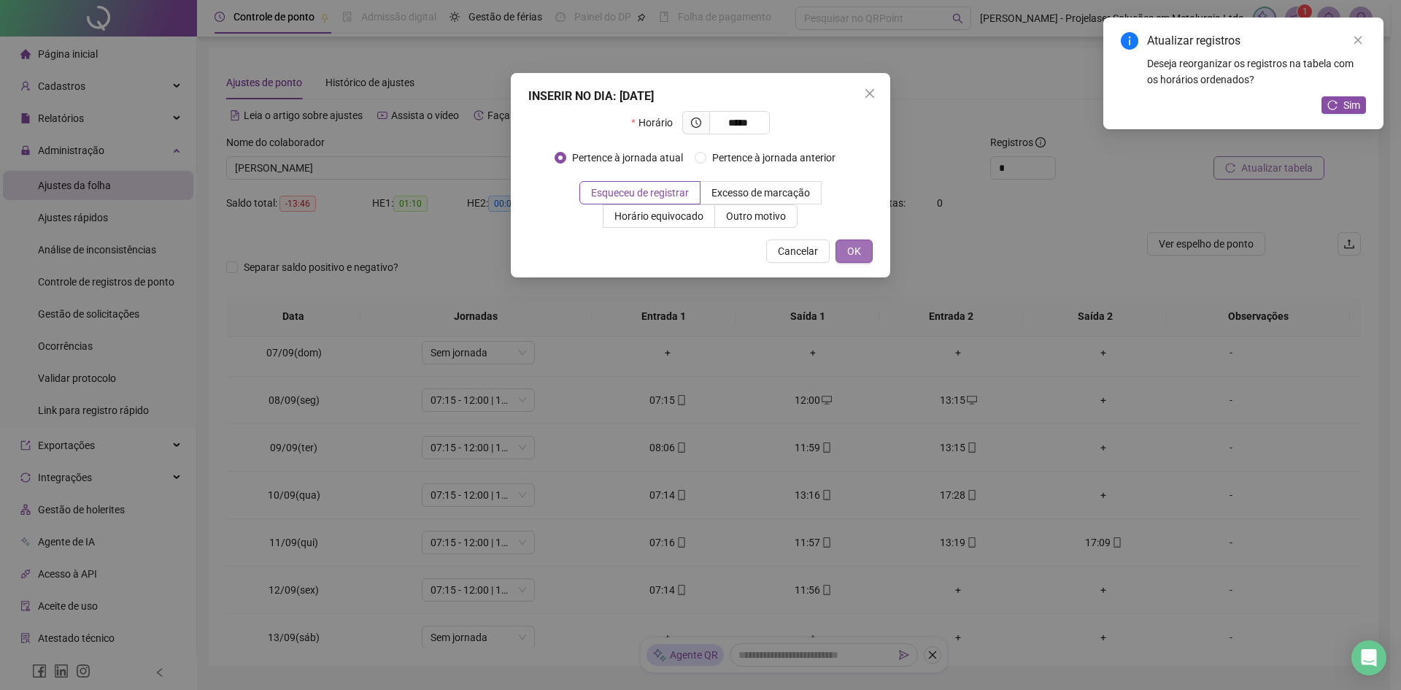
type input "*****"
click at [855, 255] on span "OK" at bounding box center [854, 251] width 14 height 16
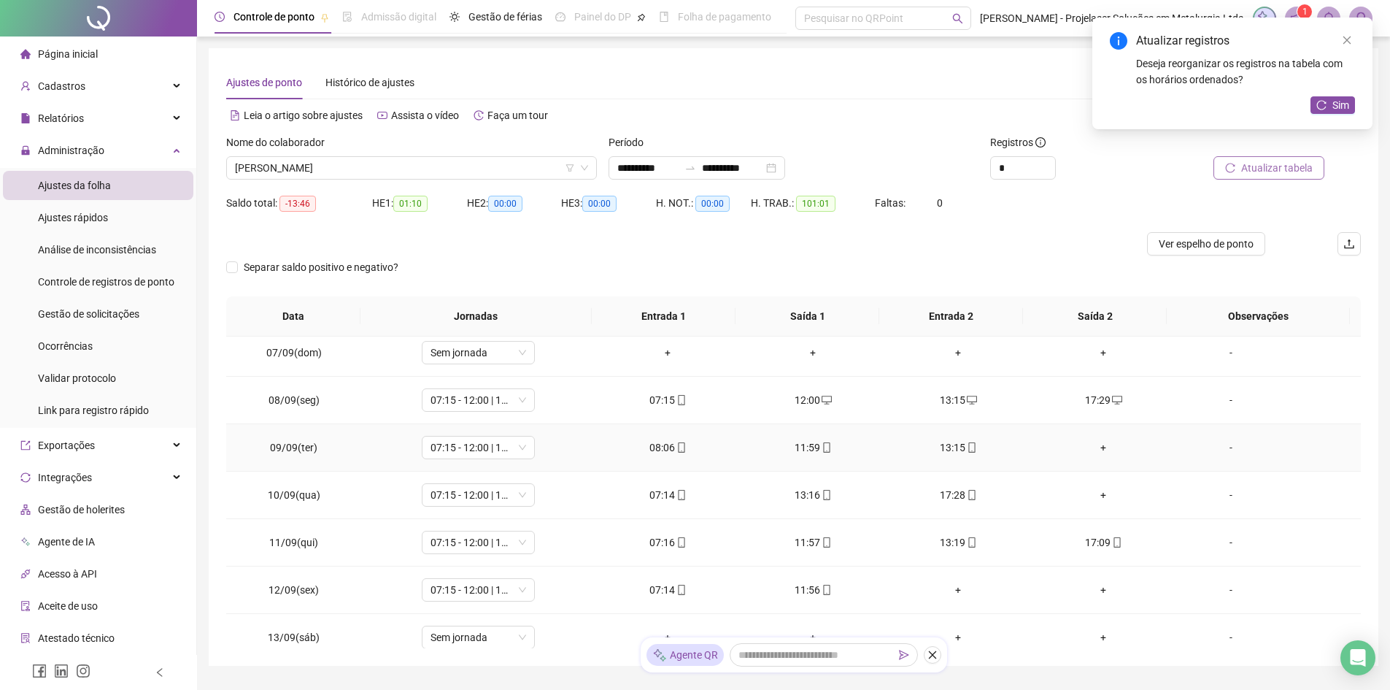
click at [1097, 446] on div "+" at bounding box center [1104, 447] width 122 height 16
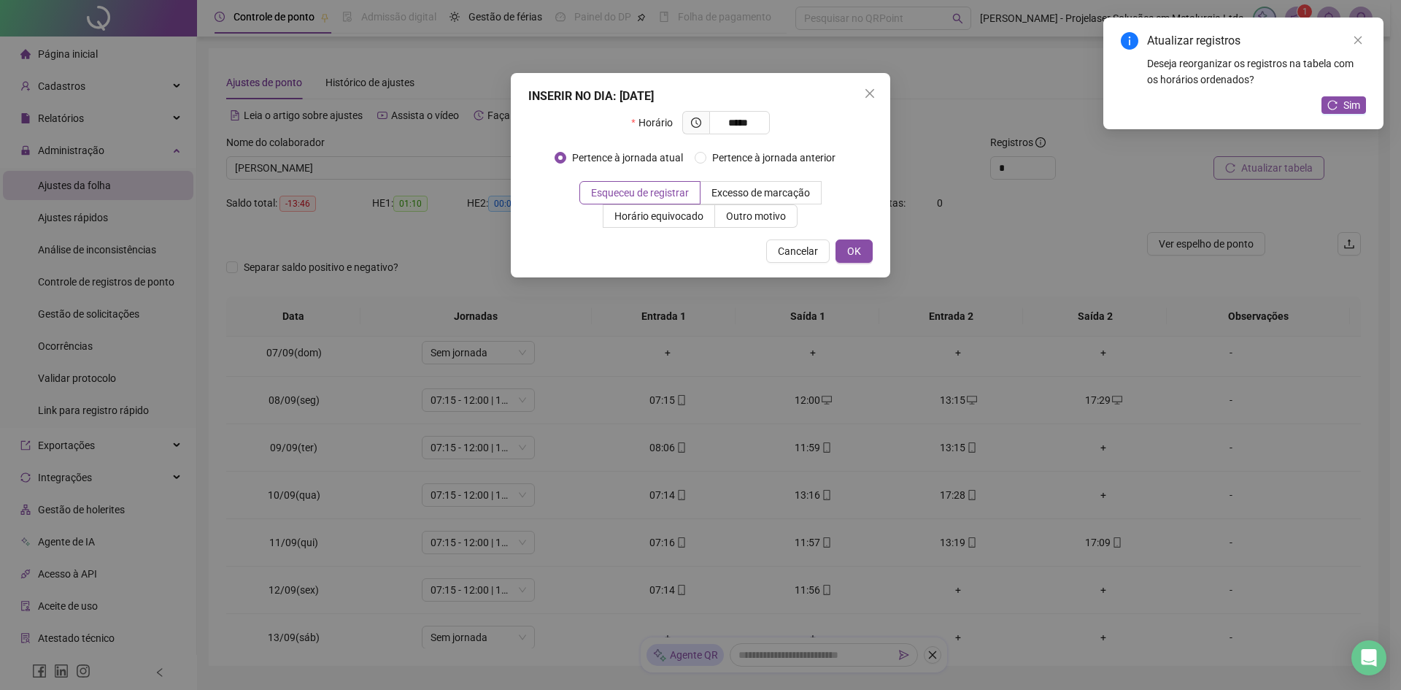
type input "*****"
click at [847, 264] on div "INSERIR NO DIA : [DATE] Horário ***** Pertence à jornada atual Pertence à jorna…" at bounding box center [701, 175] width 380 height 204
click at [850, 256] on span "OK" at bounding box center [854, 251] width 14 height 16
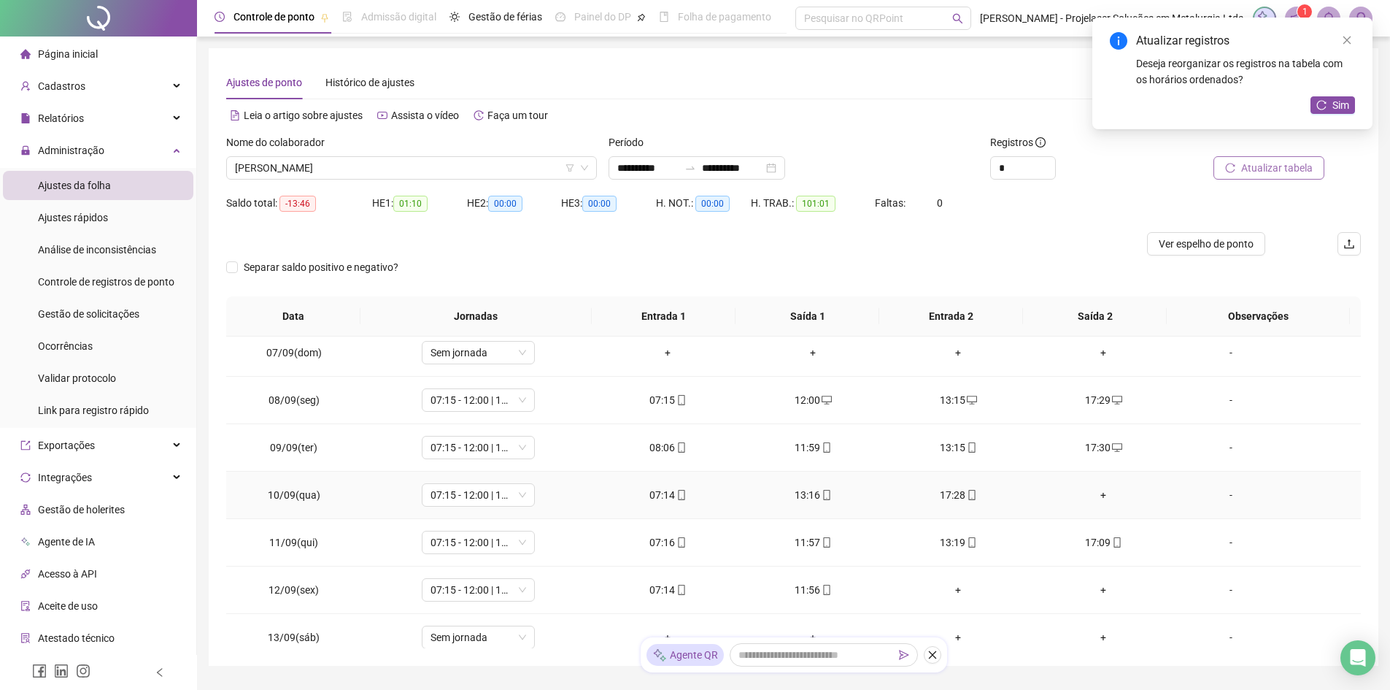
click at [794, 499] on div "13:16" at bounding box center [814, 495] width 122 height 16
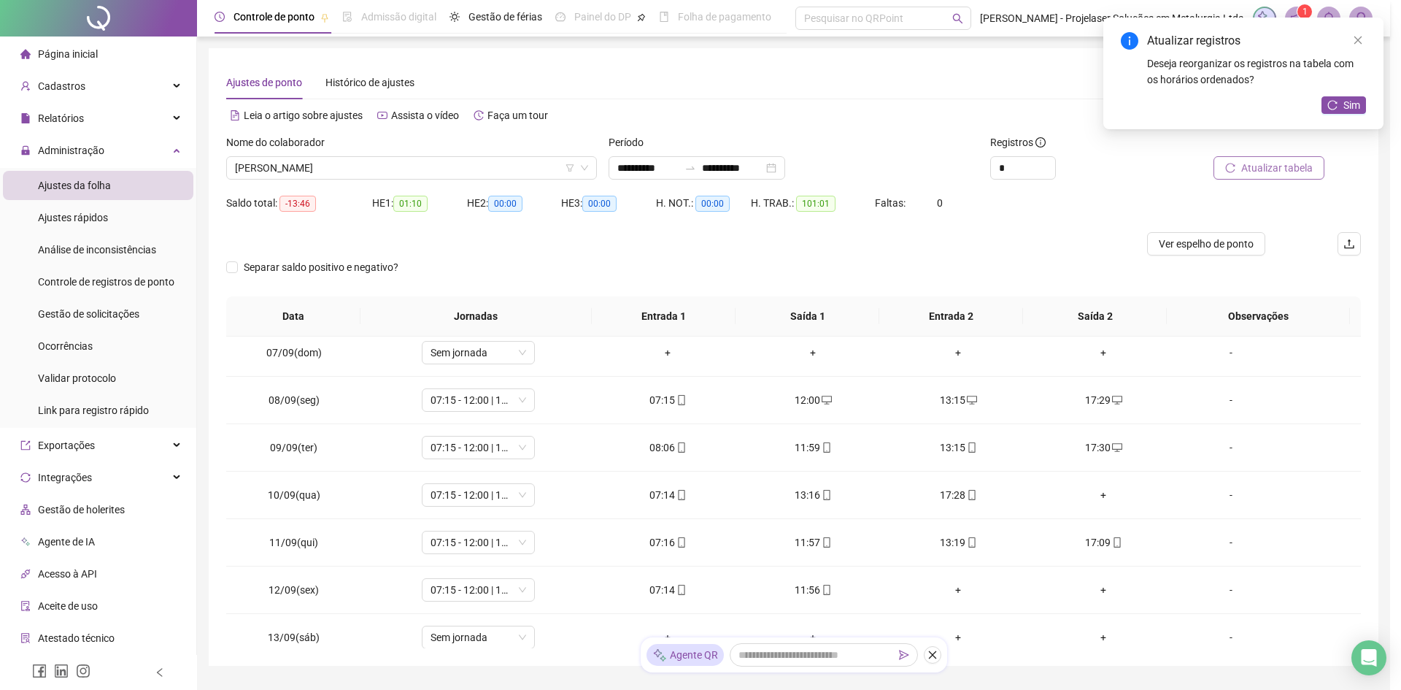
type input "**********"
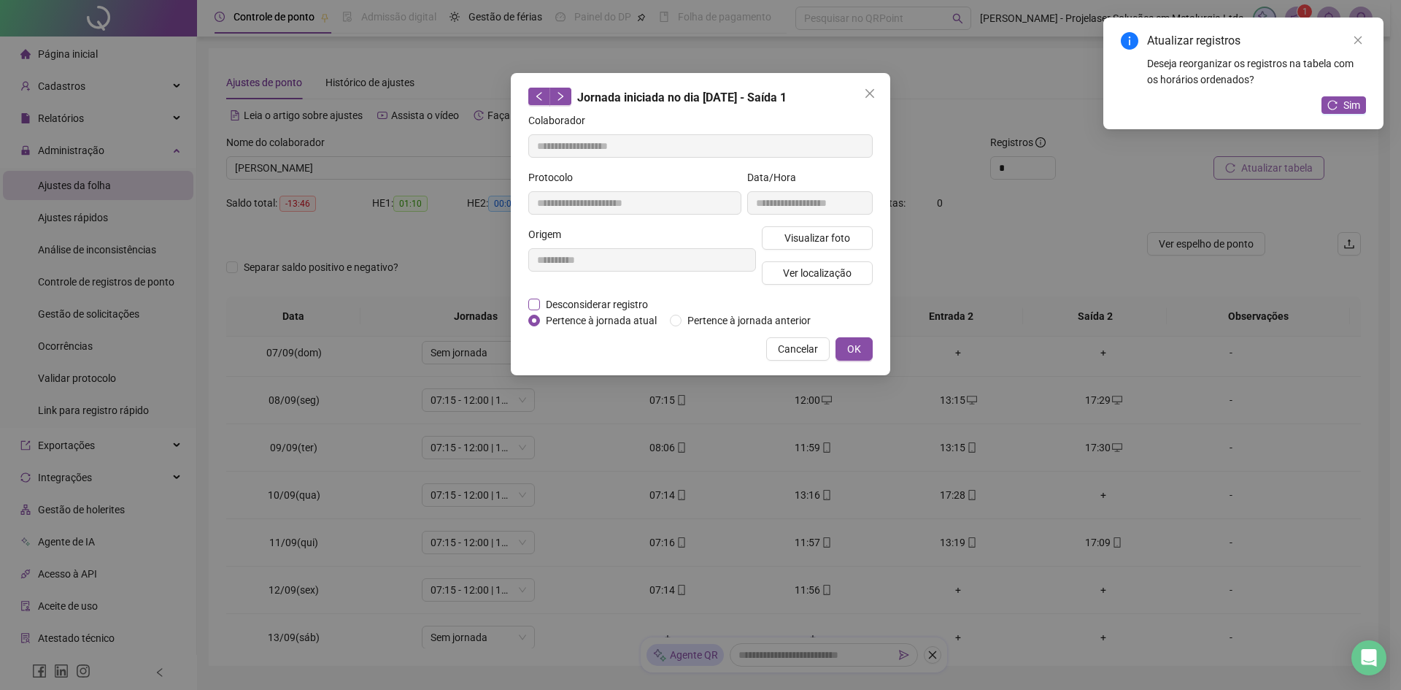
click at [593, 303] on span "Desconsiderar registro" at bounding box center [597, 304] width 114 height 16
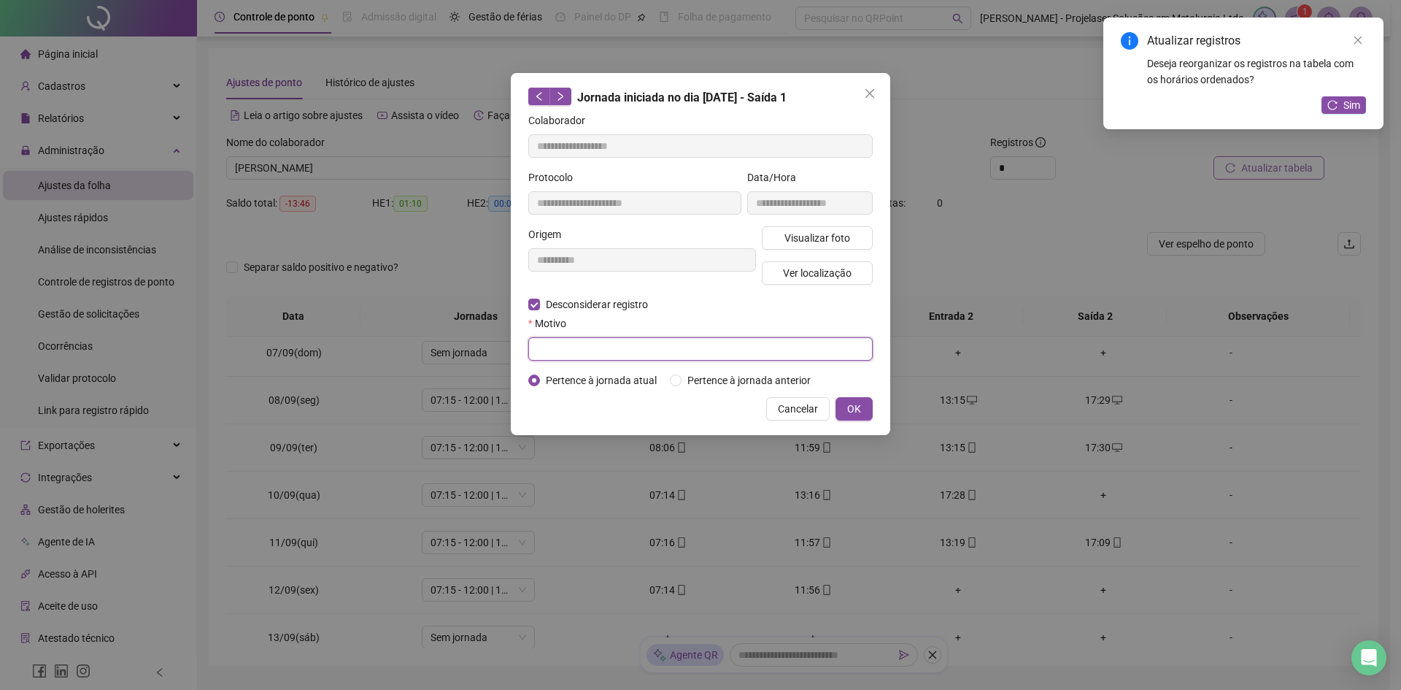
click at [573, 347] on input "text" at bounding box center [700, 348] width 345 height 23
paste input "******"
type input "******"
click at [856, 411] on span "OK" at bounding box center [854, 409] width 14 height 16
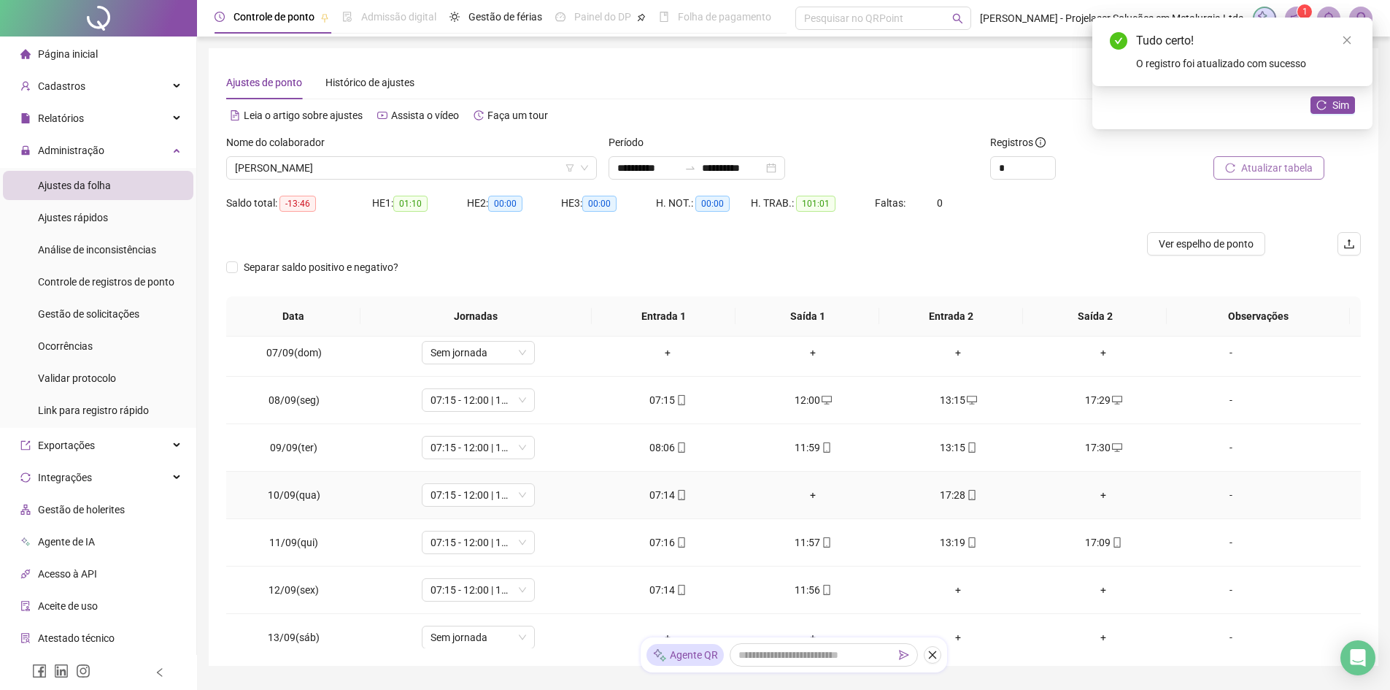
drag, startPoint x: 948, startPoint y: 493, endPoint x: 942, endPoint y: 486, distance: 9.3
click at [946, 491] on div "17:28" at bounding box center [959, 495] width 122 height 16
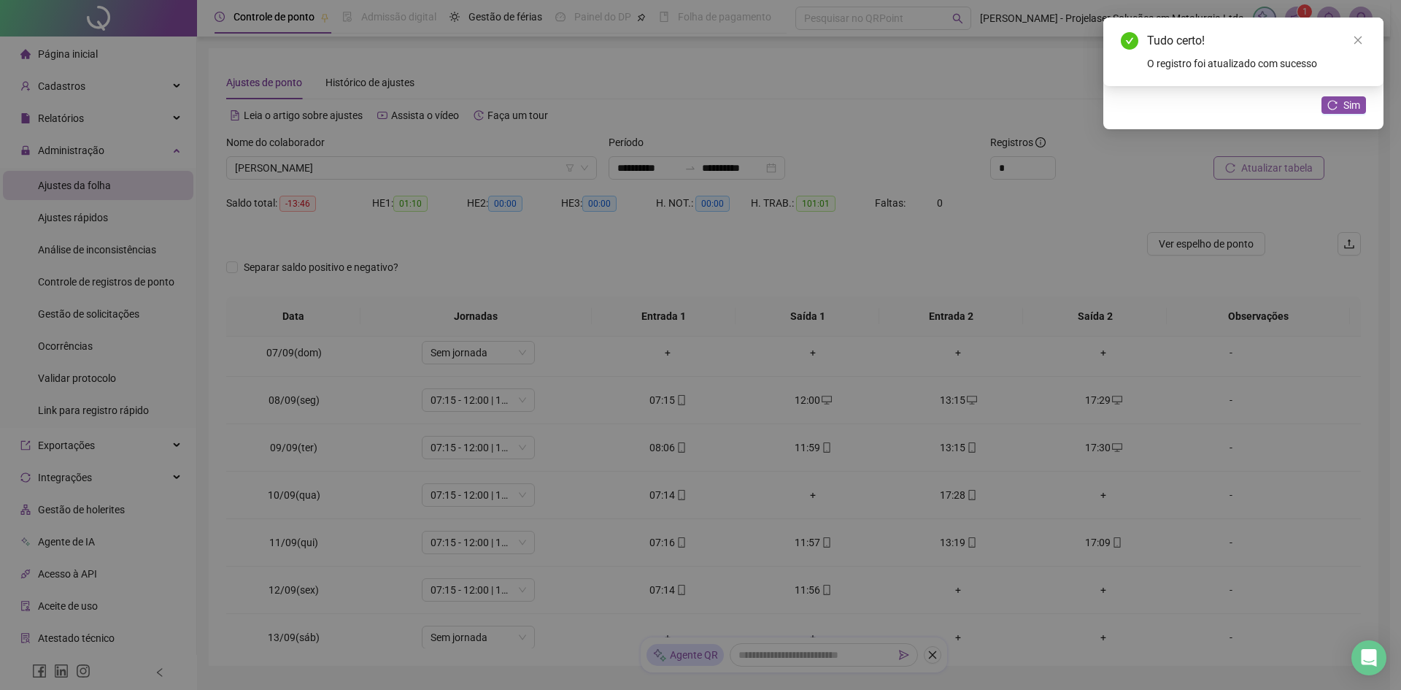
type input "**********"
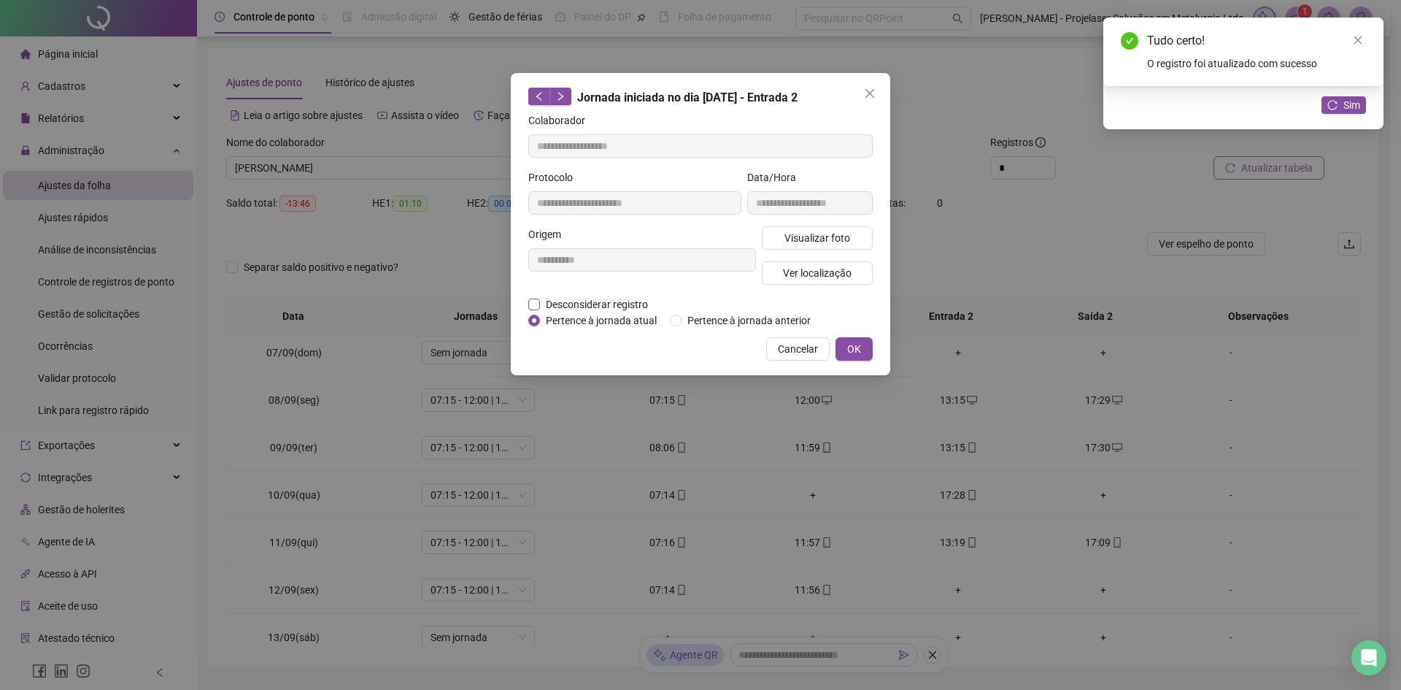
click at [609, 306] on span "Desconsiderar registro" at bounding box center [597, 304] width 114 height 16
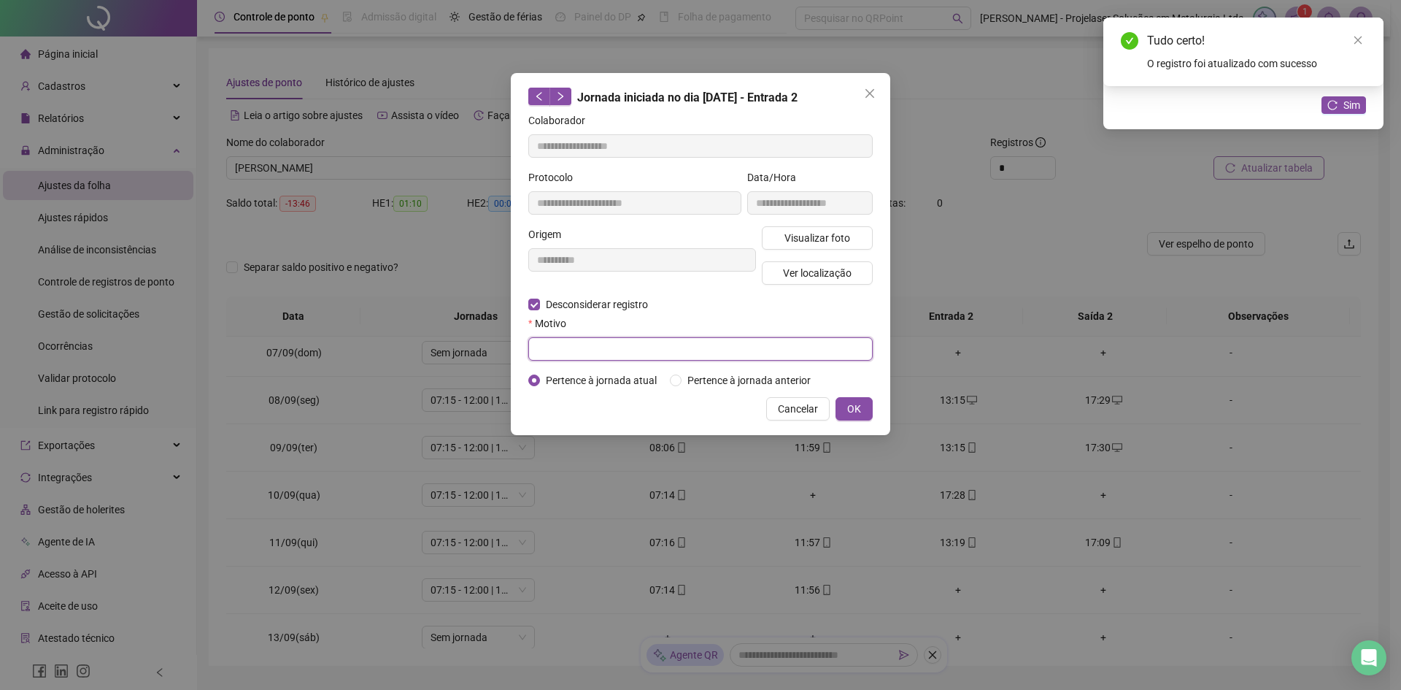
click at [607, 344] on input "text" at bounding box center [700, 348] width 345 height 23
paste input "******"
type input "******"
click at [861, 409] on button "OK" at bounding box center [854, 408] width 37 height 23
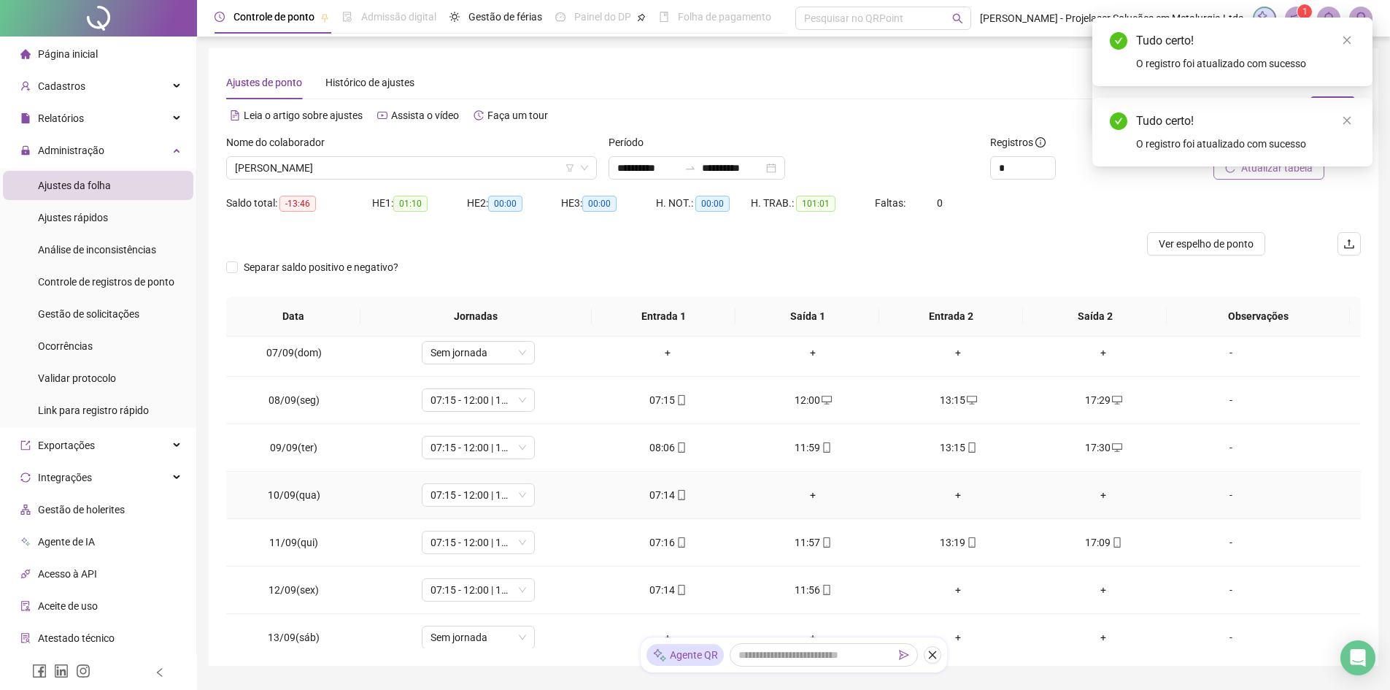
click at [795, 497] on div "+" at bounding box center [814, 495] width 122 height 16
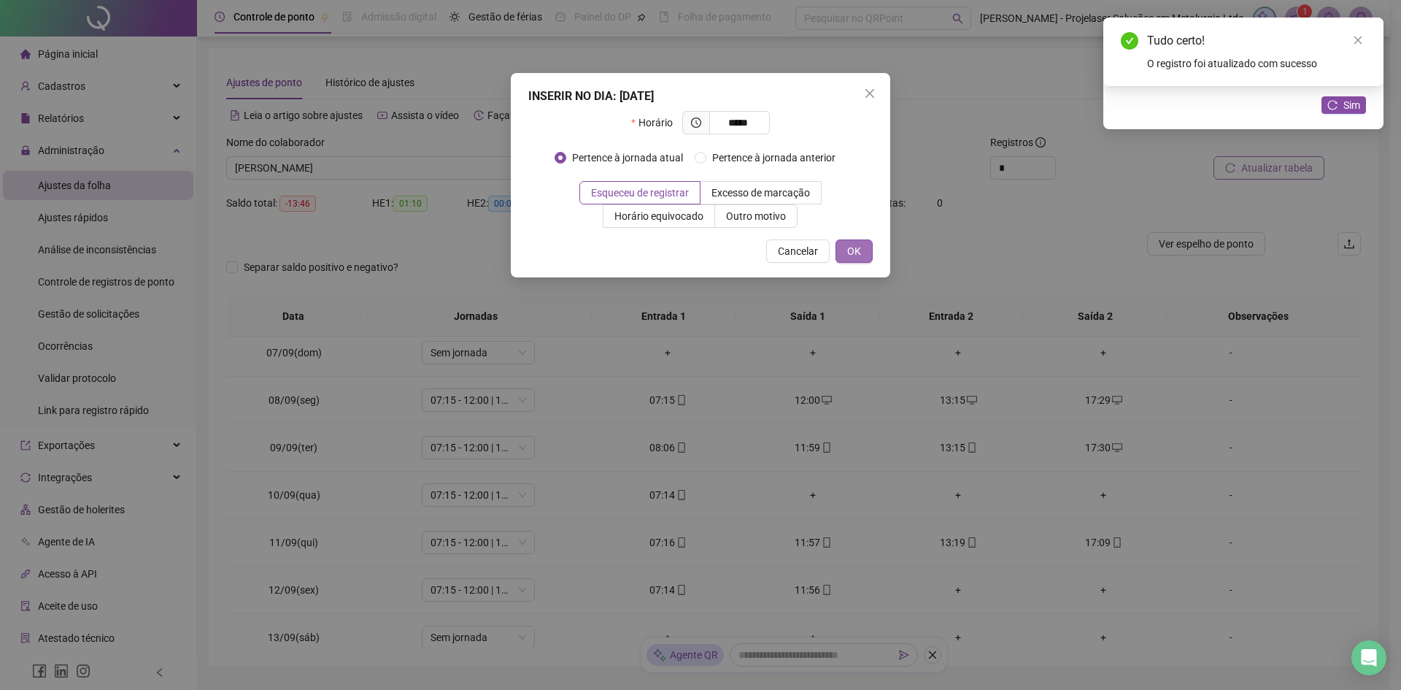
type input "*****"
click at [864, 250] on button "OK" at bounding box center [854, 250] width 37 height 23
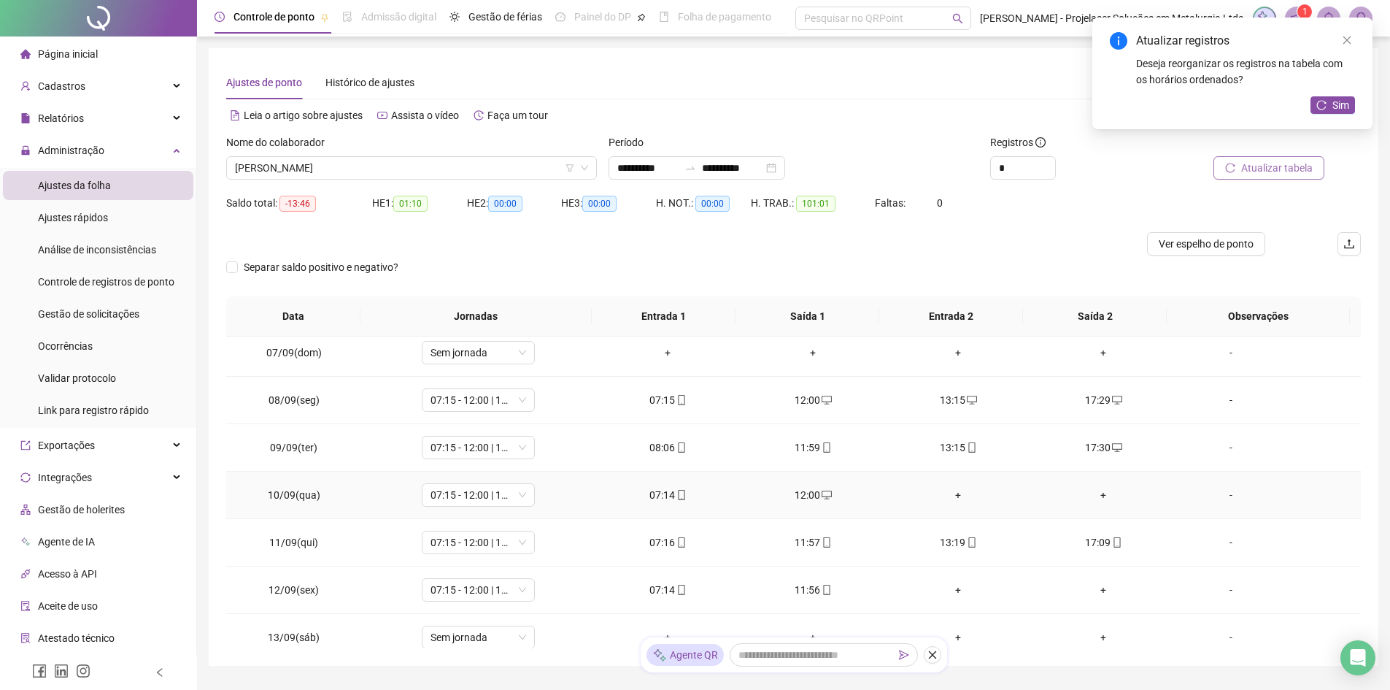
click at [953, 492] on div "+" at bounding box center [959, 495] width 122 height 16
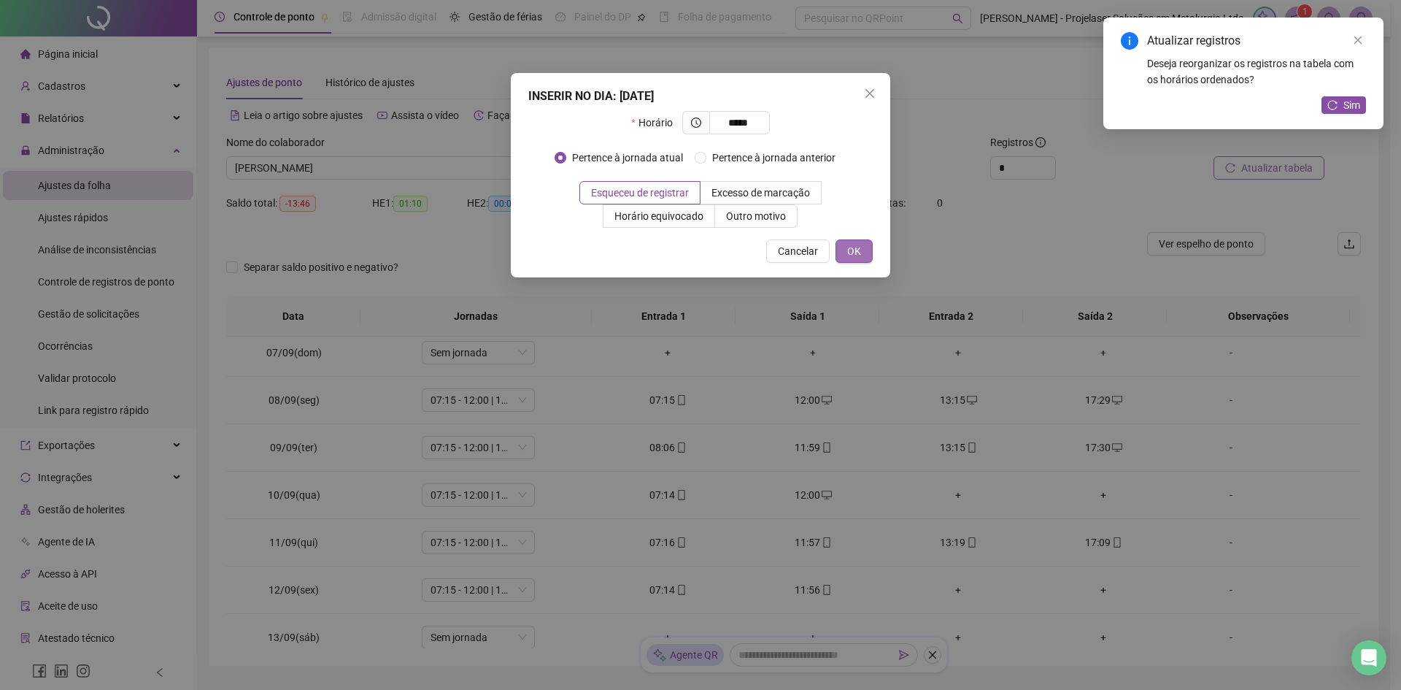
type input "*****"
drag, startPoint x: 855, startPoint y: 255, endPoint x: 867, endPoint y: 265, distance: 15.6
click at [854, 254] on span "OK" at bounding box center [854, 251] width 14 height 16
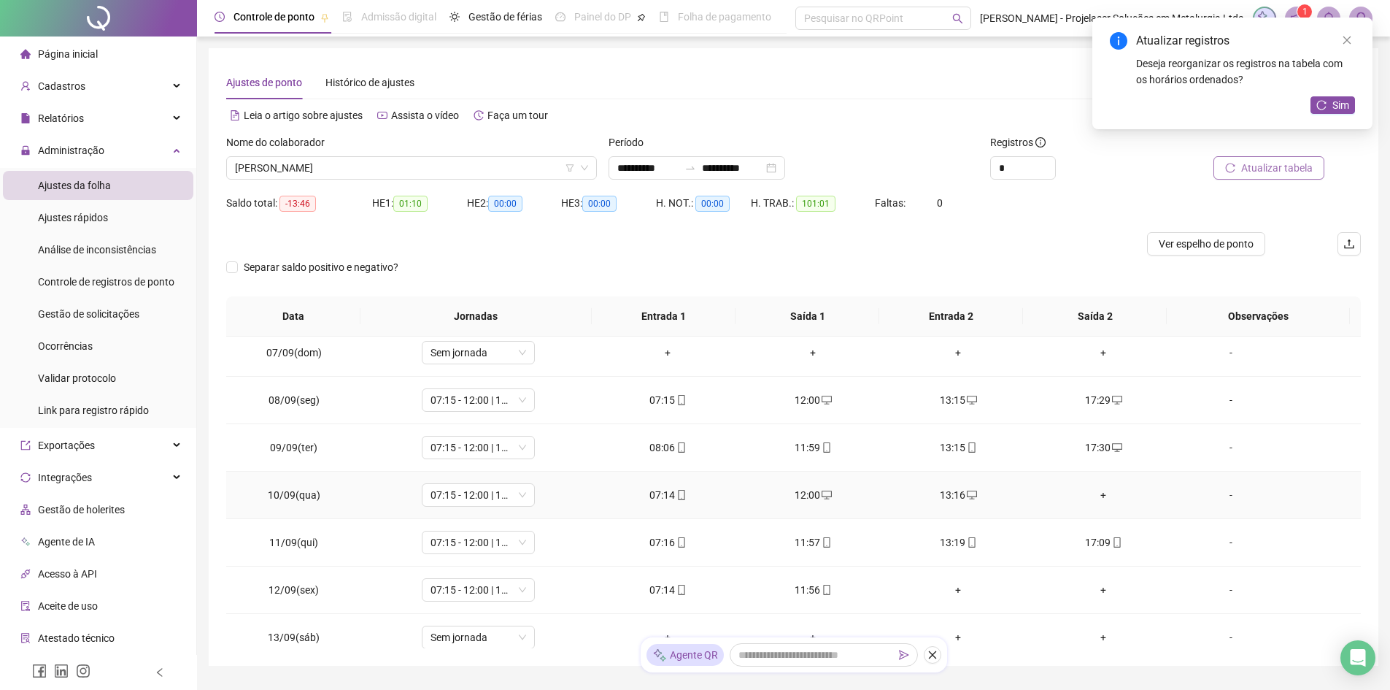
drag, startPoint x: 1096, startPoint y: 493, endPoint x: 1088, endPoint y: 494, distance: 7.3
click at [1096, 493] on div "+" at bounding box center [1104, 495] width 122 height 16
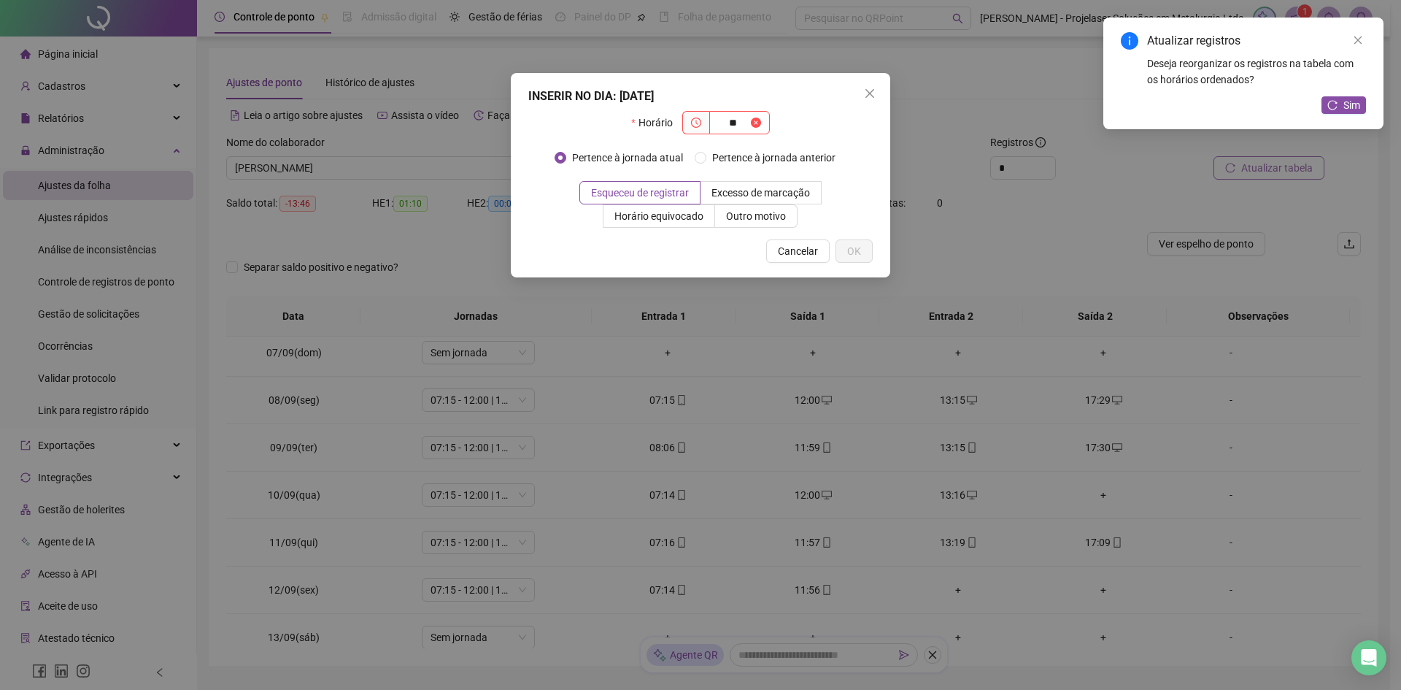
type input "*"
type input "*****"
click at [847, 255] on span "OK" at bounding box center [854, 251] width 14 height 16
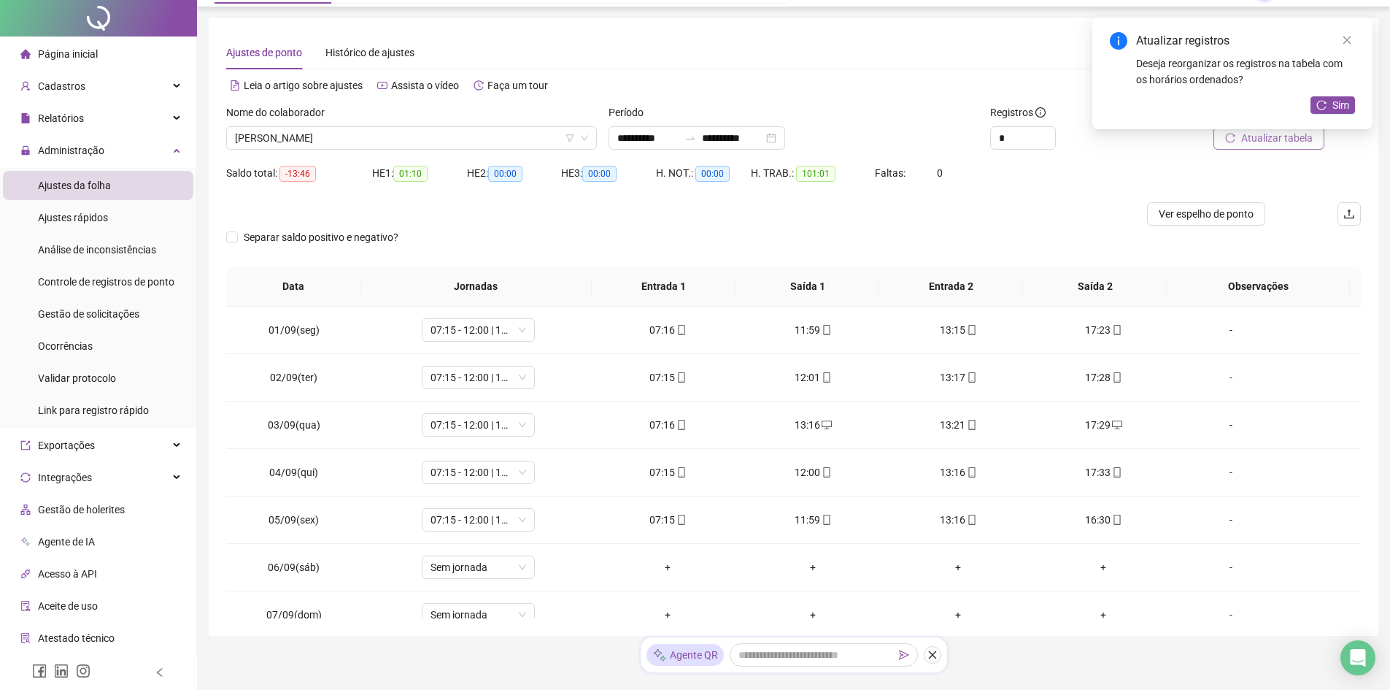
scroll to position [0, 0]
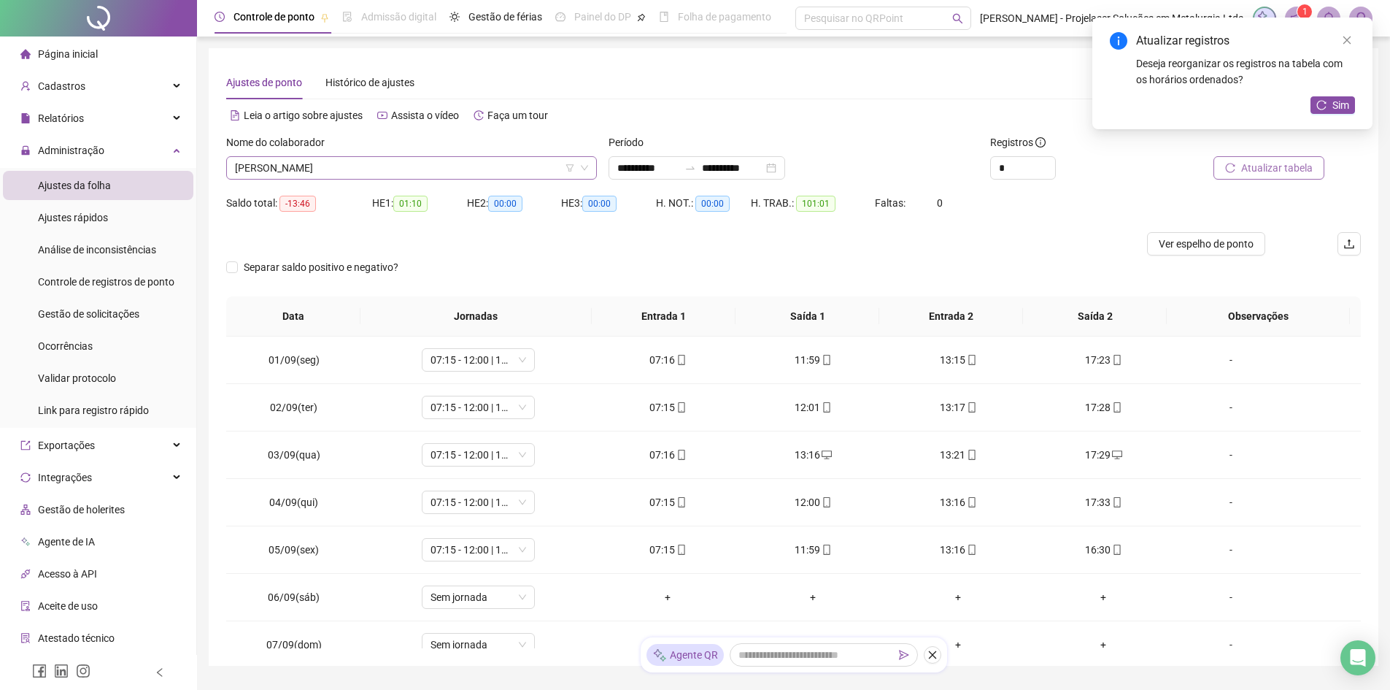
click at [445, 162] on span "[PERSON_NAME]" at bounding box center [411, 168] width 353 height 22
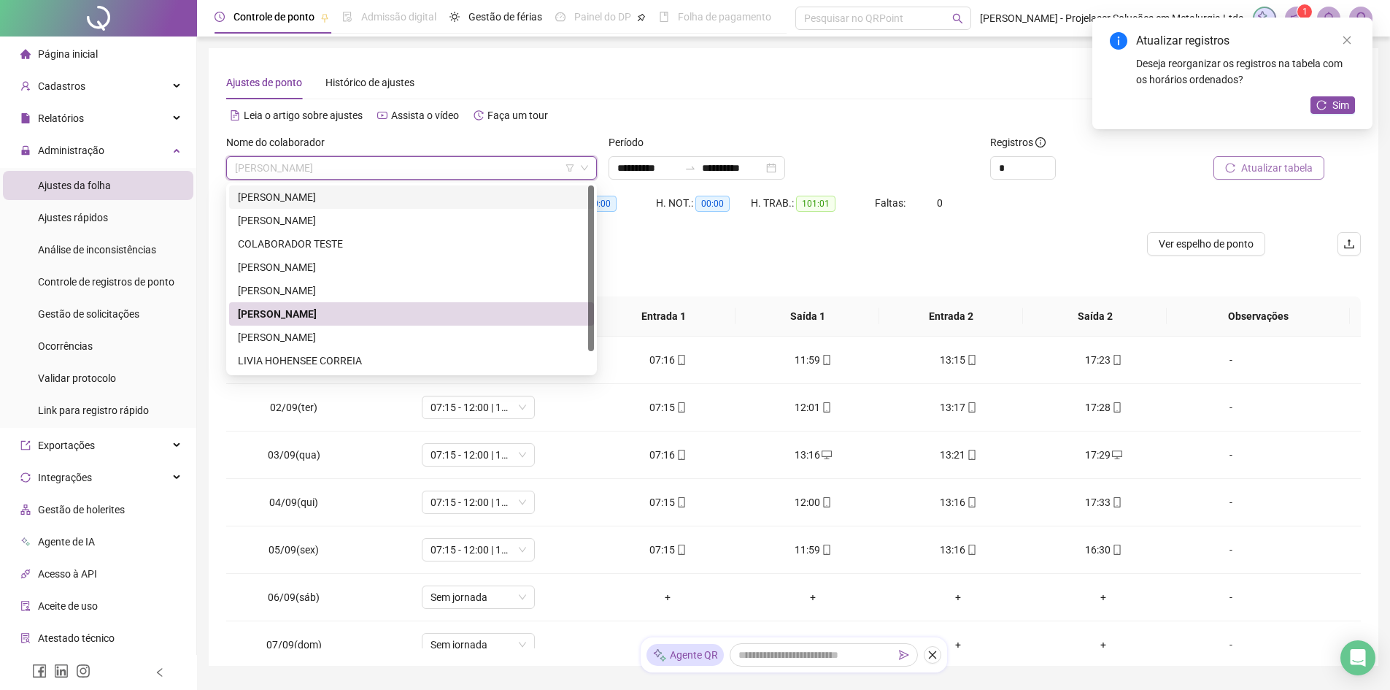
click at [342, 196] on div "[PERSON_NAME]" at bounding box center [411, 197] width 347 height 16
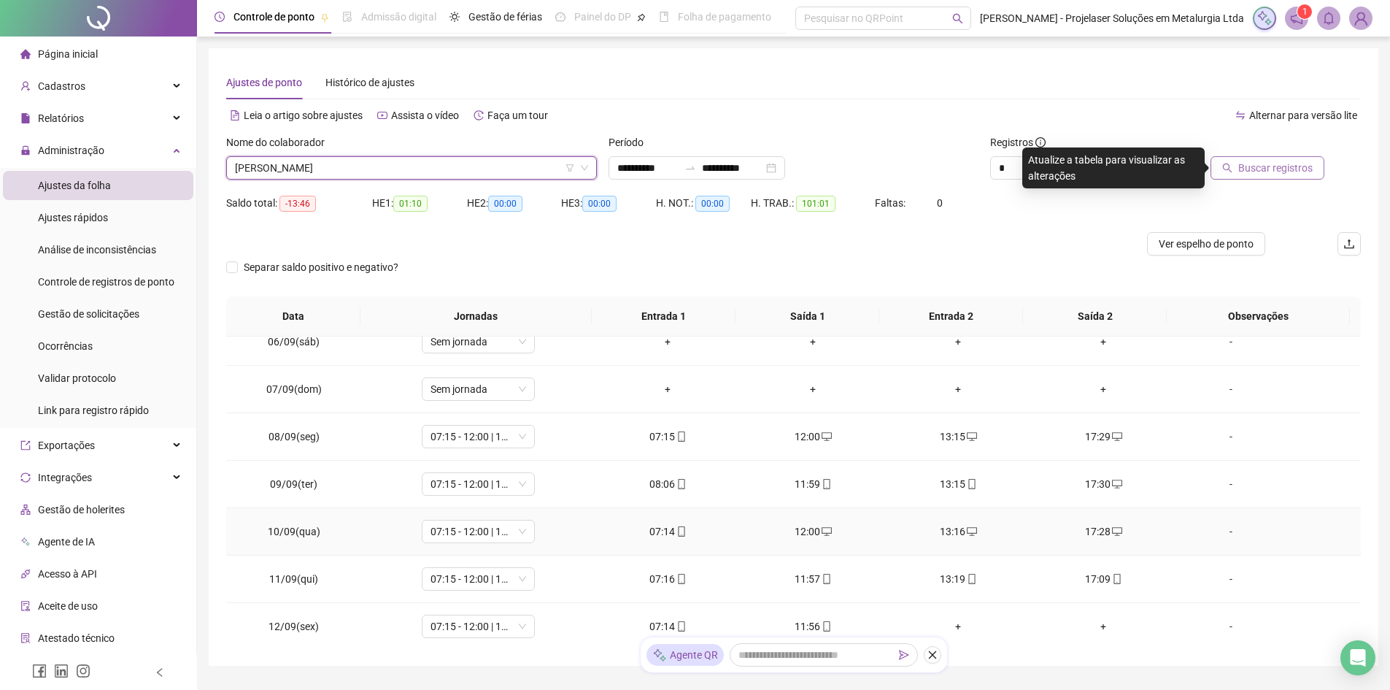
scroll to position [292, 0]
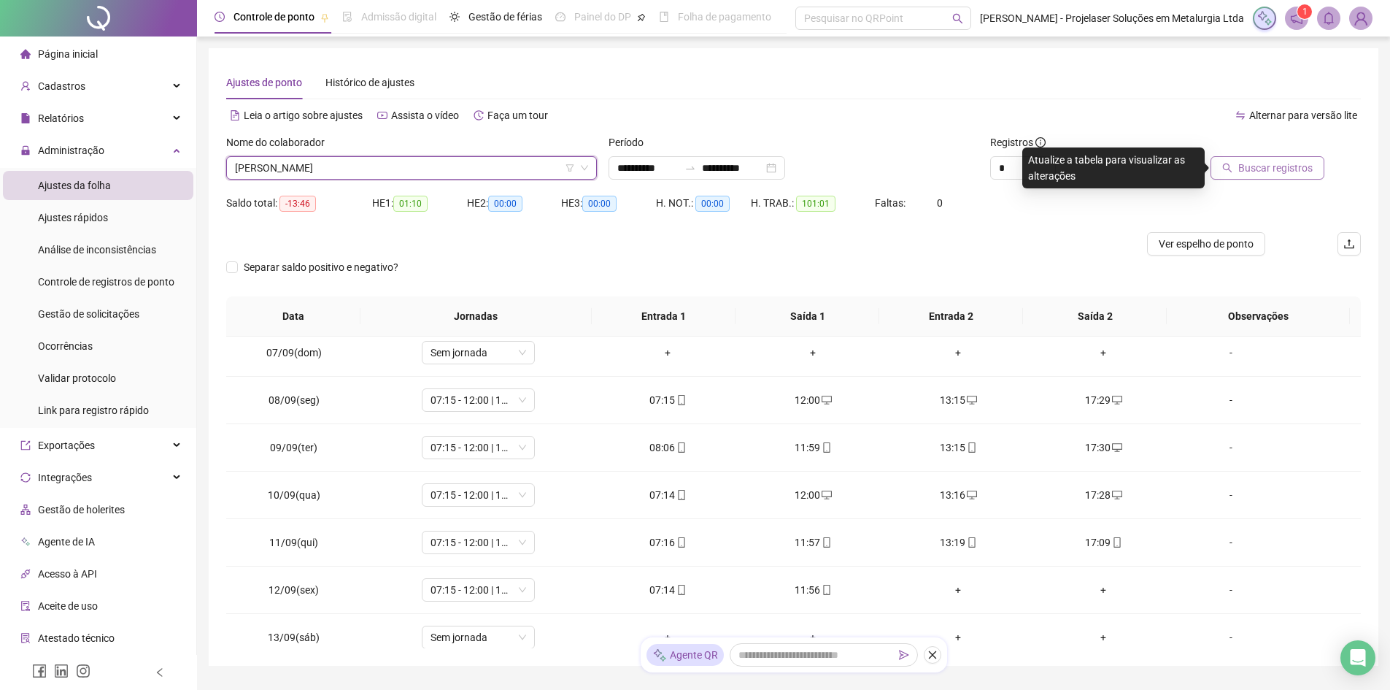
click at [1282, 167] on span "Buscar registros" at bounding box center [1276, 168] width 74 height 16
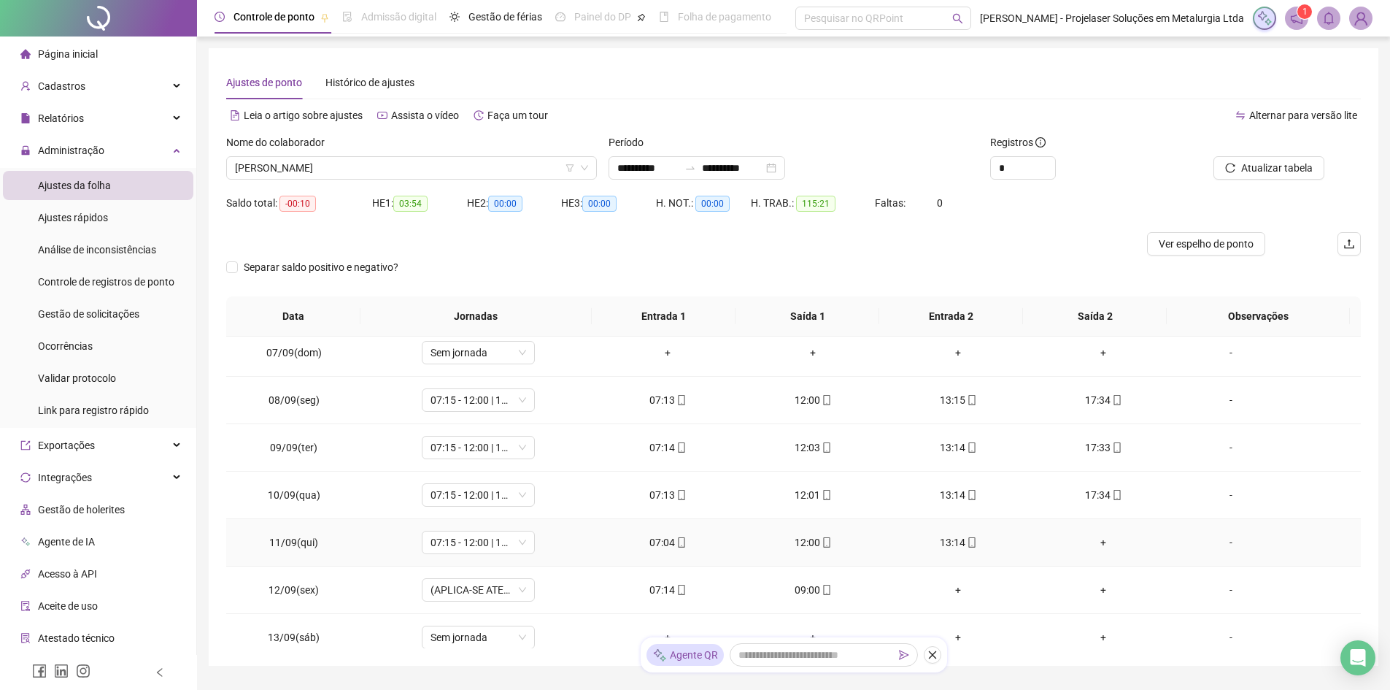
click at [1093, 536] on div "+" at bounding box center [1104, 542] width 122 height 16
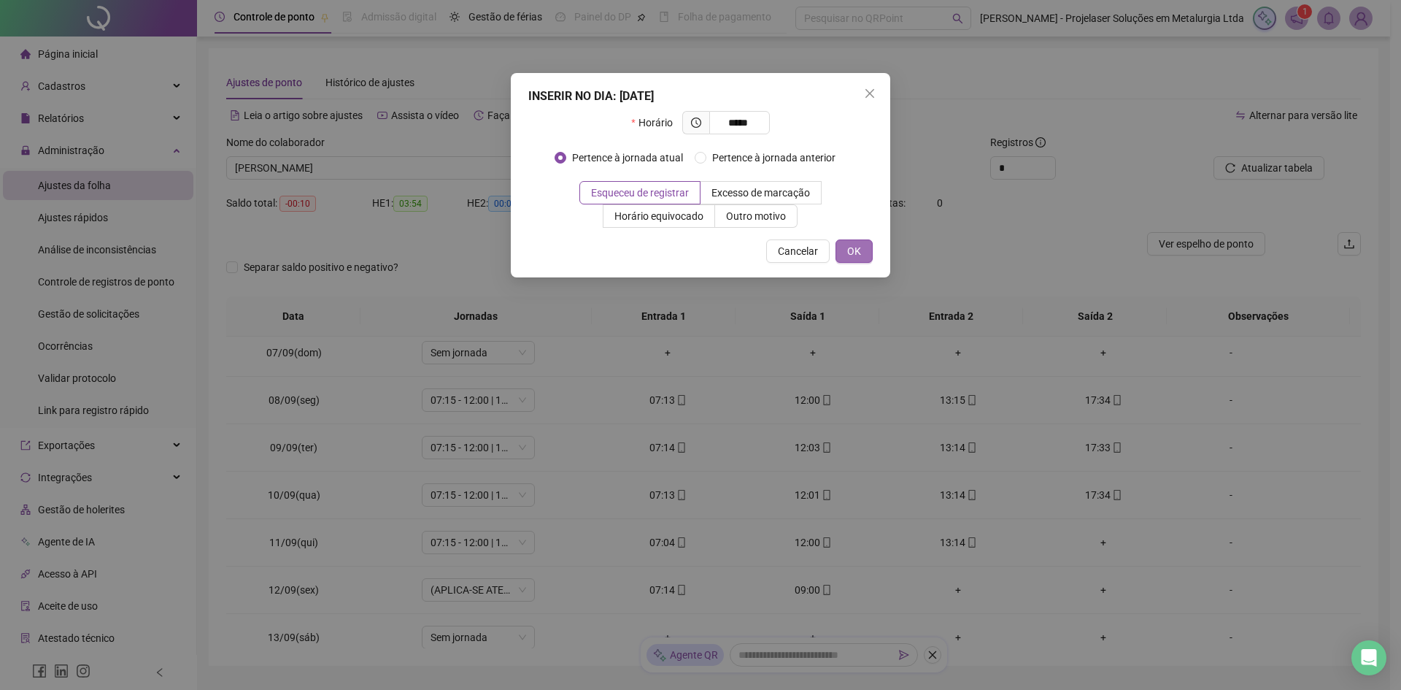
type input "*****"
click at [863, 245] on button "OK" at bounding box center [854, 250] width 37 height 23
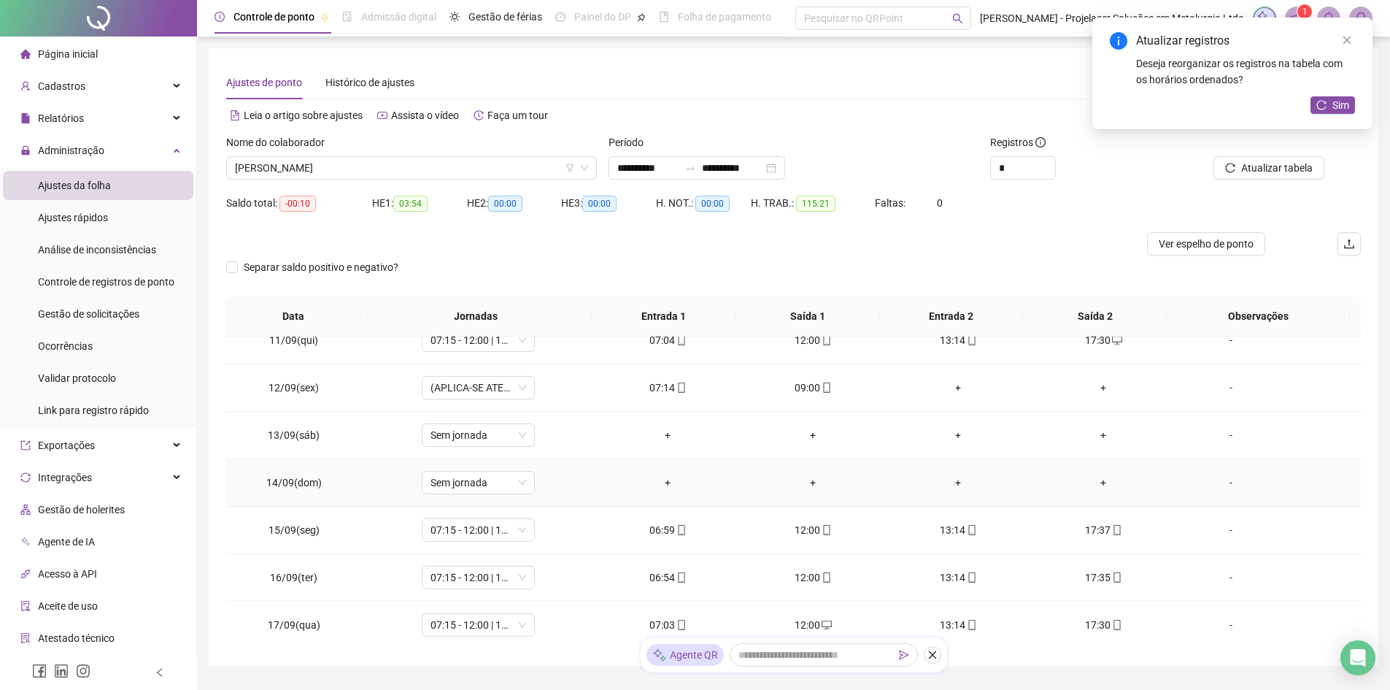
scroll to position [495, 0]
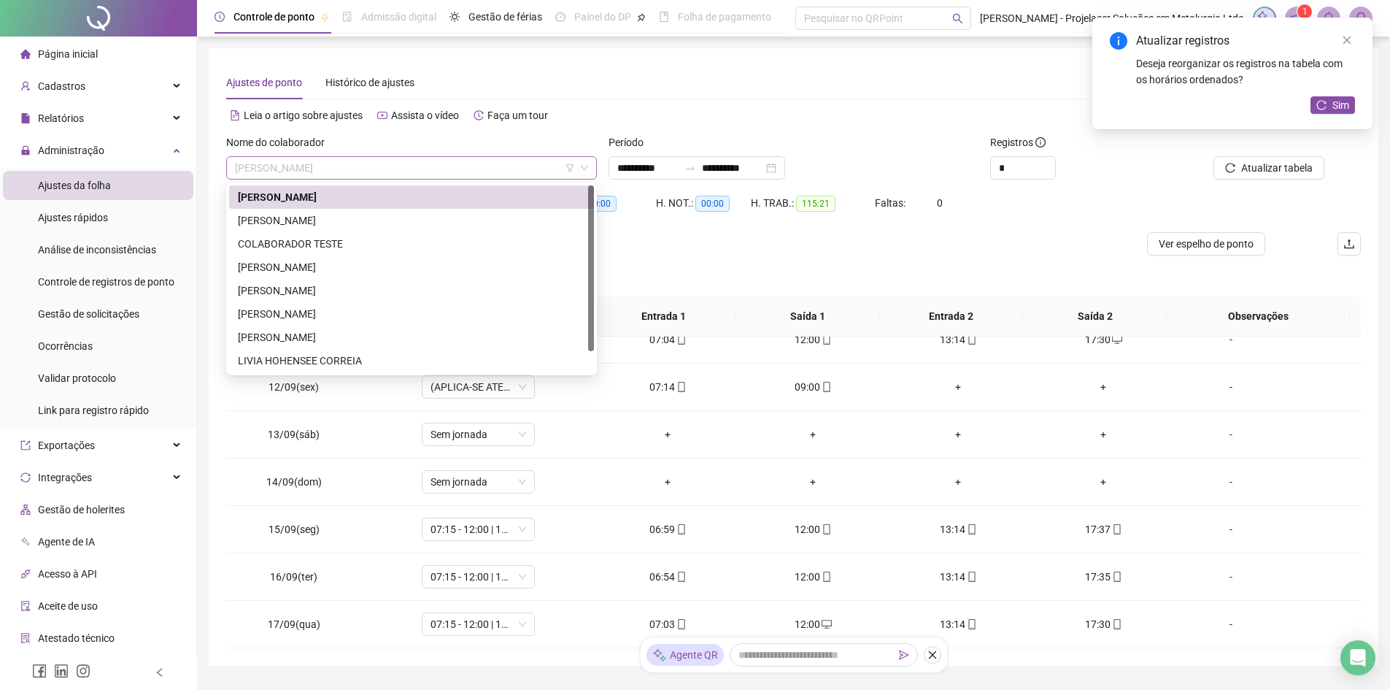
click at [450, 165] on span "[PERSON_NAME]" at bounding box center [411, 168] width 353 height 22
drag, startPoint x: 590, startPoint y: 355, endPoint x: 582, endPoint y: 371, distance: 17.7
click at [582, 380] on body "**********" at bounding box center [695, 345] width 1390 height 690
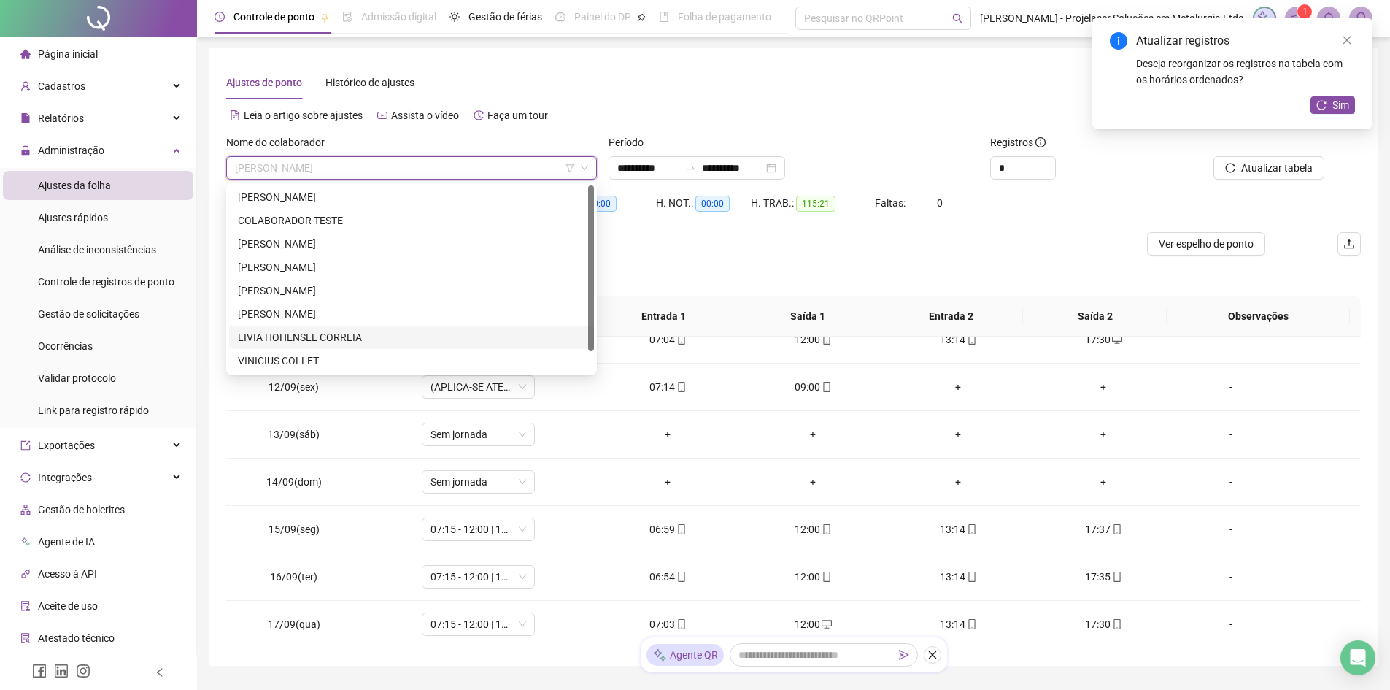
drag, startPoint x: 592, startPoint y: 341, endPoint x: 592, endPoint y: 380, distance: 39.4
click at [593, 380] on body "**********" at bounding box center [695, 345] width 1390 height 690
click at [496, 360] on div "VINICIUS COLLET" at bounding box center [411, 361] width 347 height 16
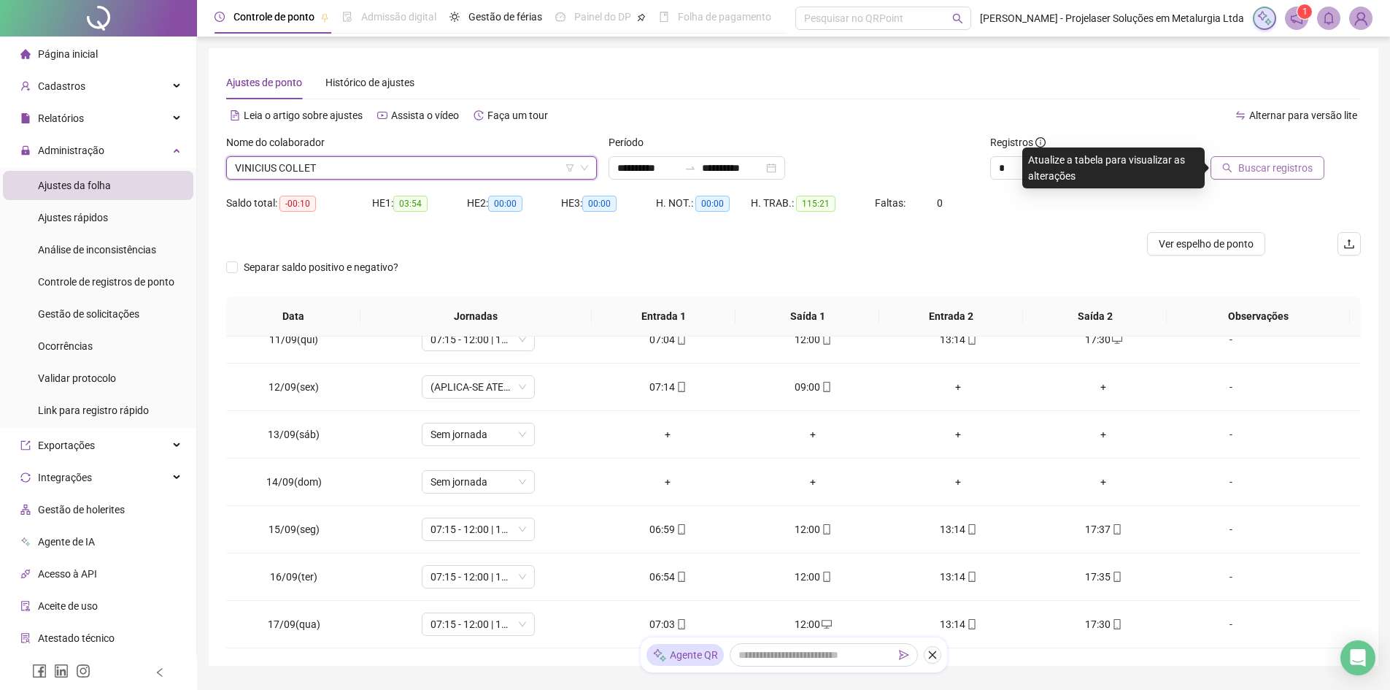
click at [1253, 160] on span "Buscar registros" at bounding box center [1276, 168] width 74 height 16
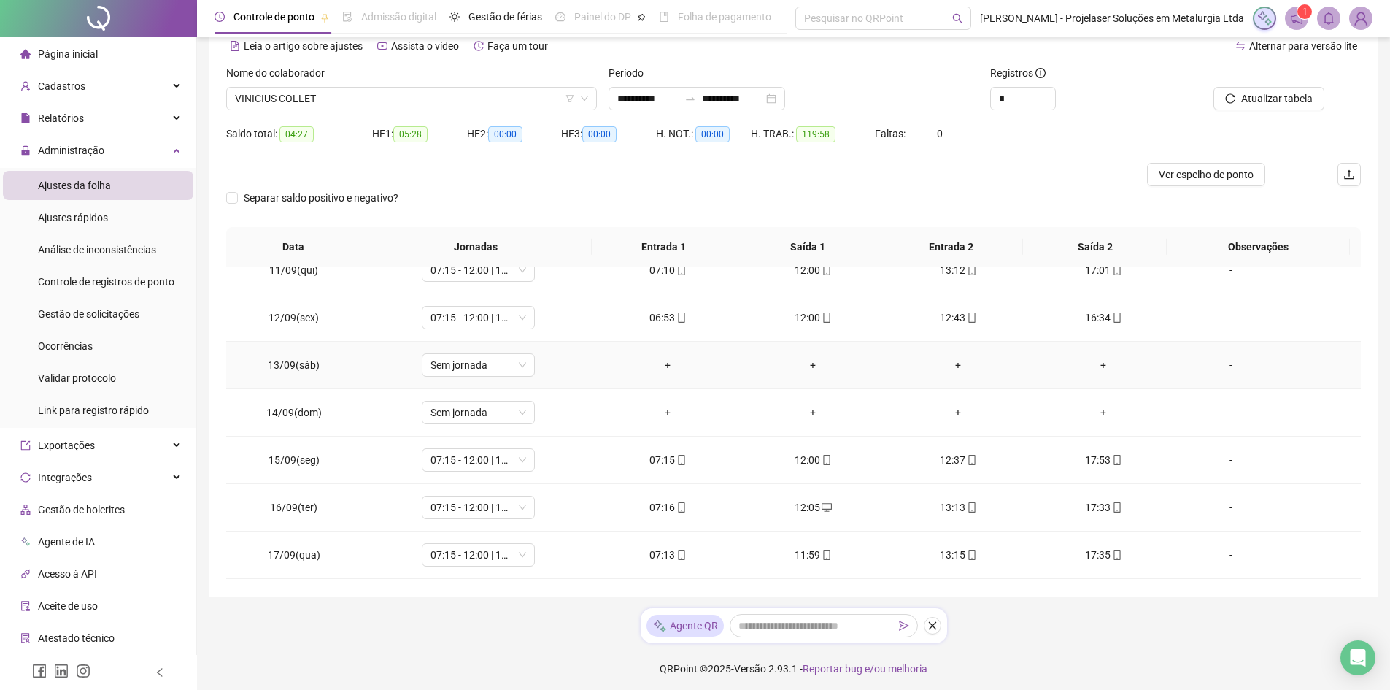
scroll to position [74, 0]
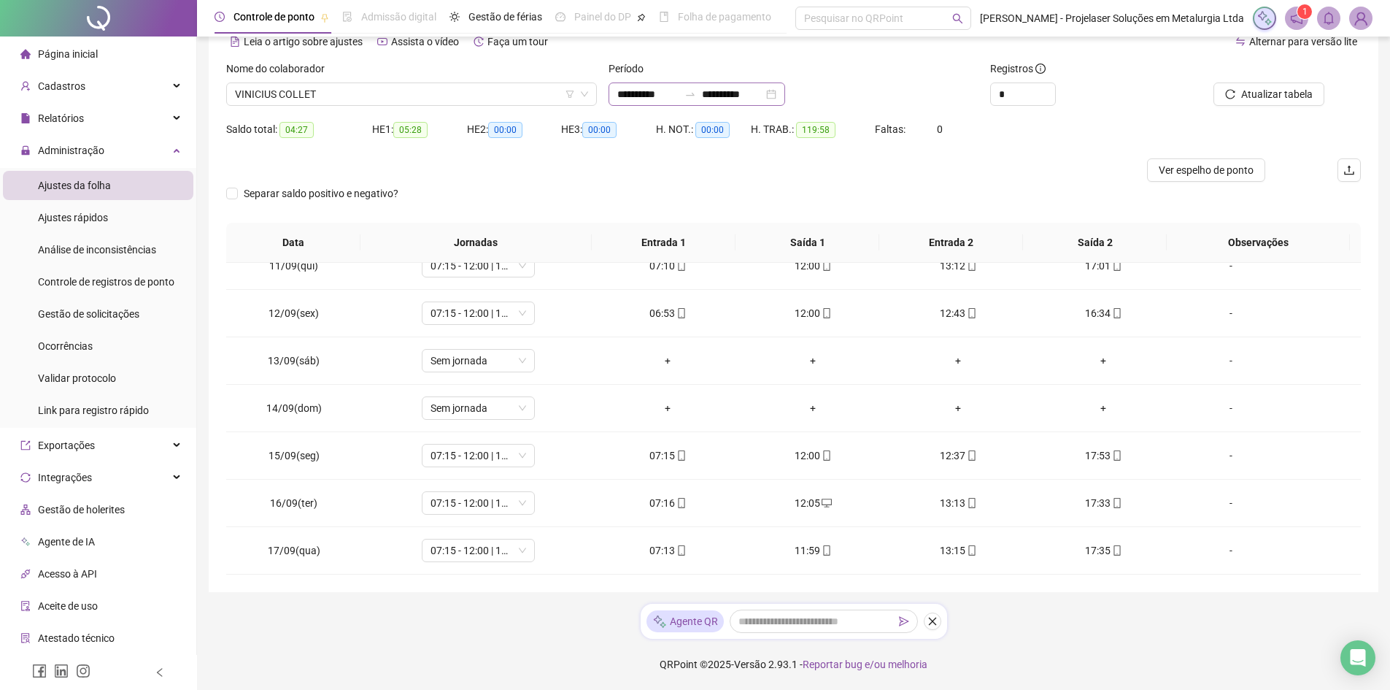
click at [785, 93] on div "**********" at bounding box center [697, 93] width 177 height 23
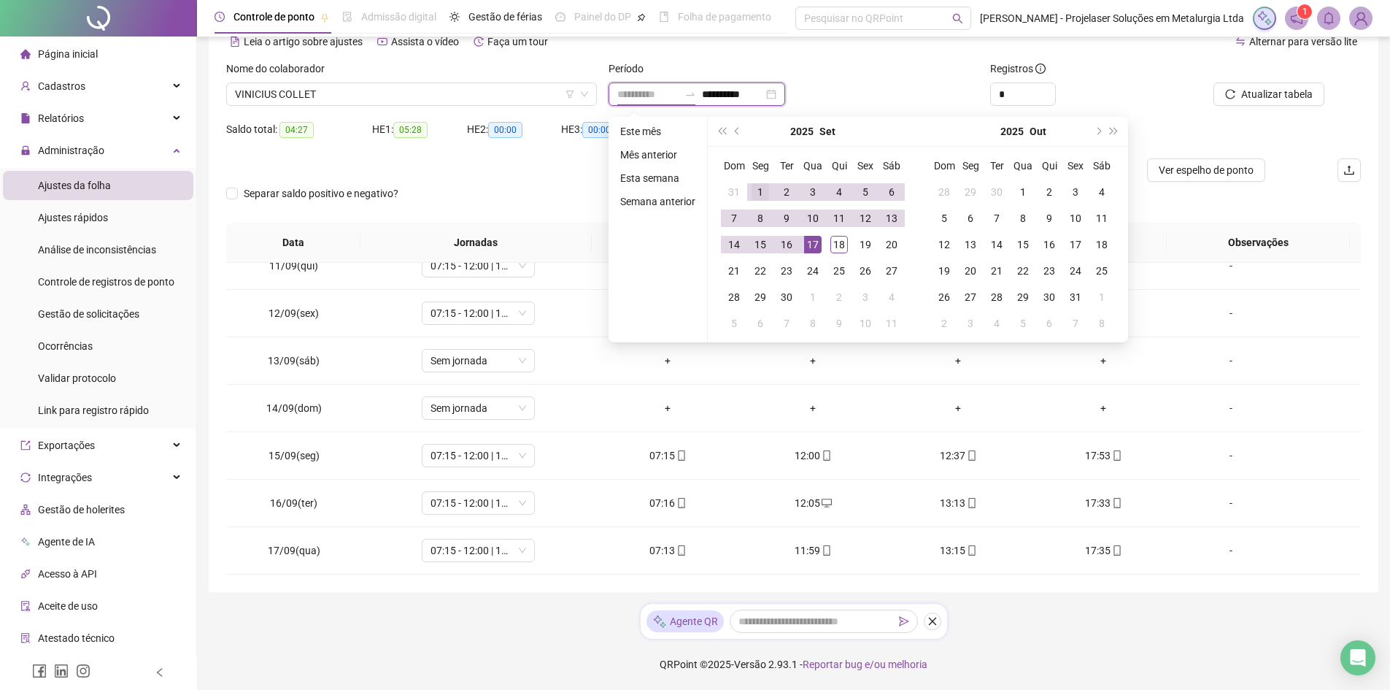
type input "**********"
click at [761, 193] on div "1" at bounding box center [761, 192] width 18 height 18
type input "**********"
click at [831, 248] on div "18" at bounding box center [840, 245] width 18 height 18
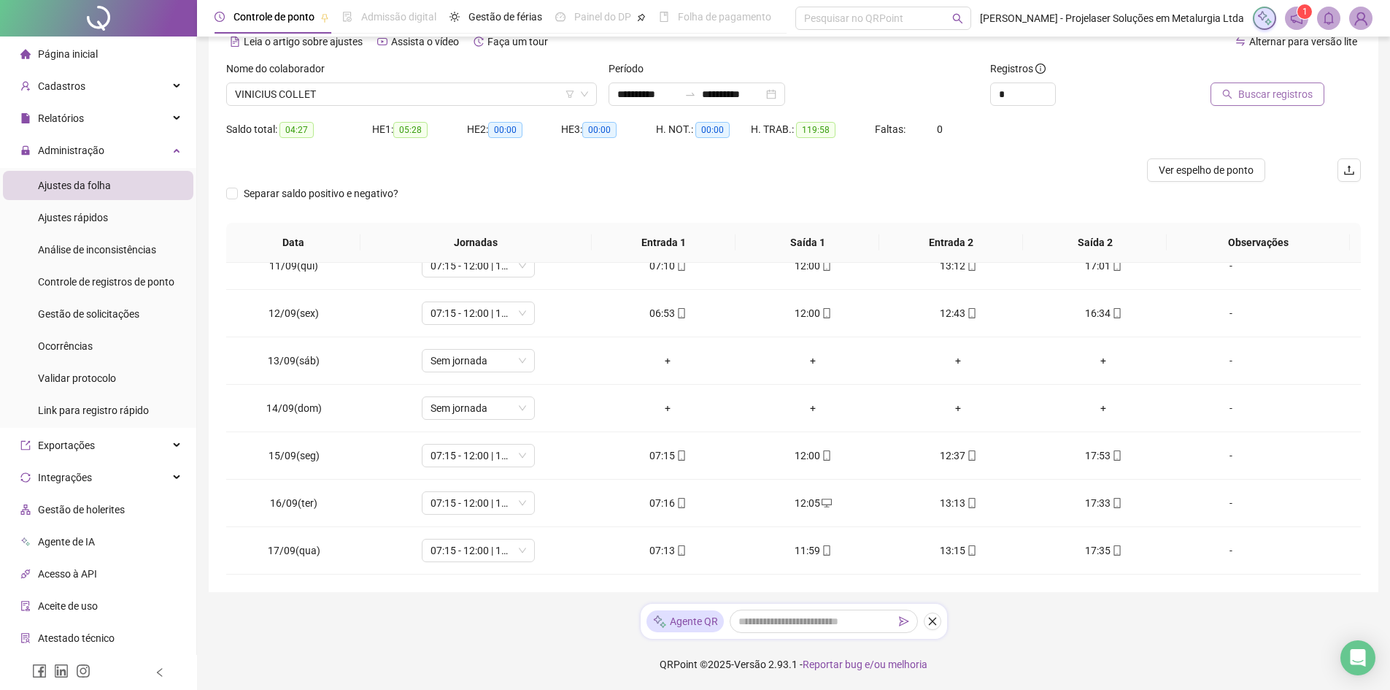
click at [1230, 88] on button "Buscar registros" at bounding box center [1268, 93] width 114 height 23
click at [442, 96] on span "VINICIUS COLLET" at bounding box center [411, 94] width 353 height 22
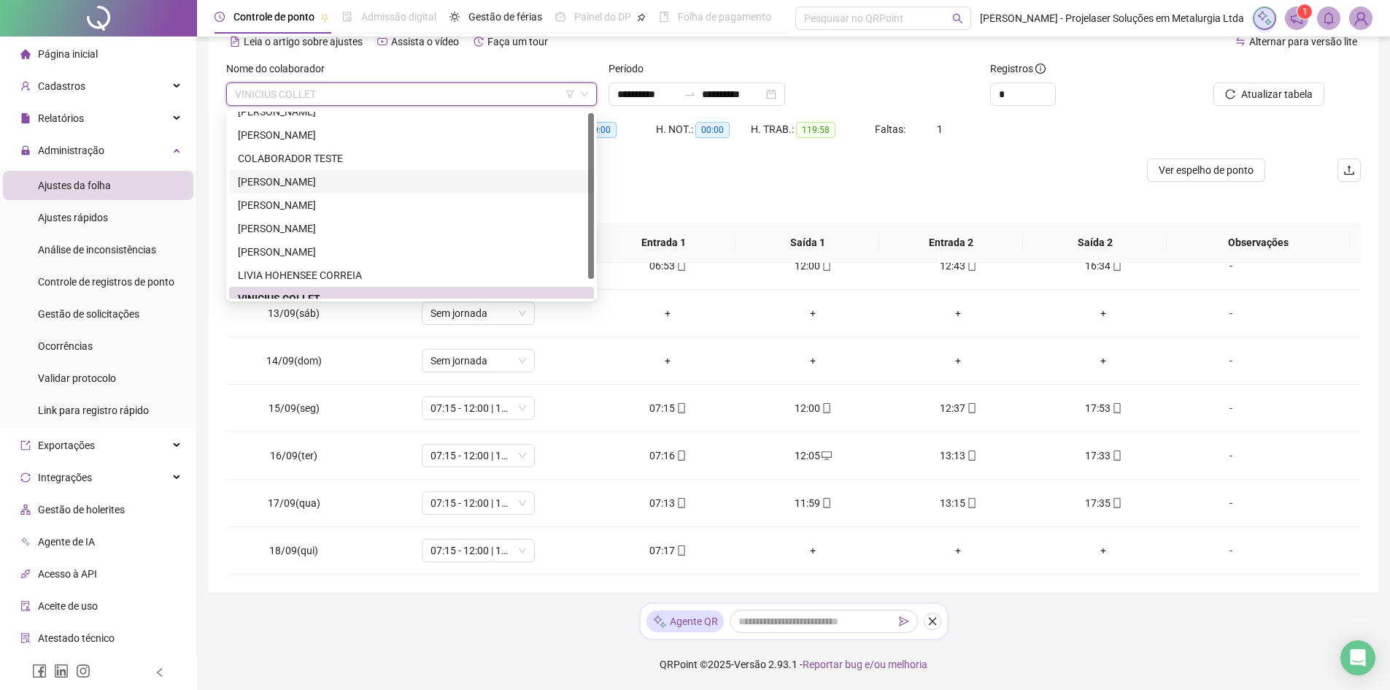
scroll to position [0, 0]
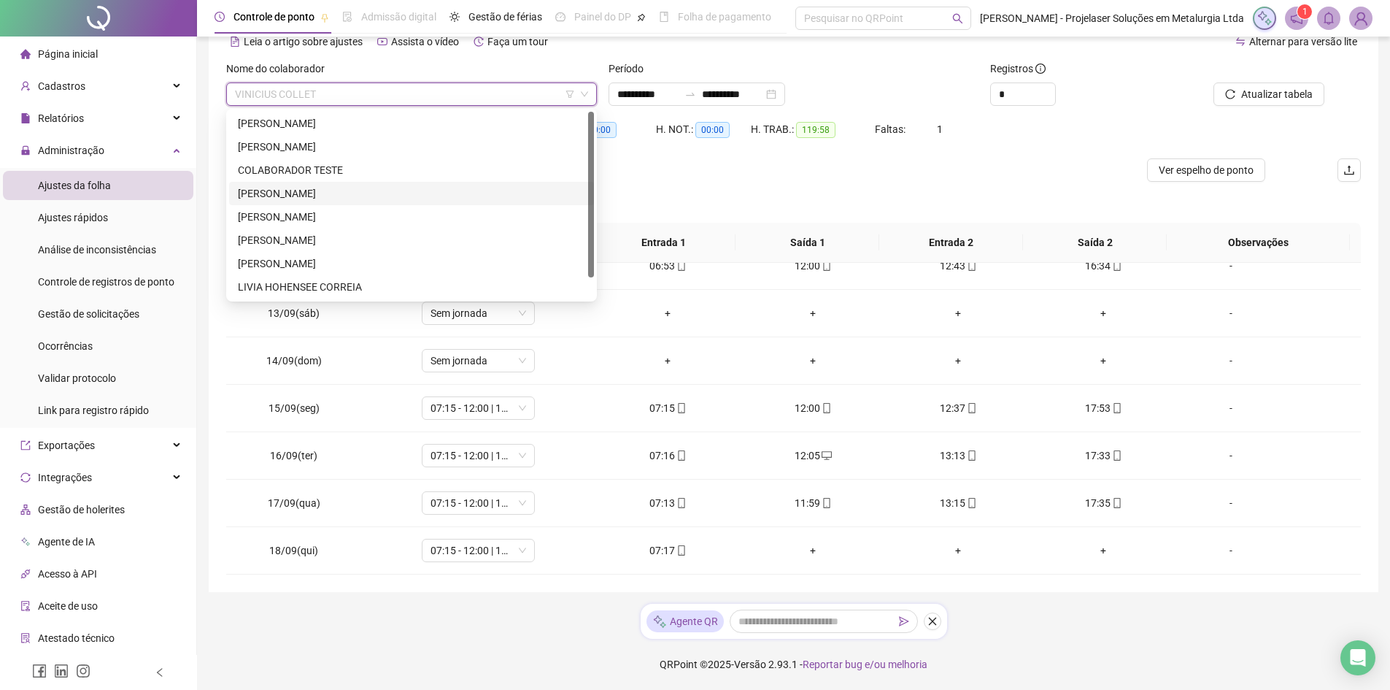
drag, startPoint x: 591, startPoint y: 169, endPoint x: 454, endPoint y: 107, distance: 150.3
click at [581, 109] on div "288618 289846 293208 [PERSON_NAME] [PERSON_NAME] COLABORADOR TESTE [PERSON_NAME…" at bounding box center [411, 205] width 371 height 193
click at [357, 120] on div "[PERSON_NAME]" at bounding box center [411, 123] width 347 height 16
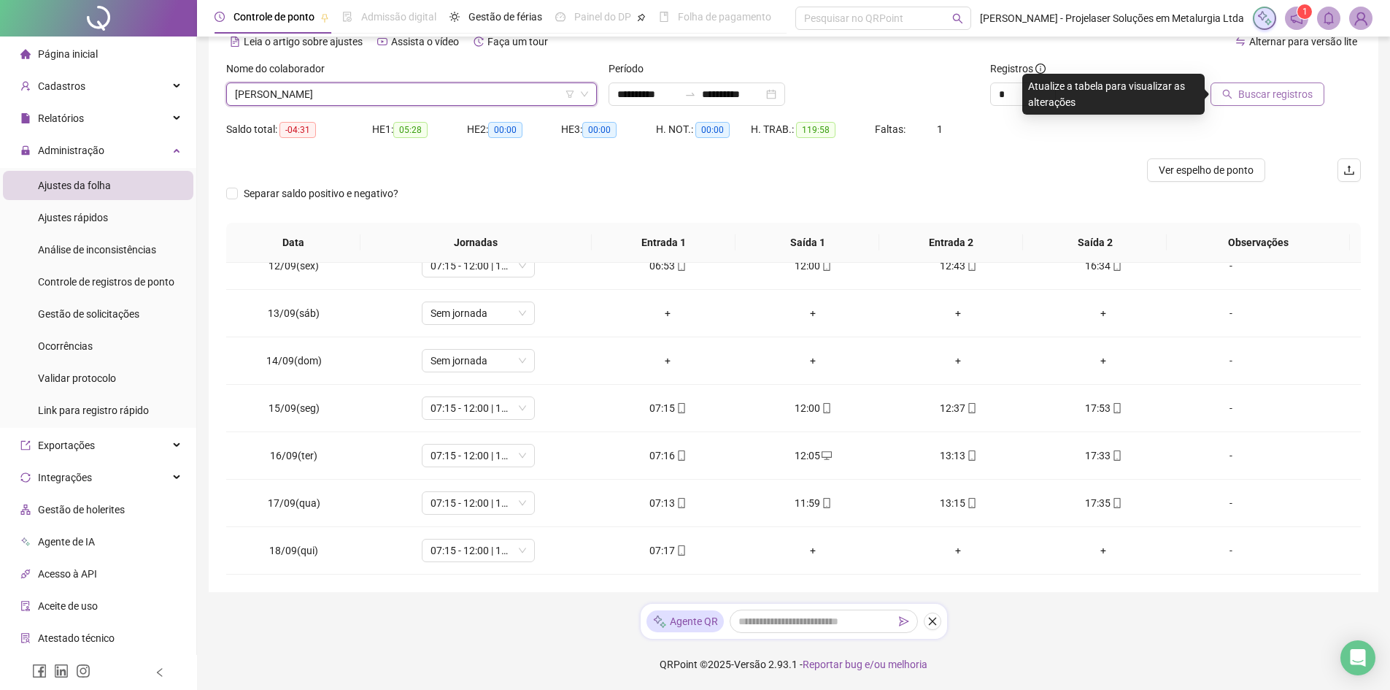
click at [1296, 92] on span "Buscar registros" at bounding box center [1276, 94] width 74 height 16
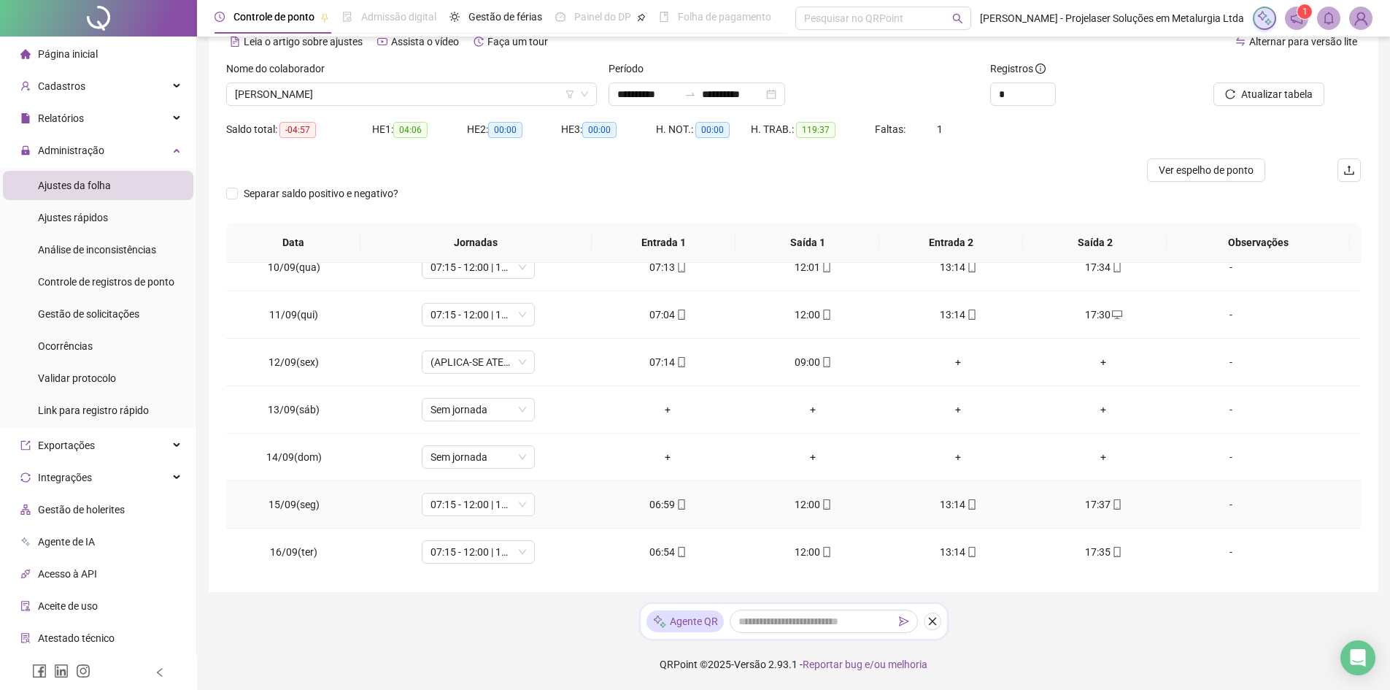
scroll to position [542, 0]
click at [445, 90] on span "[PERSON_NAME]" at bounding box center [411, 94] width 353 height 22
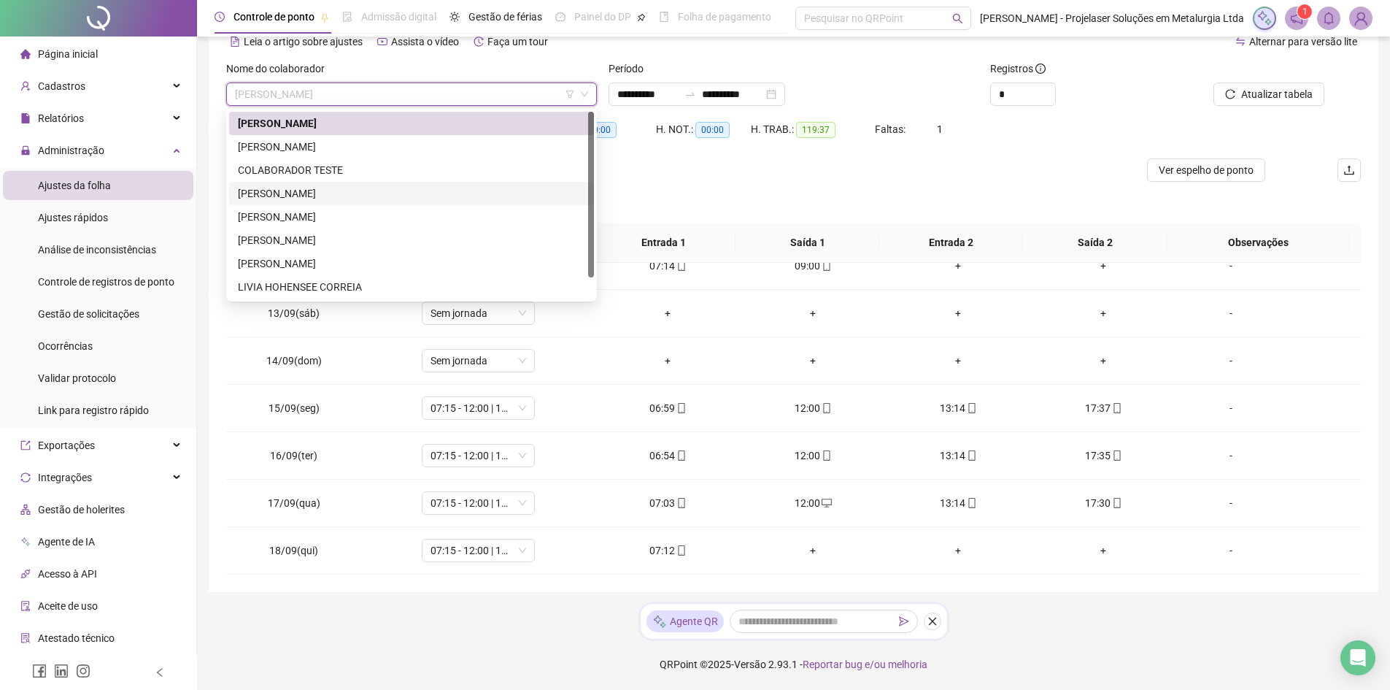
drag, startPoint x: 318, startPoint y: 147, endPoint x: 344, endPoint y: 195, distance: 54.9
click at [344, 195] on div "[PERSON_NAME] [PERSON_NAME] DA COSTA COLABORADOR TESTE JAIR [PERSON_NAME] [PERS…" at bounding box center [411, 217] width 365 height 210
click at [344, 195] on div "[PERSON_NAME]" at bounding box center [411, 193] width 347 height 16
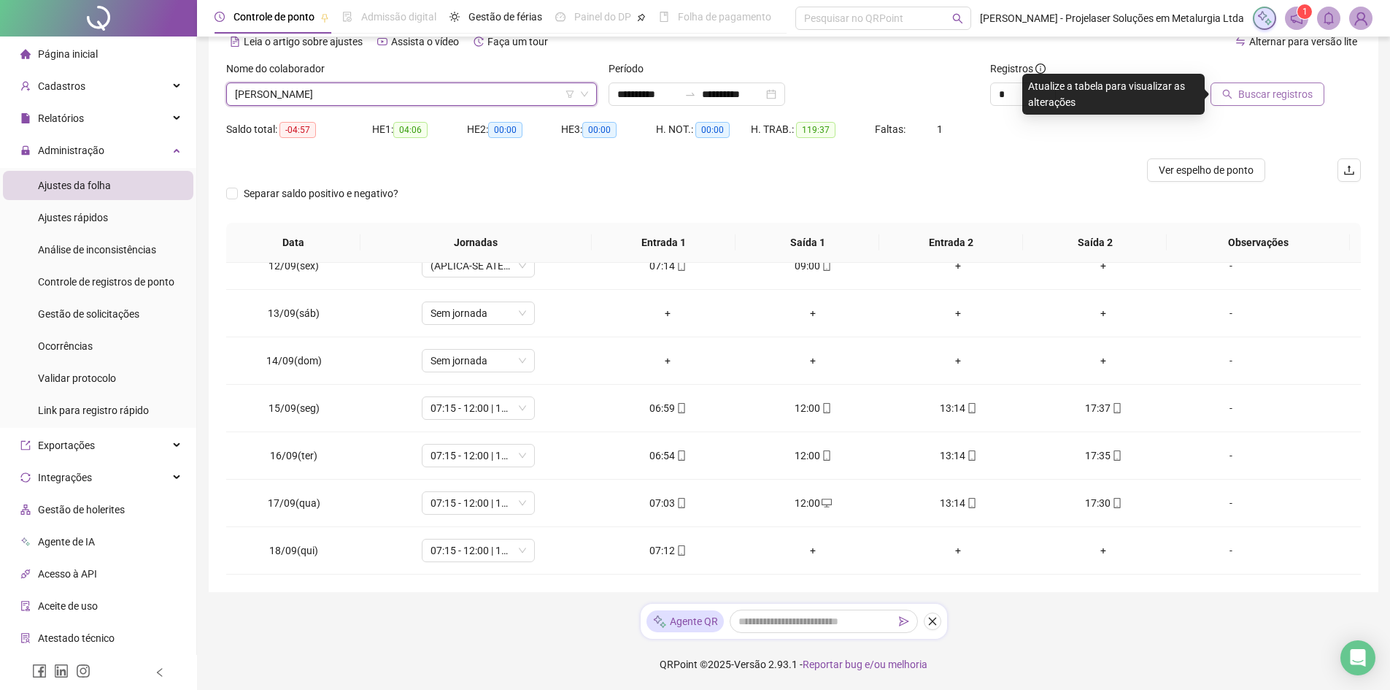
click at [1221, 86] on button "Buscar registros" at bounding box center [1268, 93] width 114 height 23
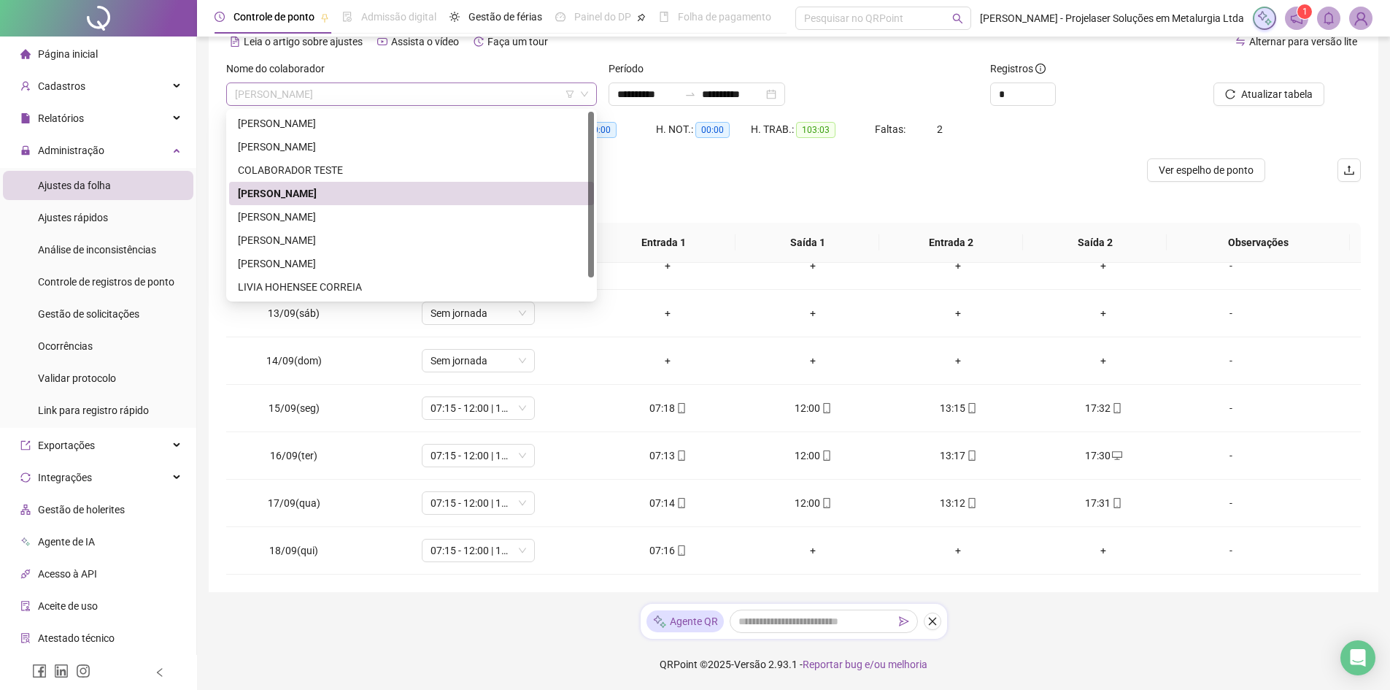
click at [479, 97] on span "[PERSON_NAME]" at bounding box center [411, 94] width 353 height 22
click at [340, 220] on div "[PERSON_NAME]" at bounding box center [411, 217] width 347 height 16
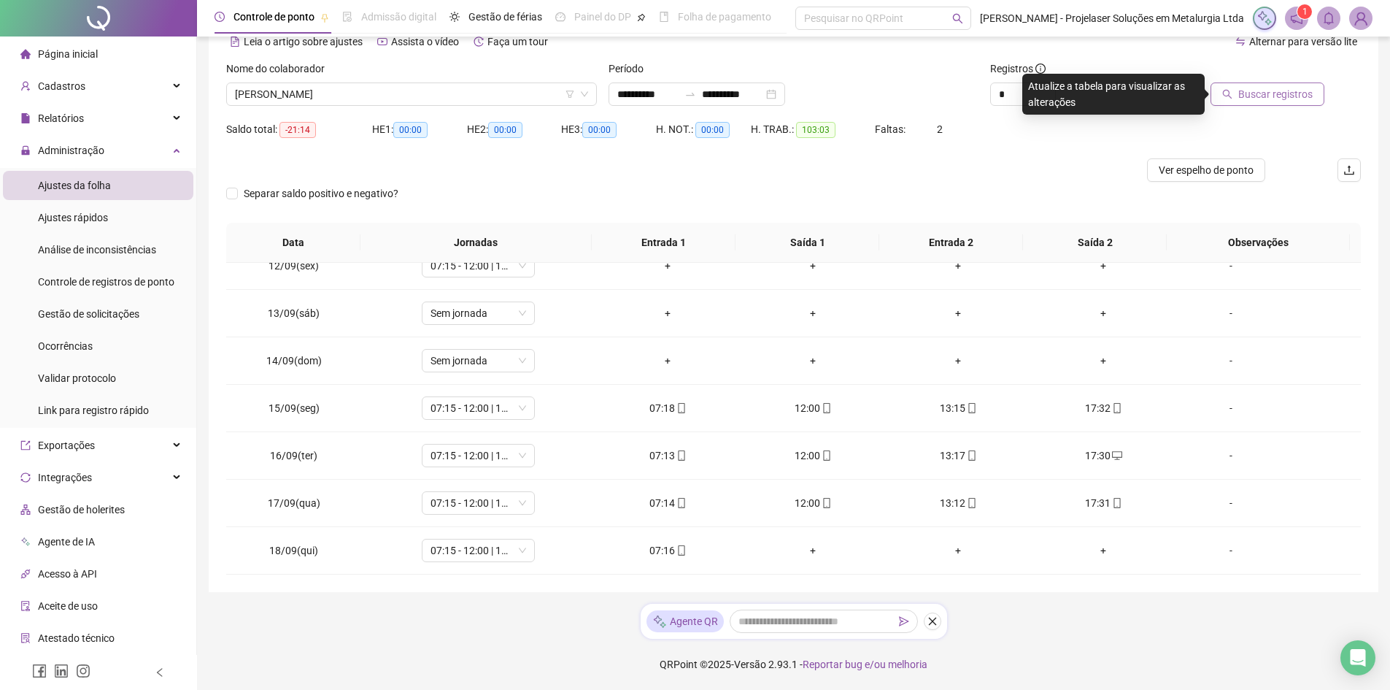
click at [1276, 93] on span "Buscar registros" at bounding box center [1276, 94] width 74 height 16
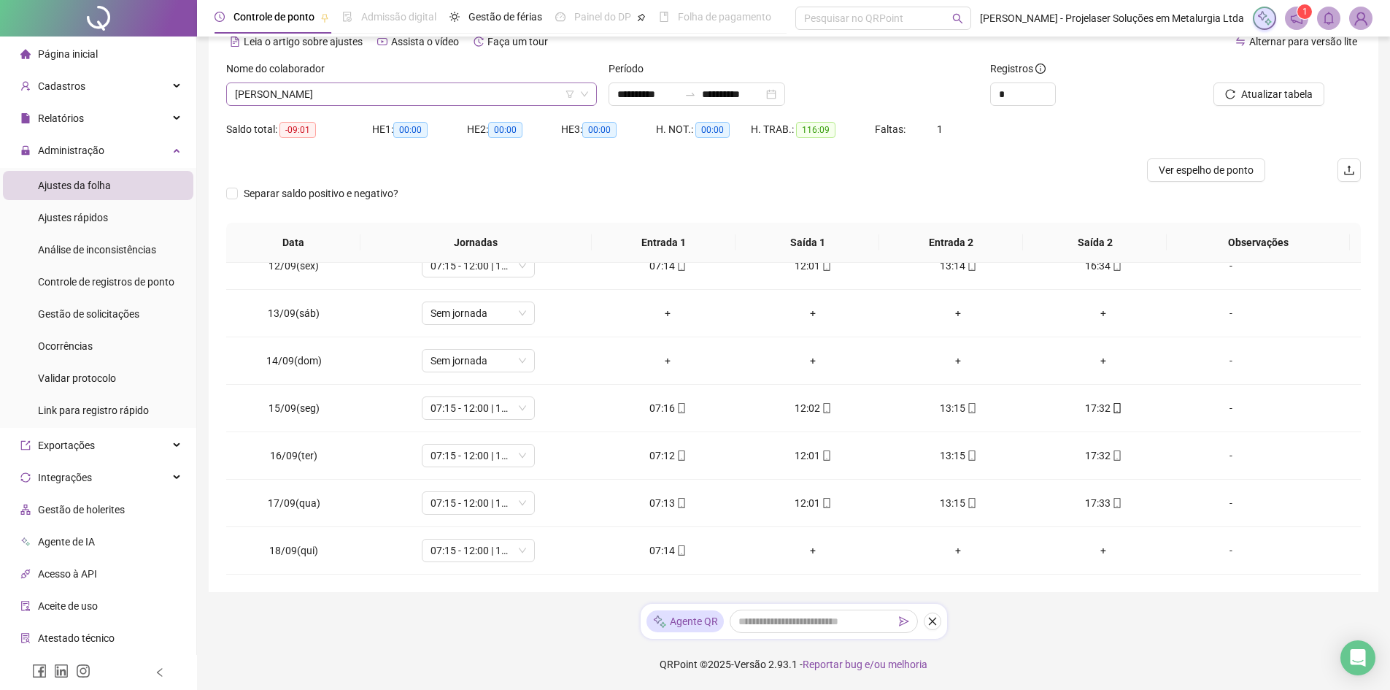
click at [497, 90] on span "[PERSON_NAME]" at bounding box center [411, 94] width 353 height 22
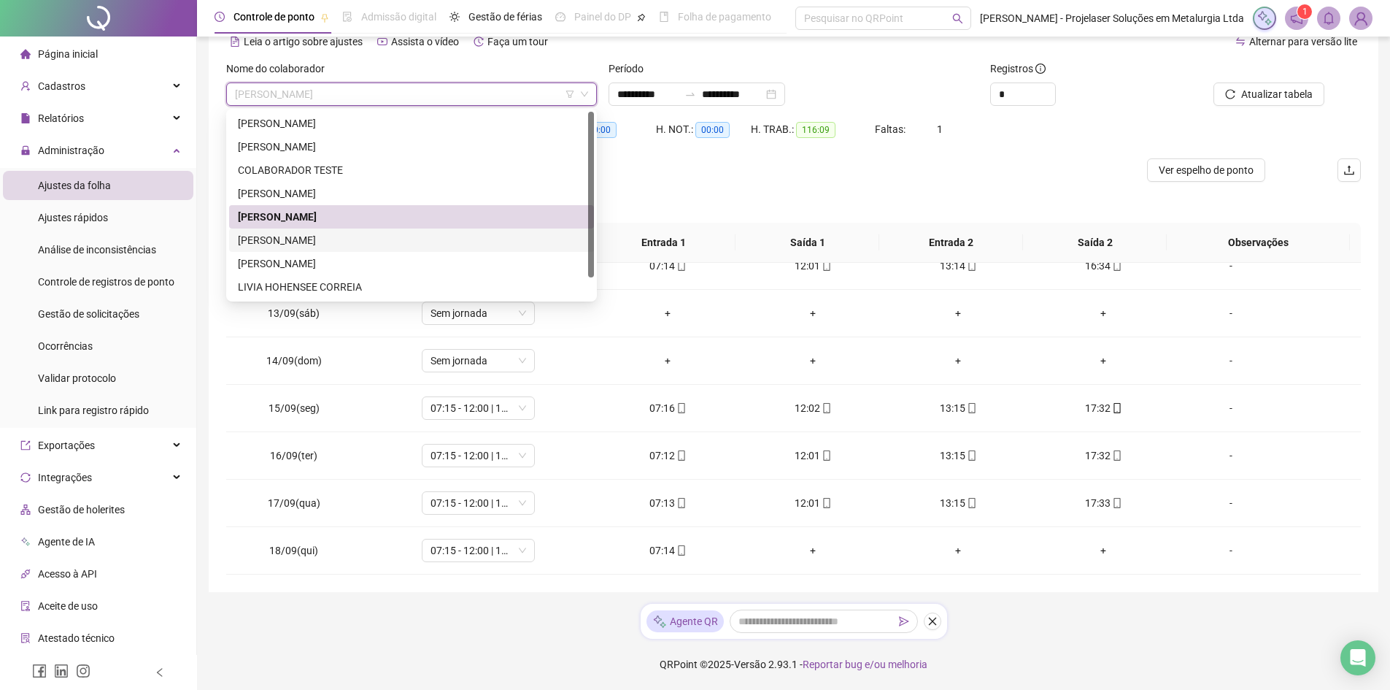
click at [445, 232] on div "[PERSON_NAME]" at bounding box center [411, 240] width 347 height 16
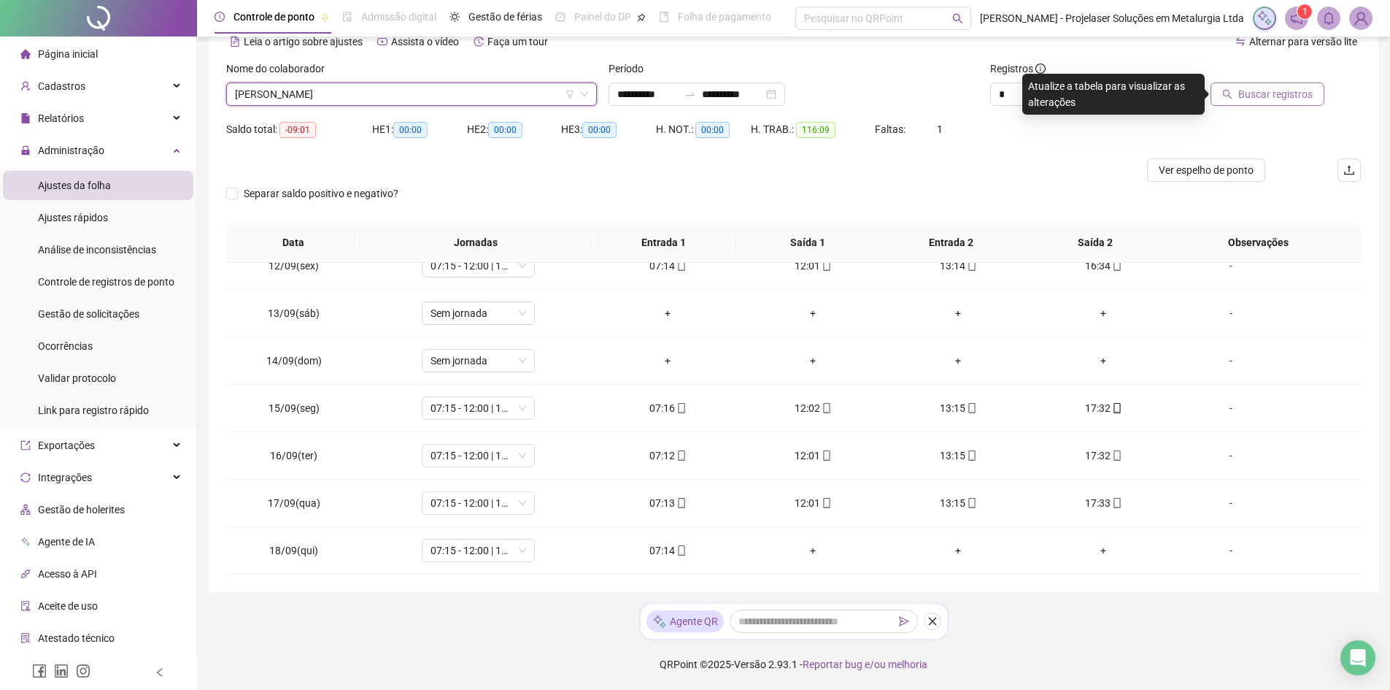
click at [1280, 86] on span "Buscar registros" at bounding box center [1276, 94] width 74 height 16
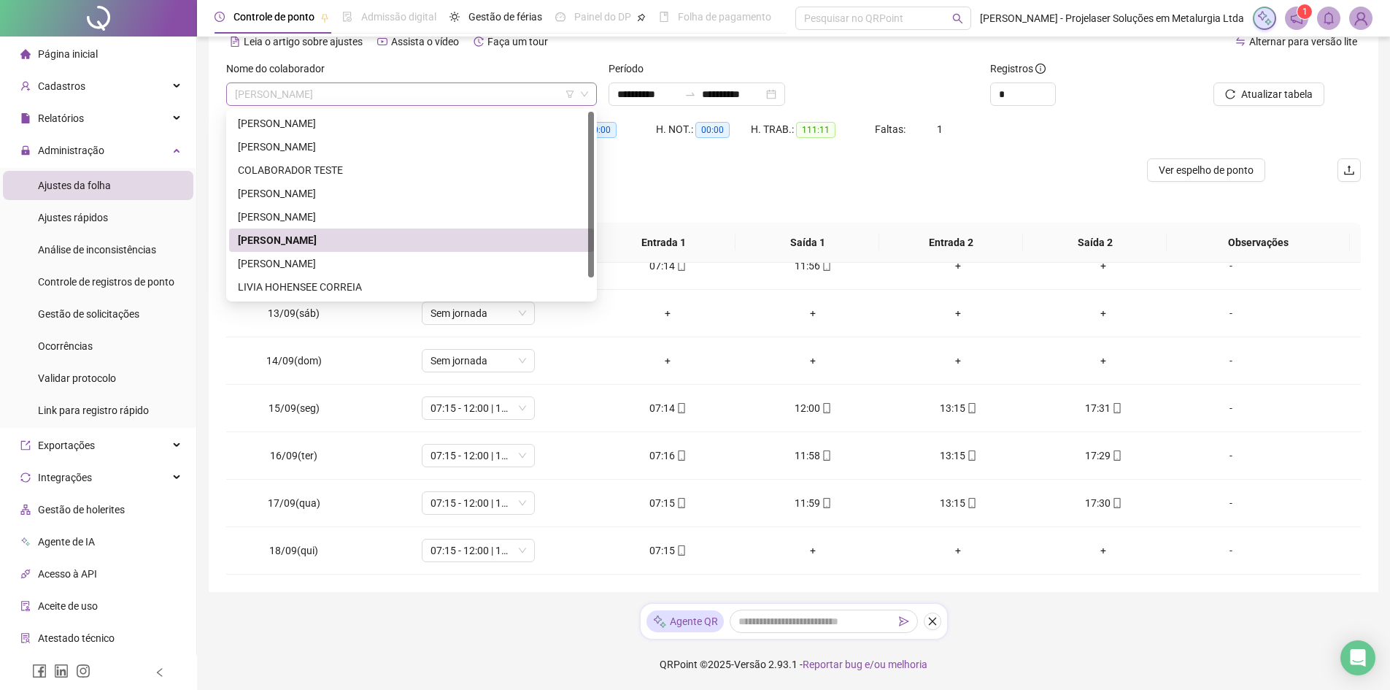
click at [464, 100] on span "[PERSON_NAME]" at bounding box center [411, 94] width 353 height 22
click at [392, 270] on div "[PERSON_NAME]" at bounding box center [411, 263] width 347 height 16
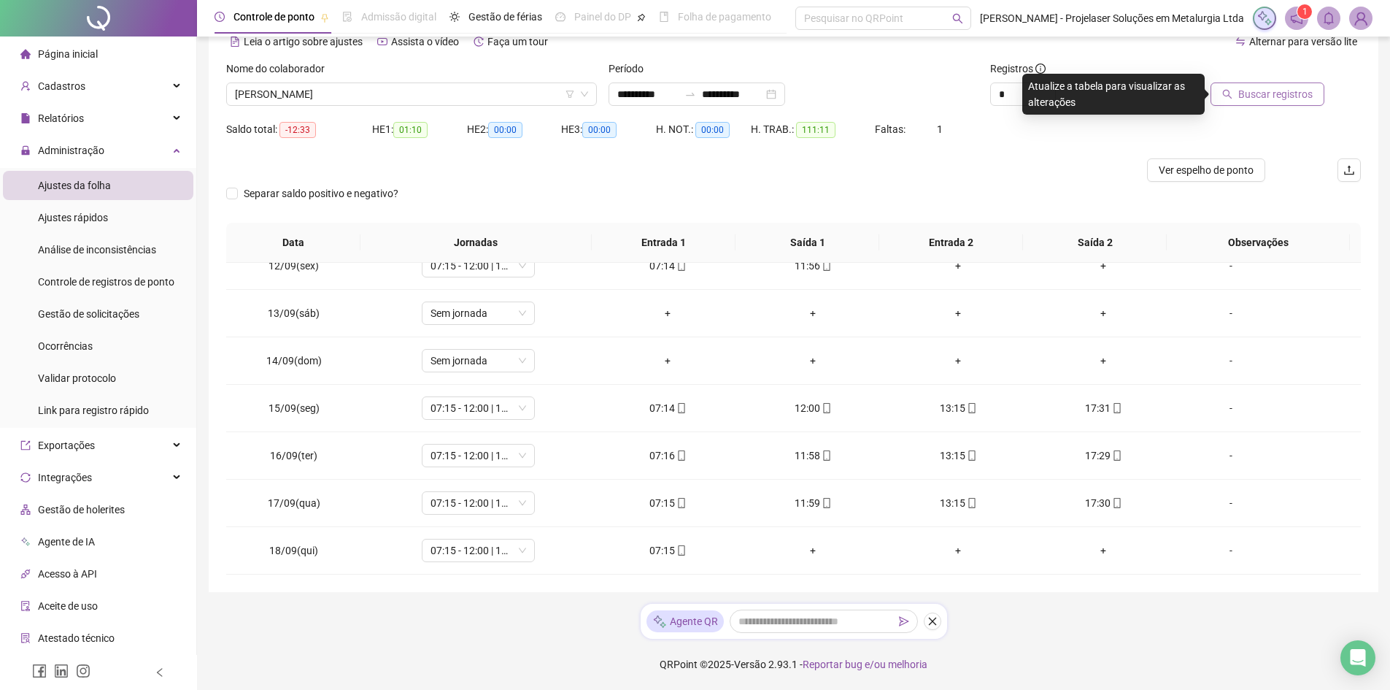
click at [1312, 87] on span "Buscar registros" at bounding box center [1276, 94] width 74 height 16
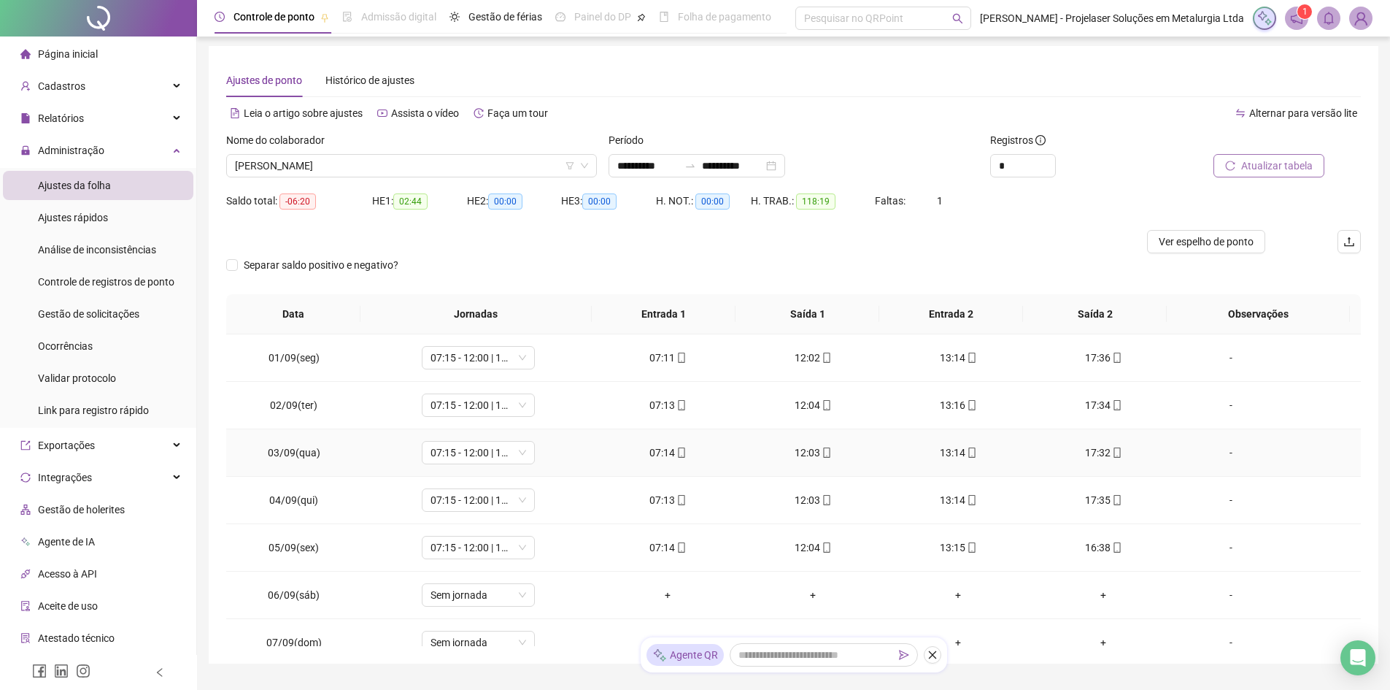
scroll to position [0, 0]
click at [1301, 157] on button "Atualizar tabela" at bounding box center [1269, 167] width 111 height 23
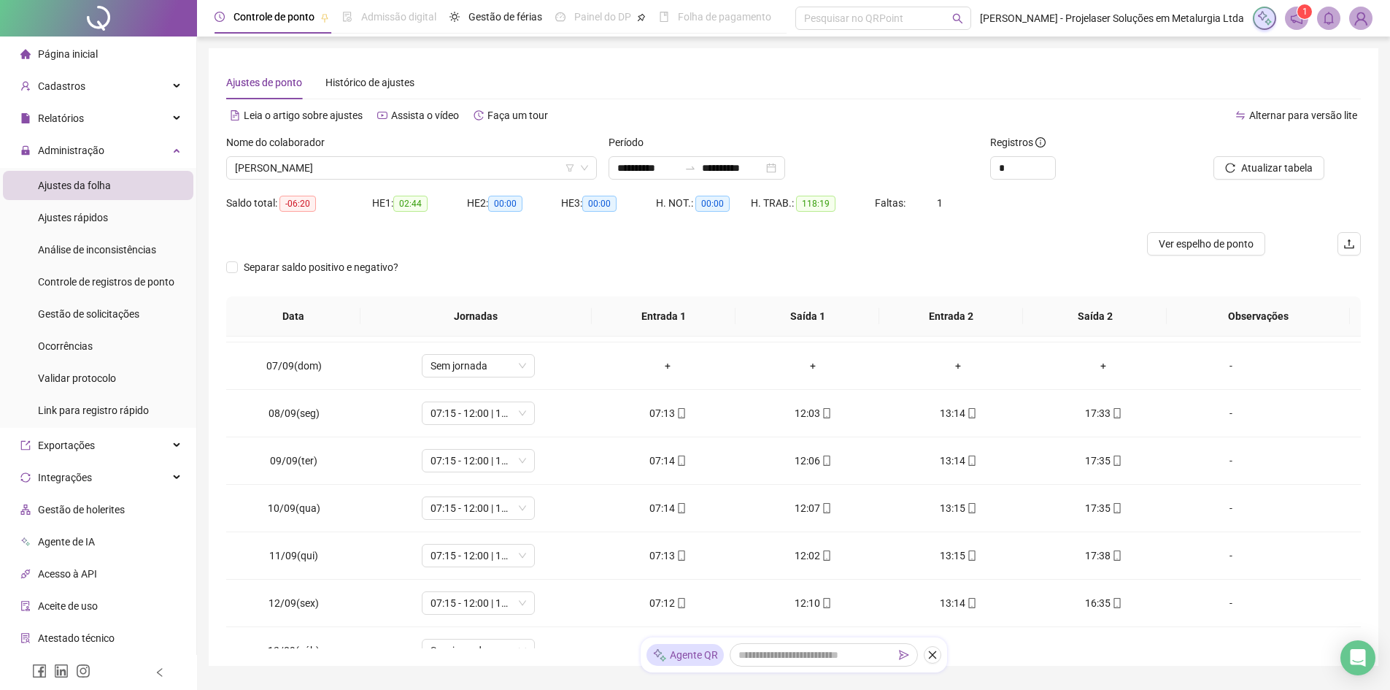
scroll to position [365, 0]
